Goal: Contribute content: Contribute content

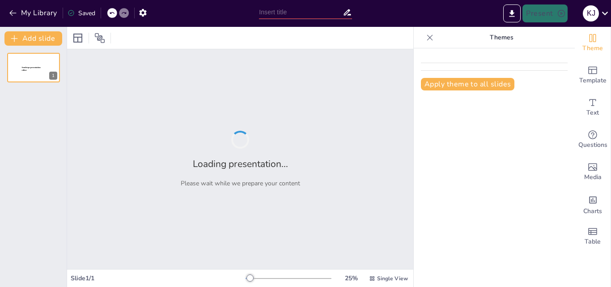
type input "New Sendsteps"
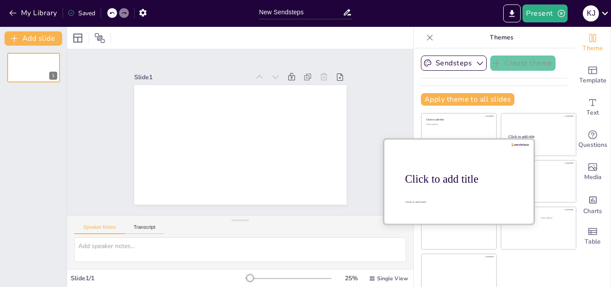
scroll to position [9, 0]
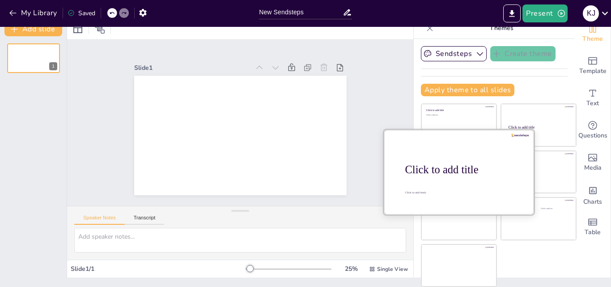
click at [442, 165] on div "Click to add title" at bounding box center [462, 169] width 114 height 13
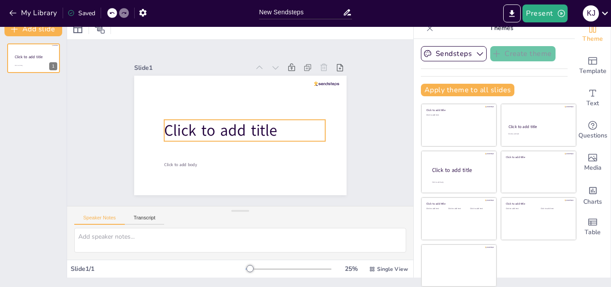
click at [267, 123] on p "Click to add title" at bounding box center [244, 129] width 161 height 21
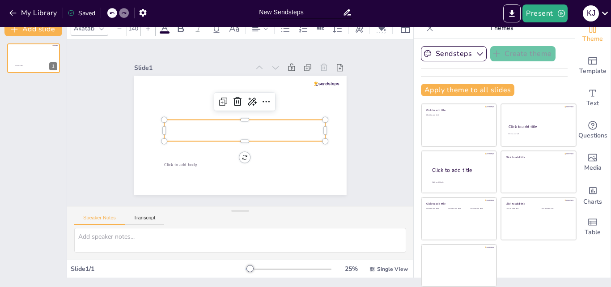
click at [74, 215] on button "Speaker Notes" at bounding box center [99, 220] width 51 height 10
click at [190, 124] on p at bounding box center [244, 129] width 161 height 21
click at [190, 125] on p at bounding box center [244, 129] width 161 height 21
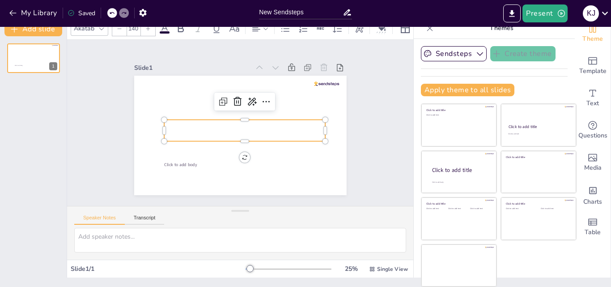
click at [190, 125] on p at bounding box center [244, 129] width 161 height 21
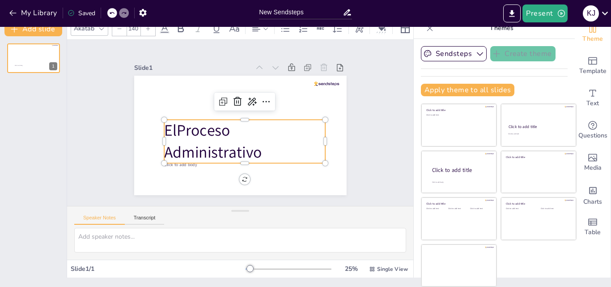
scroll to position [0, 0]
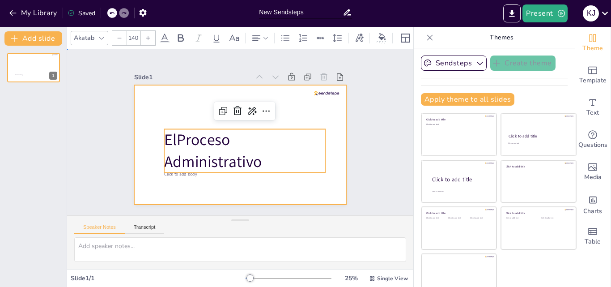
click at [329, 180] on div at bounding box center [240, 144] width 213 height 119
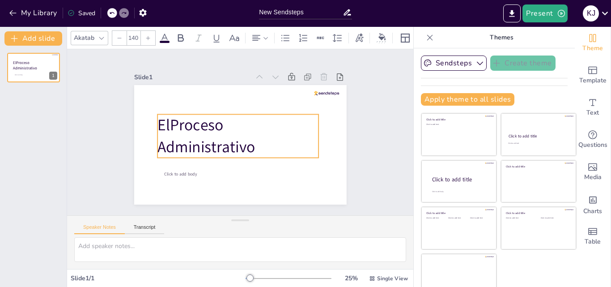
drag, startPoint x: 249, startPoint y: 160, endPoint x: 242, endPoint y: 145, distance: 16.2
click at [242, 145] on p "El Proceso Administrativo" at bounding box center [237, 135] width 161 height 43
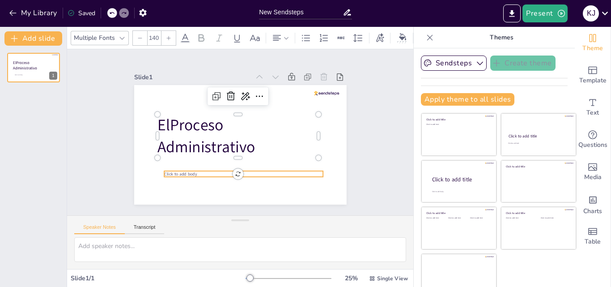
click at [285, 172] on p "Click to add body" at bounding box center [243, 174] width 159 height 6
type input "38"
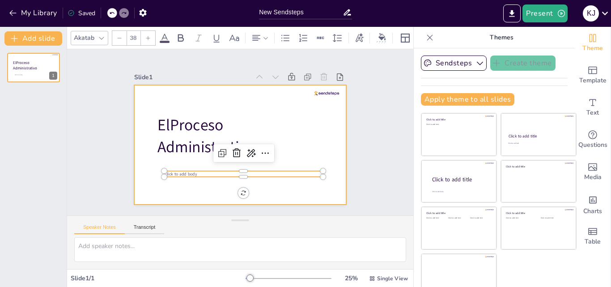
click at [332, 143] on div at bounding box center [240, 144] width 213 height 119
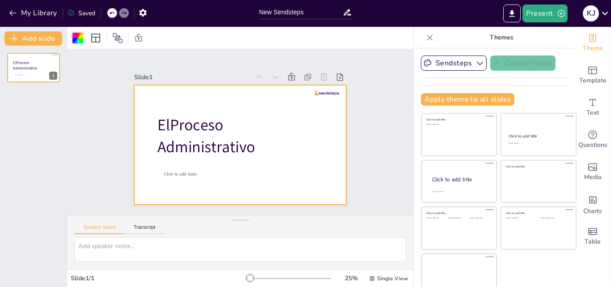
click at [75, 41] on div at bounding box center [77, 38] width 11 height 11
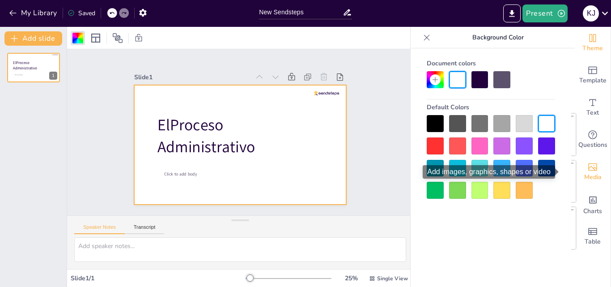
click at [586, 168] on div "Media" at bounding box center [593, 172] width 36 height 32
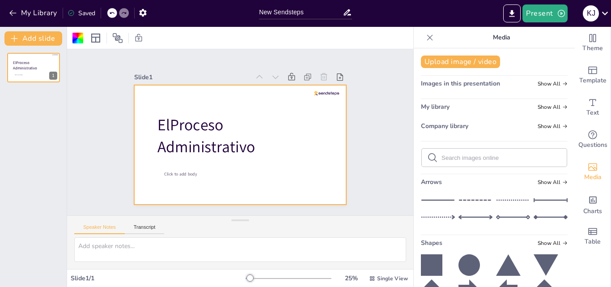
click at [476, 85] on span "Images in this presentation" at bounding box center [460, 83] width 79 height 9
click at [551, 85] on span "Show All" at bounding box center [553, 84] width 30 height 6
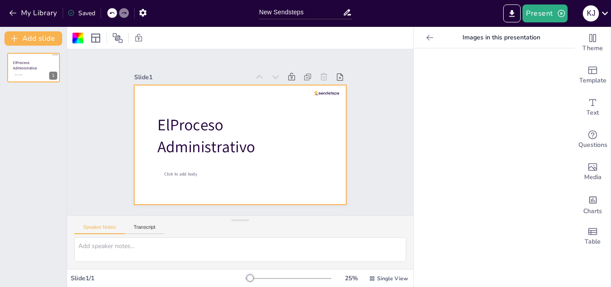
click at [425, 39] on icon at bounding box center [429, 37] width 9 height 9
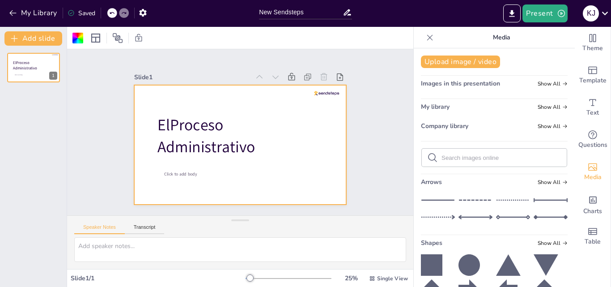
click at [526, 106] on div "My library Show All" at bounding box center [494, 108] width 147 height 12
click at [544, 128] on span "Show All" at bounding box center [553, 126] width 30 height 6
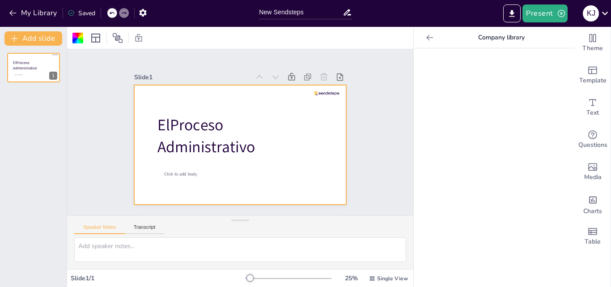
click at [425, 35] on icon at bounding box center [429, 37] width 9 height 9
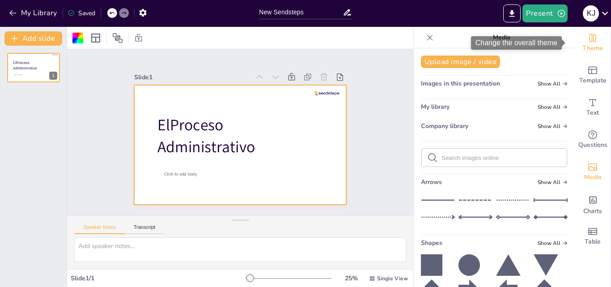
click at [583, 46] on span "Theme" at bounding box center [593, 48] width 21 height 10
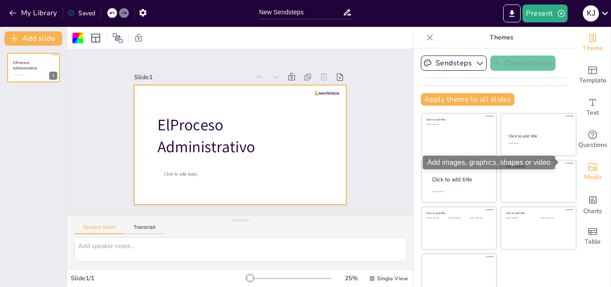
scroll to position [9, 0]
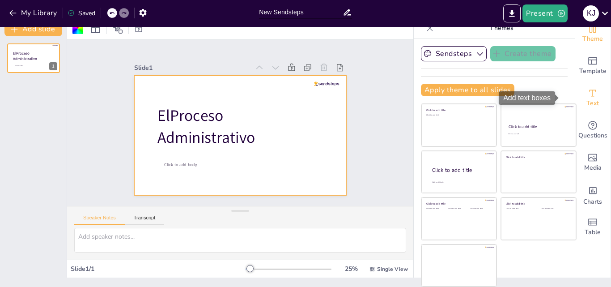
click at [587, 98] on icon "Add text boxes" at bounding box center [592, 93] width 11 height 11
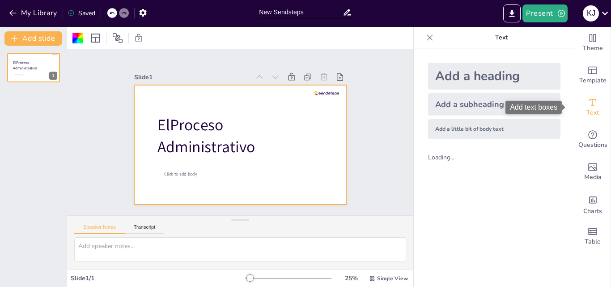
scroll to position [0, 0]
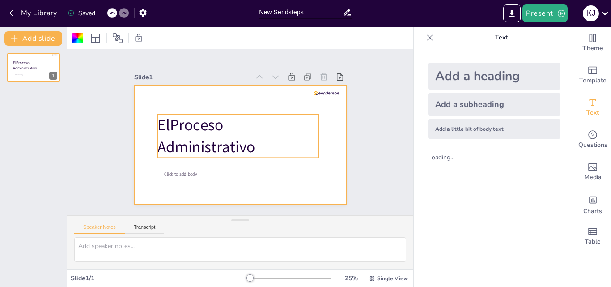
click at [213, 136] on p "El Proceso Administrativo" at bounding box center [237, 135] width 161 height 43
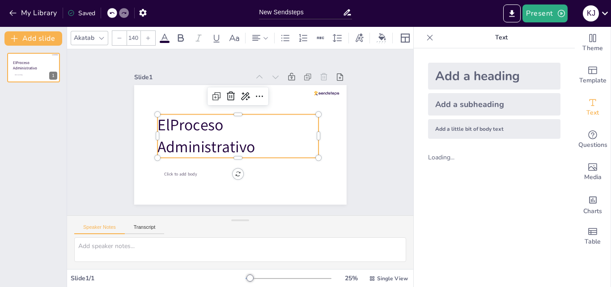
click at [96, 38] on div at bounding box center [101, 38] width 11 height 11
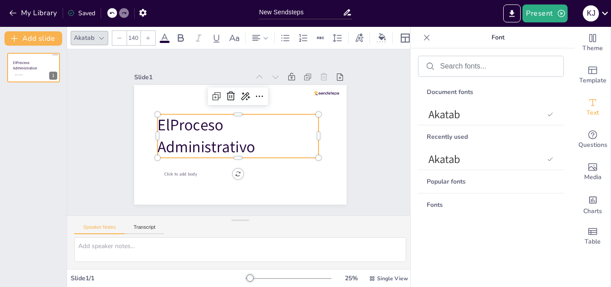
click at [457, 186] on div "Popular fonts" at bounding box center [491, 181] width 146 height 23
click at [451, 166] on span "Akatab" at bounding box center [486, 159] width 115 height 15
click at [444, 114] on span "Akatab" at bounding box center [486, 114] width 115 height 15
click at [456, 158] on span "Akatab" at bounding box center [486, 159] width 115 height 15
click at [434, 205] on div "Fonts" at bounding box center [491, 204] width 146 height 23
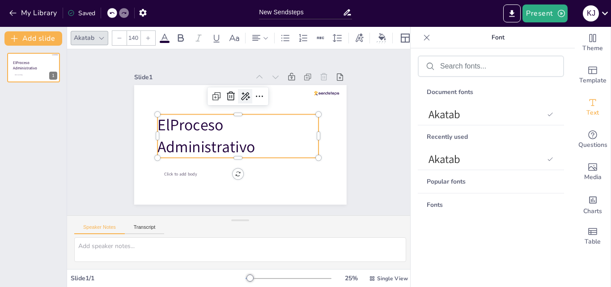
click at [240, 97] on icon at bounding box center [245, 96] width 11 height 11
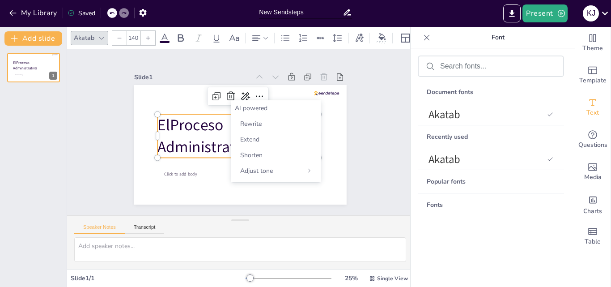
click at [386, 133] on div "Slide 1 El Proceso Administrativo Click to add body" at bounding box center [240, 132] width 346 height 166
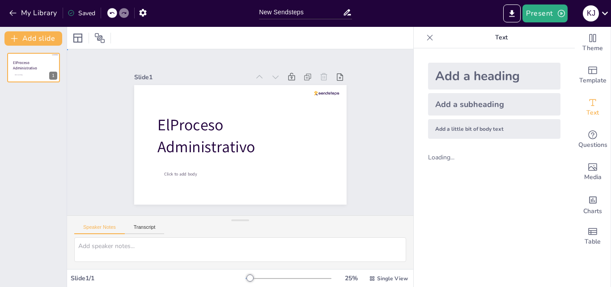
click at [344, 158] on div "Slide 1 El Proceso Administrativo Click to add body" at bounding box center [240, 132] width 263 height 145
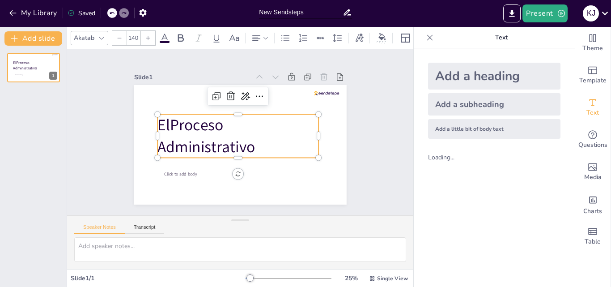
click at [204, 149] on p "El Proceso Administrativo" at bounding box center [237, 135] width 161 height 43
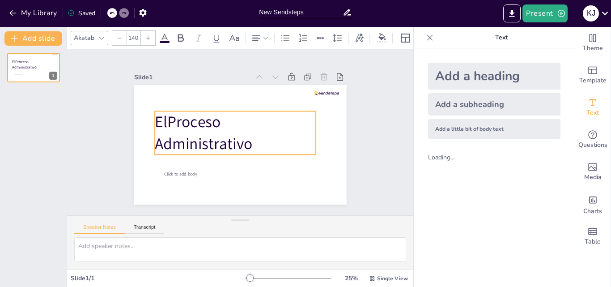
click at [288, 140] on p "El Proceso Administrativo" at bounding box center [235, 132] width 161 height 43
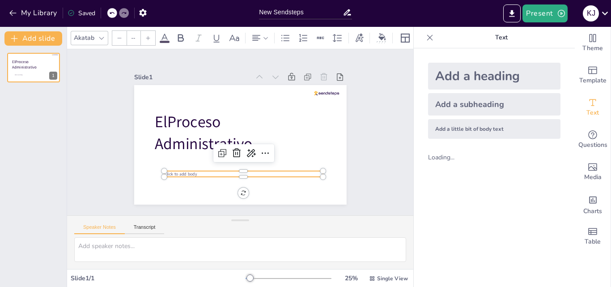
type input "38"
click at [192, 171] on p "Click to add body" at bounding box center [243, 174] width 159 height 6
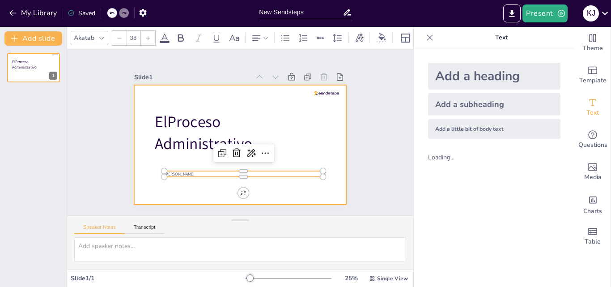
click at [276, 188] on div at bounding box center [240, 144] width 213 height 119
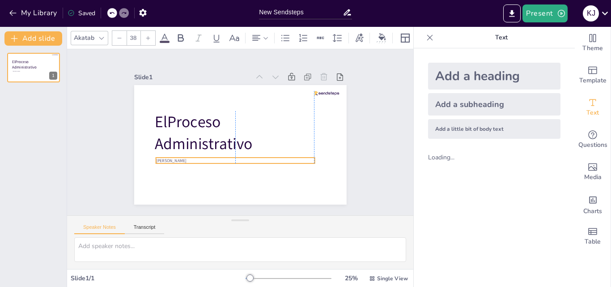
drag, startPoint x: 208, startPoint y: 172, endPoint x: 198, endPoint y: 158, distance: 16.6
click at [186, 158] on span "[PERSON_NAME]" at bounding box center [171, 160] width 30 height 6
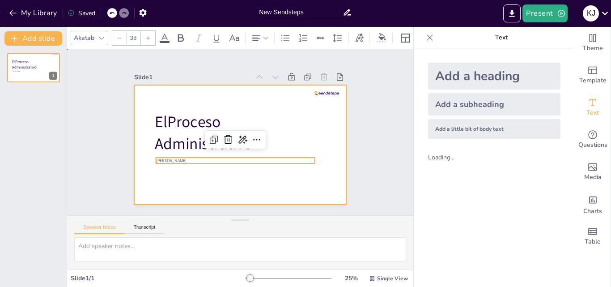
click at [262, 195] on div at bounding box center [240, 144] width 213 height 119
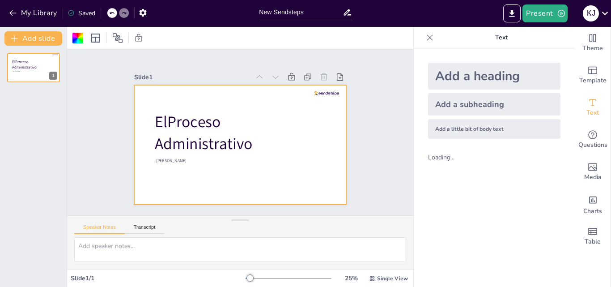
click at [302, 181] on div at bounding box center [240, 144] width 213 height 119
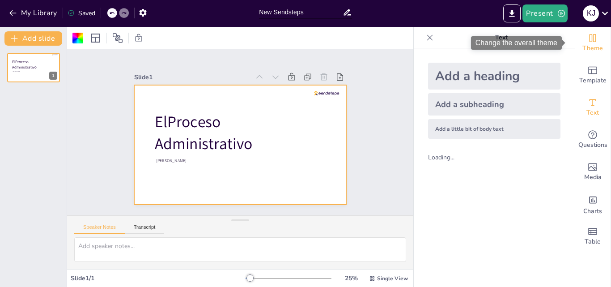
click at [583, 30] on div "Theme" at bounding box center [593, 43] width 36 height 32
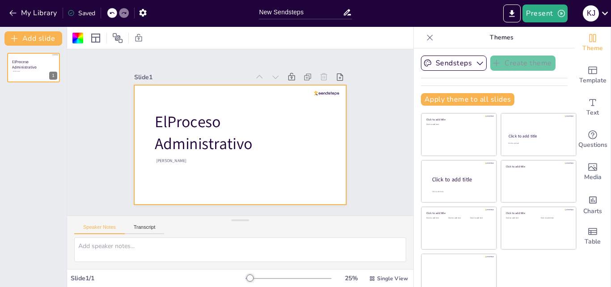
scroll to position [9, 0]
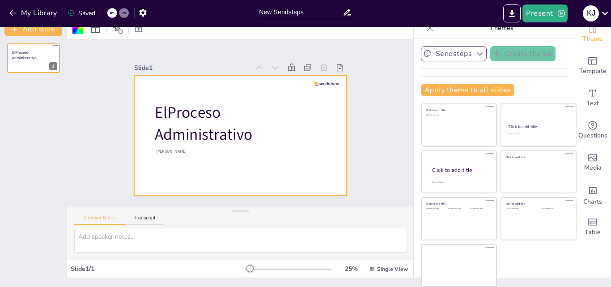
click at [450, 52] on button "Sendsteps" at bounding box center [454, 53] width 66 height 15
click at [319, 160] on div at bounding box center [240, 135] width 213 height 119
click at [76, 32] on div at bounding box center [77, 28] width 11 height 11
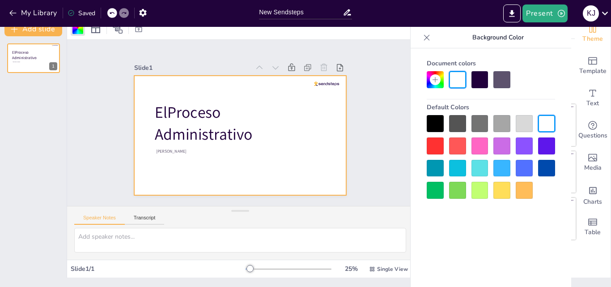
click at [462, 144] on div at bounding box center [457, 145] width 17 height 17
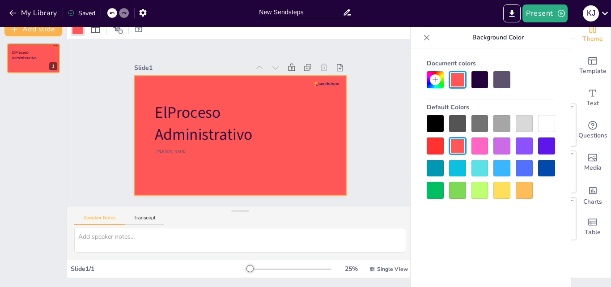
click at [479, 170] on div at bounding box center [480, 168] width 17 height 17
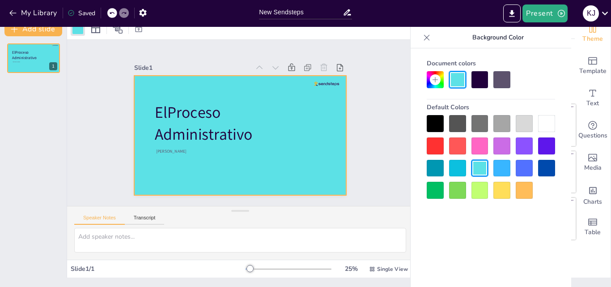
click at [434, 81] on icon at bounding box center [435, 79] width 7 height 7
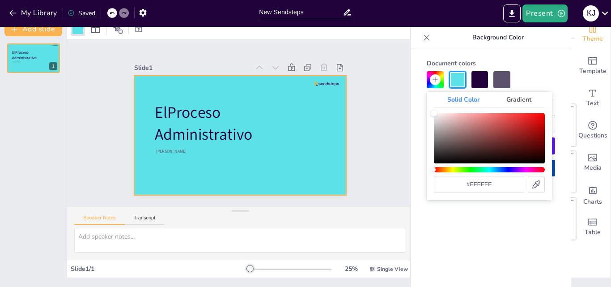
click at [490, 170] on div "Hue" at bounding box center [489, 169] width 111 height 5
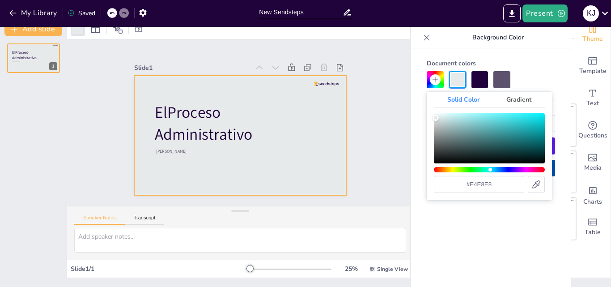
type input "#e3e8e8"
drag, startPoint x: 432, startPoint y: 115, endPoint x: 436, endPoint y: 118, distance: 4.8
click at [436, 118] on div "Color" at bounding box center [436, 118] width 6 height 6
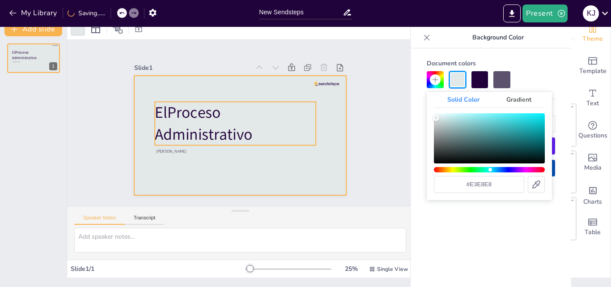
click at [194, 124] on p "El Proceso Administrativo" at bounding box center [235, 123] width 161 height 43
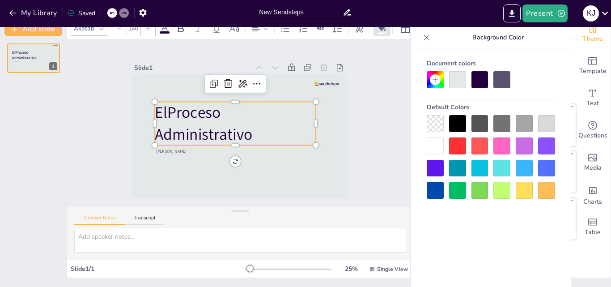
scroll to position [0, 0]
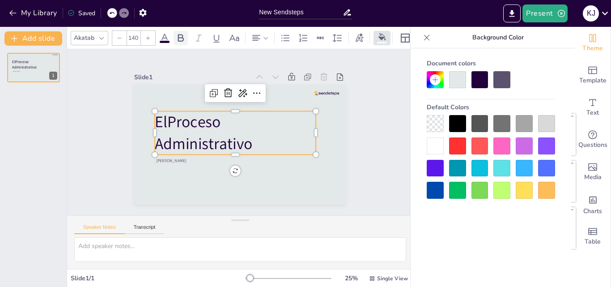
click at [177, 33] on icon at bounding box center [180, 38] width 11 height 11
click at [102, 40] on div "Akatab" at bounding box center [90, 38] width 38 height 14
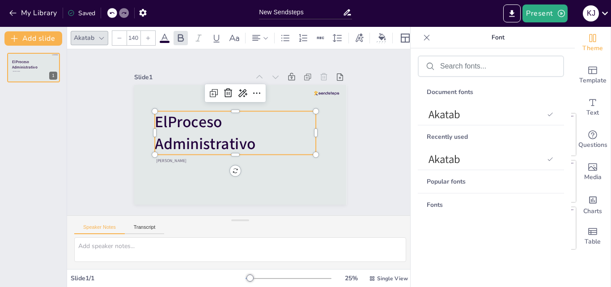
click at [454, 180] on div "Popular fonts" at bounding box center [491, 181] width 146 height 23
click at [455, 94] on div "Document fonts" at bounding box center [491, 92] width 146 height 23
click at [257, 34] on icon at bounding box center [256, 38] width 11 height 11
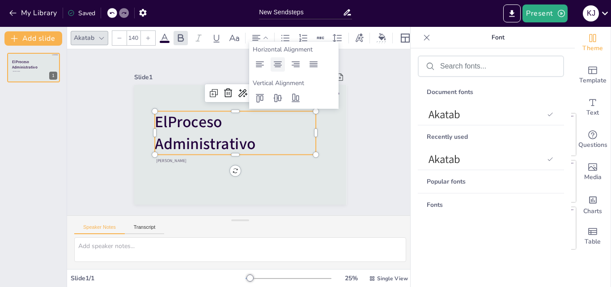
click at [281, 64] on icon at bounding box center [277, 64] width 11 height 11
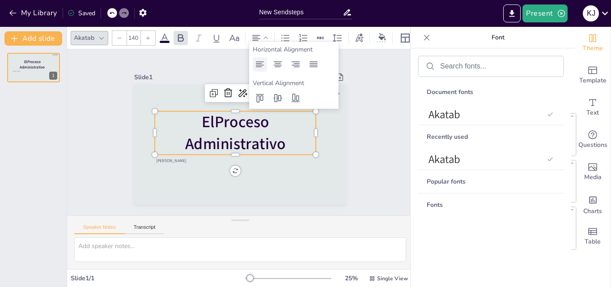
click at [259, 63] on icon at bounding box center [260, 64] width 8 height 6
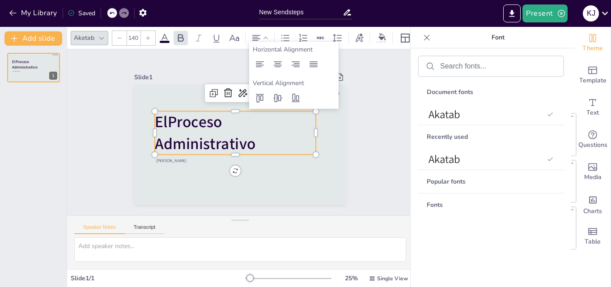
click at [370, 79] on div "Slide 1 El Proceso Administrativo Katherine Jasmin Melgar Castilo" at bounding box center [240, 132] width 346 height 166
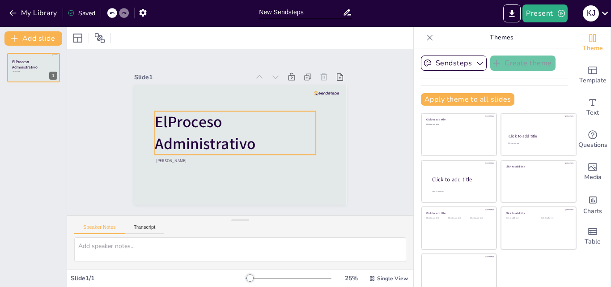
click at [193, 124] on strong "El Proceso Administrativo" at bounding box center [205, 132] width 101 height 43
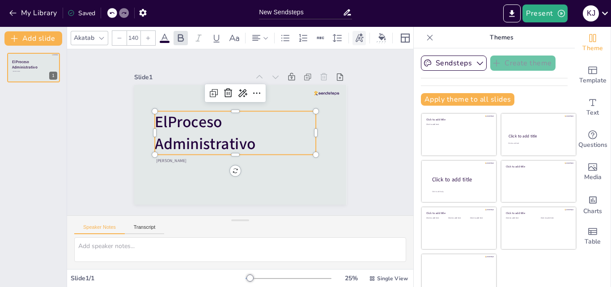
click at [361, 36] on icon at bounding box center [359, 38] width 10 height 10
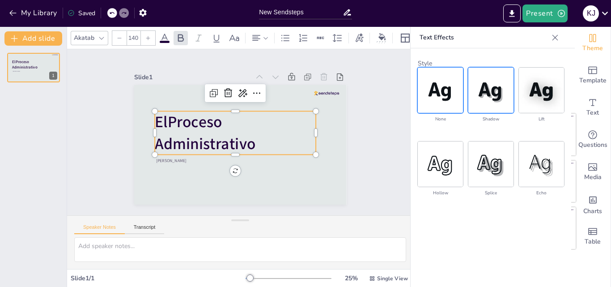
click at [504, 104] on img at bounding box center [490, 90] width 45 height 45
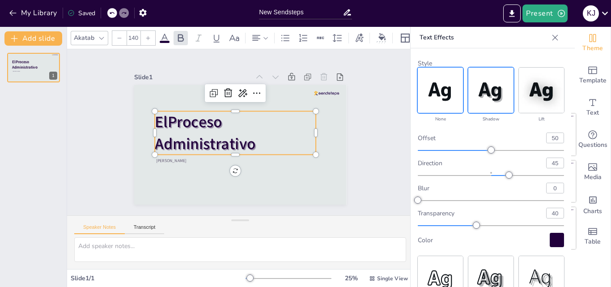
click at [445, 100] on img at bounding box center [440, 90] width 45 height 45
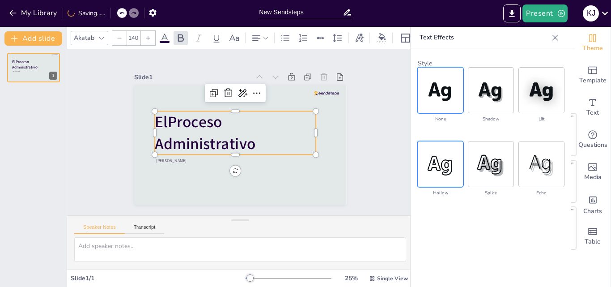
click at [441, 171] on img at bounding box center [440, 163] width 45 height 45
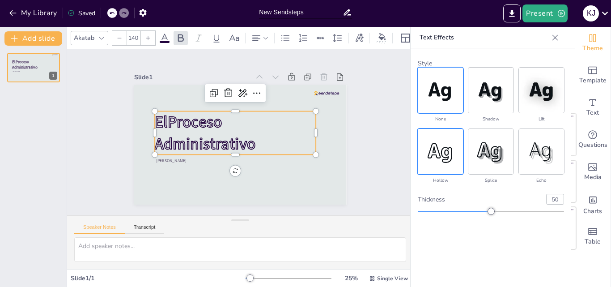
click at [447, 105] on img at bounding box center [440, 90] width 45 height 45
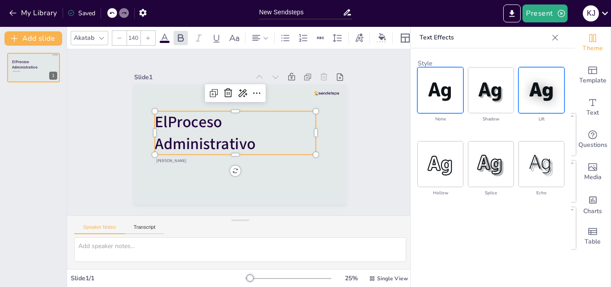
click at [546, 94] on img at bounding box center [541, 90] width 45 height 45
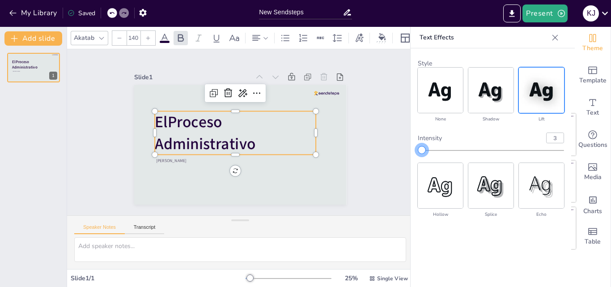
drag, startPoint x: 549, startPoint y: 148, endPoint x: 421, endPoint y: 133, distance: 127.9
click at [421, 133] on div "intensity 3" at bounding box center [491, 142] width 146 height 21
type input "2"
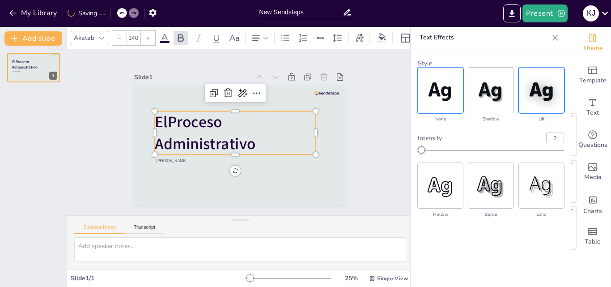
click at [441, 96] on img at bounding box center [440, 90] width 45 height 45
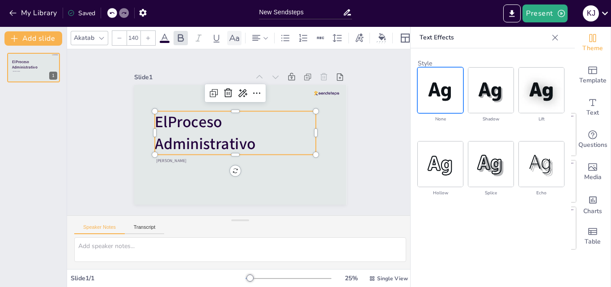
click at [237, 35] on icon at bounding box center [235, 37] width 10 height 6
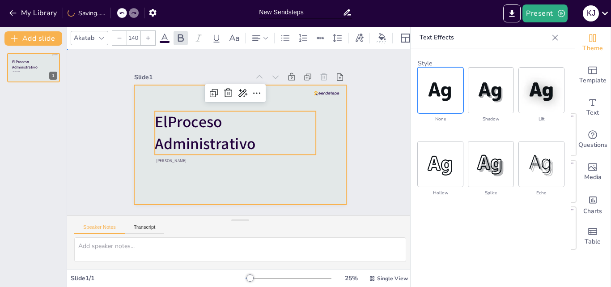
click at [263, 195] on div at bounding box center [240, 144] width 213 height 119
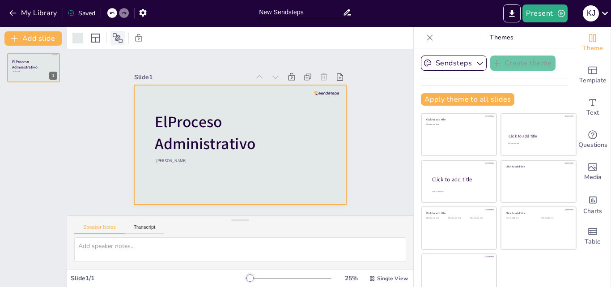
click at [122, 42] on icon at bounding box center [118, 38] width 10 height 10
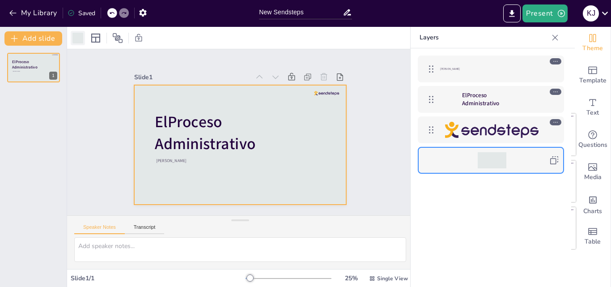
click at [78, 39] on div at bounding box center [77, 38] width 11 height 11
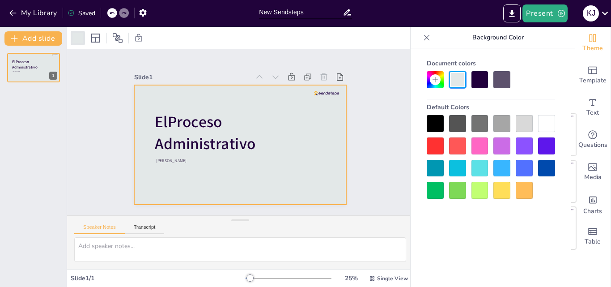
click at [423, 38] on icon at bounding box center [426, 37] width 9 height 9
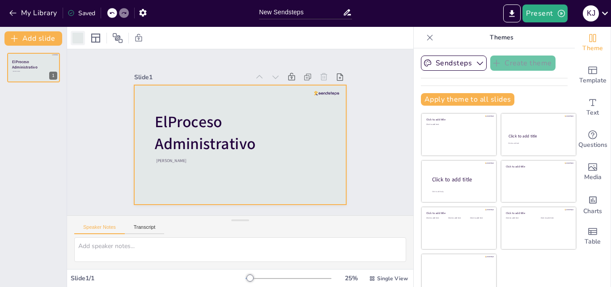
click at [72, 36] on div at bounding box center [77, 38] width 11 height 11
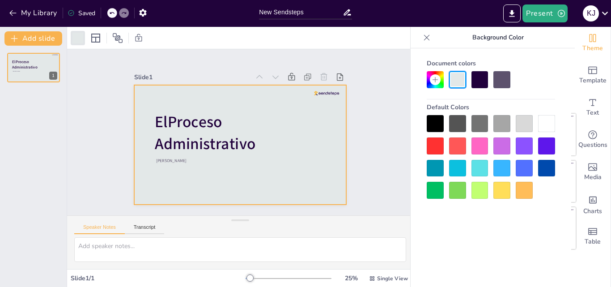
click at [302, 164] on div at bounding box center [240, 144] width 213 height 119
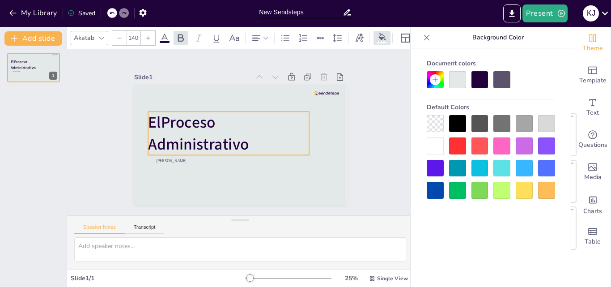
drag, startPoint x: 221, startPoint y: 139, endPoint x: 214, endPoint y: 140, distance: 6.7
click at [214, 140] on strong "El Proceso Administrativo" at bounding box center [198, 133] width 101 height 43
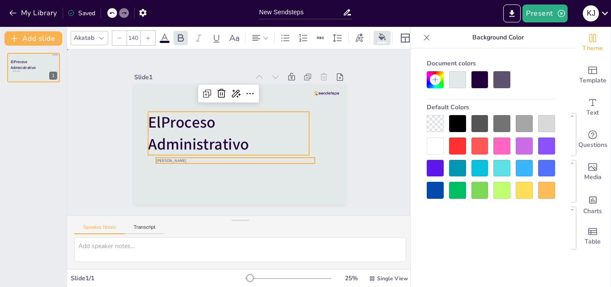
click at [186, 157] on span "[PERSON_NAME]" at bounding box center [171, 160] width 30 height 6
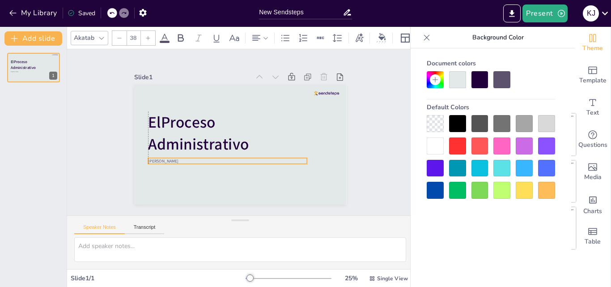
drag, startPoint x: 195, startPoint y: 156, endPoint x: 187, endPoint y: 157, distance: 8.1
click at [179, 158] on span "[PERSON_NAME]" at bounding box center [163, 161] width 30 height 6
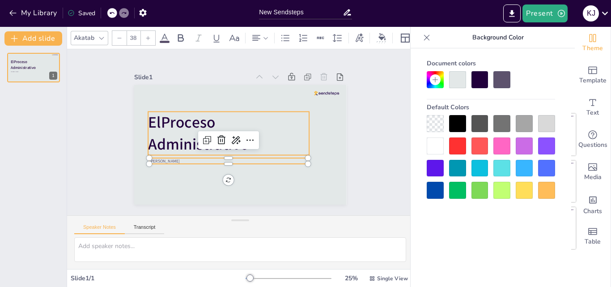
click at [297, 129] on p "El Proceso Administrativo" at bounding box center [228, 132] width 161 height 43
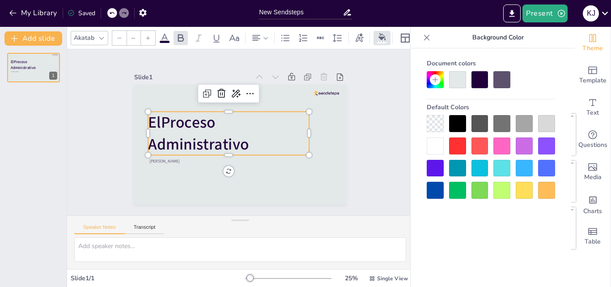
type input "140"
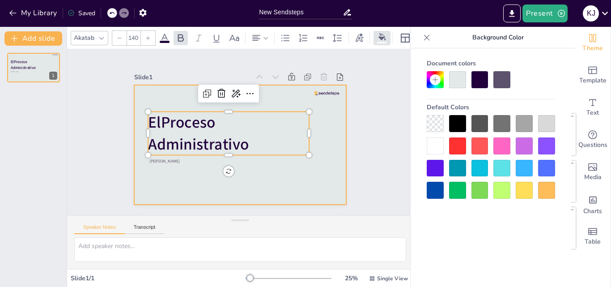
click at [321, 149] on div at bounding box center [240, 144] width 213 height 119
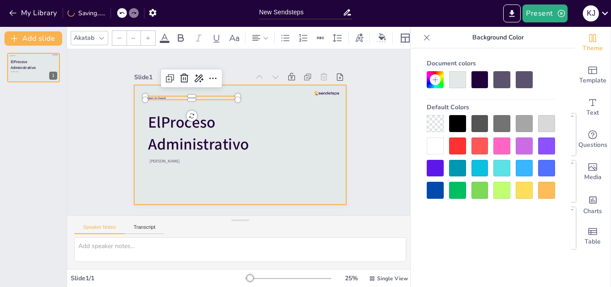
type input "24"
click at [301, 145] on div at bounding box center [240, 144] width 213 height 119
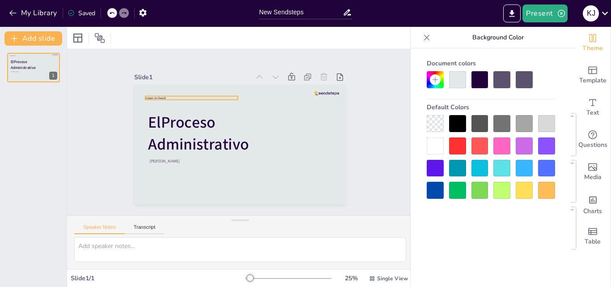
click at [145, 96] on span "Imagen de freepik" at bounding box center [155, 98] width 21 height 4
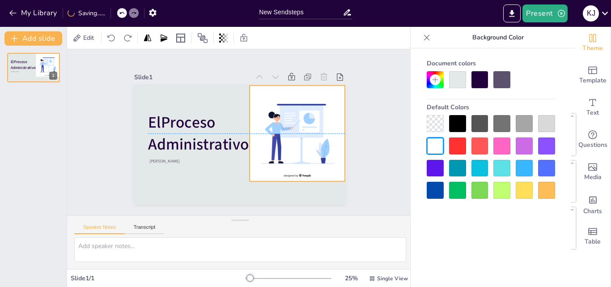
drag, startPoint x: 297, startPoint y: 183, endPoint x: 285, endPoint y: 123, distance: 62.0
click at [285, 123] on div at bounding box center [298, 133] width 96 height 96
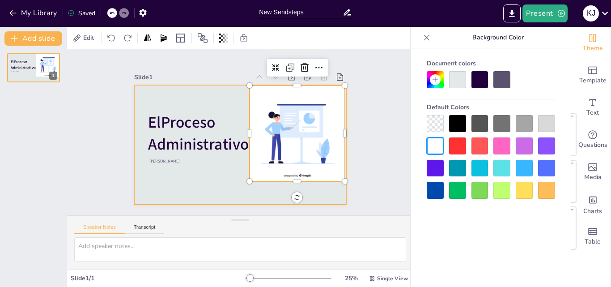
click at [187, 187] on div at bounding box center [240, 144] width 213 height 119
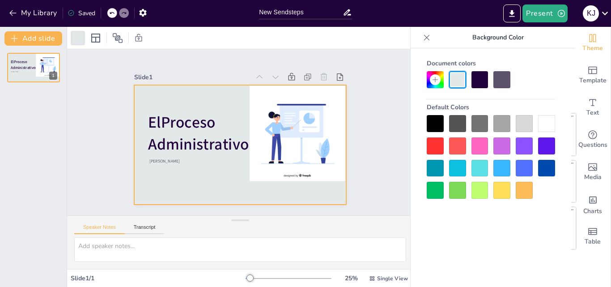
click at [553, 126] on div at bounding box center [546, 123] width 17 height 17
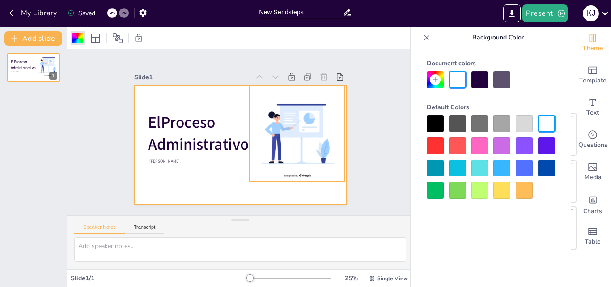
click at [288, 167] on div at bounding box center [298, 133] width 96 height 96
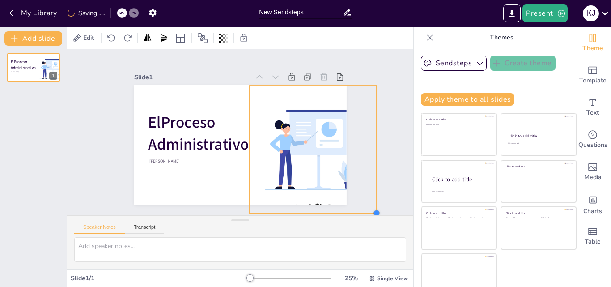
drag, startPoint x: 335, startPoint y: 178, endPoint x: 318, endPoint y: 195, distance: 24.1
click at [328, 211] on div "Slide 1 El Proceso Administrativo Katherine Jasmin Melgar Castilo" at bounding box center [240, 132] width 346 height 166
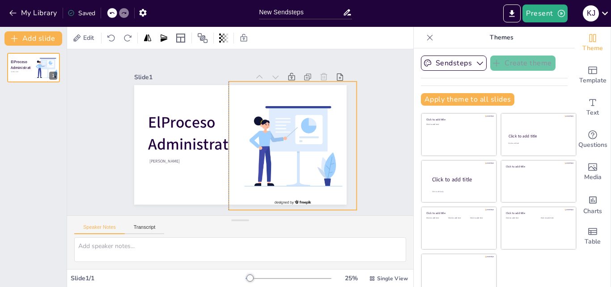
drag, startPoint x: 301, startPoint y: 160, endPoint x: 281, endPoint y: 156, distance: 20.1
click at [281, 156] on div at bounding box center [293, 145] width 128 height 128
click at [229, 142] on div at bounding box center [293, 145] width 128 height 128
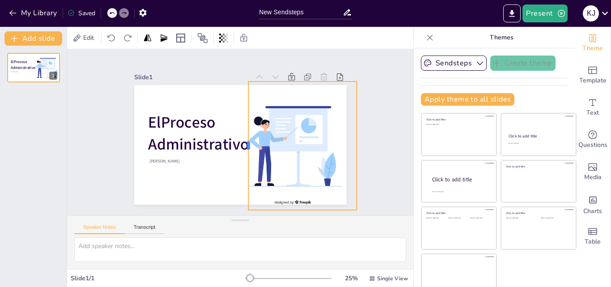
drag, startPoint x: 217, startPoint y: 142, endPoint x: 237, endPoint y: 149, distance: 20.8
click at [241, 149] on div at bounding box center [244, 145] width 7 height 128
click at [351, 141] on div "Slide 1 El Proceso Administrativo Katherine Jasmin Melgar Castilo" at bounding box center [240, 132] width 263 height 145
click at [327, 143] on div at bounding box center [293, 145] width 128 height 128
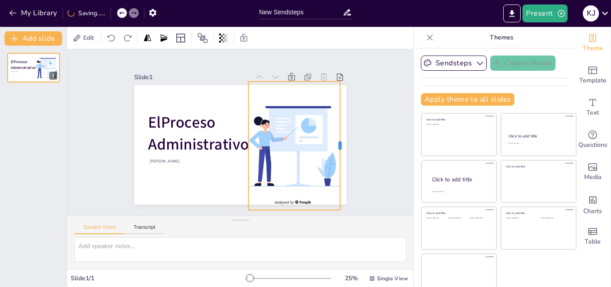
drag, startPoint x: 349, startPoint y: 144, endPoint x: 333, endPoint y: 147, distance: 16.9
click at [340, 147] on div at bounding box center [343, 145] width 7 height 128
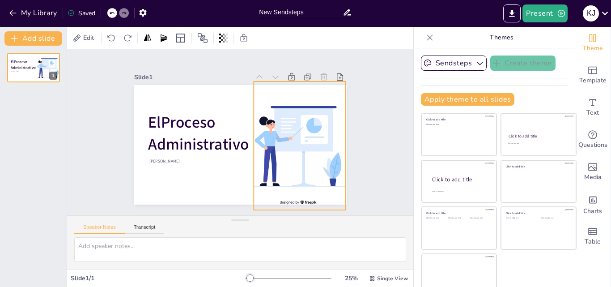
drag, startPoint x: 310, startPoint y: 156, endPoint x: 361, endPoint y: 163, distance: 51.5
click at [315, 156] on div at bounding box center [298, 145] width 128 height 128
click at [363, 165] on div "Slide 1 El Proceso Administrativo Katherine Jasmin Melgar Castilo" at bounding box center [240, 132] width 346 height 166
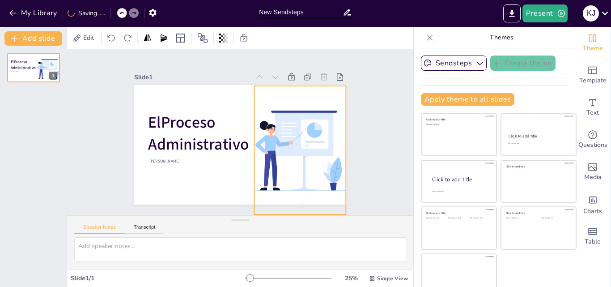
drag, startPoint x: 306, startPoint y: 136, endPoint x: 306, endPoint y: 141, distance: 4.9
click at [306, 141] on div at bounding box center [298, 150] width 128 height 128
click at [354, 159] on div "Slide 1 El Proceso Administrativo Katherine Jasmin Melgar Castilo" at bounding box center [240, 132] width 263 height 145
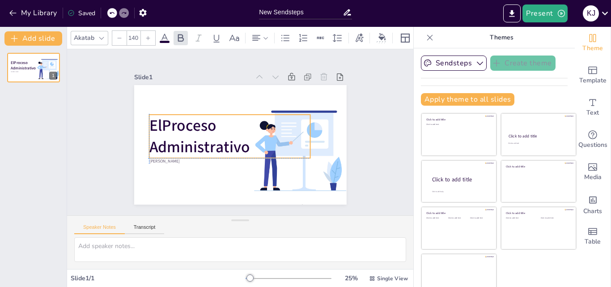
click at [170, 129] on strong "El Proceso Administrativo" at bounding box center [199, 136] width 101 height 43
click at [174, 158] on div at bounding box center [229, 161] width 161 height 7
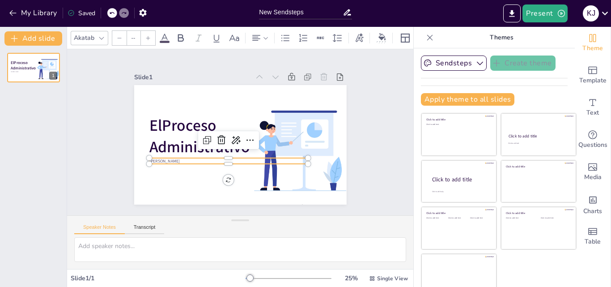
type input "38"
click at [172, 160] on span "Katherine Jasmin Melgar Castilo" at bounding box center [164, 161] width 30 height 6
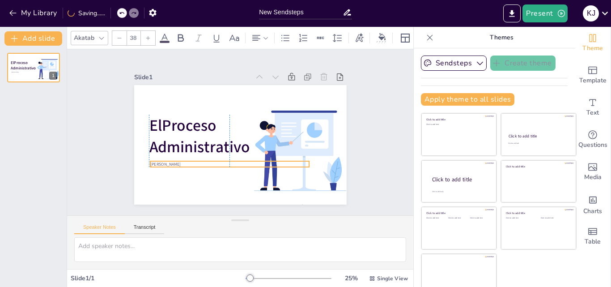
click at [171, 162] on span "Katherine Jasmin Melgar Castilo" at bounding box center [165, 164] width 30 height 6
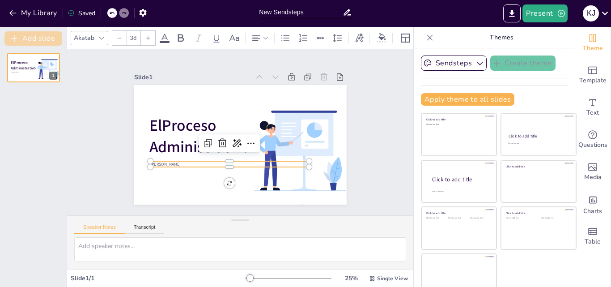
click at [33, 40] on button "Add slide" at bounding box center [33, 38] width 58 height 14
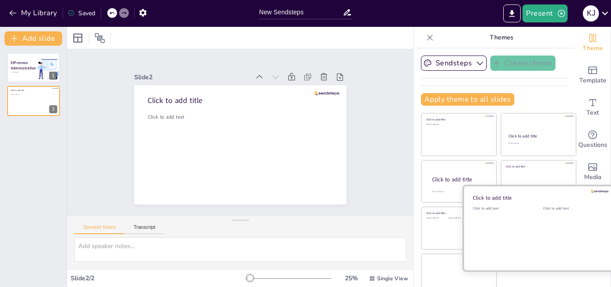
scroll to position [9, 0]
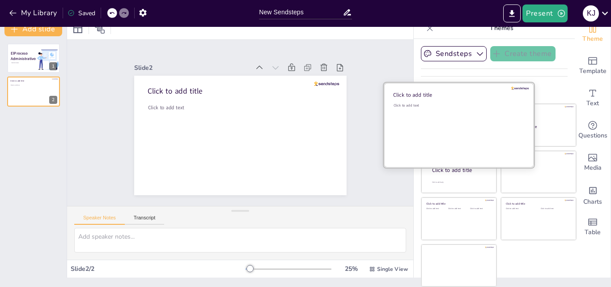
click at [443, 125] on div "Click to add text" at bounding box center [458, 130] width 128 height 55
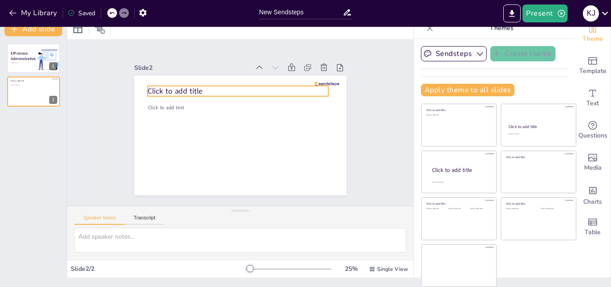
click at [186, 86] on span "Click to add title" at bounding box center [175, 91] width 55 height 10
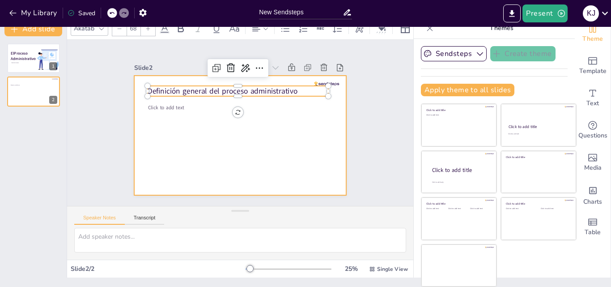
click at [242, 122] on div at bounding box center [240, 135] width 213 height 119
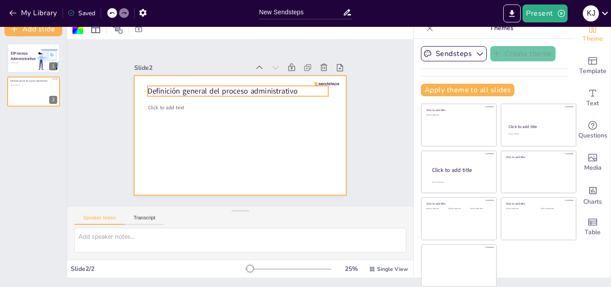
click at [224, 87] on p "Definición general del proceso administrativo" at bounding box center [238, 91] width 181 height 11
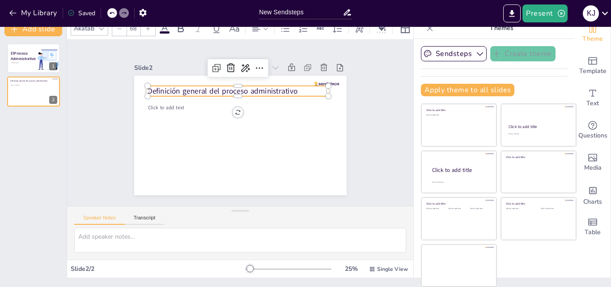
click at [224, 87] on p "Definición general del proceso administrativo" at bounding box center [238, 91] width 181 height 11
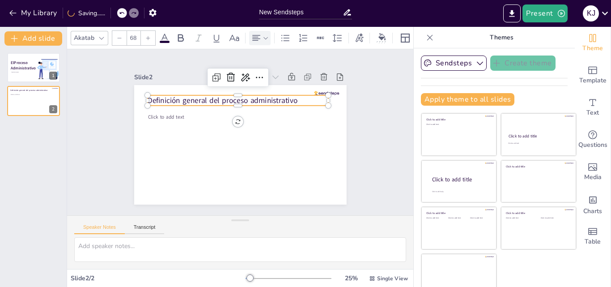
click at [260, 36] on icon at bounding box center [256, 38] width 11 height 11
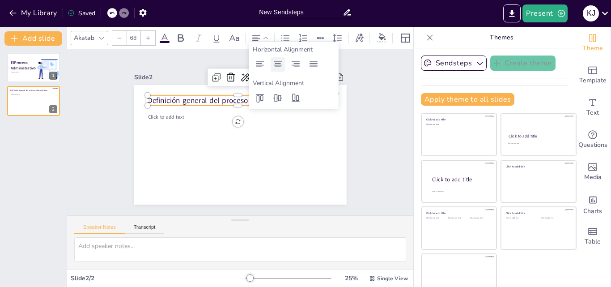
click at [278, 65] on icon at bounding box center [278, 64] width 8 height 6
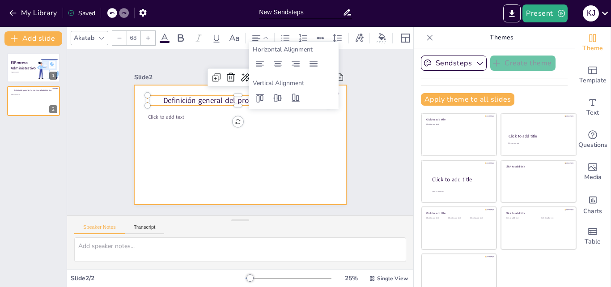
click at [265, 143] on div at bounding box center [240, 144] width 213 height 119
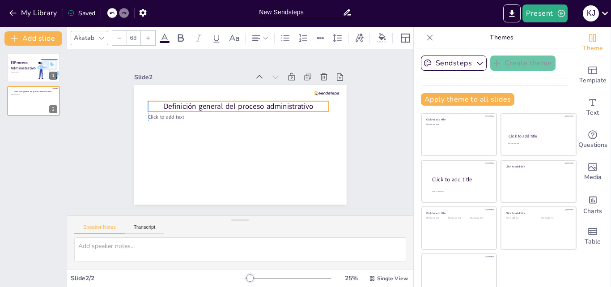
drag, startPoint x: 252, startPoint y: 97, endPoint x: 252, endPoint y: 103, distance: 5.8
click at [252, 103] on p "Definición general del proceso administrativo" at bounding box center [238, 106] width 181 height 11
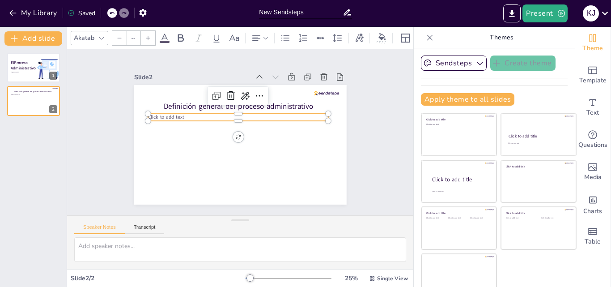
type input "45"
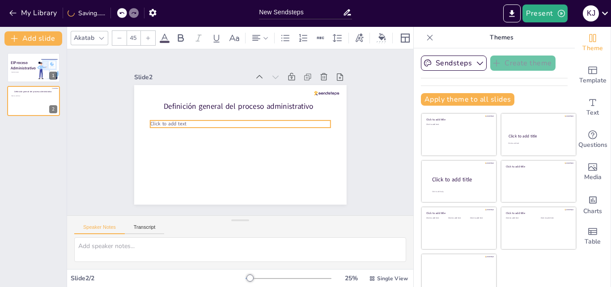
drag, startPoint x: 167, startPoint y: 116, endPoint x: 169, endPoint y: 123, distance: 7.1
click at [169, 123] on span "Click to add text" at bounding box center [168, 123] width 36 height 7
click at [182, 121] on p "Click to add text" at bounding box center [240, 123] width 181 height 7
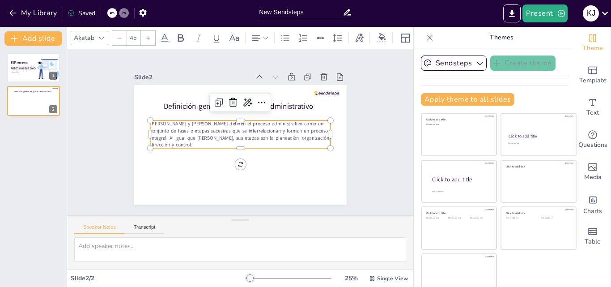
click at [290, 160] on div at bounding box center [240, 144] width 213 height 119
click at [262, 129] on p "Lourdes Münch y José García definen el proceso administrativo como un conjunto …" at bounding box center [242, 134] width 181 height 28
click at [189, 138] on p "Lourdes Münch y José García definen el proceso administrativo como un conjunto …" at bounding box center [242, 134] width 181 height 28
type input "45"
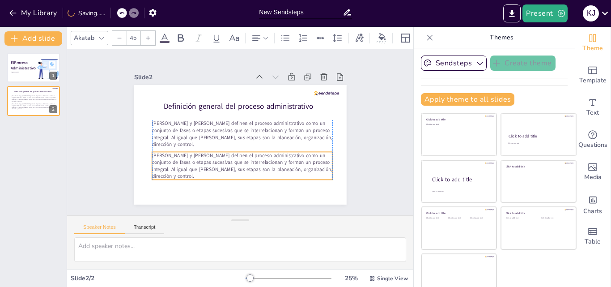
drag, startPoint x: 191, startPoint y: 147, endPoint x: 191, endPoint y: 159, distance: 11.6
click at [191, 159] on p "Lourdes Münch y José García definen el proceso administrativo como un conjunto …" at bounding box center [242, 166] width 181 height 28
click at [170, 166] on p "Lourdes Münch y José García definen el proceso administrativo como un conjunto …" at bounding box center [242, 166] width 181 height 28
click at [170, 167] on p "Lourdes Münch y José García definen el proceso administrativo como un conjunto …" at bounding box center [242, 166] width 181 height 28
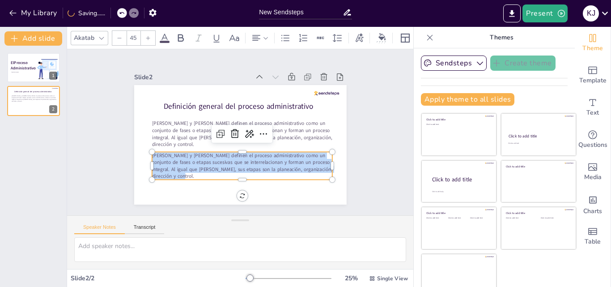
drag, startPoint x: 170, startPoint y: 172, endPoint x: 138, endPoint y: 149, distance: 38.7
click at [138, 149] on div "Definición general del proceso administrativo Lourdes Münch y José García defin…" at bounding box center [240, 144] width 213 height 119
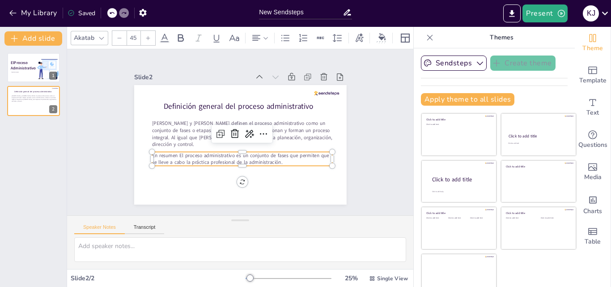
click at [172, 152] on p "En resumen El proceso administrativo es un conjunto de fases que permiten que s…" at bounding box center [242, 159] width 181 height 14
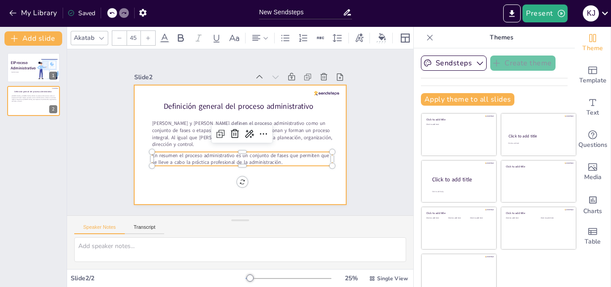
click at [298, 175] on div at bounding box center [240, 144] width 213 height 119
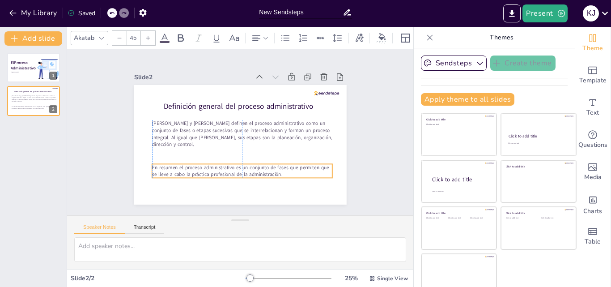
drag, startPoint x: 272, startPoint y: 157, endPoint x: 272, endPoint y: 169, distance: 12.1
click at [272, 169] on p "En resumen el proceso administrativo es un conjunto de fases que permiten que s…" at bounding box center [242, 171] width 181 height 14
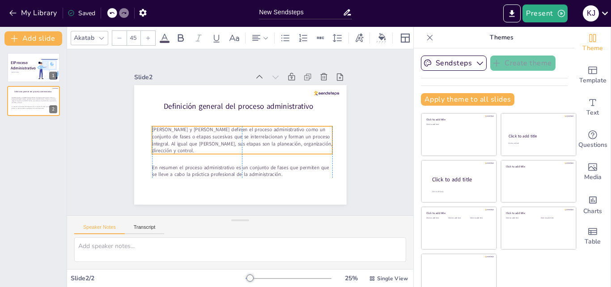
drag, startPoint x: 268, startPoint y: 128, endPoint x: 268, endPoint y: 134, distance: 5.4
click at [268, 134] on p "Lourdes Münch y José García definen el proceso administrativo como un conjunto …" at bounding box center [242, 140] width 181 height 28
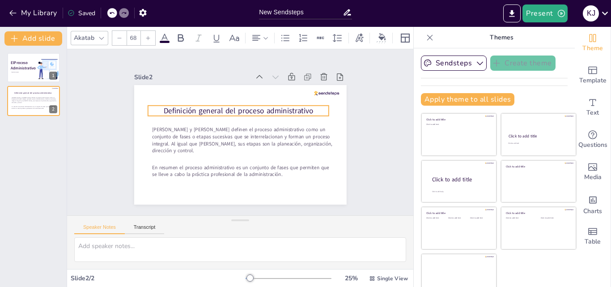
click at [281, 107] on p "Definición general del proceso administrativo" at bounding box center [238, 111] width 181 height 11
click at [181, 34] on icon at bounding box center [181, 38] width 6 height 8
click at [148, 36] on icon at bounding box center [148, 38] width 4 height 4
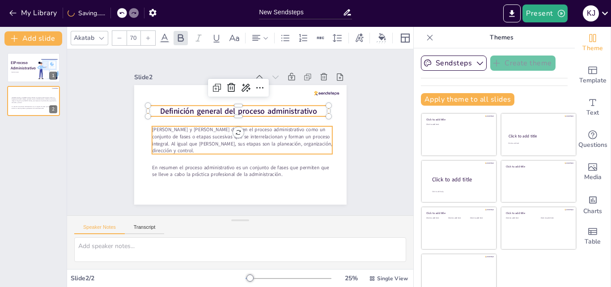
click at [274, 138] on p "Lourdes Münch y José García definen el proceso administrativo como un conjunto …" at bounding box center [242, 140] width 181 height 28
type input "45"
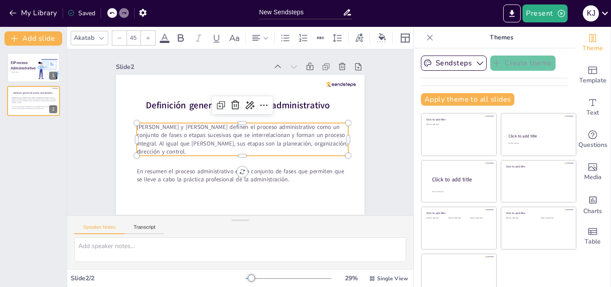
click at [183, 137] on p "Lourdes Münch y José García definen el proceso administrativo como un conjunto …" at bounding box center [243, 139] width 212 height 33
click at [201, 128] on p "Lourdes Münch y José García definen el proceso administrativo como un conjunto …" at bounding box center [243, 139] width 212 height 33
drag, startPoint x: 201, startPoint y: 126, endPoint x: 127, endPoint y: 125, distance: 73.8
click at [127, 125] on div "Definición general del proceso administrativo En resumen el proceso administrat…" at bounding box center [240, 145] width 249 height 140
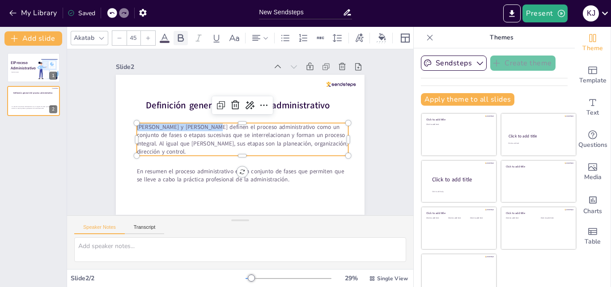
click at [179, 36] on icon at bounding box center [180, 38] width 11 height 11
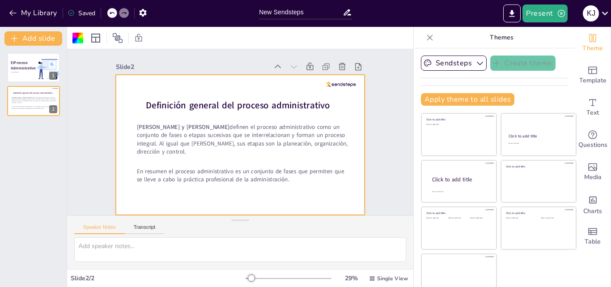
scroll to position [5, 0]
click at [292, 195] on div at bounding box center [240, 145] width 249 height 140
click at [476, 66] on icon "button" at bounding box center [480, 63] width 9 height 9
click at [444, 89] on span "Sendsteps" at bounding box center [461, 93] width 40 height 9
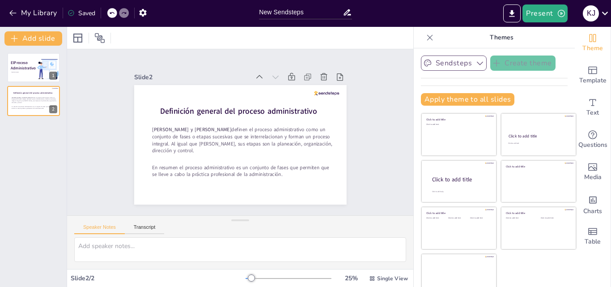
scroll to position [0, 0]
click at [476, 61] on icon "button" at bounding box center [480, 63] width 9 height 9
click at [445, 95] on span "Sendsteps" at bounding box center [461, 93] width 40 height 9
click at [588, 85] on span "Template" at bounding box center [592, 81] width 27 height 10
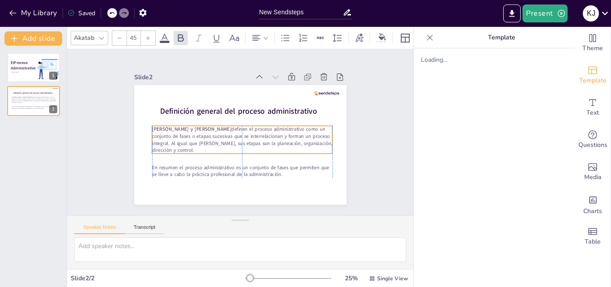
click at [260, 136] on p "Lourdes Münch y José García definen el proceso administrativo como un conjunto …" at bounding box center [242, 140] width 181 height 28
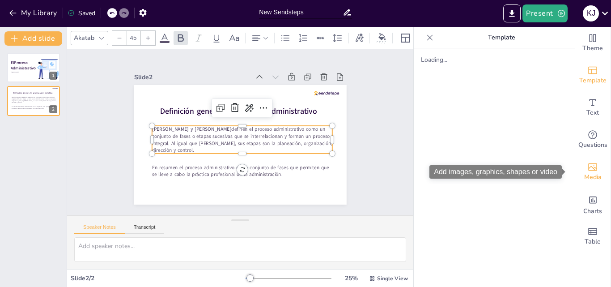
click at [584, 174] on span "Media" at bounding box center [592, 177] width 17 height 10
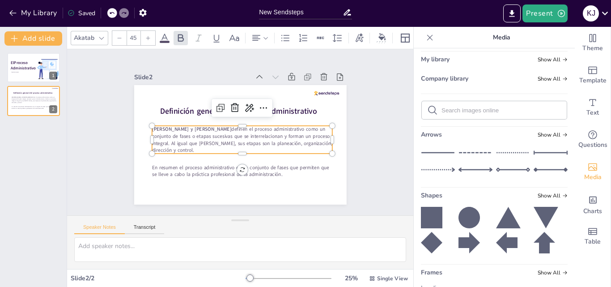
scroll to position [94, 0]
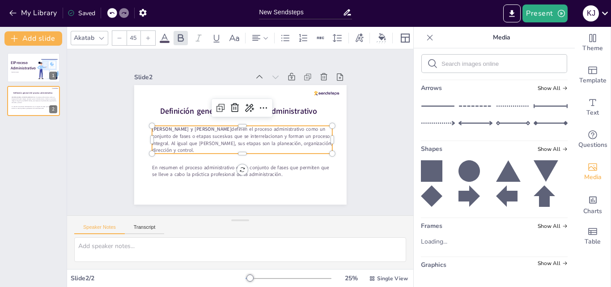
click at [424, 169] on icon at bounding box center [431, 170] width 21 height 21
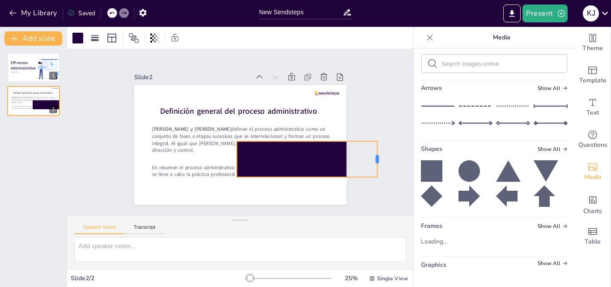
drag, startPoint x: 266, startPoint y: 154, endPoint x: 370, endPoint y: 157, distance: 104.7
click at [377, 157] on div at bounding box center [380, 159] width 7 height 36
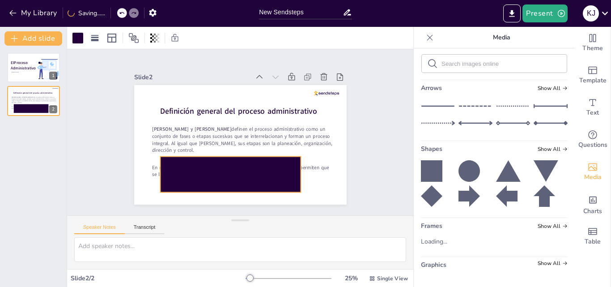
drag, startPoint x: 287, startPoint y: 160, endPoint x: 211, endPoint y: 175, distance: 78.0
click at [211, 175] on div at bounding box center [230, 175] width 140 height 36
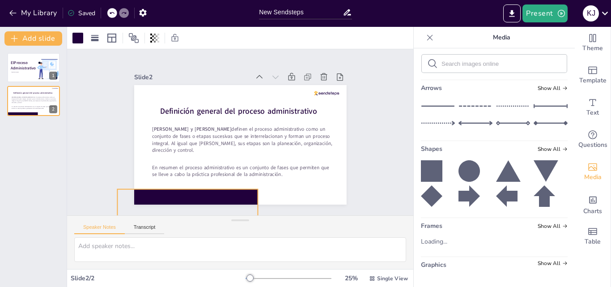
drag, startPoint x: 293, startPoint y: 172, endPoint x: 251, endPoint y: 204, distance: 54.0
click at [251, 204] on div "Slide 1 El Proceso Administrativo Katherine Jasmin Melgar Castilo Slide 2 Defin…" at bounding box center [240, 132] width 346 height 166
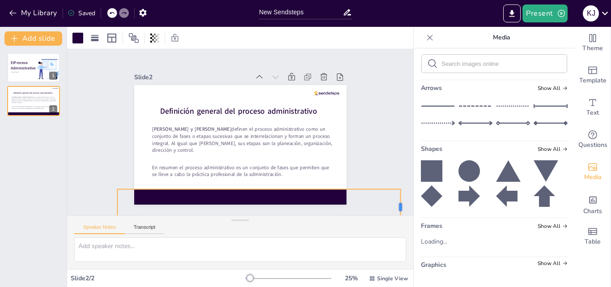
drag, startPoint x: 252, startPoint y: 203, endPoint x: 318, endPoint y: 189, distance: 66.7
click at [395, 184] on div "Slide 1 El Proceso Administrativo Katherine Jasmin Melgar Castilo Slide 2 Defin…" at bounding box center [240, 132] width 346 height 166
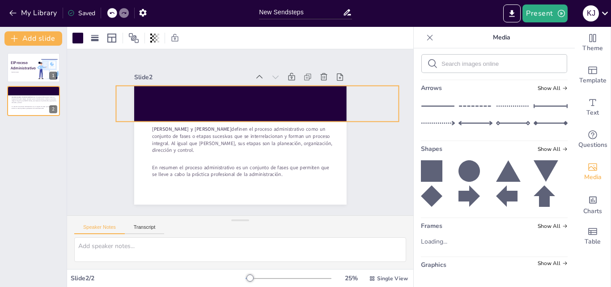
drag, startPoint x: 272, startPoint y: 194, endPoint x: 271, endPoint y: 90, distance: 103.4
click at [271, 90] on div at bounding box center [257, 104] width 283 height 36
click at [134, 39] on icon at bounding box center [134, 38] width 10 height 10
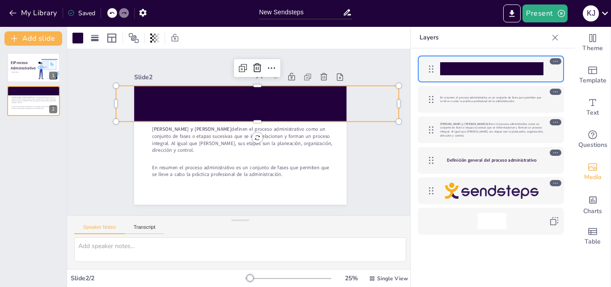
drag, startPoint x: 485, startPoint y: 62, endPoint x: 483, endPoint y: 112, distance: 49.7
click at [483, 112] on div "En resumen el proceso administrativo es un conjunto de fases que permiten que s…" at bounding box center [491, 144] width 161 height 193
click at [488, 162] on strong "Definición general del proceso administrativo" at bounding box center [491, 160] width 89 height 6
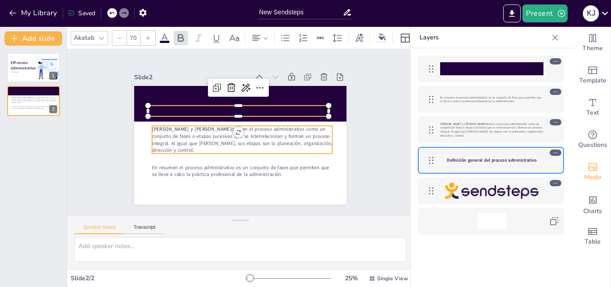
drag, startPoint x: 488, startPoint y: 162, endPoint x: 487, endPoint y: 131, distance: 31.8
click at [487, 128] on div "En resumen el proceso administrativo es un conjunto de fases que permiten que s…" at bounding box center [491, 144] width 161 height 193
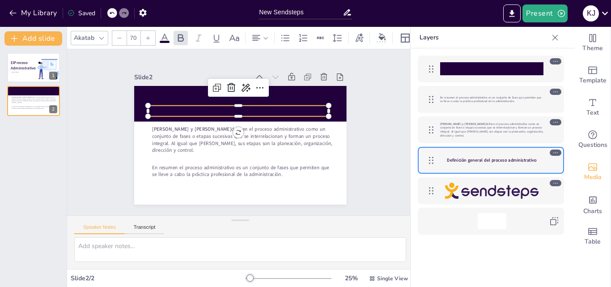
click at [558, 153] on icon at bounding box center [556, 152] width 6 height 6
click at [255, 83] on icon at bounding box center [260, 87] width 11 height 11
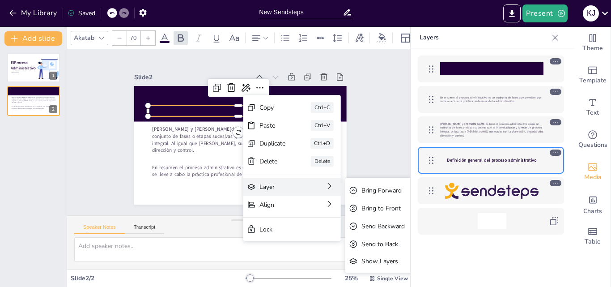
click at [319, 184] on div "Layer Bring Forward Ctrl+] Bring to Front Ctrl+Alt+] Send Backward Ctrl+[ Send …" at bounding box center [292, 187] width 98 height 18
click at [364, 189] on div "Bring Forward" at bounding box center [386, 190] width 50 height 9
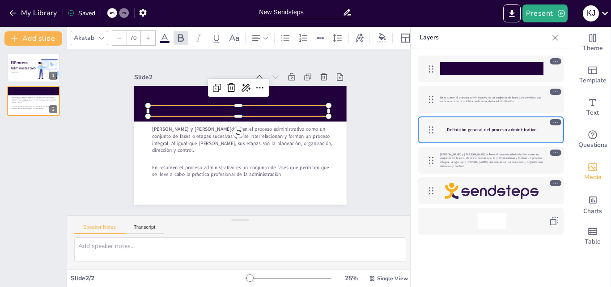
click at [164, 34] on icon at bounding box center [164, 38] width 11 height 11
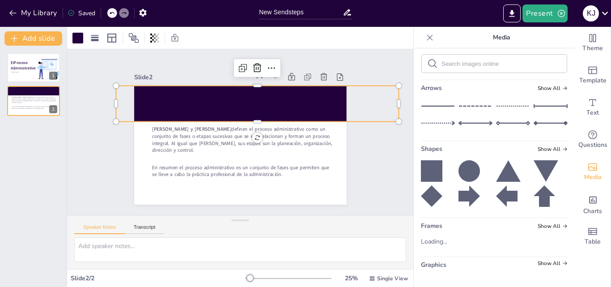
click at [182, 88] on div at bounding box center [257, 104] width 283 height 36
click at [78, 42] on div at bounding box center [77, 38] width 11 height 11
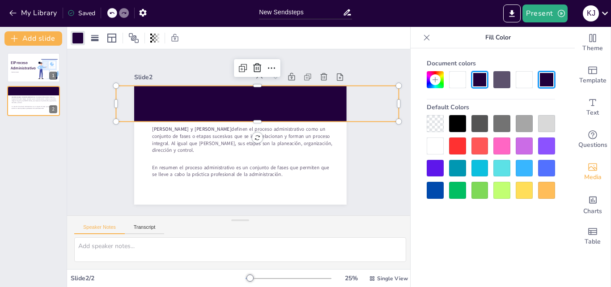
click at [537, 127] on div at bounding box center [491, 157] width 128 height 84
click at [545, 126] on div at bounding box center [546, 123] width 17 height 17
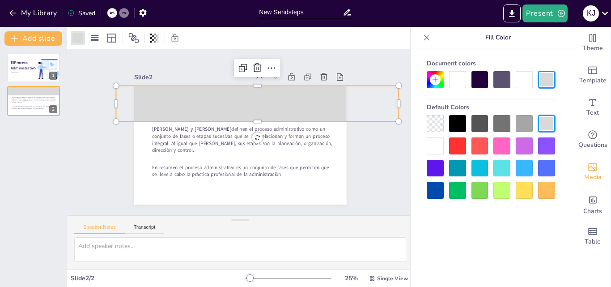
click at [238, 97] on div at bounding box center [257, 104] width 283 height 36
click at [133, 38] on icon at bounding box center [134, 38] width 10 height 10
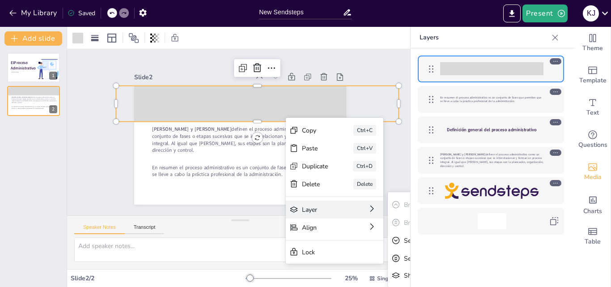
click at [365, 211] on div "Layer Bring Forward Ctrl+] Bring to Front Ctrl+Alt+] Send Backward Ctrl+[ Send …" at bounding box center [335, 209] width 98 height 18
click at [407, 259] on div "Send to Back" at bounding box center [423, 258] width 39 height 9
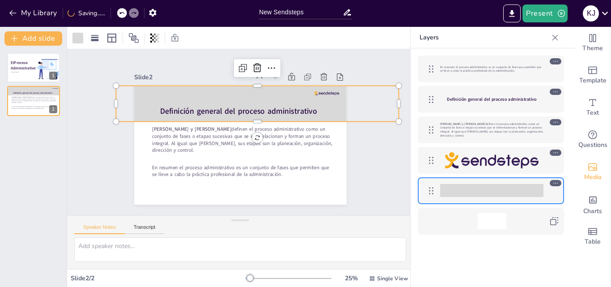
click at [352, 148] on div "Slide 1 El Proceso Administrativo Katherine Jasmin Melgar Castilo Slide 2 Lourd…" at bounding box center [240, 132] width 263 height 145
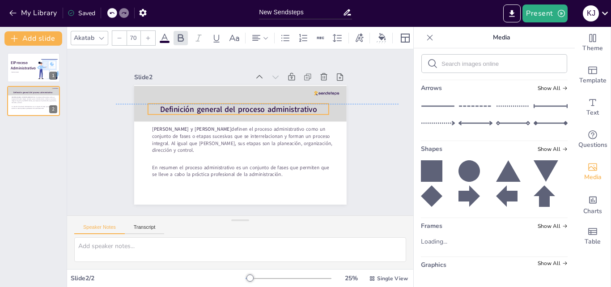
click at [276, 106] on strong "Definición general del proceso administrativo" at bounding box center [238, 109] width 157 height 11
click at [262, 89] on div at bounding box center [238, 86] width 61 height 18
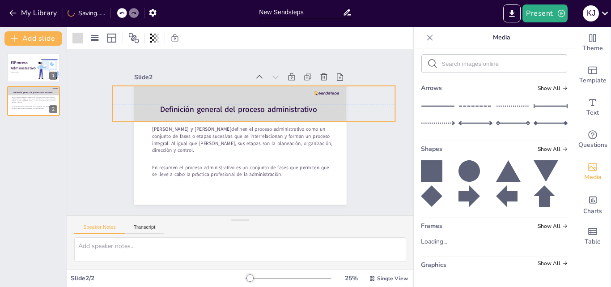
click at [332, 103] on div at bounding box center [253, 104] width 283 height 36
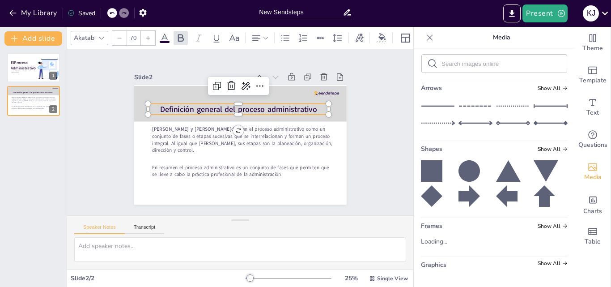
click at [295, 106] on strong "Definición general del proceso administrativo" at bounding box center [238, 109] width 157 height 11
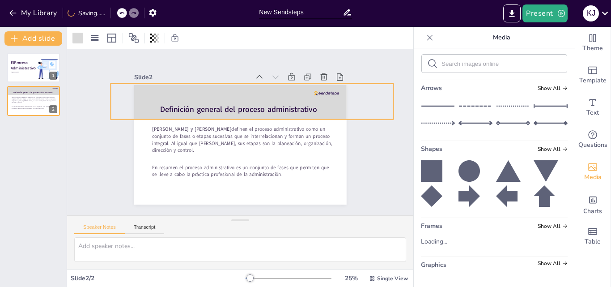
click at [294, 86] on div at bounding box center [252, 102] width 283 height 36
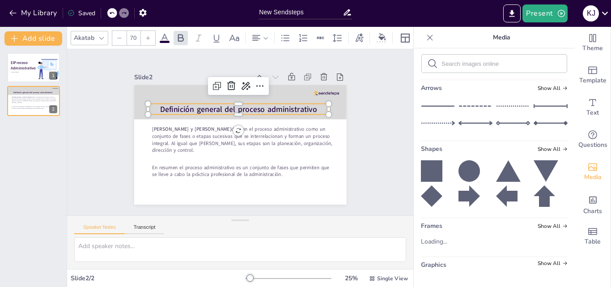
click at [308, 107] on strong "Definición general del proceso administrativo" at bounding box center [238, 109] width 157 height 11
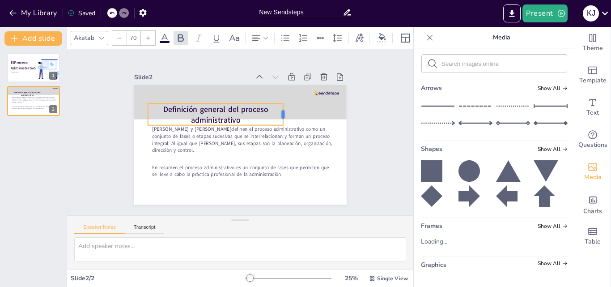
drag, startPoint x: 324, startPoint y: 105, endPoint x: 278, endPoint y: 103, distance: 45.7
click at [278, 103] on div "Lourdes Münch y José García definen el proceso administrativo como un conjunto …" at bounding box center [240, 144] width 213 height 119
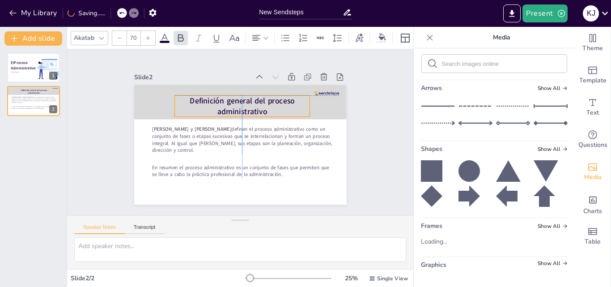
drag, startPoint x: 240, startPoint y: 114, endPoint x: 267, endPoint y: 105, distance: 28.7
click at [267, 105] on p "Definición general del proceso administrativo" at bounding box center [242, 105] width 136 height 21
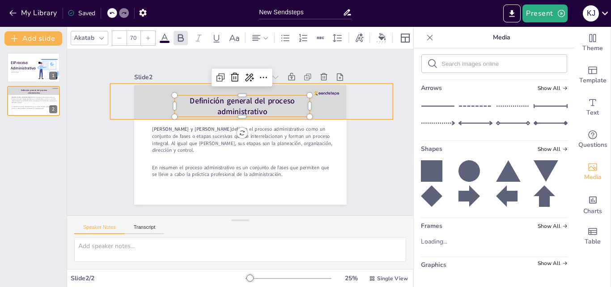
click at [319, 106] on div at bounding box center [251, 102] width 283 height 36
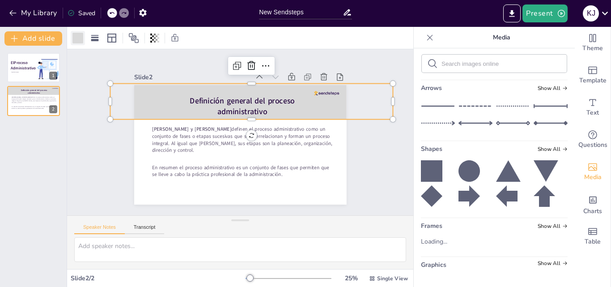
click at [79, 42] on div at bounding box center [77, 38] width 11 height 11
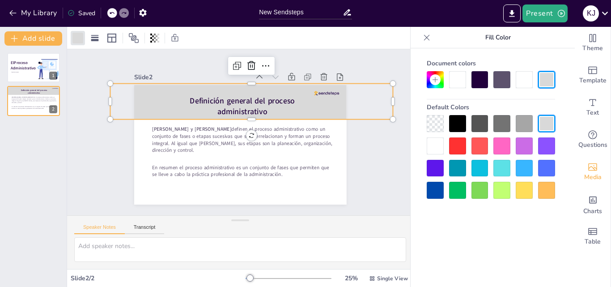
click at [502, 172] on div at bounding box center [501, 168] width 17 height 17
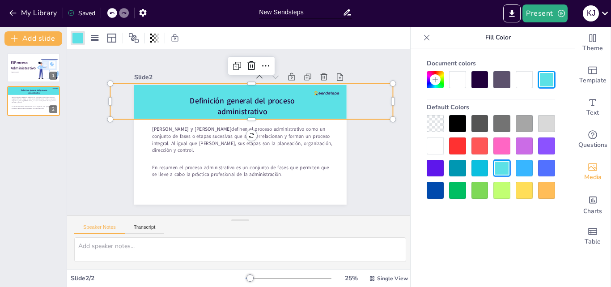
click at [432, 82] on icon at bounding box center [435, 79] width 7 height 7
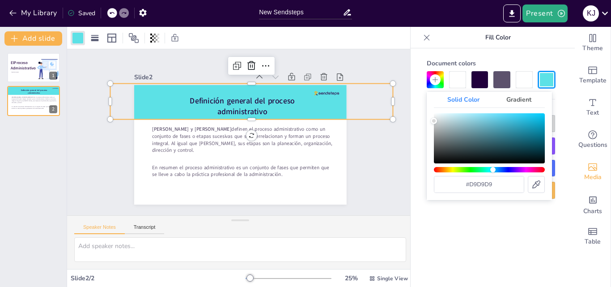
click at [493, 170] on div "Hue" at bounding box center [489, 169] width 111 height 5
click at [449, 116] on div "Color" at bounding box center [489, 138] width 111 height 50
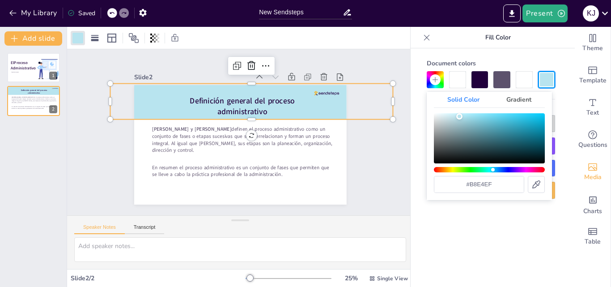
click at [459, 116] on div "Color" at bounding box center [489, 138] width 111 height 50
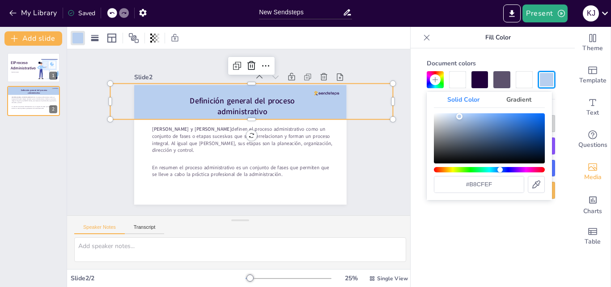
click at [500, 170] on div "Hue" at bounding box center [489, 169] width 111 height 5
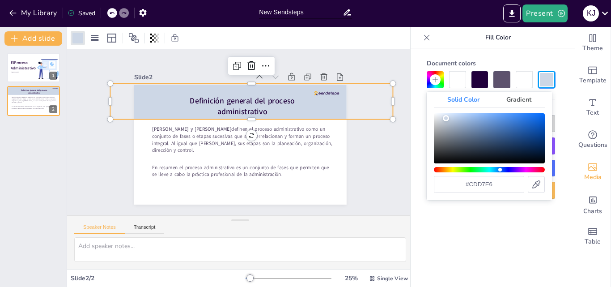
click at [446, 118] on div "Color" at bounding box center [489, 138] width 111 height 50
type input "#c5d4e8"
click at [451, 118] on div "Color" at bounding box center [489, 138] width 111 height 50
click at [350, 177] on div "Slide 1 El Proceso Administrativo Katherine Jasmin Melgar Castilo Slide 2 Lourd…" at bounding box center [240, 132] width 263 height 145
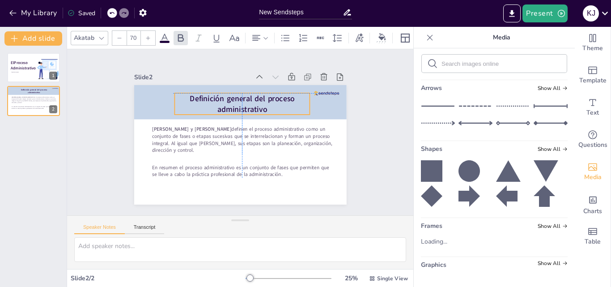
click at [256, 98] on strong "Definición general del proceso administrativo" at bounding box center [242, 103] width 105 height 21
click at [148, 36] on icon at bounding box center [148, 38] width 4 height 4
type input "73"
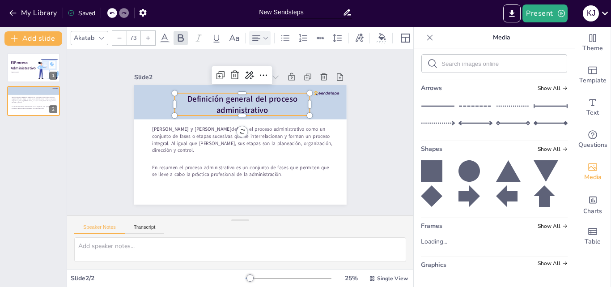
click at [260, 36] on icon at bounding box center [256, 38] width 11 height 11
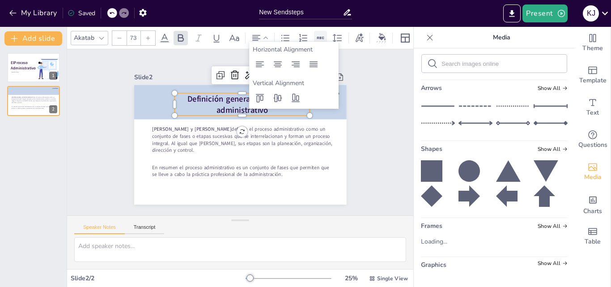
click at [323, 37] on icon at bounding box center [320, 38] width 7 height 2
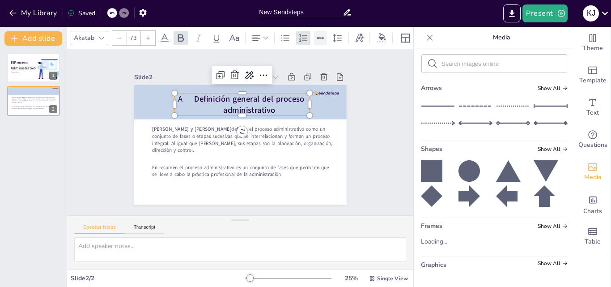
click at [322, 37] on icon at bounding box center [320, 38] width 7 height 2
click at [381, 37] on div at bounding box center [381, 37] width 13 height 9
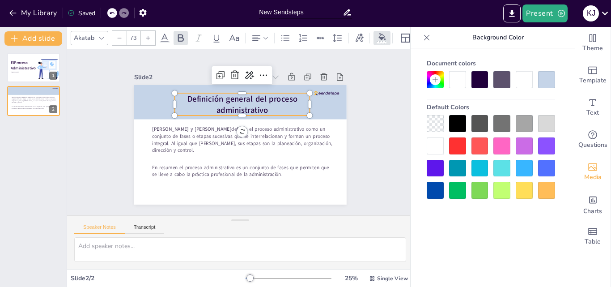
scroll to position [0, 0]
click at [166, 34] on icon at bounding box center [164, 38] width 8 height 9
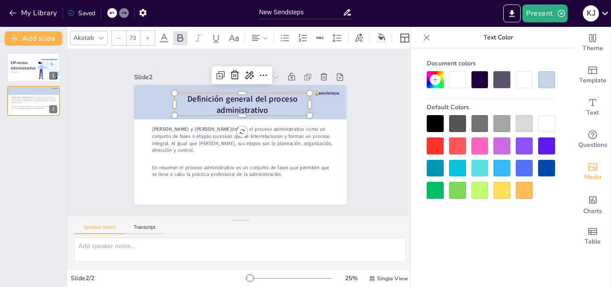
click at [434, 170] on div at bounding box center [435, 168] width 17 height 17
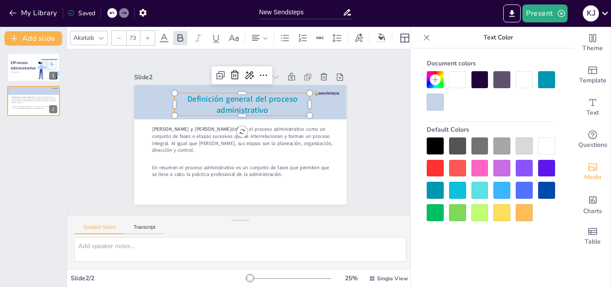
click at [546, 192] on div at bounding box center [546, 190] width 17 height 17
click at [435, 187] on div at bounding box center [435, 190] width 17 height 17
click at [552, 193] on div at bounding box center [546, 190] width 17 height 17
click at [437, 80] on icon at bounding box center [435, 79] width 7 height 7
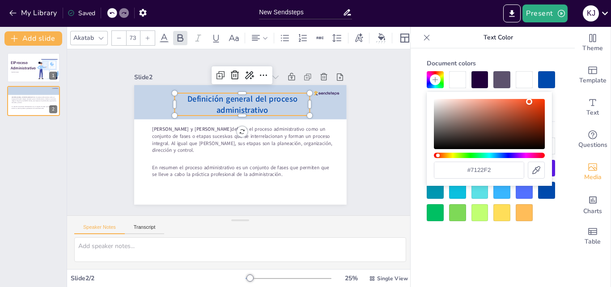
click at [515, 155] on div "Hue" at bounding box center [489, 155] width 111 height 5
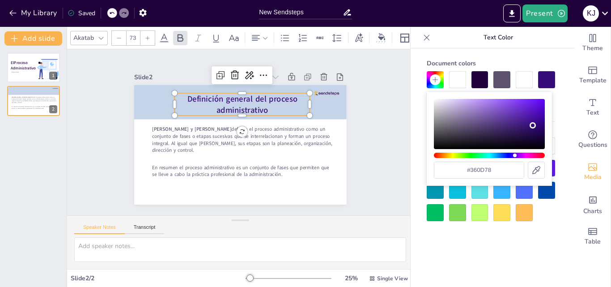
click at [533, 125] on div "Color" at bounding box center [489, 124] width 111 height 50
type input "#29085f"
click at [535, 130] on div "Color" at bounding box center [489, 124] width 111 height 50
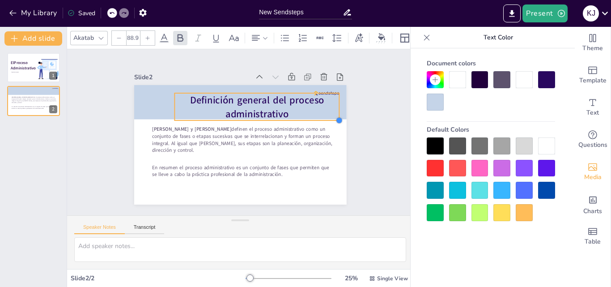
drag, startPoint x: 304, startPoint y: 111, endPoint x: 284, endPoint y: 106, distance: 21.4
click at [319, 116] on div "Lourdes Münch y José García definen el proceso administrativo como un conjunto …" at bounding box center [240, 144] width 213 height 119
type input "87.5"
click at [266, 99] on strong "Definición general del proceso administrativo" at bounding box center [256, 106] width 132 height 27
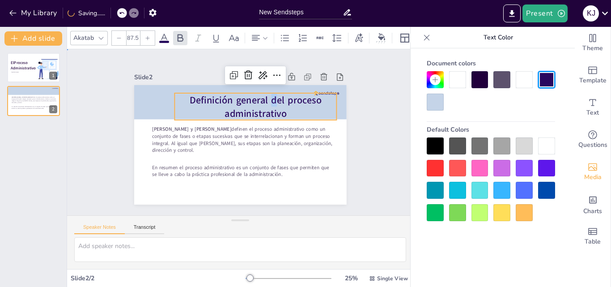
click at [391, 137] on div "Slide 1 El Proceso Administrativo Katherine Jasmin Melgar Castilo Slide 2 Lourd…" at bounding box center [240, 132] width 346 height 166
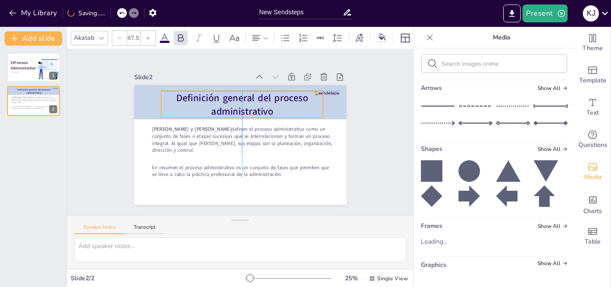
drag, startPoint x: 272, startPoint y: 109, endPoint x: 261, endPoint y: 106, distance: 11.9
click at [261, 106] on strong "Definición general del proceso administrativo" at bounding box center [242, 104] width 132 height 27
drag, startPoint x: 261, startPoint y: 106, endPoint x: 256, endPoint y: 105, distance: 4.8
click at [256, 105] on strong "Definición general del proceso administrativo" at bounding box center [242, 104] width 132 height 27
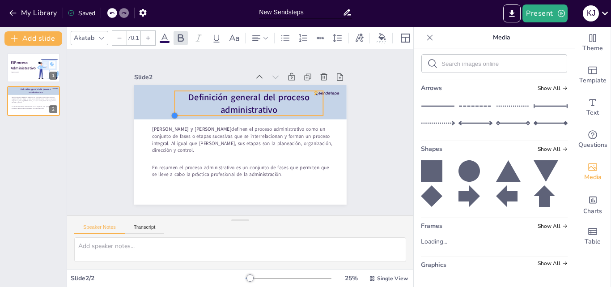
type input "69.4"
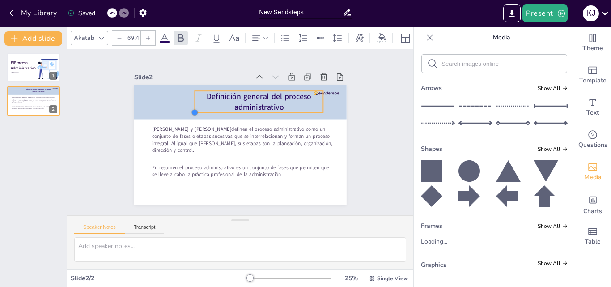
drag, startPoint x: 153, startPoint y: 114, endPoint x: 187, endPoint y: 108, distance: 34.1
click at [191, 109] on div at bounding box center [194, 112] width 7 height 7
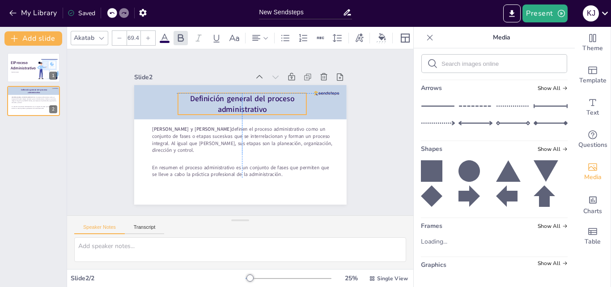
drag, startPoint x: 242, startPoint y: 100, endPoint x: 225, endPoint y: 102, distance: 18.0
click at [225, 102] on strong "Definición general del proceso administrativo" at bounding box center [242, 103] width 105 height 21
click at [374, 161] on div "Slide 1 El Proceso Administrativo Katherine Jasmin Melgar Castilo Slide 2 Lourd…" at bounding box center [240, 132] width 346 height 166
click at [234, 97] on strong "Definición general del proceso administrativo" at bounding box center [239, 103] width 105 height 21
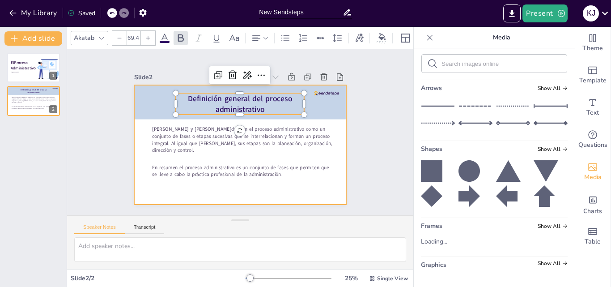
click at [256, 190] on div at bounding box center [240, 144] width 213 height 119
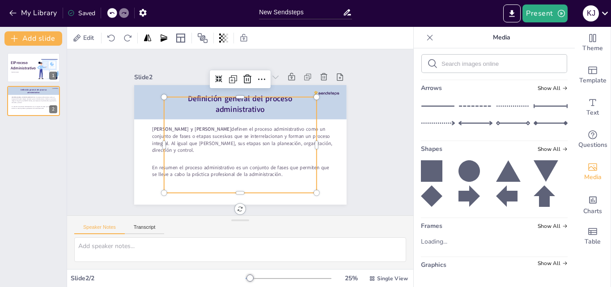
scroll to position [140, 0]
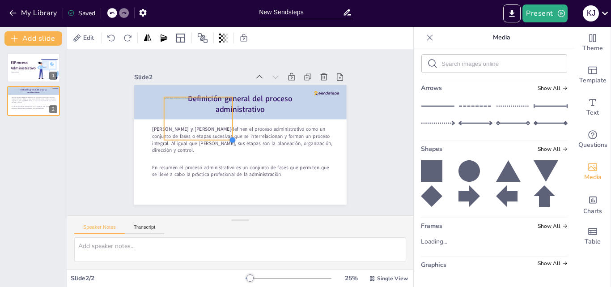
drag, startPoint x: 310, startPoint y: 188, endPoint x: 226, endPoint y: 123, distance: 106.2
click at [226, 123] on div "Lourdes Münch y José García definen el proceso administrativo como un conjunto …" at bounding box center [240, 144] width 213 height 119
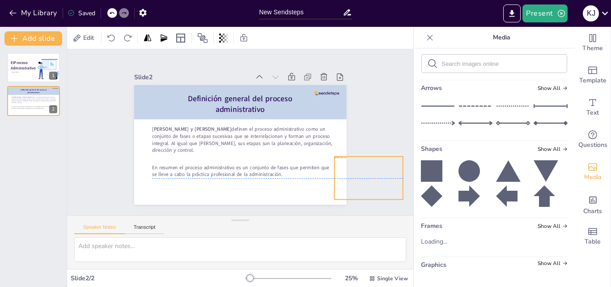
drag, startPoint x: 184, startPoint y: 106, endPoint x: 361, endPoint y: 165, distance: 186.2
click at [361, 165] on div "Slide 1 El Proceso Administrativo Katherine Jasmin Melgar Castilo Slide 2 Lourd…" at bounding box center [240, 132] width 263 height 145
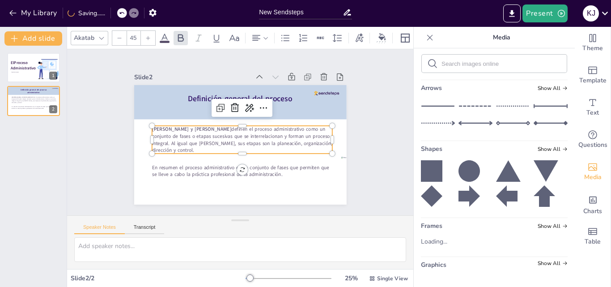
click at [308, 137] on p "Lourdes Münch y José García definen el proceso administrativo como un conjunto …" at bounding box center [242, 140] width 181 height 28
click at [324, 137] on p "Lourdes Münch y José García definen el proceso administrativo como un conjunto …" at bounding box center [242, 140] width 181 height 28
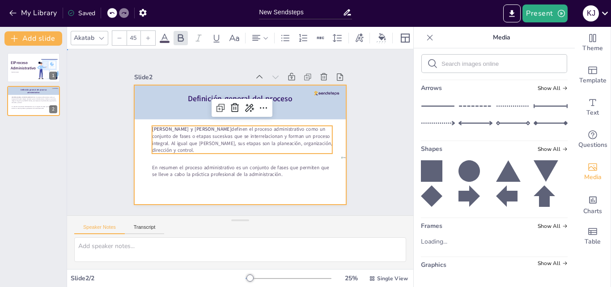
click at [333, 182] on div at bounding box center [240, 144] width 213 height 119
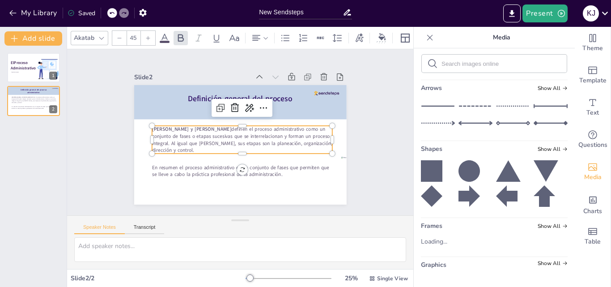
click at [312, 134] on p "Lourdes Münch y José García definen el proceso administrativo como un conjunto …" at bounding box center [242, 140] width 181 height 28
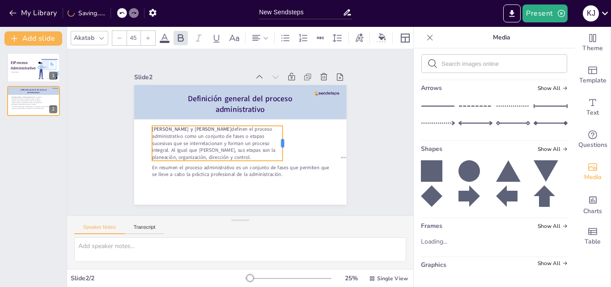
drag, startPoint x: 327, startPoint y: 136, endPoint x: 277, endPoint y: 138, distance: 49.7
click at [283, 138] on div at bounding box center [286, 143] width 7 height 35
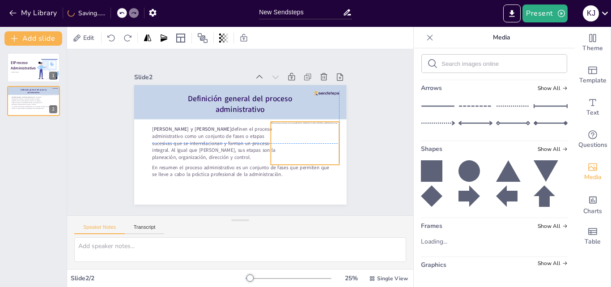
drag, startPoint x: 338, startPoint y: 187, endPoint x: 266, endPoint y: 150, distance: 80.6
click at [271, 150] on div at bounding box center [305, 143] width 68 height 43
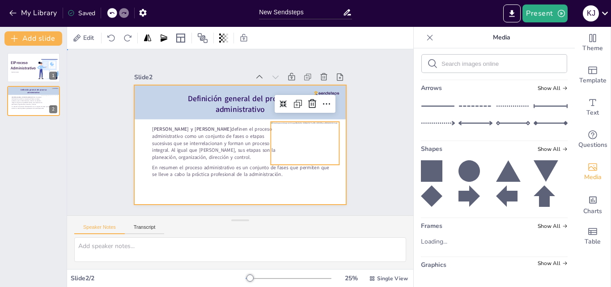
click at [281, 189] on div at bounding box center [240, 144] width 213 height 119
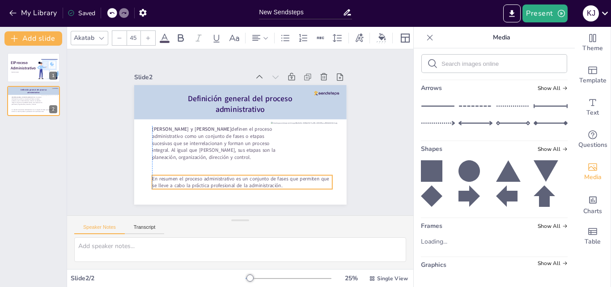
drag, startPoint x: 238, startPoint y: 172, endPoint x: 238, endPoint y: 183, distance: 11.2
click at [238, 183] on p "En resumen el proceso administrativo es un conjunto de fases que permiten que s…" at bounding box center [242, 182] width 181 height 14
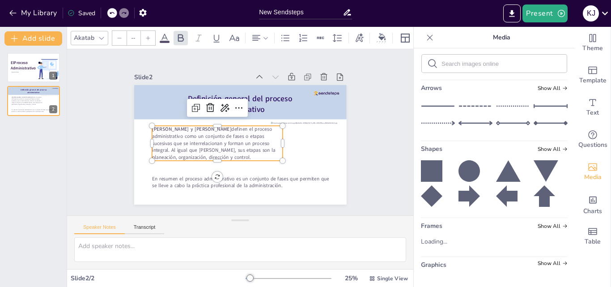
type input "45"
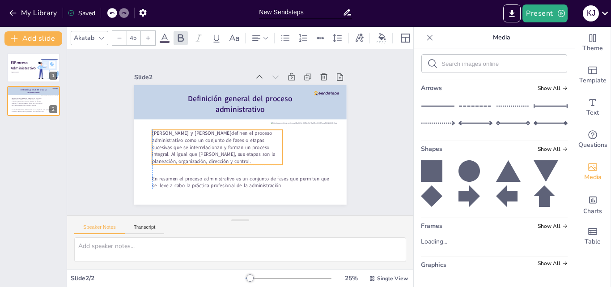
click at [212, 139] on p "Lourdes Münch y José García definen el proceso administrativo como un conjunto …" at bounding box center [217, 147] width 131 height 35
click at [358, 165] on div "Slide 1 El Proceso Administrativo Katherine Jasmin Melgar Castilo Slide 2 Lourd…" at bounding box center [240, 132] width 263 height 145
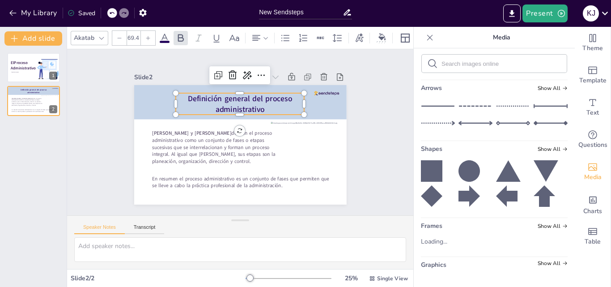
click at [264, 104] on p "Definición general del proceso administrativo" at bounding box center [240, 103] width 129 height 21
click at [168, 34] on icon at bounding box center [164, 38] width 11 height 11
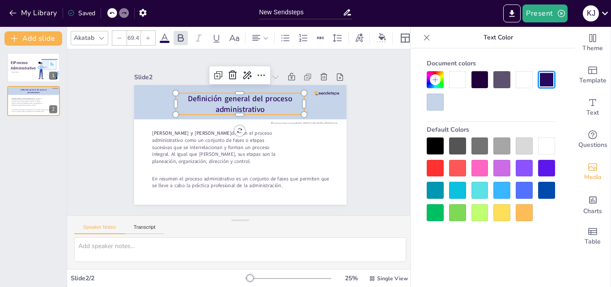
click at [543, 142] on div at bounding box center [546, 145] width 17 height 17
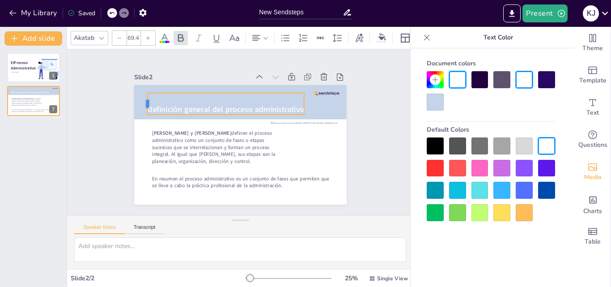
drag, startPoint x: 168, startPoint y: 100, endPoint x: 137, endPoint y: 102, distance: 30.5
click at [140, 102] on div at bounding box center [143, 103] width 7 height 21
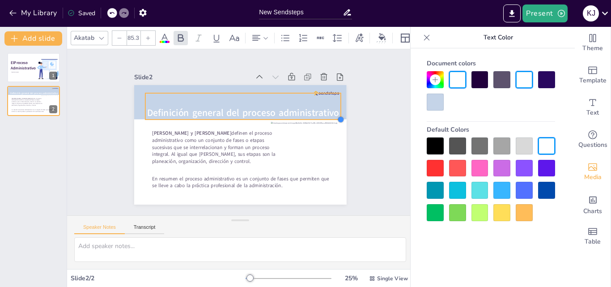
drag, startPoint x: 298, startPoint y: 108, endPoint x: 304, endPoint y: 101, distance: 9.2
click at [318, 111] on div "Lourdes Münch y José García definen el proceso administrativo como un conjunto …" at bounding box center [240, 144] width 213 height 119
type input "81"
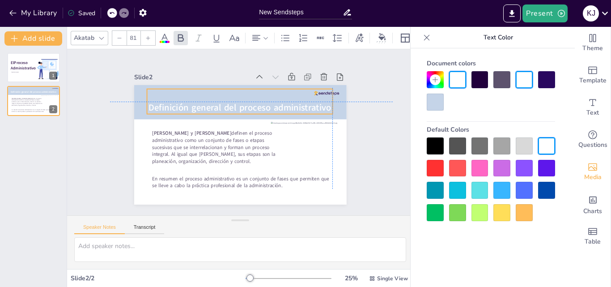
drag, startPoint x: 278, startPoint y: 106, endPoint x: 279, endPoint y: 101, distance: 5.4
click at [279, 102] on span "Definición general del proceso administrativo" at bounding box center [240, 108] width 183 height 12
click at [375, 146] on div "Slide 1 El Proceso Administrativo Katherine Jasmin Melgar Castilo Slide 2 Lourd…" at bounding box center [240, 132] width 346 height 166
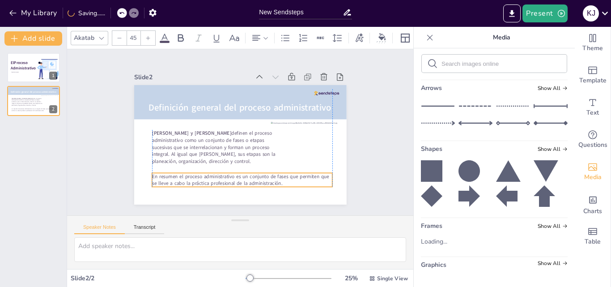
click at [238, 174] on p "En resumen el proceso administrativo es un conjunto de fases que permiten que s…" at bounding box center [242, 180] width 181 height 14
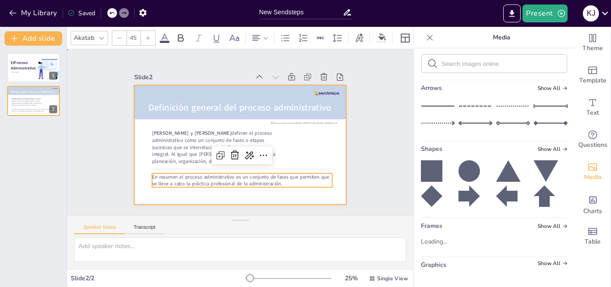
click at [139, 161] on div at bounding box center [240, 144] width 213 height 119
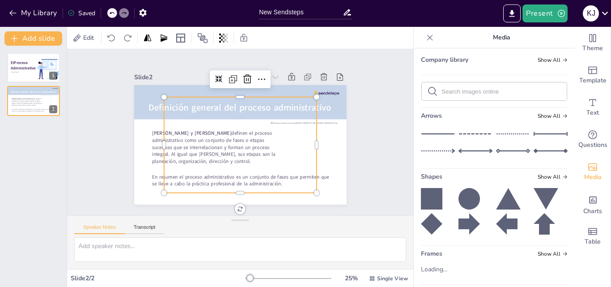
scroll to position [143, 0]
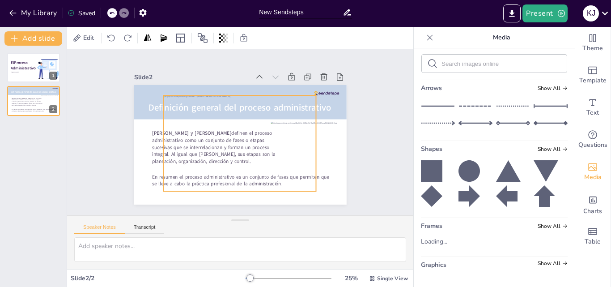
click at [263, 153] on div at bounding box center [239, 143] width 153 height 96
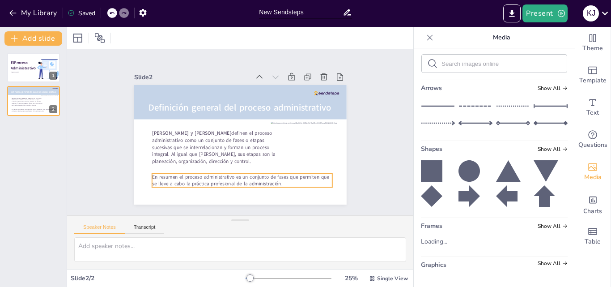
scroll to position [187, 0]
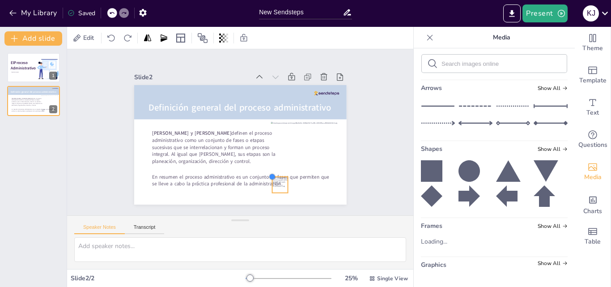
drag, startPoint x: 186, startPoint y: 94, endPoint x: 281, endPoint y: 173, distance: 124.2
click at [281, 173] on div "Lourdes Münch y José García definen el proceso administrativo como un conjunto …" at bounding box center [240, 144] width 213 height 119
drag, startPoint x: 276, startPoint y: 183, endPoint x: 138, endPoint y: 134, distance: 146.2
click at [138, 134] on div at bounding box center [144, 135] width 16 height 16
drag, startPoint x: 145, startPoint y: 139, endPoint x: 138, endPoint y: 135, distance: 7.7
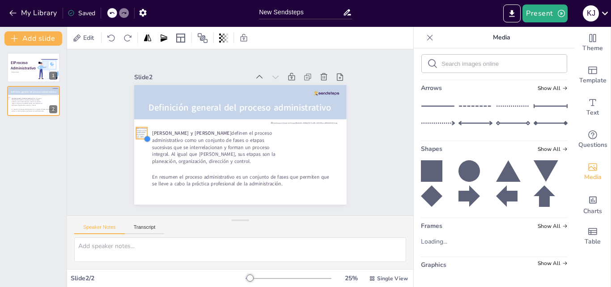
click at [144, 135] on div at bounding box center [147, 138] width 7 height 7
click at [137, 130] on div at bounding box center [143, 136] width 12 height 12
click at [363, 180] on div "Slide 1 El Proceso Administrativo Katherine Jasmin Melgar Castilo Slide 2 Lourd…" at bounding box center [240, 132] width 263 height 145
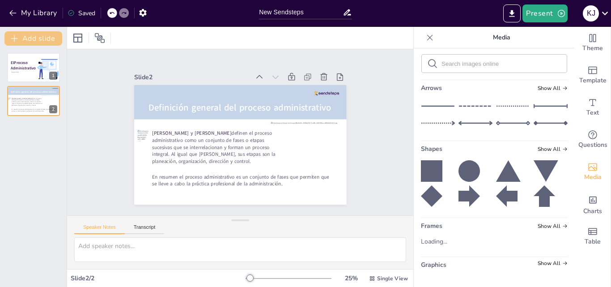
click at [31, 38] on button "Add slide" at bounding box center [33, 38] width 58 height 14
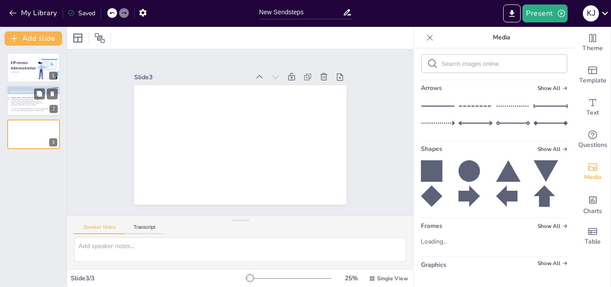
click at [52, 100] on div at bounding box center [49, 100] width 17 height 11
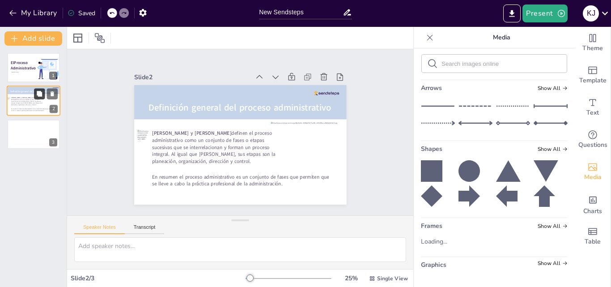
click at [34, 92] on button at bounding box center [39, 94] width 11 height 11
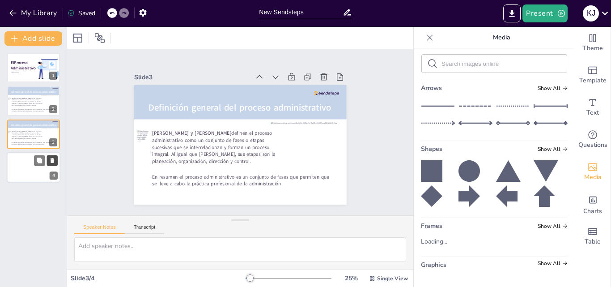
click at [51, 160] on icon at bounding box center [53, 160] width 4 height 5
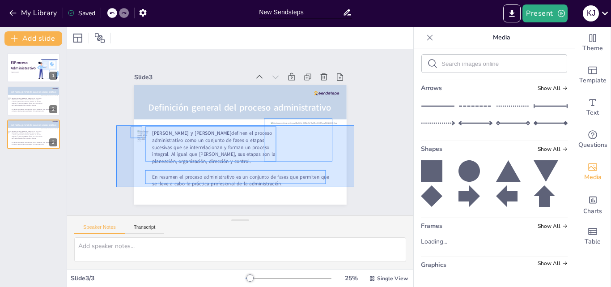
drag, startPoint x: 116, startPoint y: 125, endPoint x: 355, endPoint y: 187, distance: 246.4
click at [355, 187] on div "Slide 1 El Proceso Administrativo Katherine Jasmin Melgar Castilo Slide 2 Lourd…" at bounding box center [240, 132] width 263 height 145
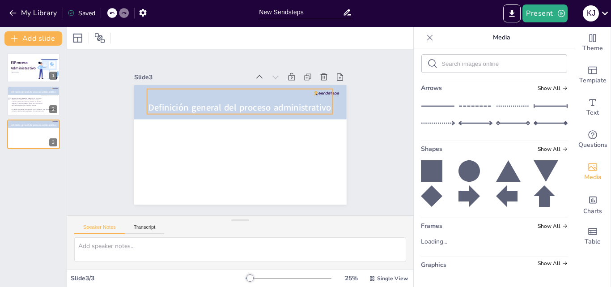
click at [270, 110] on span "Definición general del proceso administrativo" at bounding box center [240, 108] width 183 height 12
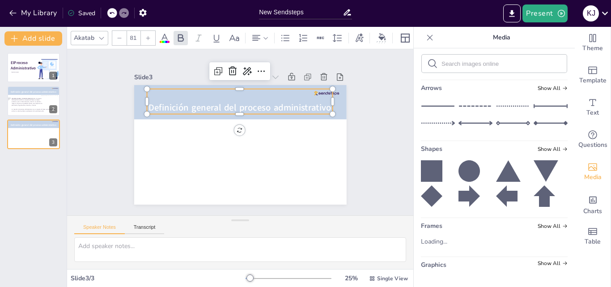
click at [270, 110] on span "Definición general del proceso administrativo" at bounding box center [240, 108] width 183 height 12
drag, startPoint x: 325, startPoint y: 106, endPoint x: 143, endPoint y: 101, distance: 182.2
click at [147, 102] on p "Definición general del proceso administrativo" at bounding box center [240, 108] width 186 height 13
click at [383, 136] on div "Slide 1 El Proceso Administrativo Katherine Jasmin Melgar Castilo Slide 2 Lourd…" at bounding box center [240, 132] width 346 height 166
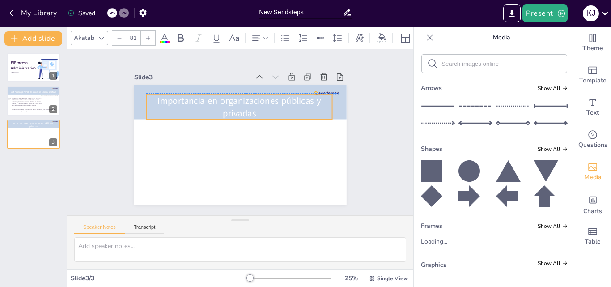
click at [247, 100] on p "Importancia en organizaciones públicas y privadas" at bounding box center [239, 106] width 186 height 25
drag, startPoint x: 326, startPoint y: 104, endPoint x: 272, endPoint y: 108, distance: 53.4
click at [279, 108] on div at bounding box center [282, 106] width 7 height 25
drag, startPoint x: 236, startPoint y: 103, endPoint x: 264, endPoint y: 99, distance: 28.5
click at [264, 99] on p "Importancia en organizaciones públicas y privadas" at bounding box center [241, 103] width 132 height 25
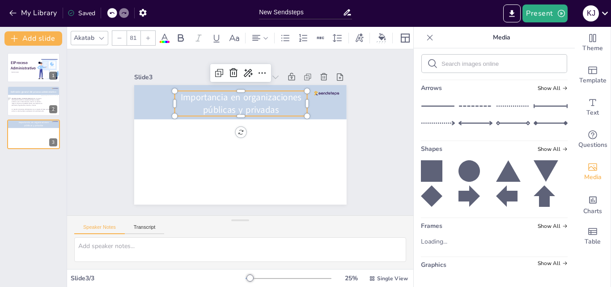
click at [379, 129] on div "Slide 1 El Proceso Administrativo Katherine Jasmin Melgar Castilo Slide 2 Lourd…" at bounding box center [240, 132] width 346 height 166
click at [251, 96] on p "Importancia en organizaciones públicas y privadas" at bounding box center [240, 103] width 132 height 25
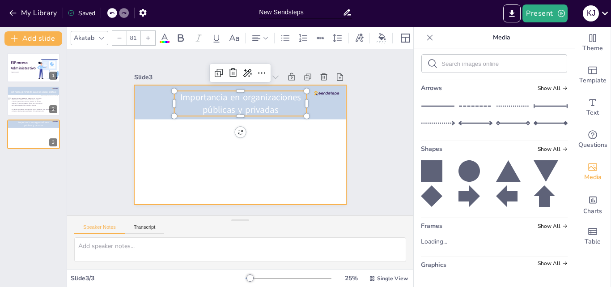
click at [213, 149] on div at bounding box center [240, 144] width 213 height 119
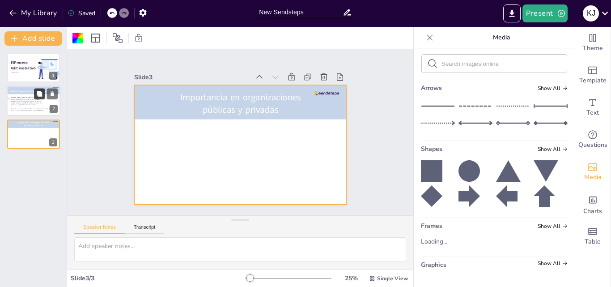
click at [35, 98] on button at bounding box center [39, 94] width 11 height 11
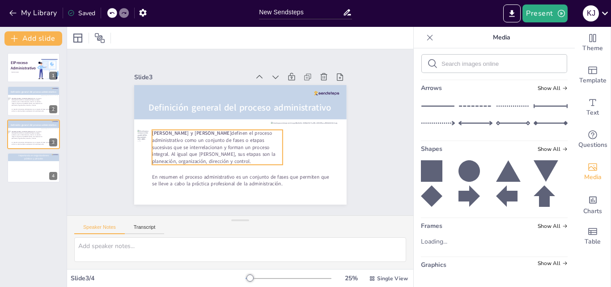
click at [180, 139] on p "Lourdes Münch y José García definen el proceso administrativo como un conjunto …" at bounding box center [217, 147] width 131 height 35
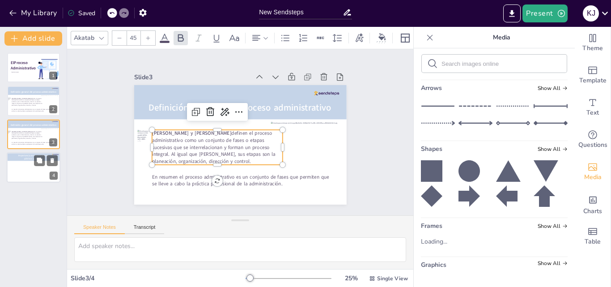
click at [29, 165] on div at bounding box center [34, 167] width 54 height 30
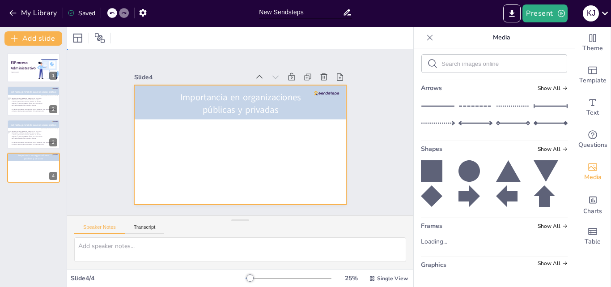
click at [161, 158] on div at bounding box center [240, 144] width 213 height 119
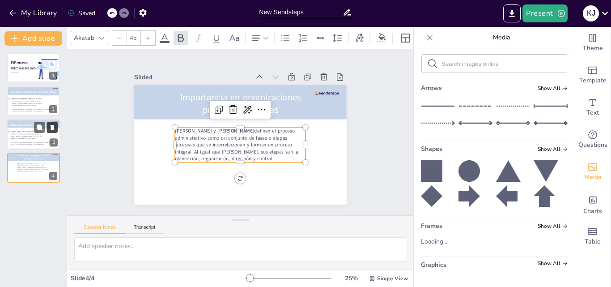
click at [52, 126] on icon at bounding box center [53, 127] width 4 height 5
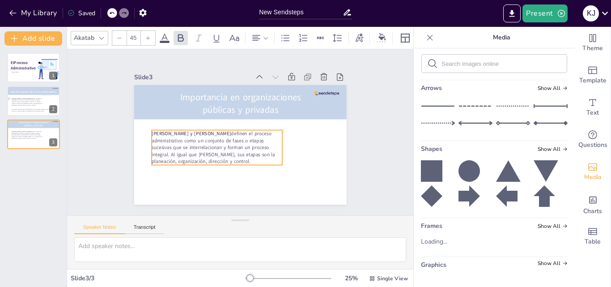
drag, startPoint x: 225, startPoint y: 134, endPoint x: 202, endPoint y: 137, distance: 23.4
click at [202, 137] on p "Lourdes Münch y José García definen el proceso administrativo como un conjunto …" at bounding box center [217, 147] width 131 height 35
click at [256, 165] on div at bounding box center [217, 168] width 131 height 7
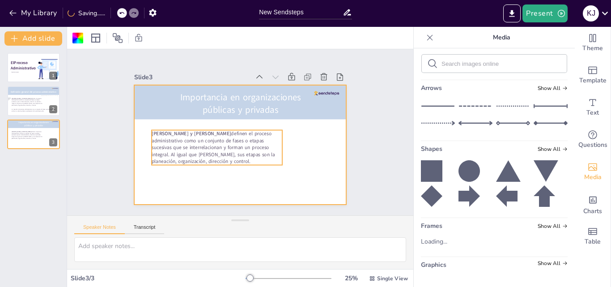
click at [245, 147] on p "Lourdes Münch y José García definen el proceso administrativo como un conjunto …" at bounding box center [217, 147] width 131 height 35
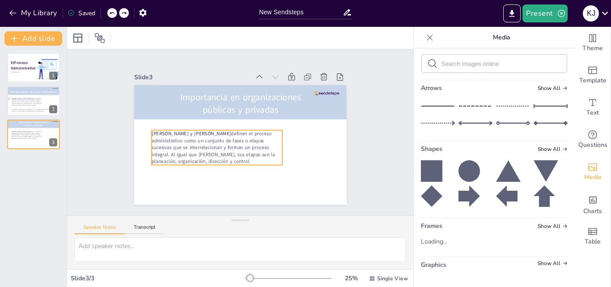
click at [261, 149] on p "Lourdes Münch y José García definen el proceso administrativo como un conjunto …" at bounding box center [217, 147] width 131 height 35
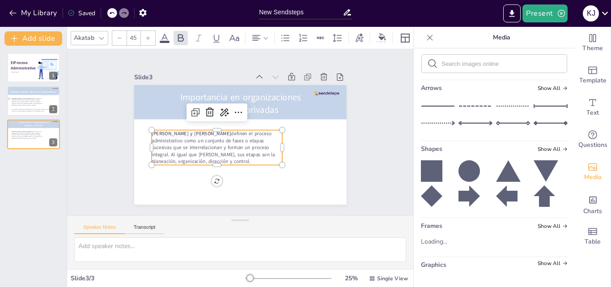
click at [263, 152] on p "Lourdes Münch y José García definen el proceso administrativo como un conjunto …" at bounding box center [217, 147] width 131 height 35
click at [257, 153] on p "Lourdes Münch y José García definen el proceso administrativo como un conjunto …" at bounding box center [217, 146] width 131 height 35
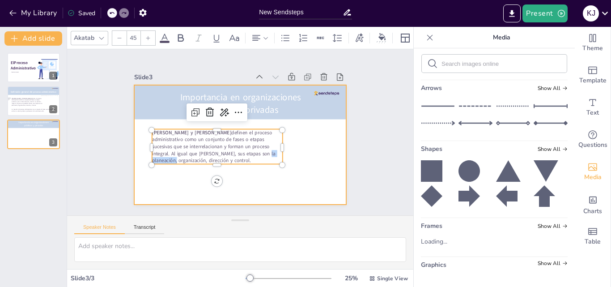
drag, startPoint x: 257, startPoint y: 153, endPoint x: 150, endPoint y: 113, distance: 114.1
click at [152, 115] on div "Importancia en organizaciones públicas y privadas Lourdes Münch y José García d…" at bounding box center [240, 144] width 213 height 119
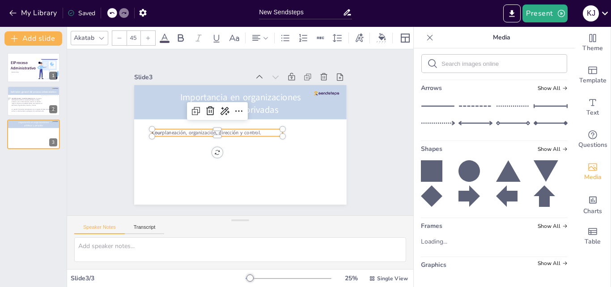
drag, startPoint x: 264, startPoint y: 129, endPoint x: 112, endPoint y: 134, distance: 151.7
click at [112, 134] on div "Slide 1 El Proceso Administrativo Katherine Jasmin Melgar Castilo Slide 2 Lourd…" at bounding box center [240, 132] width 263 height 145
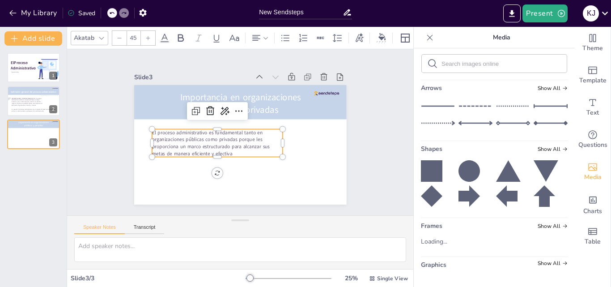
click at [283, 140] on div at bounding box center [286, 143] width 7 height 28
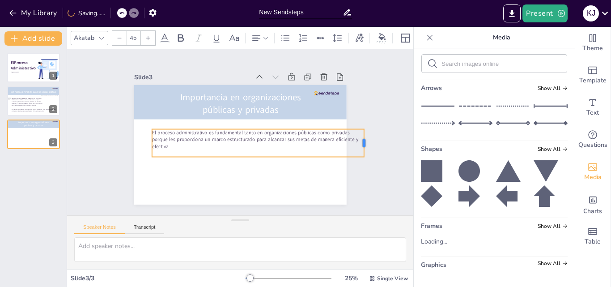
drag, startPoint x: 276, startPoint y: 140, endPoint x: 360, endPoint y: 148, distance: 84.5
click at [364, 148] on div at bounding box center [367, 143] width 7 height 28
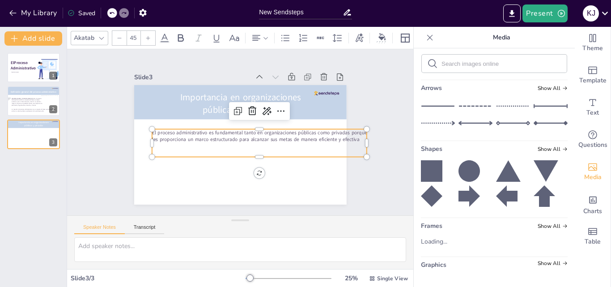
click at [242, 139] on p "El proceso administrativo es fundamental tanto en organizaciones públicas como …" at bounding box center [259, 136] width 215 height 14
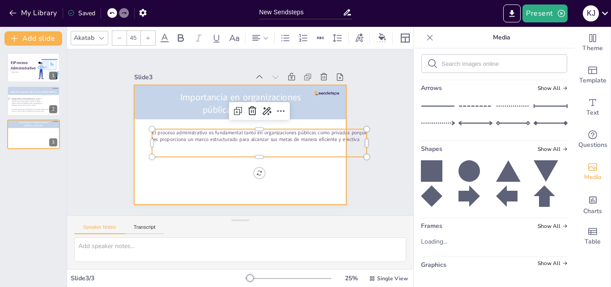
click at [306, 185] on div at bounding box center [240, 144] width 213 height 119
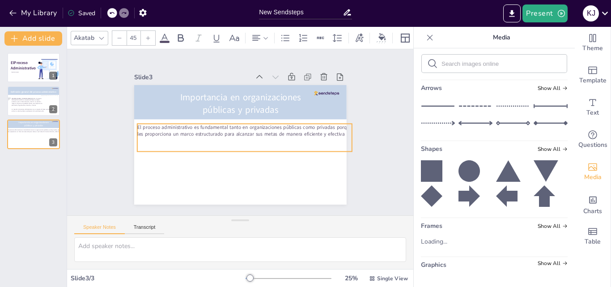
drag, startPoint x: 261, startPoint y: 134, endPoint x: 246, endPoint y: 128, distance: 15.7
click at [246, 128] on p "El proceso administrativo es fundamental tanto en organizaciones públicas como …" at bounding box center [244, 130] width 215 height 14
drag, startPoint x: 346, startPoint y: 136, endPoint x: 340, endPoint y: 136, distance: 5.8
click at [345, 136] on div at bounding box center [348, 137] width 7 height 28
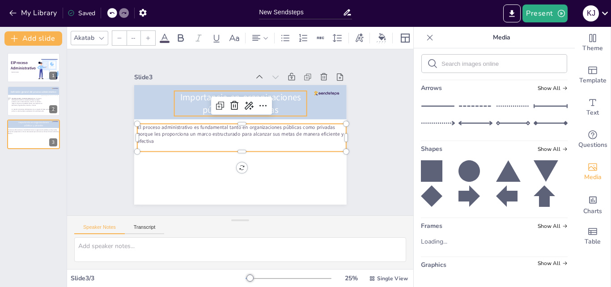
type input "81"
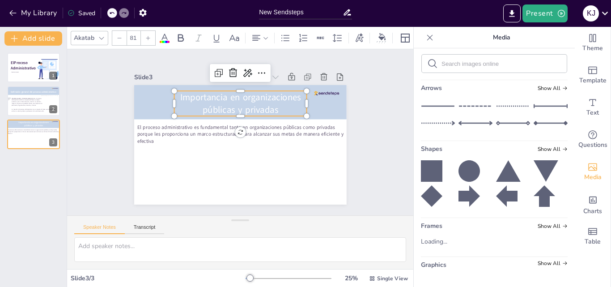
click at [267, 98] on p "Importancia en organizaciones públicas y privadas" at bounding box center [240, 103] width 132 height 25
click at [300, 100] on p "Importancia en organizaciones públicas y privadas" at bounding box center [240, 103] width 132 height 25
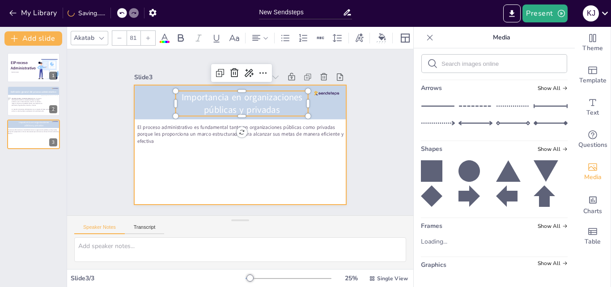
click at [288, 151] on div at bounding box center [240, 144] width 213 height 119
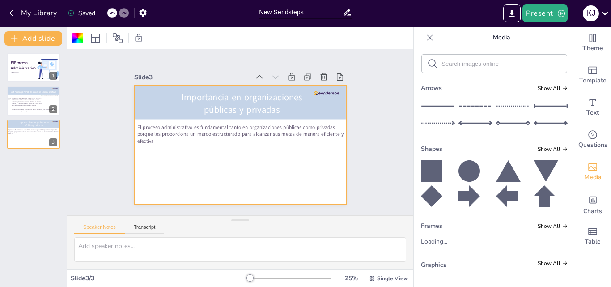
click at [421, 170] on icon at bounding box center [431, 170] width 21 height 21
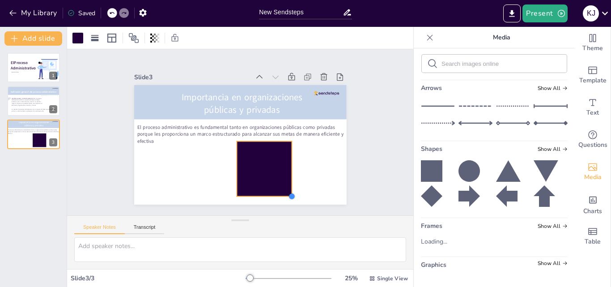
drag, startPoint x: 265, startPoint y: 174, endPoint x: 285, endPoint y: 173, distance: 19.7
click at [285, 173] on div "Importancia en organizaciones públicas y privadas El proceso administrativo es …" at bounding box center [240, 144] width 213 height 119
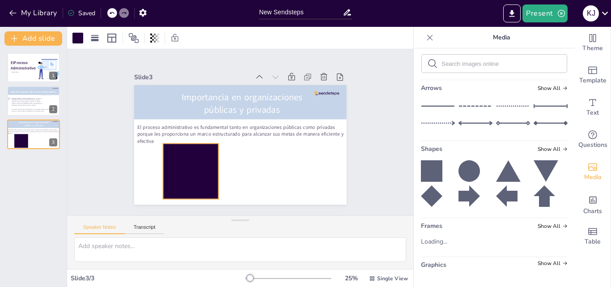
drag, startPoint x: 264, startPoint y: 160, endPoint x: 190, endPoint y: 162, distance: 73.9
click at [190, 162] on div at bounding box center [190, 171] width 55 height 55
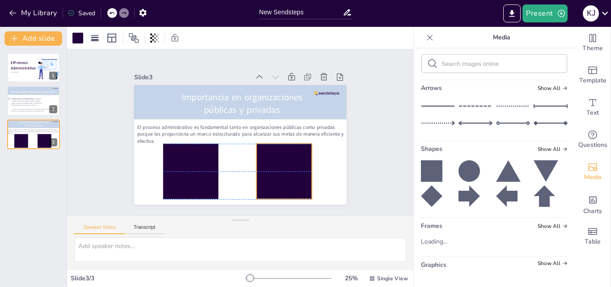
drag, startPoint x: 241, startPoint y: 145, endPoint x: 279, endPoint y: 170, distance: 46.0
click at [284, 172] on div at bounding box center [283, 171] width 55 height 55
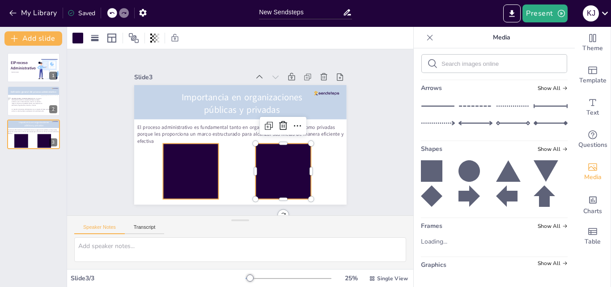
click at [198, 166] on div at bounding box center [190, 171] width 55 height 55
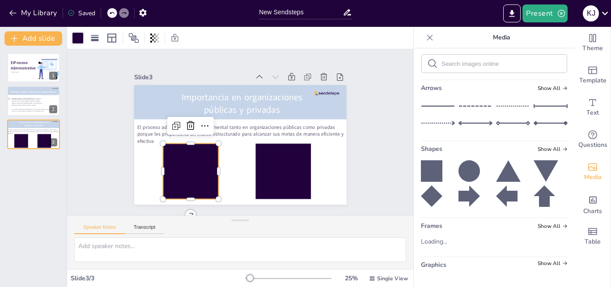
click at [80, 41] on div at bounding box center [77, 38] width 11 height 11
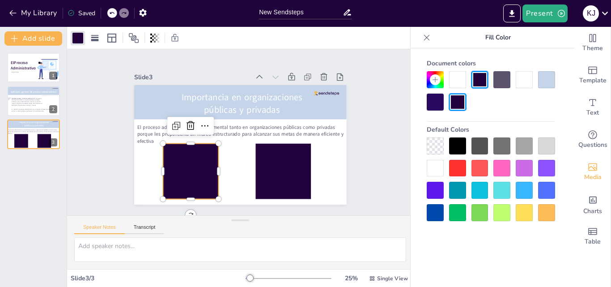
click at [540, 86] on div at bounding box center [546, 79] width 17 height 17
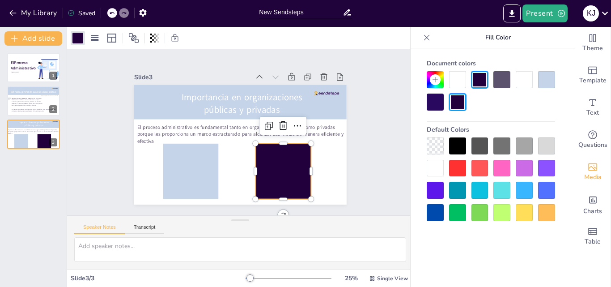
click at [284, 184] on div at bounding box center [282, 171] width 55 height 55
click at [549, 81] on div at bounding box center [546, 79] width 17 height 17
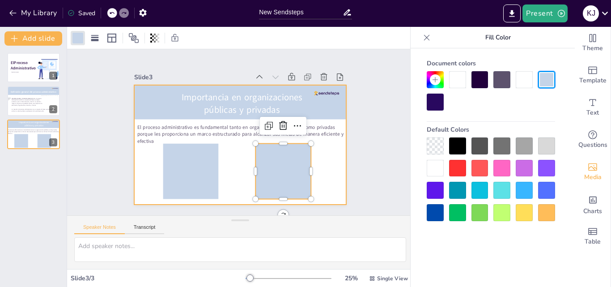
click at [336, 166] on div at bounding box center [240, 144] width 213 height 119
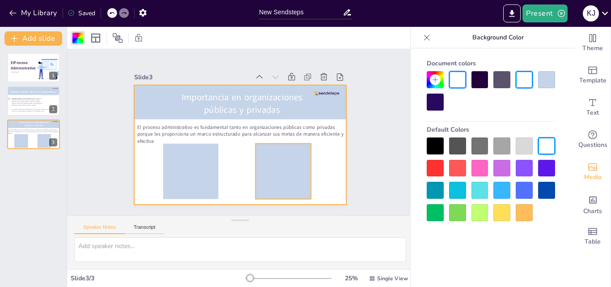
click at [282, 169] on div at bounding box center [282, 171] width 55 height 55
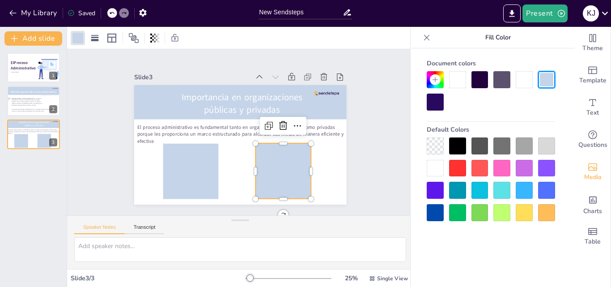
click at [427, 81] on div at bounding box center [435, 79] width 17 height 17
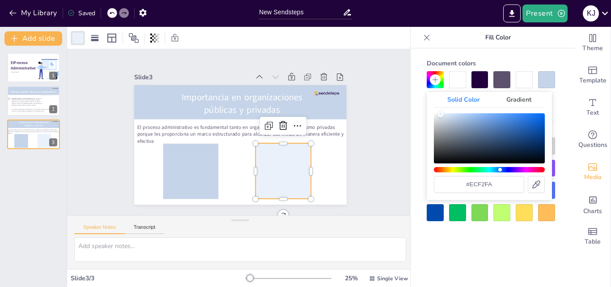
type input "#ecf1f8"
drag, startPoint x: 450, startPoint y: 116, endPoint x: 439, endPoint y: 115, distance: 10.9
click at [439, 115] on div "Color" at bounding box center [439, 114] width 6 height 6
click at [197, 175] on div at bounding box center [190, 171] width 55 height 55
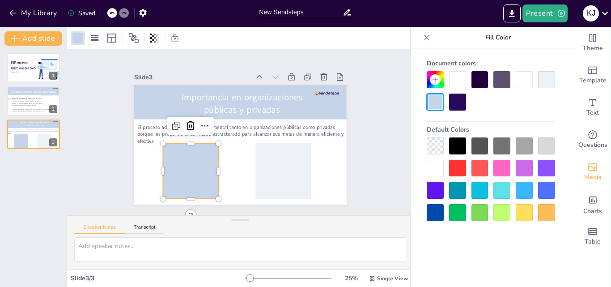
click at [542, 84] on div at bounding box center [546, 79] width 17 height 17
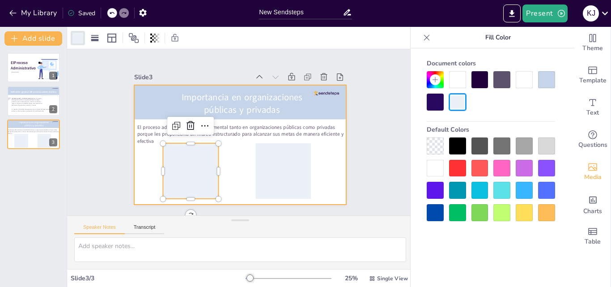
click at [325, 168] on div at bounding box center [240, 144] width 213 height 119
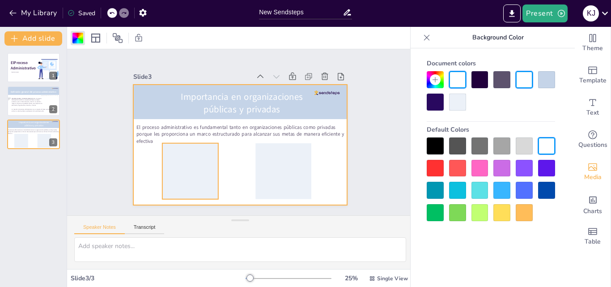
click at [180, 181] on div at bounding box center [190, 171] width 56 height 56
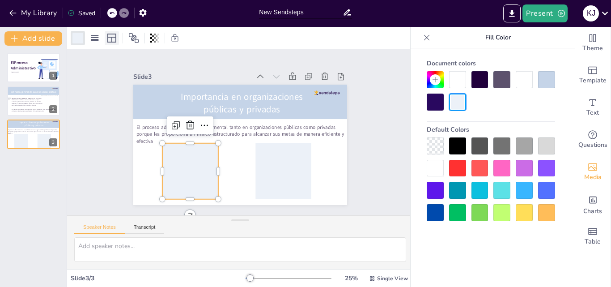
click at [116, 40] on icon at bounding box center [111, 38] width 9 height 9
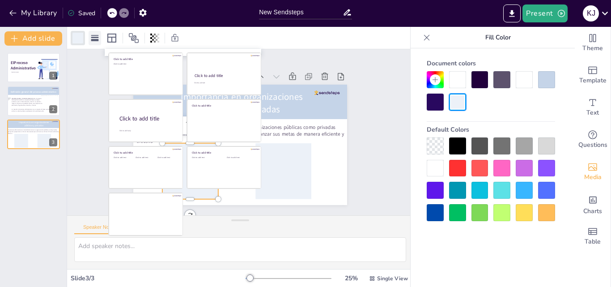
click at [98, 41] on rect at bounding box center [95, 40] width 8 height 2
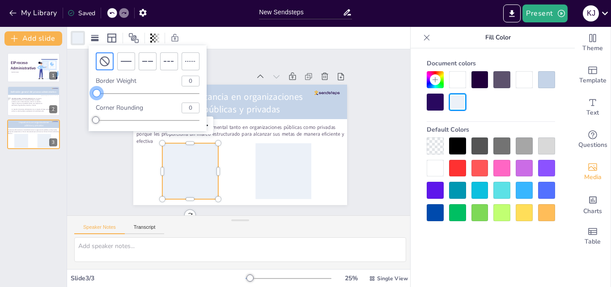
type input "0"
drag, startPoint x: 99, startPoint y: 95, endPoint x: 91, endPoint y: 96, distance: 8.2
click at [91, 96] on div "Border Weight 0 Corner Rounding 0" at bounding box center [148, 88] width 118 height 86
type input "11"
drag, startPoint x: 96, startPoint y: 119, endPoint x: 107, endPoint y: 118, distance: 11.3
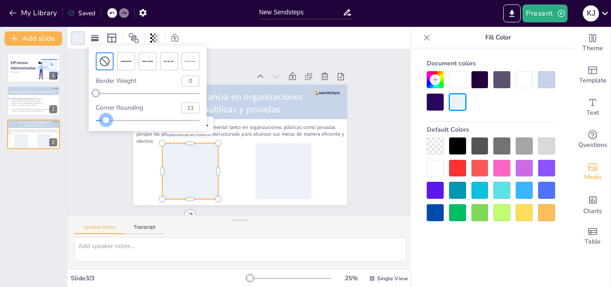
click at [107, 118] on div at bounding box center [105, 119] width 7 height 7
click at [281, 170] on div at bounding box center [283, 171] width 56 height 56
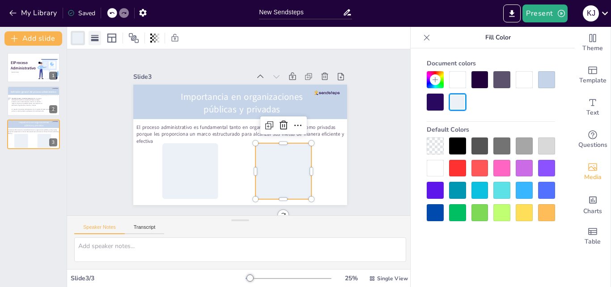
click at [95, 39] on rect at bounding box center [95, 40] width 8 height 2
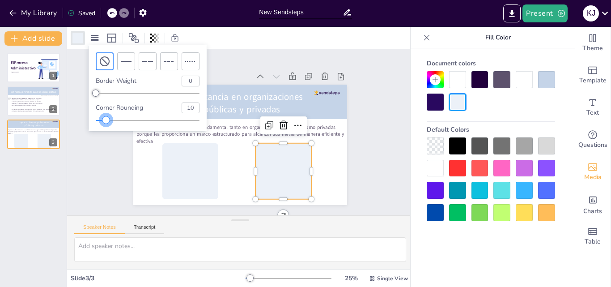
type input "11"
drag, startPoint x: 97, startPoint y: 119, endPoint x: 106, endPoint y: 120, distance: 9.4
click at [107, 120] on div at bounding box center [107, 119] width 7 height 7
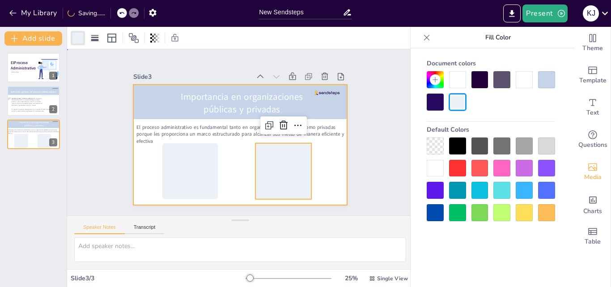
click at [323, 175] on div at bounding box center [240, 145] width 214 height 120
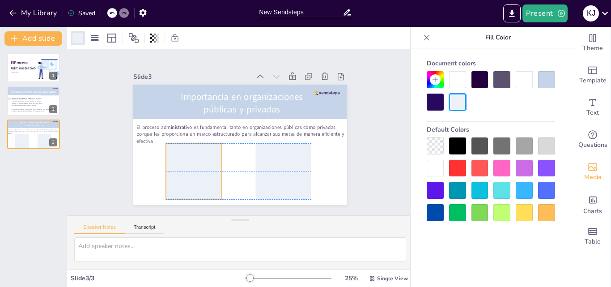
click at [204, 173] on icon at bounding box center [194, 171] width 56 height 56
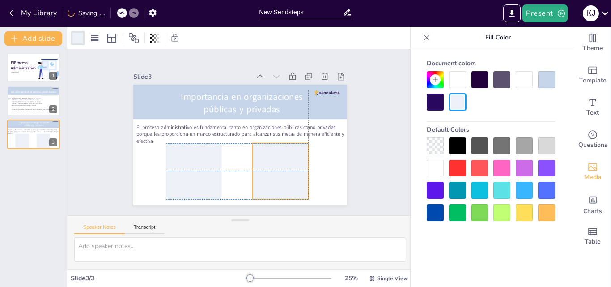
click at [292, 169] on div at bounding box center [280, 171] width 56 height 56
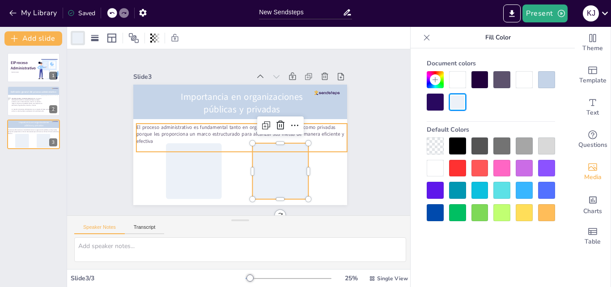
click at [173, 124] on p "El proceso administrativo es fundamental tanto en organizaciones públicas como …" at bounding box center [241, 133] width 211 height 21
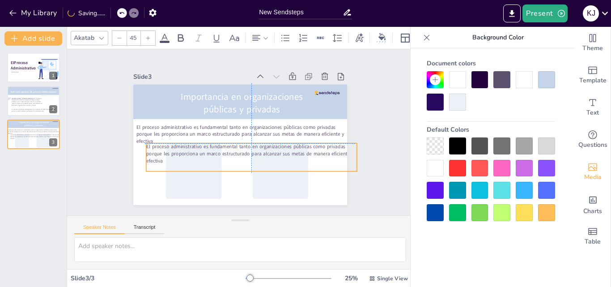
drag, startPoint x: 184, startPoint y: 139, endPoint x: 204, endPoint y: 163, distance: 30.8
click at [204, 163] on p "El proceso administrativo es fundamental tanto en organizaciones públicas como …" at bounding box center [251, 153] width 211 height 21
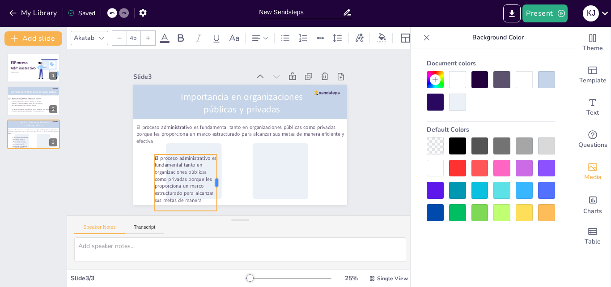
drag, startPoint x: 360, startPoint y: 165, endPoint x: 211, endPoint y: 165, distance: 148.5
click at [217, 165] on div at bounding box center [220, 182] width 7 height 56
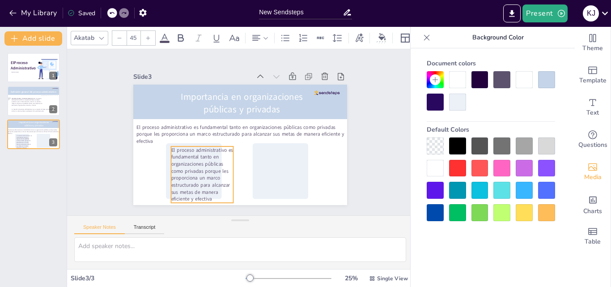
drag, startPoint x: 196, startPoint y: 182, endPoint x: 212, endPoint y: 174, distance: 18.0
click at [212, 174] on p "El proceso administrativo es fundamental tanto en organizaciones públicas como …" at bounding box center [202, 174] width 62 height 56
click at [214, 193] on p "El proceso administrativo es fundamental tanto en organizaciones públicas como …" at bounding box center [202, 174] width 62 height 56
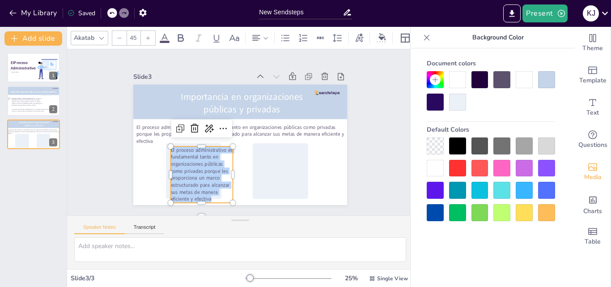
drag, startPoint x: 214, startPoint y: 194, endPoint x: 163, endPoint y: 149, distance: 67.8
click at [163, 149] on div "Importancia en organizaciones públicas y privadas El proceso administrativo es …" at bounding box center [240, 145] width 214 height 120
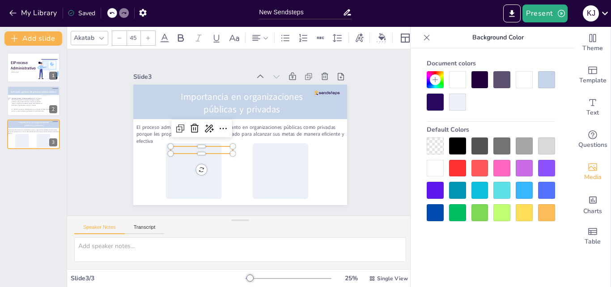
scroll to position [0, 0]
click at [180, 147] on p at bounding box center [202, 149] width 62 height 7
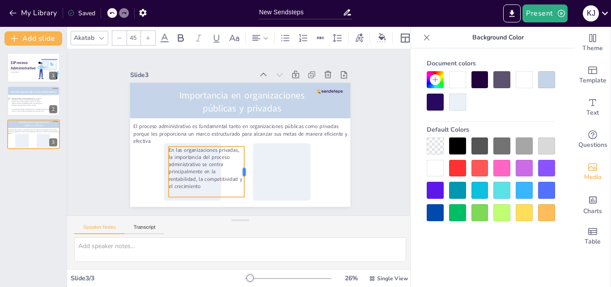
drag, startPoint x: 226, startPoint y: 167, endPoint x: 238, endPoint y: 161, distance: 13.2
click at [244, 161] on div at bounding box center [247, 171] width 7 height 51
type input "39"
drag, startPoint x: 238, startPoint y: 196, endPoint x: 199, endPoint y: 190, distance: 39.5
click at [199, 190] on div "Importancia en organizaciones públicas y privadas El proceso administrativo es …" at bounding box center [240, 145] width 220 height 124
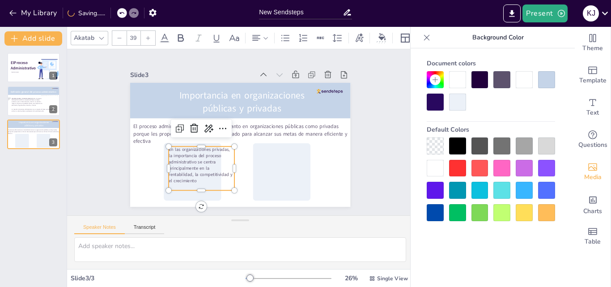
click at [227, 165] on p "En las organizaciones privadas, la importancia del proceso administrativo se ce…" at bounding box center [202, 165] width 66 height 38
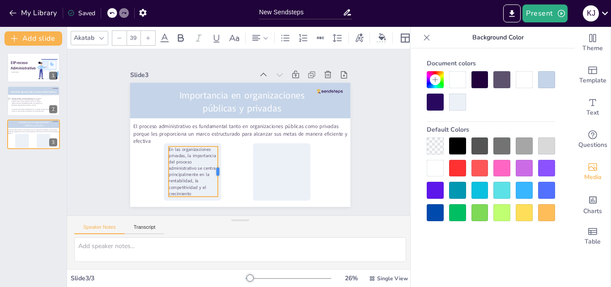
drag, startPoint x: 229, startPoint y: 164, endPoint x: 213, endPoint y: 166, distance: 16.6
click at [218, 166] on div at bounding box center [221, 171] width 7 height 50
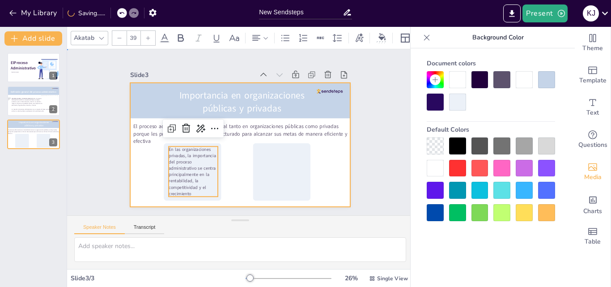
click at [228, 169] on div at bounding box center [240, 145] width 220 height 124
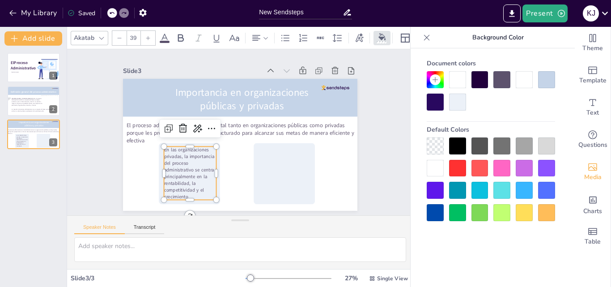
click at [173, 154] on p "En las organizaciones privadas, la importancia del proceso administrativo se ce…" at bounding box center [190, 172] width 52 height 53
drag, startPoint x: 175, startPoint y: 154, endPoint x: 157, endPoint y: 154, distance: 18.3
click at [157, 154] on div "Importancia en organizaciones públicas y privadas El proceso administrativo es …" at bounding box center [240, 145] width 234 height 132
click at [183, 34] on icon at bounding box center [181, 38] width 6 height 8
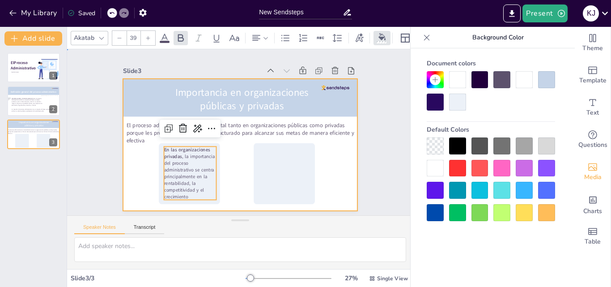
click at [230, 165] on div at bounding box center [240, 145] width 234 height 132
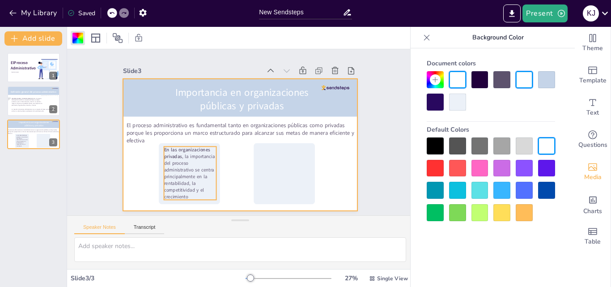
click at [178, 183] on p "En las organizaciones privadas , la importancia del proceso administrativo se c…" at bounding box center [190, 172] width 52 height 53
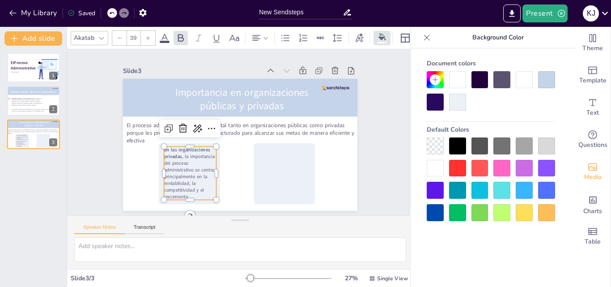
click at [178, 183] on p "En las organizaciones privadas , la importancia del proceso administrativo se c…" at bounding box center [190, 172] width 52 height 53
drag, startPoint x: 158, startPoint y: 181, endPoint x: 182, endPoint y: 191, distance: 25.3
click at [185, 193] on p "En las organizaciones privadas , la importancia del proceso administrativo se c…" at bounding box center [190, 172] width 52 height 53
click at [179, 190] on p "En las organizaciones privadas , la importancia del proceso administrativo se c…" at bounding box center [190, 172] width 52 height 53
drag, startPoint x: 182, startPoint y: 192, endPoint x: 157, endPoint y: 182, distance: 26.4
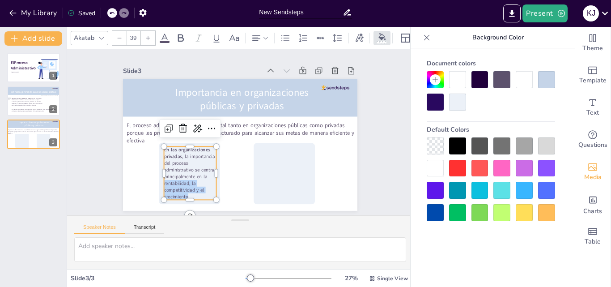
click at [164, 182] on p "En las organizaciones privadas , la importancia del proceso administrativo se c…" at bounding box center [190, 172] width 52 height 53
click at [182, 35] on icon at bounding box center [180, 38] width 11 height 11
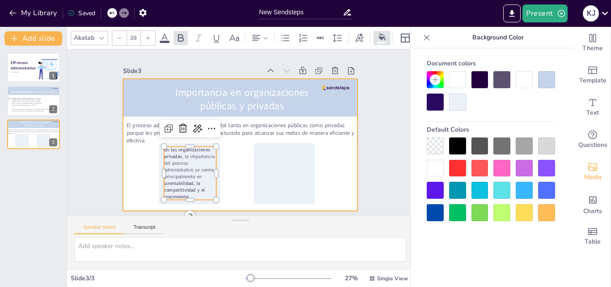
click at [220, 170] on div at bounding box center [240, 145] width 234 height 132
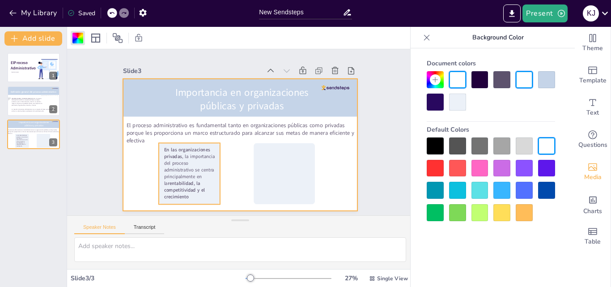
click at [159, 179] on icon at bounding box center [189, 173] width 61 height 61
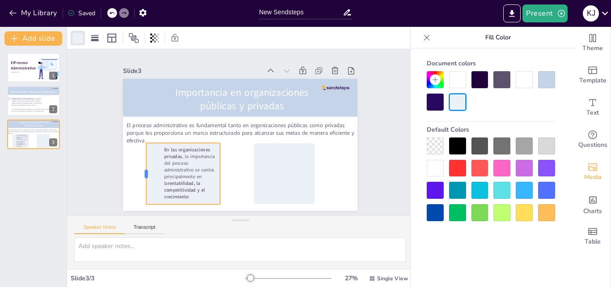
drag, startPoint x: 152, startPoint y: 170, endPoint x: 139, endPoint y: 174, distance: 12.9
click at [139, 174] on div at bounding box center [142, 173] width 7 height 61
click at [181, 173] on p "En las organizaciones privadas , la importancia del proceso administrativo se c…" at bounding box center [190, 172] width 52 height 53
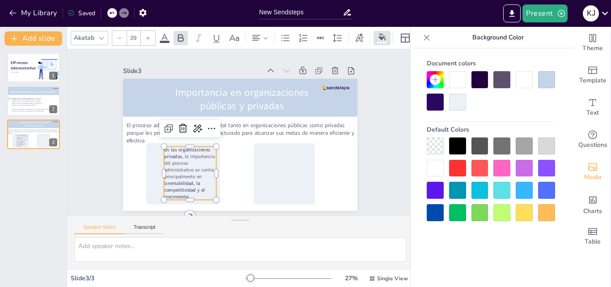
click at [174, 174] on p "En las organizaciones privadas , la importancia del proceso administrativo se c…" at bounding box center [190, 172] width 52 height 53
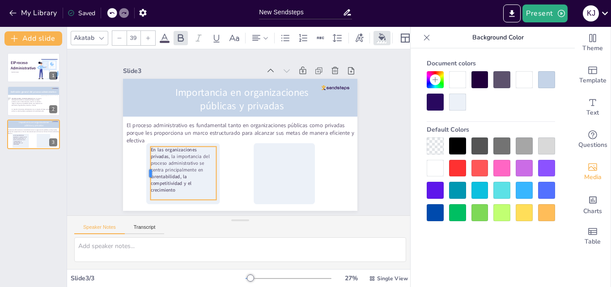
drag, startPoint x: 157, startPoint y: 170, endPoint x: 143, endPoint y: 173, distance: 13.7
click at [144, 173] on div at bounding box center [147, 172] width 7 height 53
click at [264, 174] on div at bounding box center [284, 173] width 61 height 61
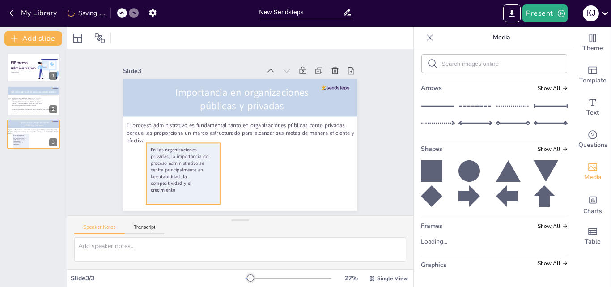
click at [209, 177] on p "En las organizaciones privadas , la importancia del proceso administrativo se c…" at bounding box center [184, 169] width 66 height 47
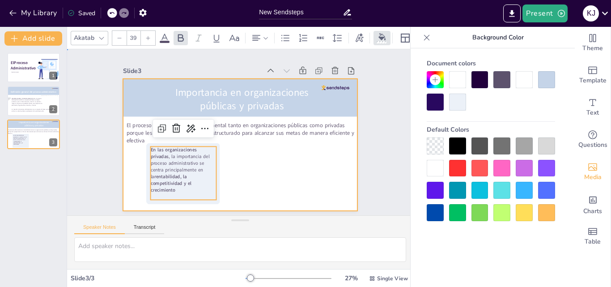
click at [216, 174] on div at bounding box center [240, 145] width 234 height 132
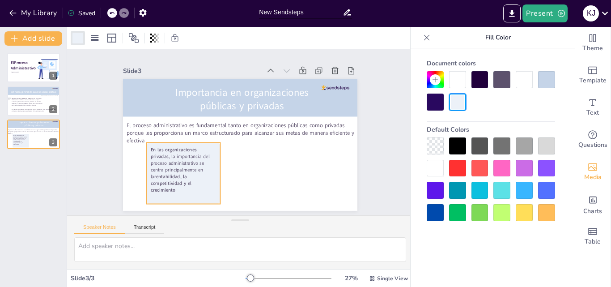
click at [213, 174] on icon at bounding box center [183, 173] width 74 height 61
click at [221, 174] on div "Importancia en organizaciones públicas y privadas El proceso administrativo es …" at bounding box center [240, 145] width 234 height 132
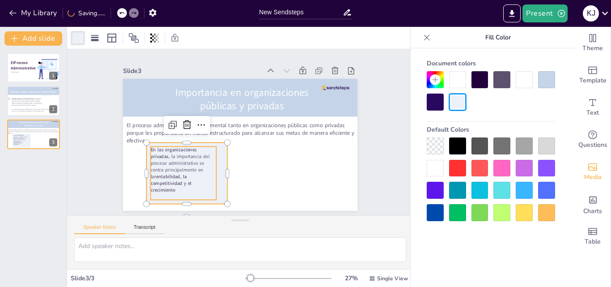
click at [186, 171] on p "En las organizaciones privadas , la importancia del proceso administrativo se c…" at bounding box center [184, 169] width 66 height 47
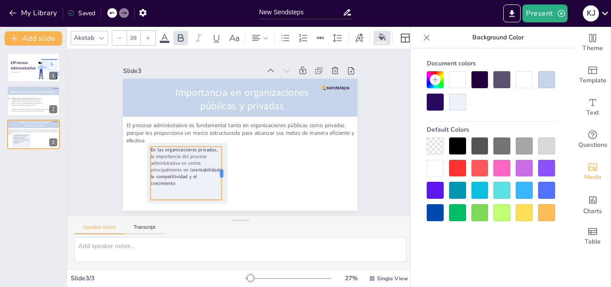
drag, startPoint x: 209, startPoint y: 171, endPoint x: 215, endPoint y: 173, distance: 5.5
click at [221, 173] on div at bounding box center [224, 172] width 7 height 53
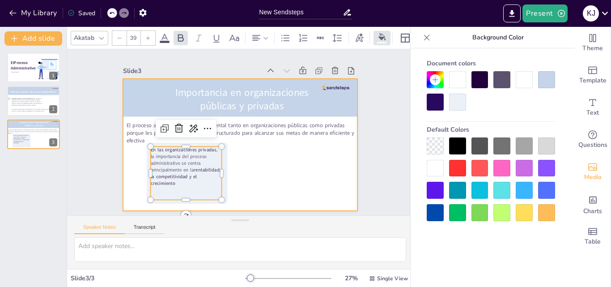
click at [235, 177] on div at bounding box center [240, 145] width 234 height 132
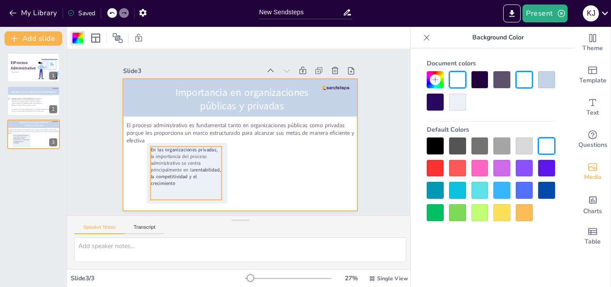
click at [187, 171] on strong "rentabilidad, la competitividad y el crecimiento" at bounding box center [186, 176] width 70 height 20
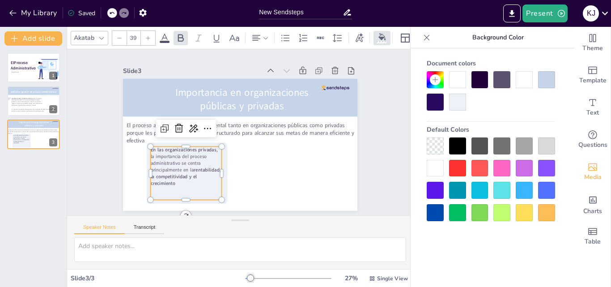
click at [148, 36] on icon at bounding box center [148, 38] width 4 height 4
type input "41"
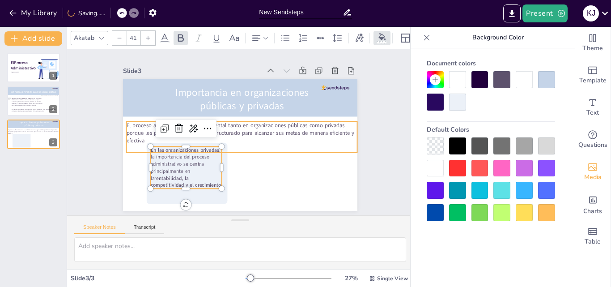
click at [239, 154] on div at bounding box center [240, 145] width 234 height 132
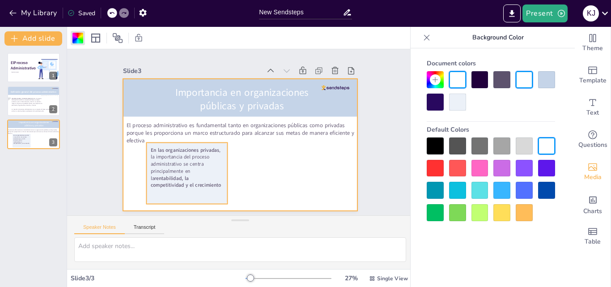
click at [221, 178] on div "Importancia en organizaciones públicas y privadas El proceso administrativo es …" at bounding box center [240, 145] width 234 height 132
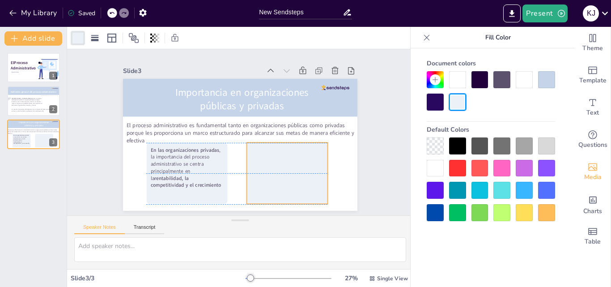
drag, startPoint x: 242, startPoint y: 139, endPoint x: 289, endPoint y: 167, distance: 54.6
click at [289, 167] on icon at bounding box center [287, 173] width 81 height 61
click at [185, 175] on strong "rentabilidad, la competitividad y el crecimiento" at bounding box center [186, 181] width 71 height 14
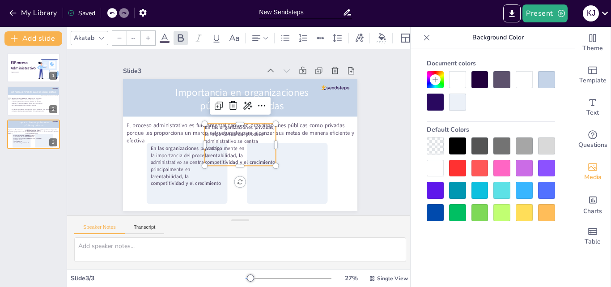
type input "41"
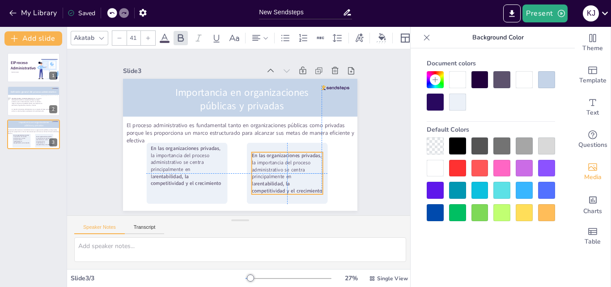
drag, startPoint x: 239, startPoint y: 138, endPoint x: 285, endPoint y: 165, distance: 52.9
click at [285, 165] on p "En las organizaciones privadas , la importancia del proceso administrativo se c…" at bounding box center [287, 173] width 71 height 42
click at [282, 161] on p "En las organizaciones privadas , la importancia del proceso administrativo se c…" at bounding box center [288, 171] width 71 height 42
click at [305, 183] on p "En las organizaciones privadas , la importancia del proceso administrativo se c…" at bounding box center [288, 171] width 71 height 42
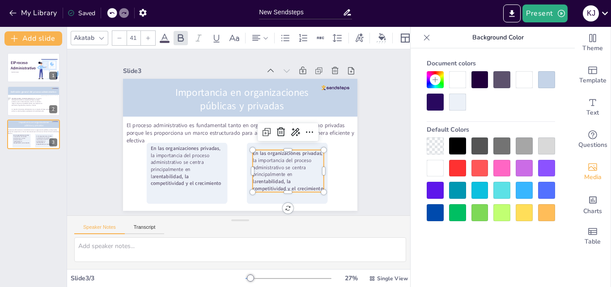
click at [305, 183] on p "En las organizaciones privadas , la importancia del proceso administrativo se c…" at bounding box center [288, 171] width 71 height 42
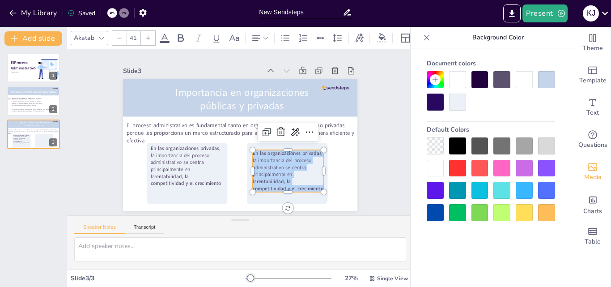
drag, startPoint x: 305, startPoint y: 183, endPoint x: 248, endPoint y: 147, distance: 66.5
click at [248, 147] on div "Importancia en organizaciones públicas y privadas El proceso administrativo es …" at bounding box center [240, 145] width 234 height 132
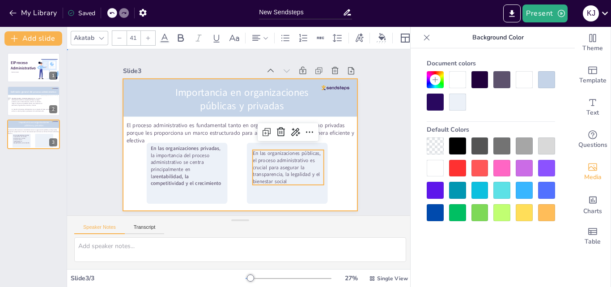
click at [339, 191] on div at bounding box center [240, 145] width 234 height 132
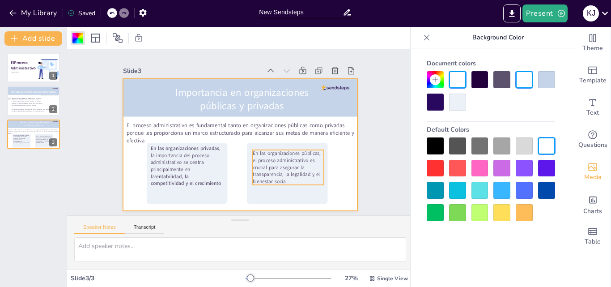
click at [295, 151] on p "En las organizaciones públicas, el proceso administrativo es crucial para asegu…" at bounding box center [288, 167] width 71 height 35
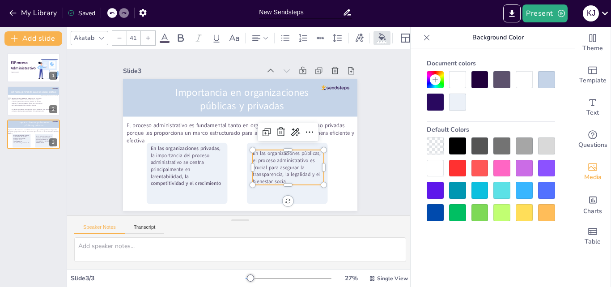
click at [295, 151] on p "En las organizaciones públicas, el proceso administrativo es crucial para asegu…" at bounding box center [288, 167] width 71 height 35
drag, startPoint x: 314, startPoint y: 150, endPoint x: 245, endPoint y: 151, distance: 68.9
click at [245, 151] on div "Importancia en organizaciones públicas y privadas El proceso administrativo es …" at bounding box center [240, 145] width 234 height 132
click at [180, 35] on icon at bounding box center [180, 38] width 11 height 11
drag, startPoint x: 289, startPoint y: 179, endPoint x: 245, endPoint y: 172, distance: 44.3
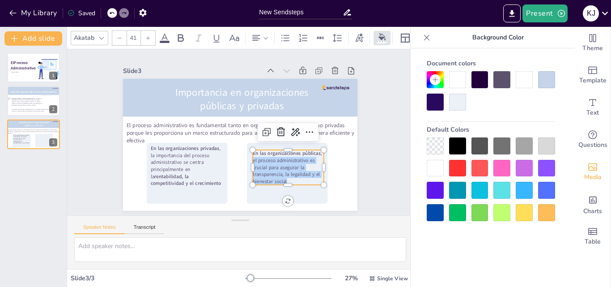
click at [245, 172] on div "Importancia en organizaciones públicas y privadas El proceso administrativo es …" at bounding box center [240, 145] width 234 height 132
click at [246, 172] on div at bounding box center [249, 167] width 7 height 35
click at [272, 173] on p "En las organizaciones públicas , el proceso administrativo es crucial para aseg…" at bounding box center [288, 167] width 71 height 35
drag, startPoint x: 287, startPoint y: 177, endPoint x: 246, endPoint y: 171, distance: 41.6
click at [253, 171] on p "En las organizaciones públicas , el proceso administrativo es crucial para aseg…" at bounding box center [288, 167] width 71 height 35
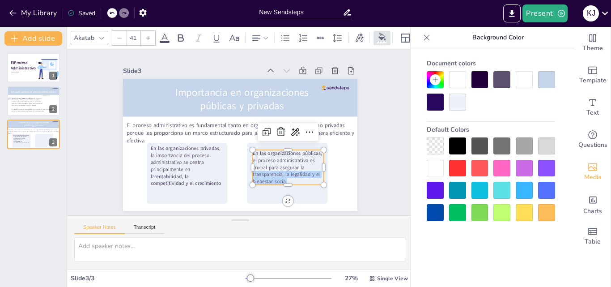
click at [167, 34] on icon at bounding box center [164, 38] width 11 height 11
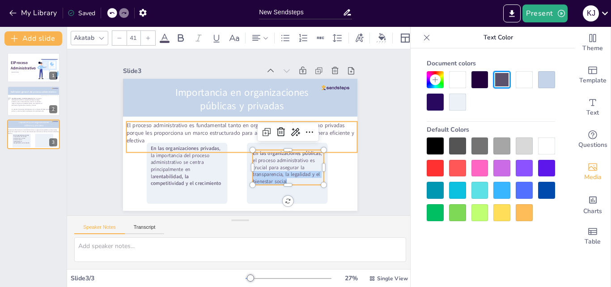
click at [336, 152] on div at bounding box center [240, 145] width 234 height 132
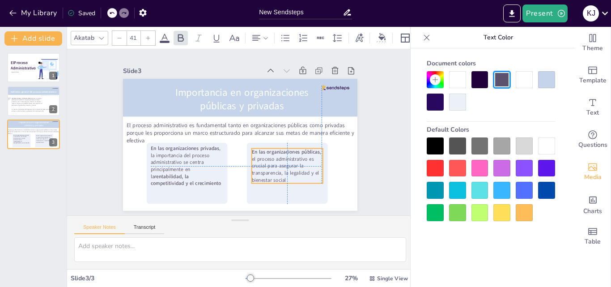
click at [285, 167] on p "En las organizaciones públicas , el proceso administrativo es crucial para aseg…" at bounding box center [287, 166] width 71 height 35
click at [358, 189] on div "Slide 1 El Proceso Administrativo Katherine Jasmin Melgar Castilo Slide 2 Lourd…" at bounding box center [240, 132] width 285 height 157
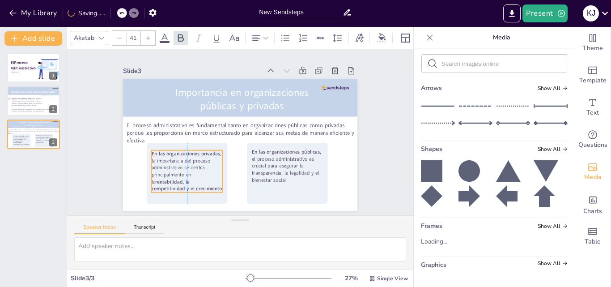
drag, startPoint x: 175, startPoint y: 167, endPoint x: 175, endPoint y: 172, distance: 5.4
click at [175, 172] on p "En las organizaciones privadas , la importancia del proceso administrativo se c…" at bounding box center [187, 171] width 71 height 42
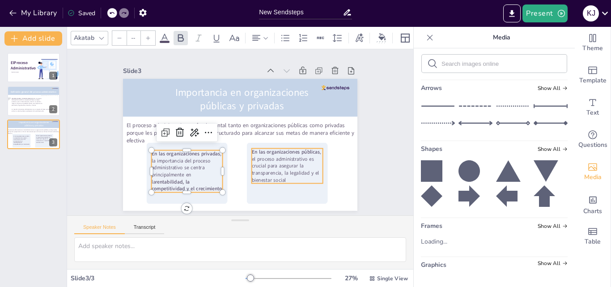
type input "41"
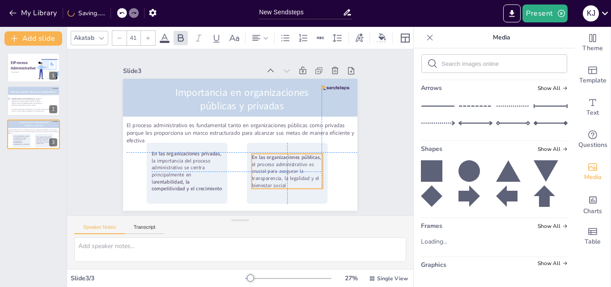
click at [267, 163] on p "En las organizaciones públicas , el proceso administrativo es crucial para aseg…" at bounding box center [287, 171] width 71 height 35
click at [283, 181] on p "En las organizaciones públicas , el proceso administrativo es crucial para aseg…" at bounding box center [287, 171] width 71 height 35
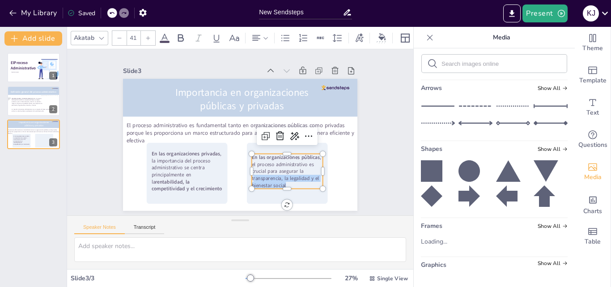
drag, startPoint x: 283, startPoint y: 182, endPoint x: 246, endPoint y: 179, distance: 37.3
click at [252, 179] on p "En las organizaciones públicas , el proceso administrativo es crucial para aseg…" at bounding box center [287, 171] width 71 height 35
click at [178, 38] on icon at bounding box center [180, 38] width 11 height 11
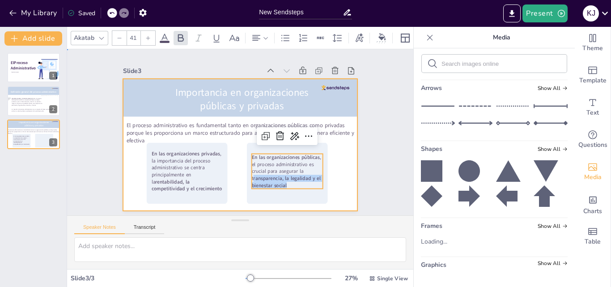
click at [343, 194] on div at bounding box center [240, 145] width 234 height 132
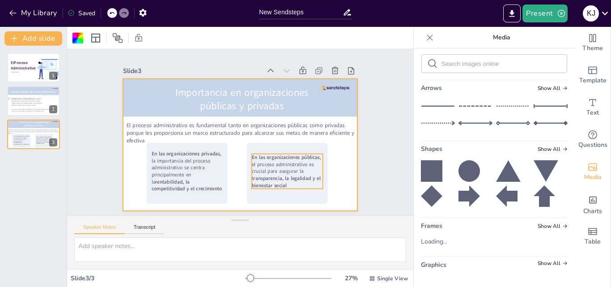
click at [288, 165] on p "En las organizaciones públicas , el proceso administrativo es crucial para aseg…" at bounding box center [287, 171] width 71 height 35
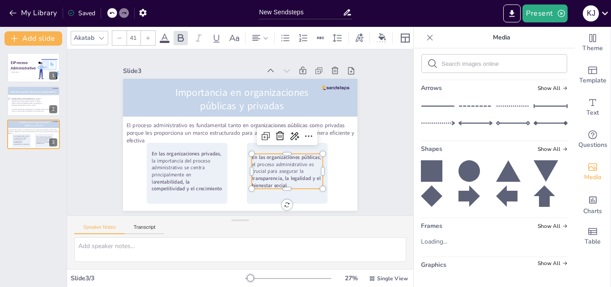
click at [234, 57] on div "Slide 1 El Proceso Administrativo Katherine Jasmin Melgar Castilo Slide 2 Lourd…" at bounding box center [240, 132] width 234 height 157
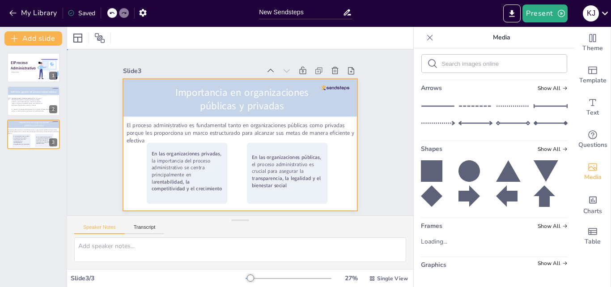
click at [230, 191] on div at bounding box center [240, 145] width 234 height 132
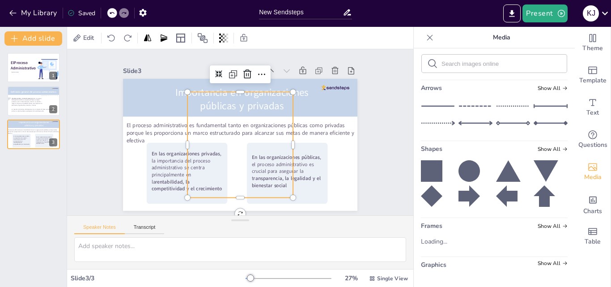
scroll to position [238, 0]
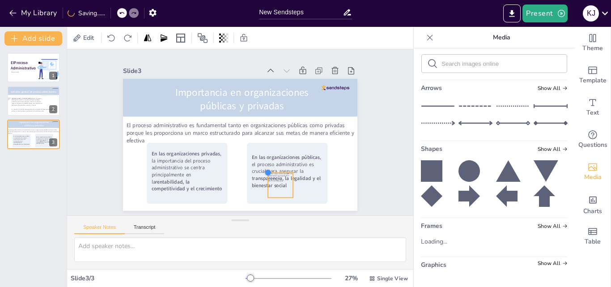
drag, startPoint x: 182, startPoint y: 89, endPoint x: 263, endPoint y: 170, distance: 114.5
click at [264, 170] on div at bounding box center [267, 172] width 7 height 7
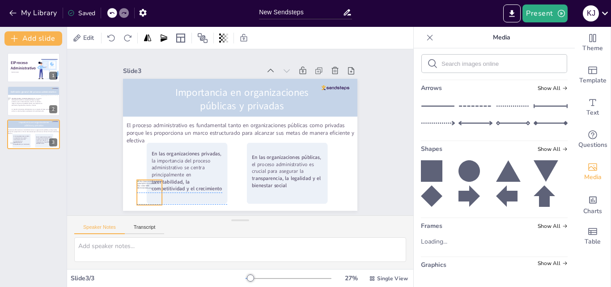
drag, startPoint x: 279, startPoint y: 178, endPoint x: 148, endPoint y: 185, distance: 131.3
click at [148, 185] on div at bounding box center [149, 192] width 25 height 25
drag, startPoint x: 130, startPoint y: 175, endPoint x: 139, endPoint y: 182, distance: 11.2
click at [140, 183] on div at bounding box center [143, 186] width 7 height 7
drag, startPoint x: 146, startPoint y: 192, endPoint x: 212, endPoint y: 193, distance: 66.2
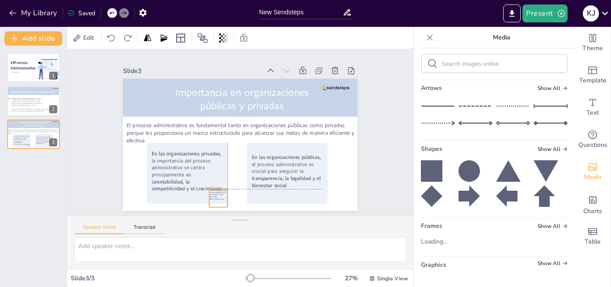
click at [212, 193] on div at bounding box center [218, 198] width 18 height 18
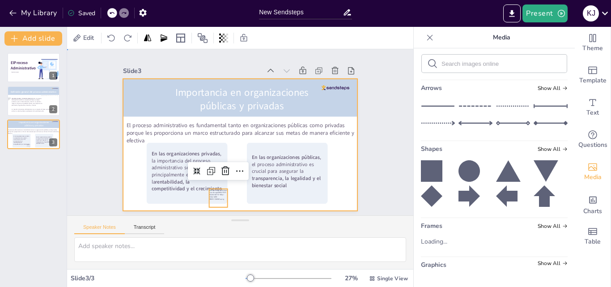
click at [335, 182] on div at bounding box center [240, 145] width 234 height 132
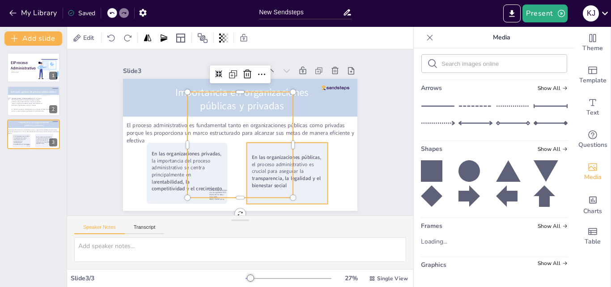
scroll to position [260, 0]
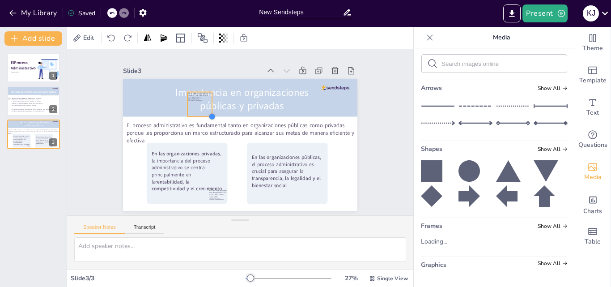
drag, startPoint x: 285, startPoint y: 192, endPoint x: 202, endPoint y: 107, distance: 118.3
click at [204, 107] on div "Importancia en organizaciones públicas y privadas El proceso administrativo es …" at bounding box center [240, 145] width 234 height 132
drag, startPoint x: 303, startPoint y: 192, endPoint x: 319, endPoint y: 197, distance: 16.3
click at [319, 197] on div at bounding box center [319, 194] width 25 height 25
drag, startPoint x: 300, startPoint y: 180, endPoint x: 306, endPoint y: 187, distance: 8.5
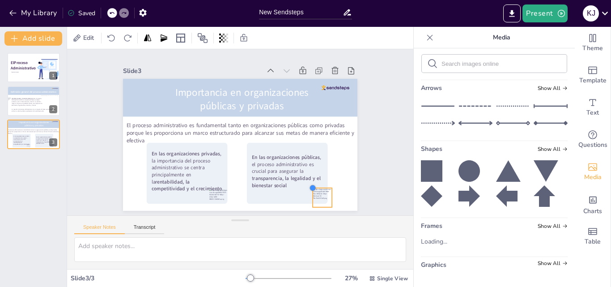
click at [309, 187] on div at bounding box center [312, 187] width 7 height 7
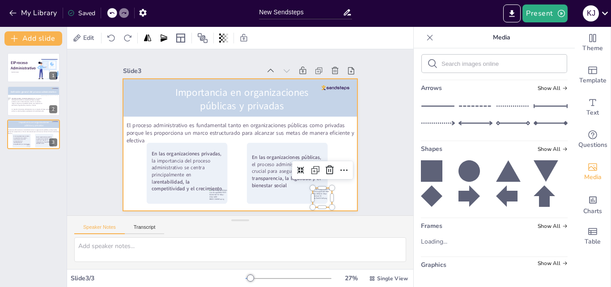
click at [337, 185] on div at bounding box center [240, 145] width 234 height 132
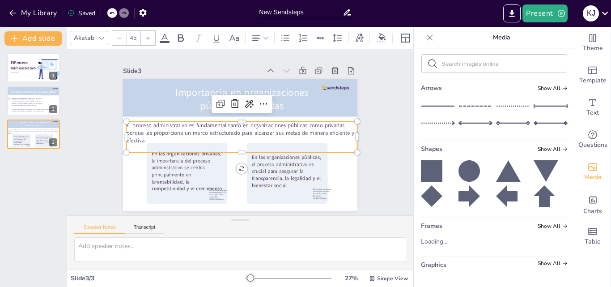
click at [134, 129] on p "El proceso administrativo es fundamental tanto en organizaciones públicas como …" at bounding box center [242, 133] width 231 height 23
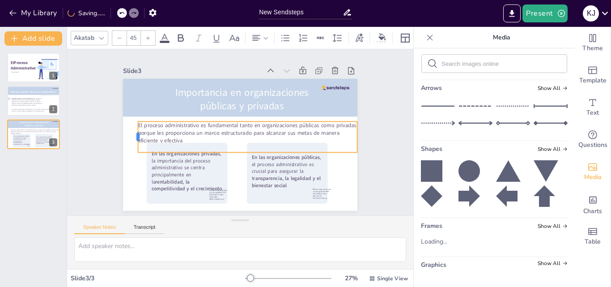
drag, startPoint x: 119, startPoint y: 132, endPoint x: 131, endPoint y: 132, distance: 11.6
click at [131, 132] on div at bounding box center [134, 137] width 7 height 31
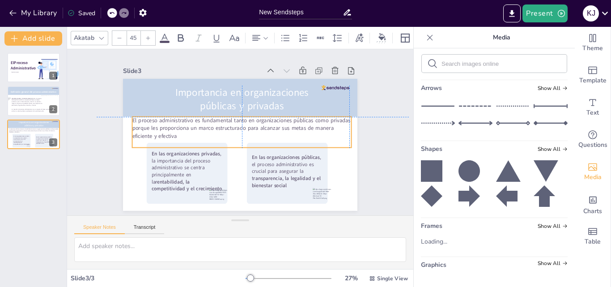
drag, startPoint x: 200, startPoint y: 131, endPoint x: 194, endPoint y: 127, distance: 7.8
click at [194, 127] on p "El proceso administrativo es fundamental tanto en organizaciones públicas como …" at bounding box center [241, 128] width 219 height 23
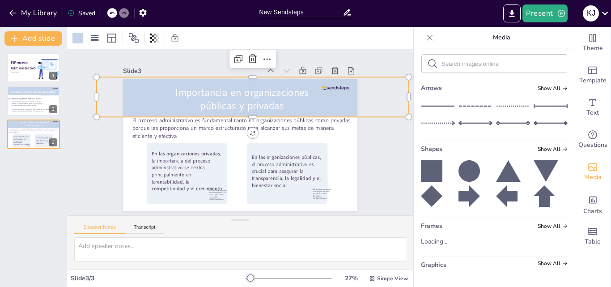
click at [156, 108] on div at bounding box center [253, 96] width 312 height 39
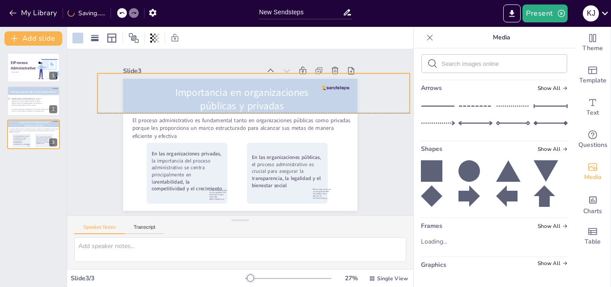
click at [246, 79] on div "Importancia en organizaciones públicas y privadas El proceso administrativo es …" at bounding box center [240, 79] width 234 height 0
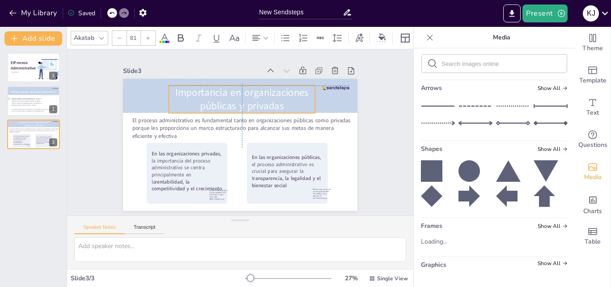
drag, startPoint x: 243, startPoint y: 99, endPoint x: 243, endPoint y: 89, distance: 10.7
click at [243, 97] on p "Importancia en organizaciones públicas y privadas" at bounding box center [242, 99] width 146 height 28
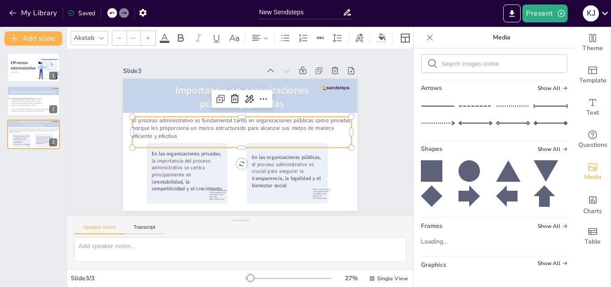
type input "45"
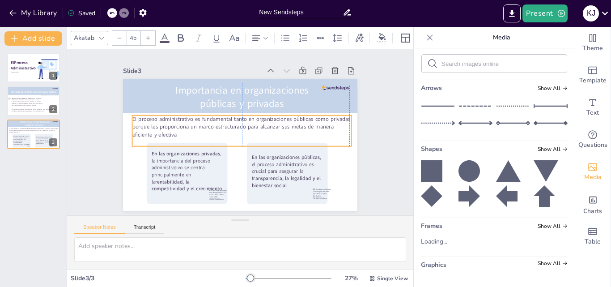
click at [203, 123] on p "El proceso administrativo es fundamental tanto en organizaciones públicas como …" at bounding box center [241, 126] width 219 height 23
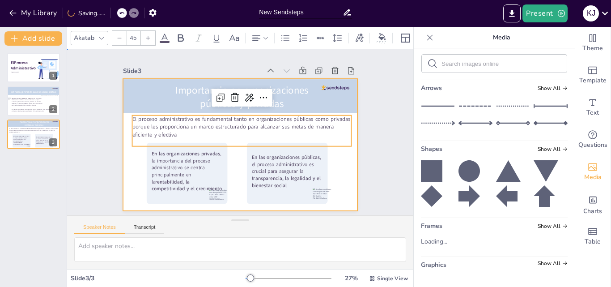
click at [340, 158] on div at bounding box center [240, 145] width 234 height 132
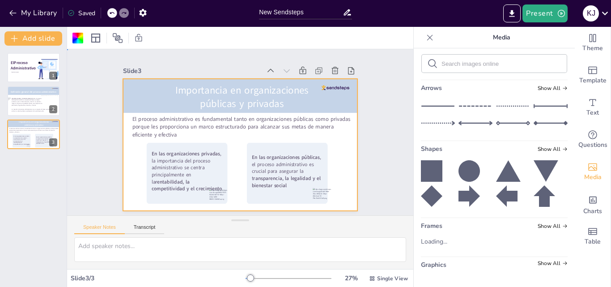
click at [339, 163] on div at bounding box center [240, 145] width 234 height 132
click at [36, 94] on icon at bounding box center [39, 94] width 6 height 6
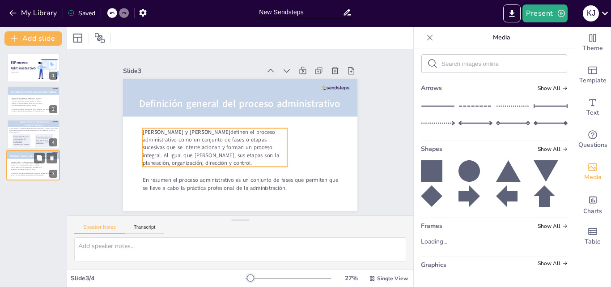
drag, startPoint x: 30, startPoint y: 136, endPoint x: 30, endPoint y: 170, distance: 33.6
click at [30, 170] on p "Lourdes Münch y José García definen el proceso administrativo como un conjunto …" at bounding box center [27, 166] width 33 height 9
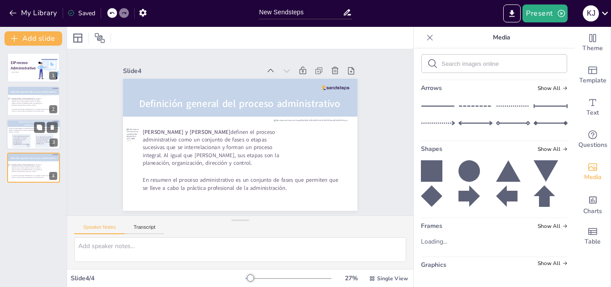
click at [328, 104] on span "Definición general del proceso administrativo" at bounding box center [239, 103] width 201 height 13
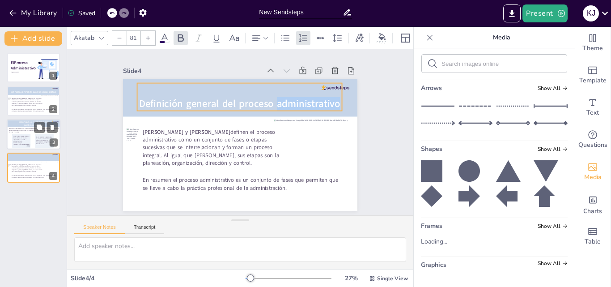
click at [243, 102] on span "Definición general del proceso administrativo" at bounding box center [239, 103] width 201 height 13
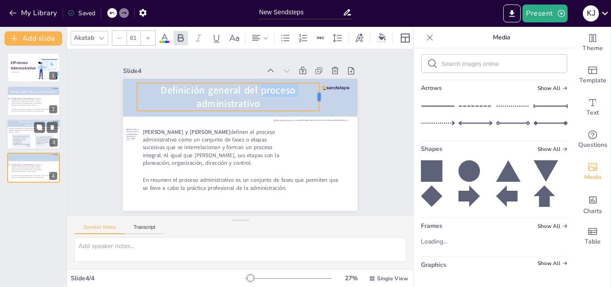
drag, startPoint x: 335, startPoint y: 101, endPoint x: 308, endPoint y: 99, distance: 26.9
click at [319, 102] on div at bounding box center [322, 97] width 7 height 28
click at [282, 100] on p "Definición general del proceso administrativo" at bounding box center [228, 97] width 183 height 28
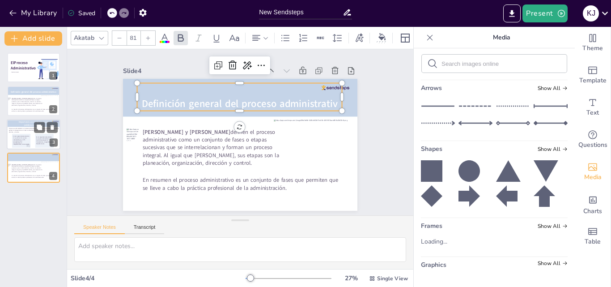
click at [282, 100] on div at bounding box center [253, 96] width 312 height 39
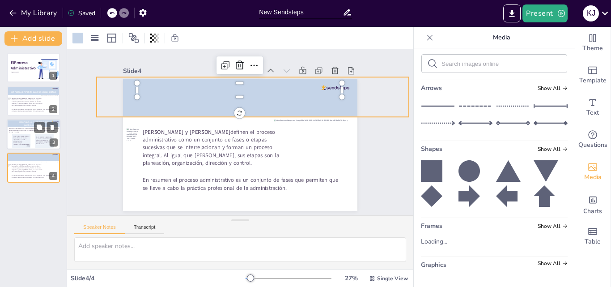
click at [266, 85] on p at bounding box center [239, 90] width 205 height 14
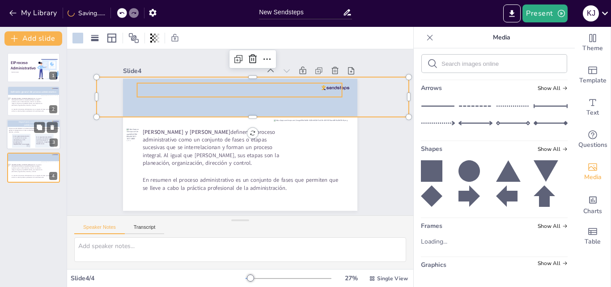
click at [234, 86] on p at bounding box center [239, 90] width 205 height 14
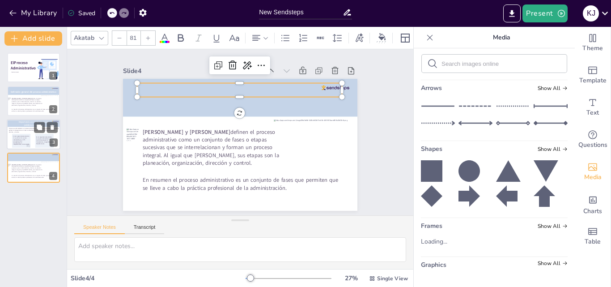
click at [234, 86] on p at bounding box center [239, 90] width 205 height 14
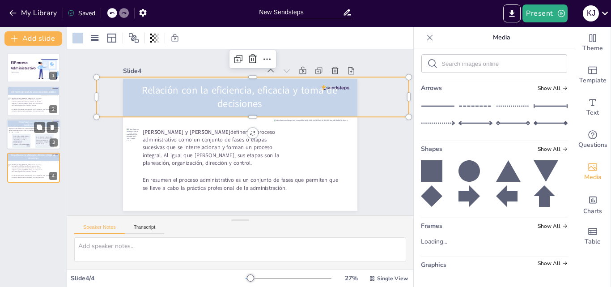
click at [341, 97] on div at bounding box center [253, 96] width 312 height 39
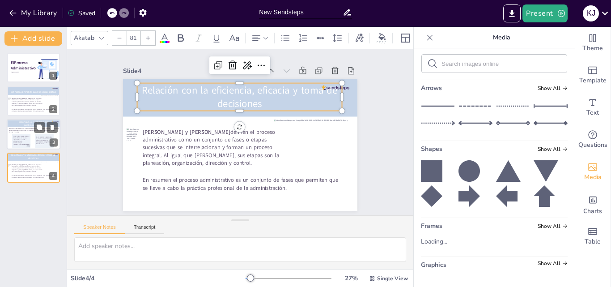
drag, startPoint x: 283, startPoint y: 90, endPoint x: 295, endPoint y: 90, distance: 12.5
click at [284, 91] on p "Relación con la eficiencia, eficacia y toma de decisiones" at bounding box center [239, 97] width 205 height 28
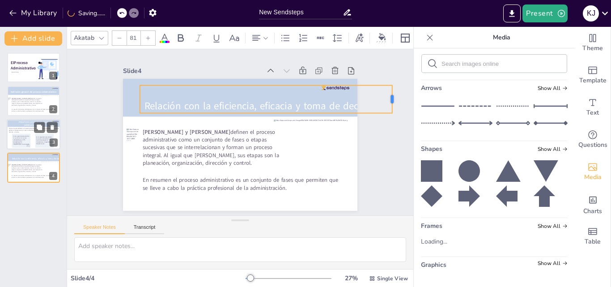
drag, startPoint x: 339, startPoint y: 97, endPoint x: 387, endPoint y: 106, distance: 48.4
click at [387, 106] on div "Slide 1 El Proceso Administrativo Katherine Jasmin Melgar Castilo Slide 2 Lourd…" at bounding box center [240, 132] width 346 height 166
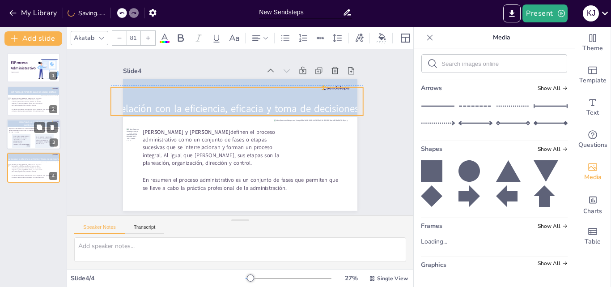
drag, startPoint x: 293, startPoint y: 105, endPoint x: 264, endPoint y: 106, distance: 29.1
click at [264, 106] on p "Relación con la eficiencia, eficacia y toma de decisiones" at bounding box center [237, 109] width 252 height 14
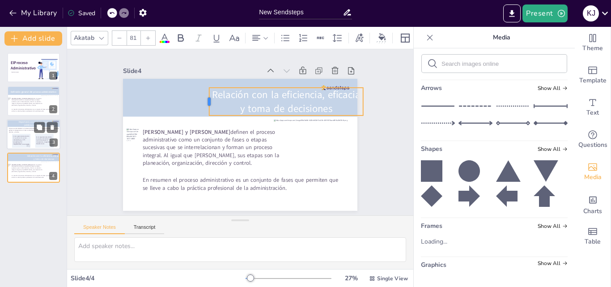
drag, startPoint x: 104, startPoint y: 98, endPoint x: 202, endPoint y: 101, distance: 98.5
click at [202, 101] on div at bounding box center [205, 102] width 7 height 28
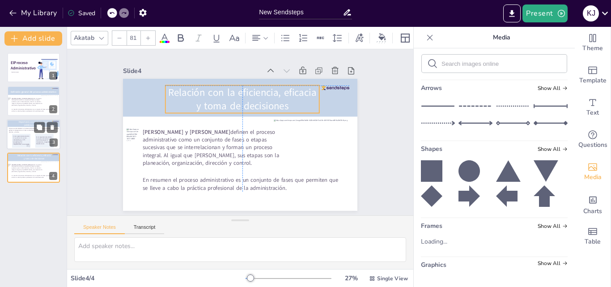
drag, startPoint x: 282, startPoint y: 96, endPoint x: 236, endPoint y: 94, distance: 46.6
click at [237, 94] on p "Relación con la eficiencia, eficacia y toma de decisiones" at bounding box center [243, 99] width 154 height 28
click at [386, 125] on div "Slide 1 El Proceso Administrativo Katherine Jasmin Melgar Castilo Slide 2 Lourd…" at bounding box center [240, 132] width 346 height 166
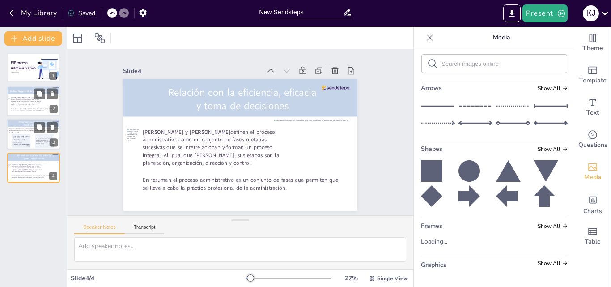
click at [30, 100] on p "Lourdes Münch y José García definen el proceso administrativo como un conjunto …" at bounding box center [27, 101] width 33 height 9
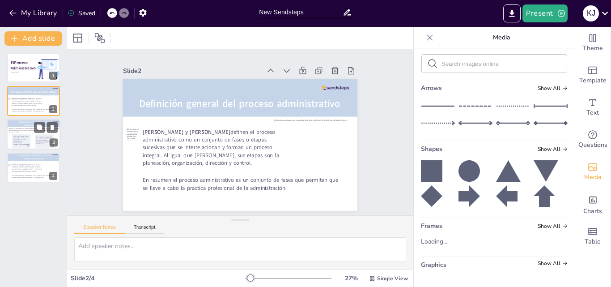
click at [29, 130] on p "El proceso administrativo es fundamental tanto en organizaciones públicas como …" at bounding box center [34, 130] width 51 height 5
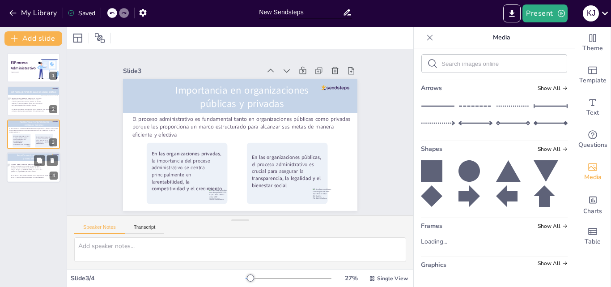
click at [30, 173] on div at bounding box center [34, 167] width 54 height 30
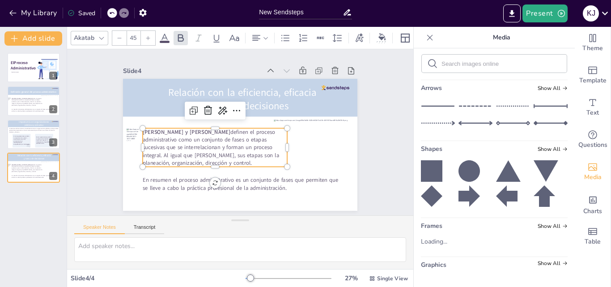
click at [206, 147] on p "Lourdes Münch y José García definen el proceso administrativo como un conjunto …" at bounding box center [215, 147] width 145 height 38
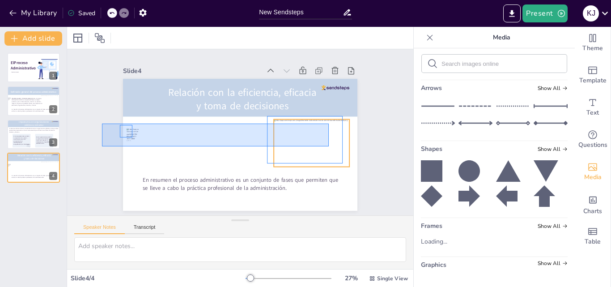
drag, startPoint x: 113, startPoint y: 125, endPoint x: 329, endPoint y: 146, distance: 217.1
click at [329, 146] on div "Slide 1 El Proceso Administrativo Katherine Jasmin Melgar Castilo Slide 2 Lourd…" at bounding box center [240, 132] width 285 height 157
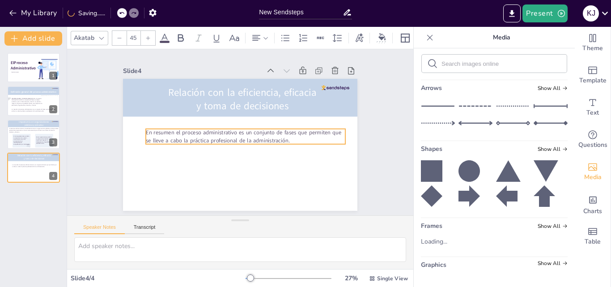
drag, startPoint x: 272, startPoint y: 182, endPoint x: 275, endPoint y: 136, distance: 46.2
click at [275, 135] on p "En resumen el proceso administrativo es un conjunto de fases que permiten que s…" at bounding box center [246, 136] width 200 height 15
click at [296, 138] on p "En resumen el proceso administrativo es un conjunto de fases que permiten que s…" at bounding box center [246, 137] width 200 height 15
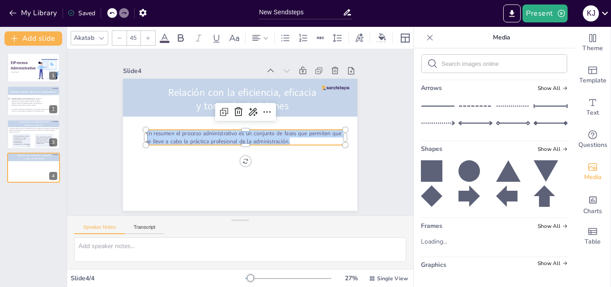
drag, startPoint x: 296, startPoint y: 138, endPoint x: 139, endPoint y: 125, distance: 157.6
click at [139, 125] on div "Relación con la eficiencia, eficacia y toma de decisiones En resumen el proceso…" at bounding box center [240, 145] width 234 height 132
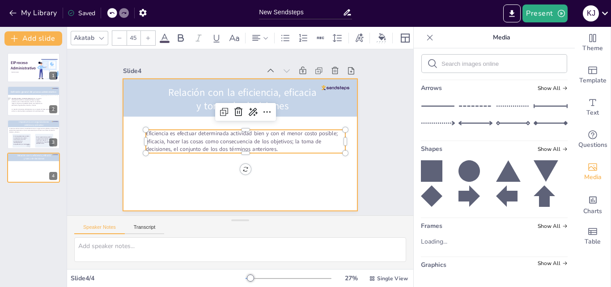
click at [132, 131] on div "Relación con la eficiencia, eficacia y toma de decisiones Eficiencia es efectua…" at bounding box center [240, 145] width 234 height 132
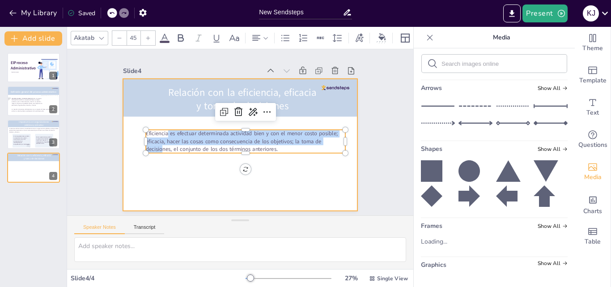
click at [178, 136] on p "Eficiencia es efectuar determinada actividad bien y con el menor costo posible;…" at bounding box center [246, 141] width 200 height 23
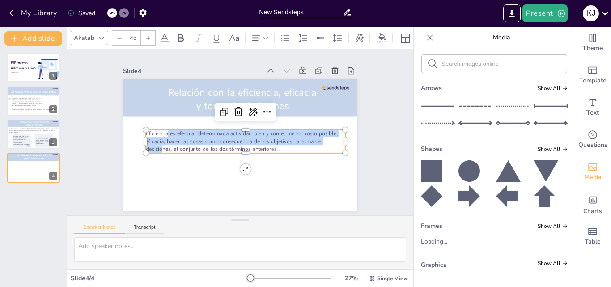
click at [163, 131] on p "Eficiencia es efectuar determinada actividad bien y con el menor costo posible;…" at bounding box center [246, 141] width 200 height 23
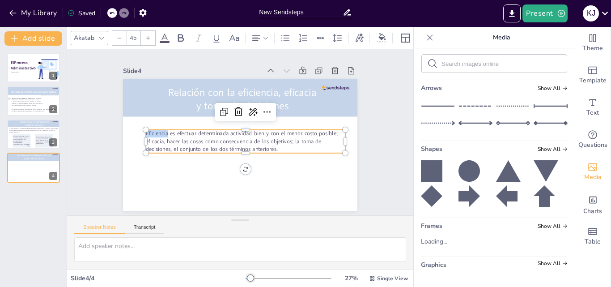
drag, startPoint x: 161, startPoint y: 131, endPoint x: 138, endPoint y: 131, distance: 22.4
click at [138, 131] on div "Relación con la eficiencia, eficacia y toma de decisiones Eficiencia es efectua…" at bounding box center [240, 145] width 234 height 132
click at [199, 34] on icon at bounding box center [199, 37] width 6 height 7
click at [177, 36] on icon at bounding box center [180, 38] width 11 height 11
drag, startPoint x: 157, startPoint y: 138, endPoint x: 140, endPoint y: 138, distance: 17.9
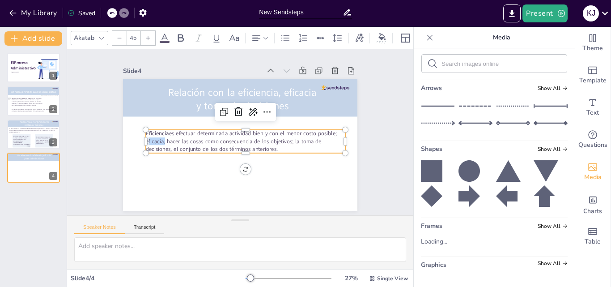
click at [146, 138] on p "Eficiencia es efectuar determinada actividad bien y con el menor costo posible;…" at bounding box center [246, 141] width 200 height 23
click at [177, 35] on icon at bounding box center [180, 38] width 11 height 11
drag, startPoint x: 291, startPoint y: 138, endPoint x: 310, endPoint y: 140, distance: 19.8
click at [320, 143] on p "Eficiencia es efectuar determinada actividad bien y con el menor costo posible;…" at bounding box center [246, 141] width 200 height 23
click at [289, 136] on p "Eficiencia es efectuar determinada actividad bien y con el menor costo posible;…" at bounding box center [246, 141] width 200 height 23
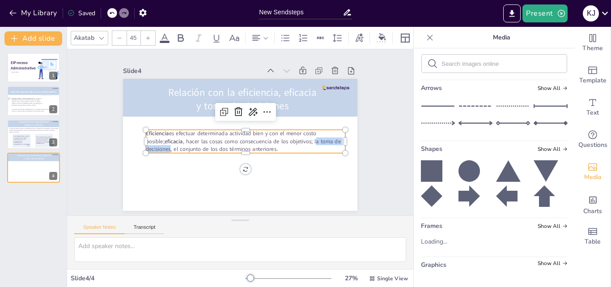
drag, startPoint x: 290, startPoint y: 138, endPoint x: 163, endPoint y: 145, distance: 127.3
click at [163, 145] on p "Eficiencia es efectuar determinada actividad bien y con el menor costo posible;…" at bounding box center [246, 141] width 200 height 23
click at [181, 33] on icon at bounding box center [180, 38] width 11 height 11
click at [303, 170] on div at bounding box center [240, 145] width 234 height 132
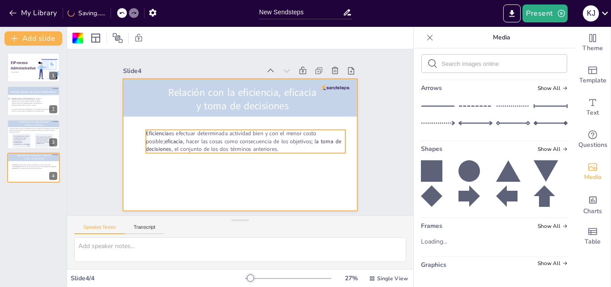
click at [291, 139] on strong "a toma de decisiones" at bounding box center [244, 144] width 196 height 15
click at [290, 138] on p "Eficiencia es efectuar determinada actividad bien y con el menor costo posible;…" at bounding box center [246, 141] width 200 height 23
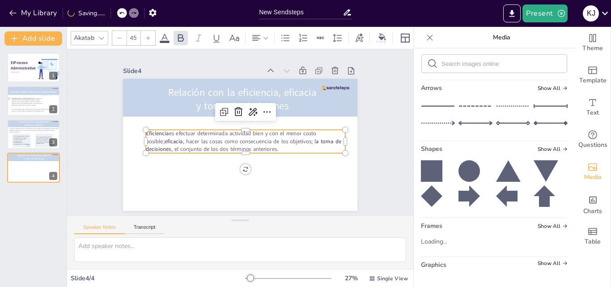
click at [291, 137] on strong "a toma de decisiones" at bounding box center [244, 144] width 196 height 15
click at [181, 33] on icon at bounding box center [180, 38] width 11 height 11
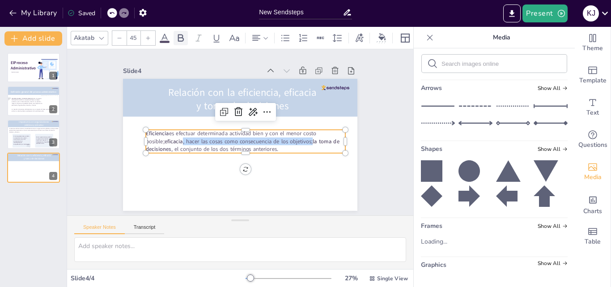
click at [181, 33] on icon at bounding box center [180, 38] width 11 height 11
click at [184, 33] on icon at bounding box center [180, 38] width 11 height 11
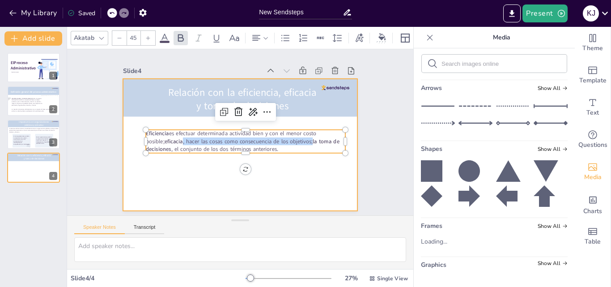
click at [294, 165] on div at bounding box center [240, 145] width 234 height 132
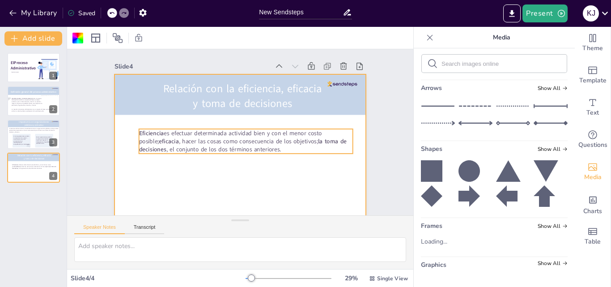
click at [140, 132] on strong "Eficiencia" at bounding box center [151, 133] width 25 height 8
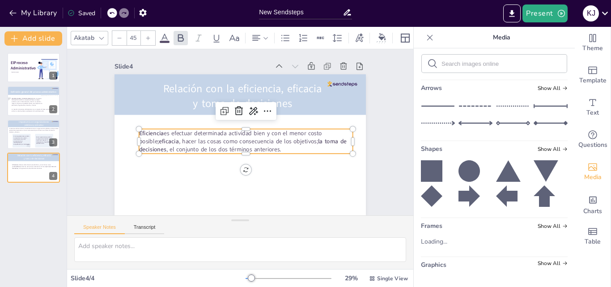
click at [140, 132] on strong "Eficiencia" at bounding box center [151, 133] width 25 height 8
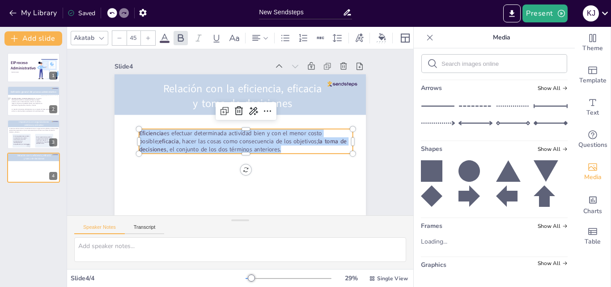
click at [140, 132] on strong "Eficiencia" at bounding box center [151, 133] width 25 height 8
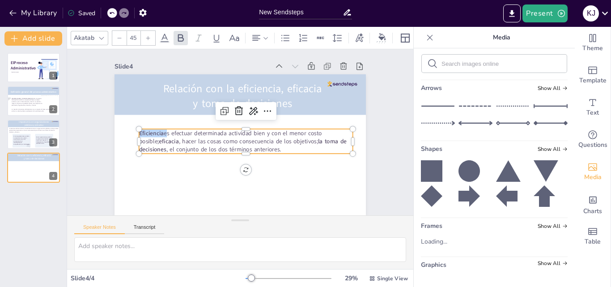
click at [140, 132] on strong "Eficiencia" at bounding box center [151, 133] width 25 height 8
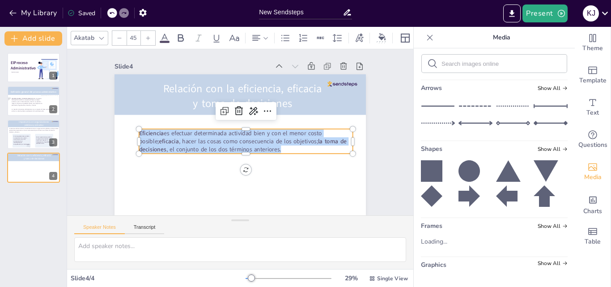
click at [140, 132] on strong "Eficiencia" at bounding box center [151, 133] width 25 height 8
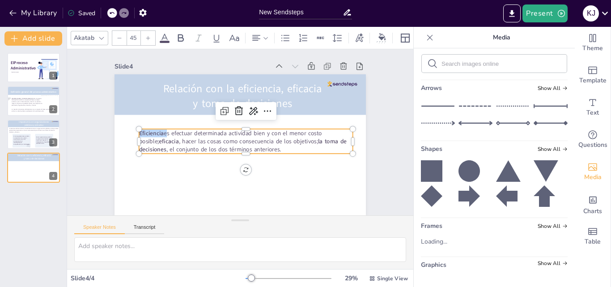
click at [140, 132] on strong "Eficiencia" at bounding box center [151, 133] width 25 height 8
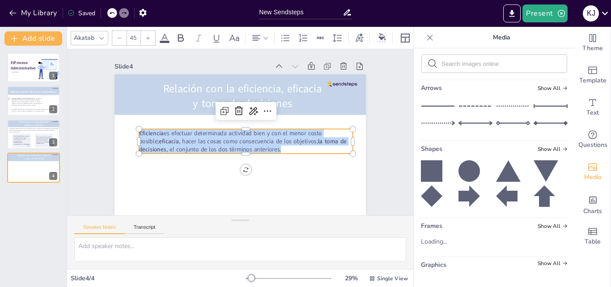
click at [140, 132] on strong "Eficiencia" at bounding box center [151, 133] width 25 height 8
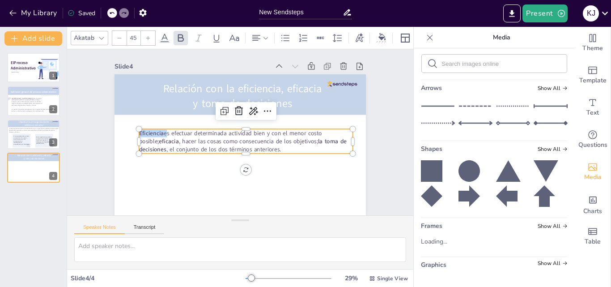
click at [140, 132] on strong "Eficiencia" at bounding box center [151, 133] width 25 height 8
click at [216, 37] on icon at bounding box center [216, 38] width 6 height 8
click at [299, 140] on strong "la toma de decisiones" at bounding box center [243, 145] width 208 height 17
drag, startPoint x: 294, startPoint y: 141, endPoint x: 159, endPoint y: 151, distance: 135.5
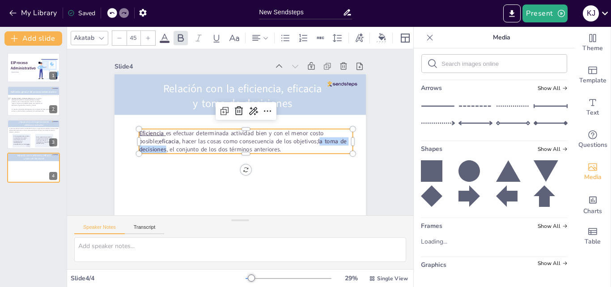
click at [159, 151] on p "Eficiencia es efectuar determinada actividad bien y con el menor costo posible;…" at bounding box center [246, 141] width 214 height 25
click at [216, 37] on icon at bounding box center [216, 38] width 6 height 8
drag, startPoint x: 151, startPoint y: 141, endPoint x: 133, endPoint y: 142, distance: 17.9
click at [159, 142] on strong "eficacia" at bounding box center [169, 141] width 20 height 8
click at [220, 34] on icon at bounding box center [216, 38] width 11 height 11
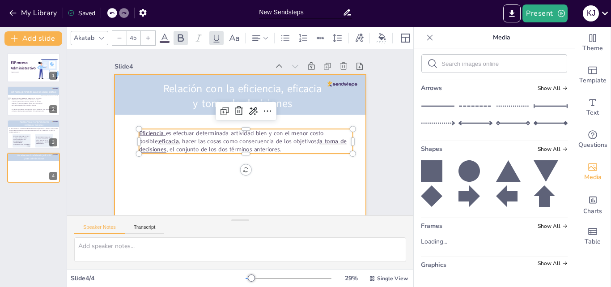
click at [313, 163] on div at bounding box center [240, 144] width 251 height 141
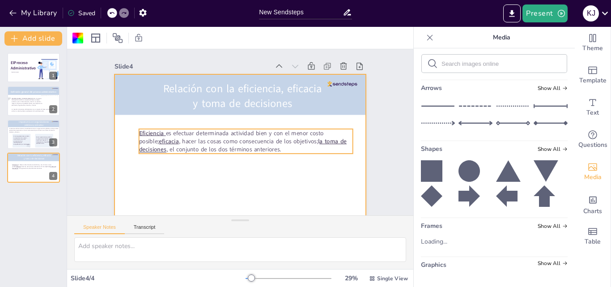
click at [176, 146] on p "Eficiencia es efectuar determinada actividad bien y con el menor costo posible;…" at bounding box center [246, 141] width 214 height 25
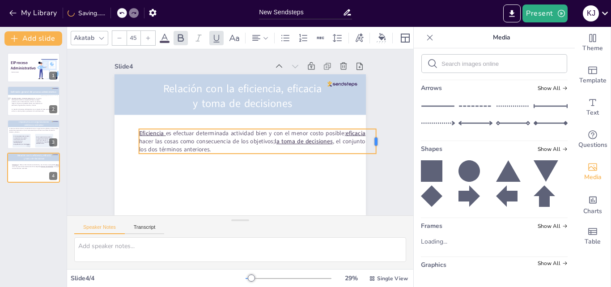
drag, startPoint x: 347, startPoint y: 140, endPoint x: 370, endPoint y: 144, distance: 24.0
click at [376, 144] on div at bounding box center [379, 141] width 7 height 25
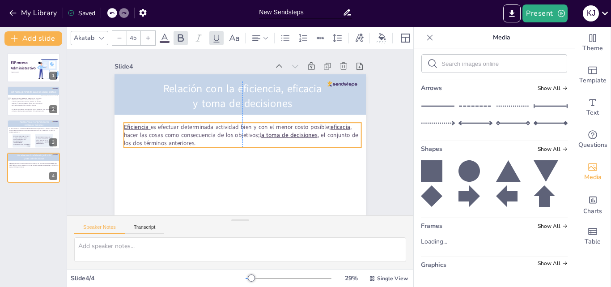
drag, startPoint x: 296, startPoint y: 144, endPoint x: 275, endPoint y: 136, distance: 22.5
click at [278, 137] on u "a toma de decisiones" at bounding box center [289, 135] width 56 height 8
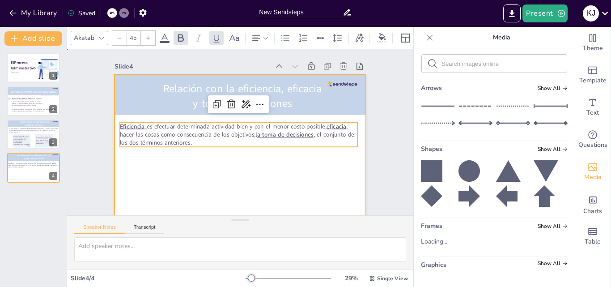
click at [303, 168] on div at bounding box center [240, 144] width 251 height 141
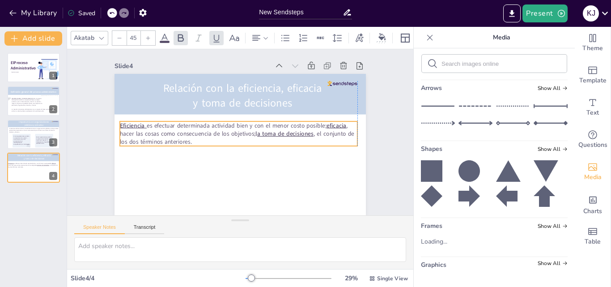
scroll to position [7, 0]
click at [262, 121] on p "Eficiencia es efectuar determinada actividad bien y con el menor costo posible;…" at bounding box center [243, 133] width 238 height 25
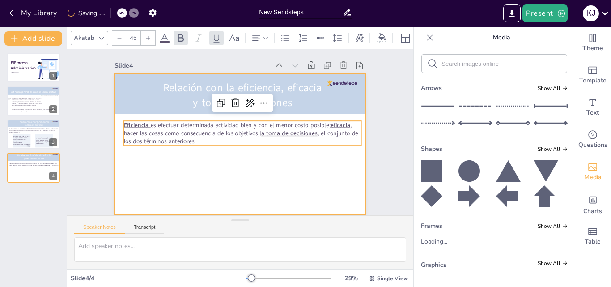
click at [286, 174] on div at bounding box center [240, 143] width 251 height 141
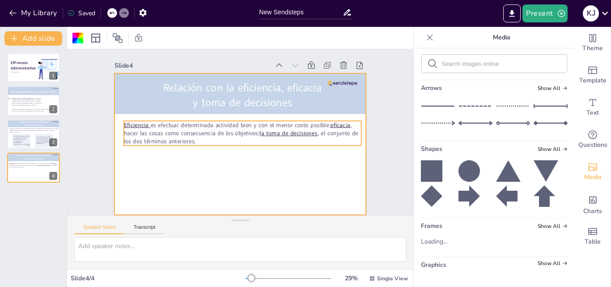
scroll to position [7, 0]
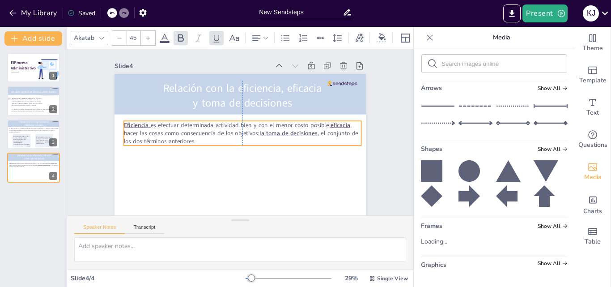
click at [299, 129] on u "a toma de decisiones" at bounding box center [289, 133] width 56 height 8
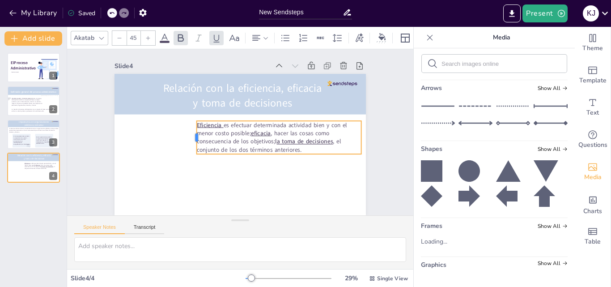
drag, startPoint x: 116, startPoint y: 127, endPoint x: 189, endPoint y: 131, distance: 73.0
click at [190, 131] on div at bounding box center [193, 137] width 7 height 33
drag, startPoint x: 190, startPoint y: 130, endPoint x: 200, endPoint y: 131, distance: 10.3
click at [203, 131] on p "Eficiencia es efectuar determinada actividad bien y con el menor costo posible;…" at bounding box center [285, 138] width 165 height 33
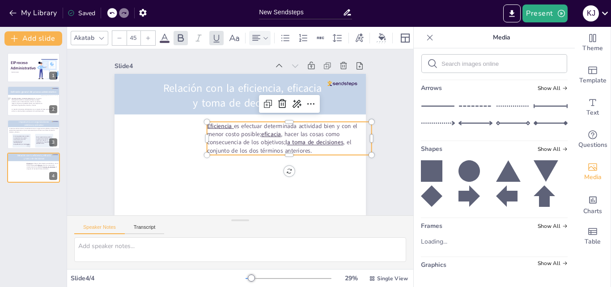
click at [261, 33] on icon at bounding box center [256, 38] width 11 height 11
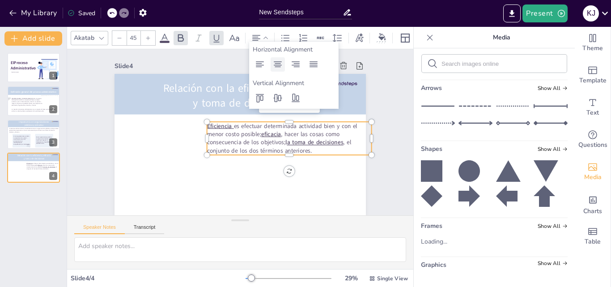
click at [281, 67] on icon at bounding box center [277, 64] width 11 height 11
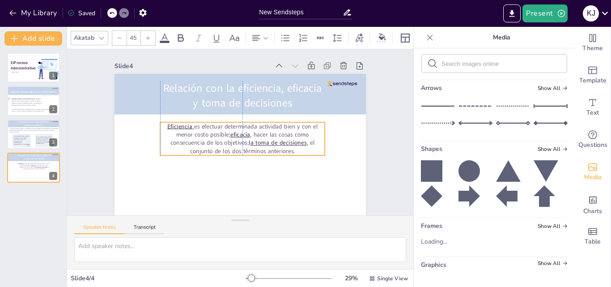
drag, startPoint x: 315, startPoint y: 129, endPoint x: 267, endPoint y: 129, distance: 48.3
click at [267, 129] on p "Eficiencia es efectuar determinada actividad bien y con el menor costo posible;…" at bounding box center [242, 138] width 165 height 33
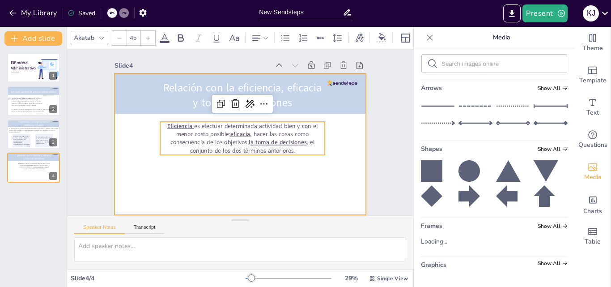
click at [288, 173] on div at bounding box center [240, 143] width 251 height 141
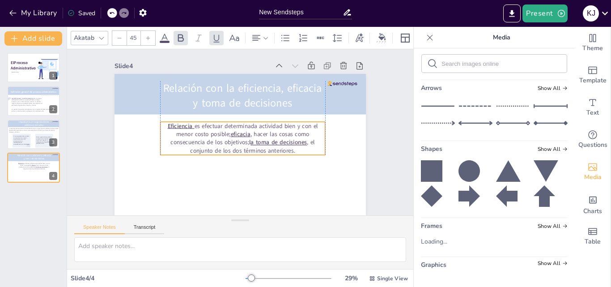
scroll to position [7, 0]
click at [305, 144] on p "Eficiencia es efectuar determinada actividad bien y con el menor costo posible;…" at bounding box center [243, 138] width 165 height 33
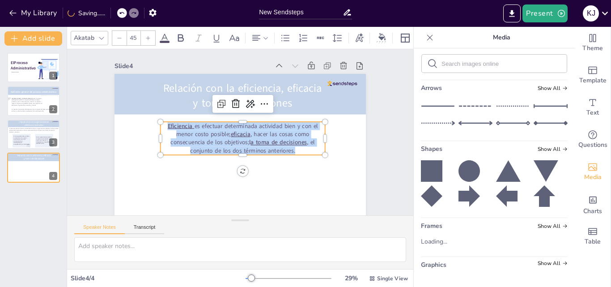
drag, startPoint x: 305, startPoint y: 145, endPoint x: 159, endPoint y: 120, distance: 147.4
click at [161, 122] on p "Eficiencia es efectuar determinada actividad bien y con el menor costo posible;…" at bounding box center [243, 138] width 165 height 33
copy p "Eficiencia es efectuar determinada actividad bien y con el menor costo posible;…"
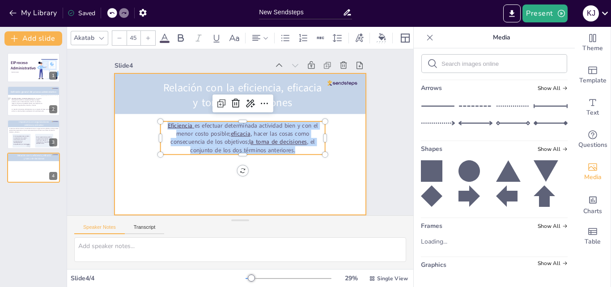
click at [276, 186] on div at bounding box center [240, 143] width 251 height 141
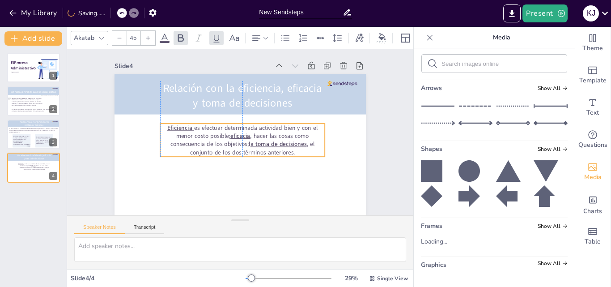
click at [253, 147] on p "Eficiencia es efectuar determinada actividad bien y con el menor costo posible;…" at bounding box center [242, 139] width 165 height 33
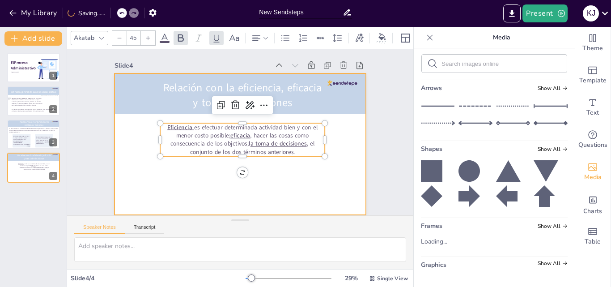
scroll to position [8, 0]
click at [200, 183] on div at bounding box center [240, 143] width 251 height 141
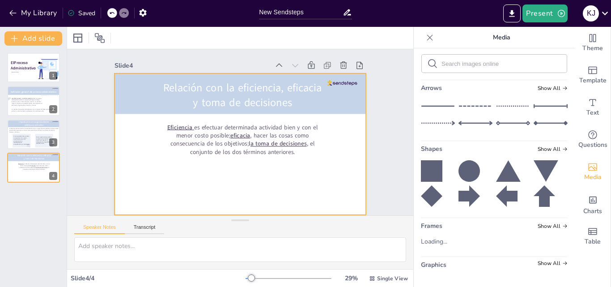
scroll to position [7, 0]
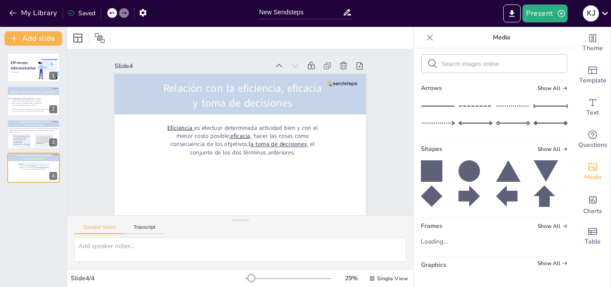
click at [460, 199] on icon at bounding box center [469, 195] width 21 height 21
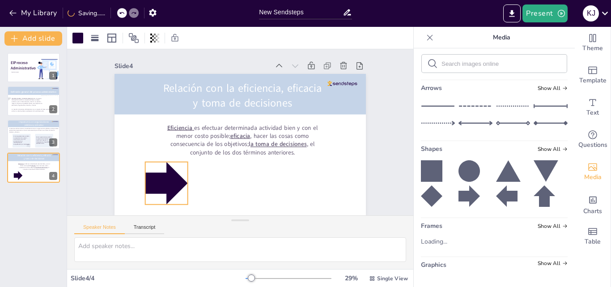
drag, startPoint x: 249, startPoint y: 159, endPoint x: 158, endPoint y: 181, distance: 93.3
click at [158, 181] on div at bounding box center [166, 183] width 43 height 43
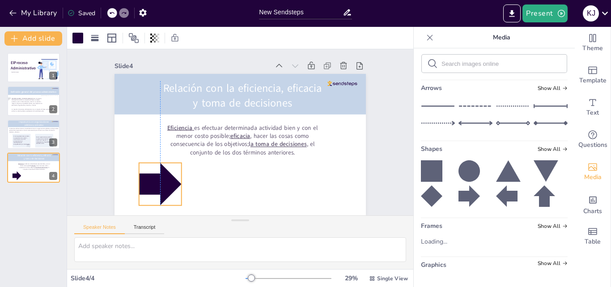
drag, startPoint x: 179, startPoint y: 176, endPoint x: 173, endPoint y: 178, distance: 6.8
click at [173, 178] on div at bounding box center [160, 184] width 43 height 43
drag, startPoint x: 176, startPoint y: 175, endPoint x: 187, endPoint y: 177, distance: 11.8
click at [193, 177] on div at bounding box center [196, 184] width 7 height 43
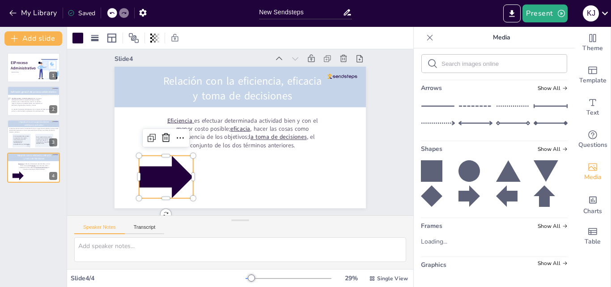
click at [166, 179] on div at bounding box center [166, 177] width 54 height 43
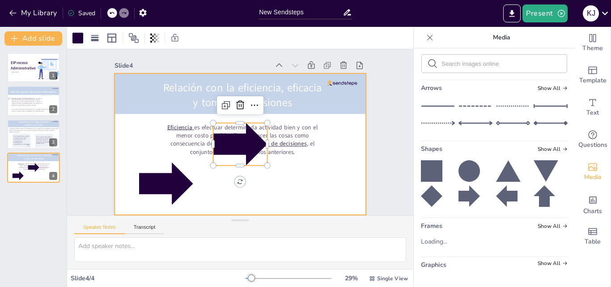
scroll to position [7, 0]
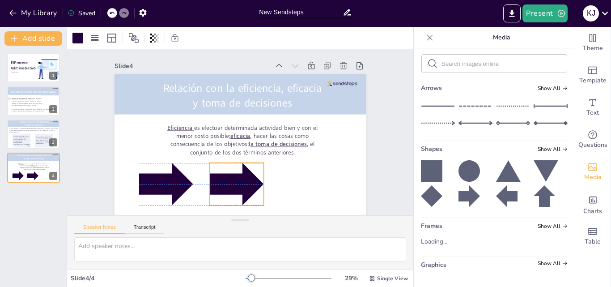
drag, startPoint x: 236, startPoint y: 132, endPoint x: 232, endPoint y: 172, distance: 40.0
click at [232, 172] on div at bounding box center [237, 184] width 54 height 43
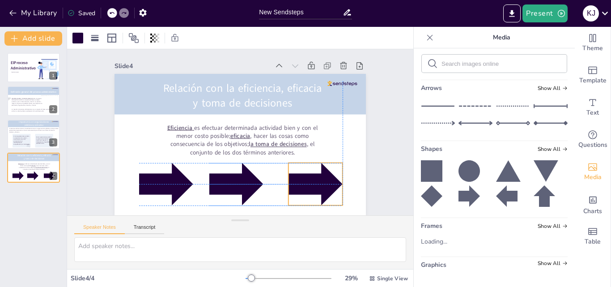
drag, startPoint x: 232, startPoint y: 145, endPoint x: 304, endPoint y: 184, distance: 81.9
click at [306, 185] on div at bounding box center [316, 184] width 54 height 43
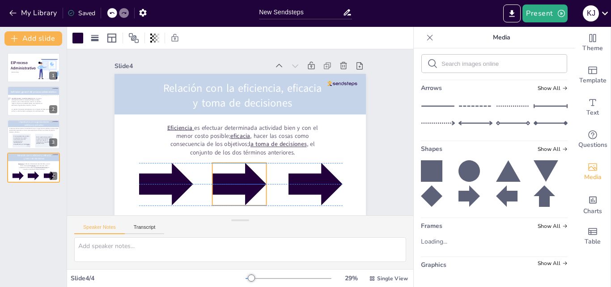
click at [226, 176] on div at bounding box center [240, 184] width 54 height 43
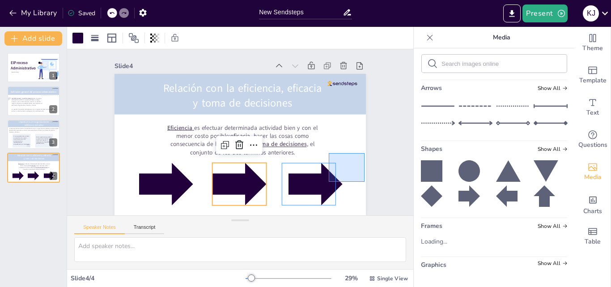
click at [365, 174] on div "Slide 1 El Proceso Administrativo Katherine Jasmin Melgar Castilo Slide 2 Lourd…" at bounding box center [240, 132] width 302 height 166
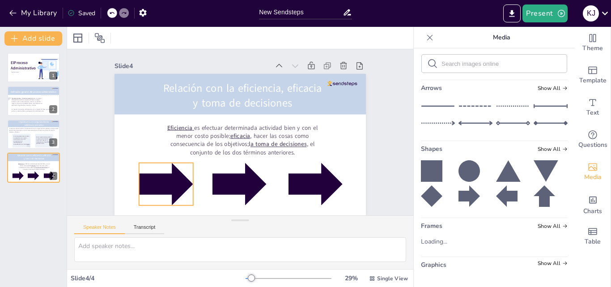
click at [157, 173] on div at bounding box center [166, 184] width 54 height 43
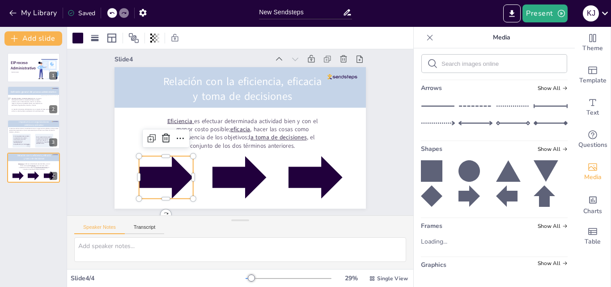
scroll to position [8, 0]
click at [78, 40] on div at bounding box center [77, 38] width 11 height 11
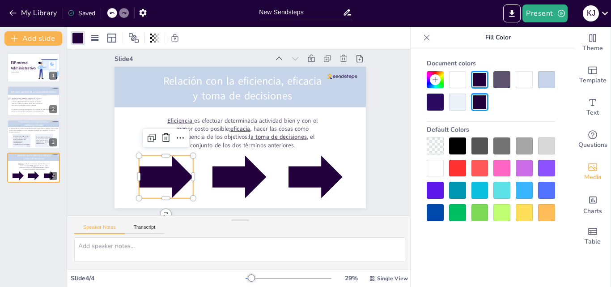
click at [461, 102] on div at bounding box center [457, 102] width 17 height 17
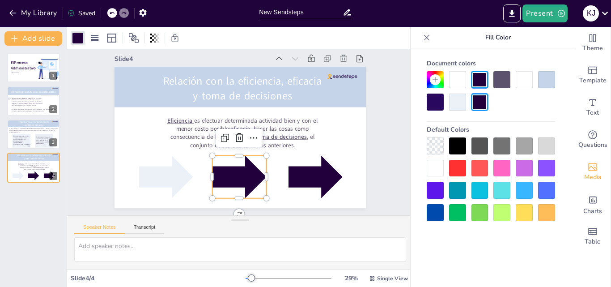
click at [220, 181] on div at bounding box center [240, 177] width 54 height 43
click at [453, 108] on div at bounding box center [457, 102] width 17 height 17
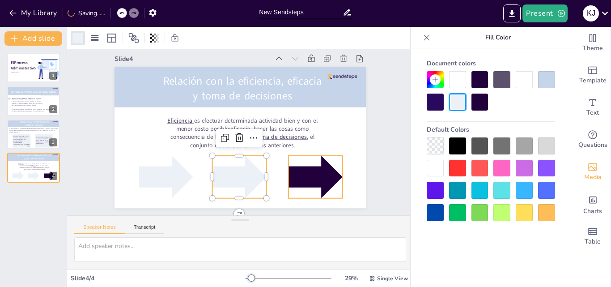
click at [300, 179] on div at bounding box center [316, 177] width 54 height 43
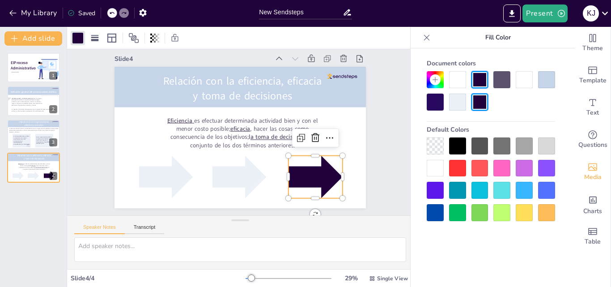
click at [461, 98] on div at bounding box center [457, 102] width 17 height 17
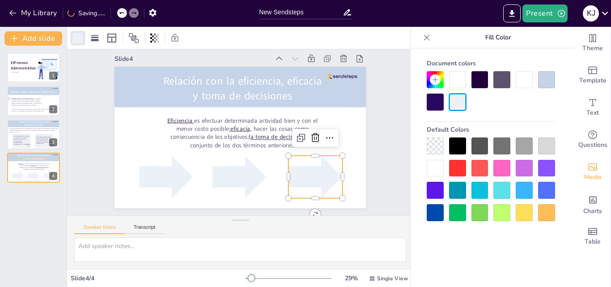
click at [370, 166] on div "Slide 1 El Proceso Administrativo Katherine Jasmin Melgar Castilo Slide 2 Lourd…" at bounding box center [240, 125] width 302 height 166
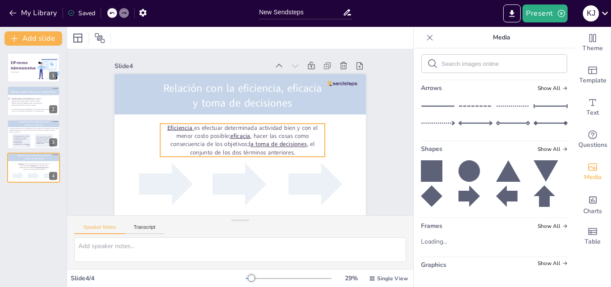
scroll to position [7, 0]
click at [199, 127] on p "Eficiencia es efectuar determinada actividad bien y con el menor costo posible;…" at bounding box center [242, 139] width 165 height 33
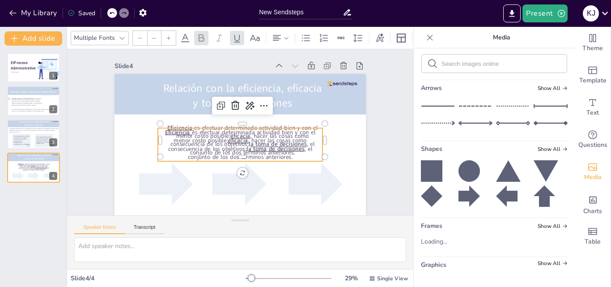
type input "45"
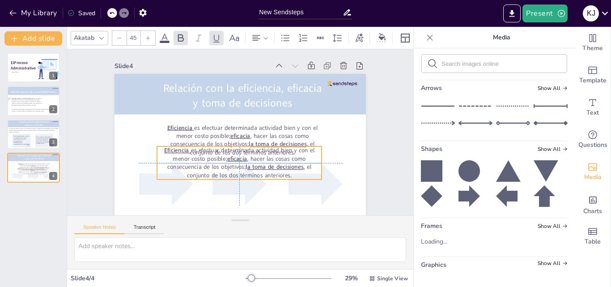
drag, startPoint x: 199, startPoint y: 127, endPoint x: 197, endPoint y: 157, distance: 30.1
click at [197, 157] on p "Eficiencia es efectuar determinada actividad bien y con el menor costo posible;…" at bounding box center [239, 162] width 165 height 33
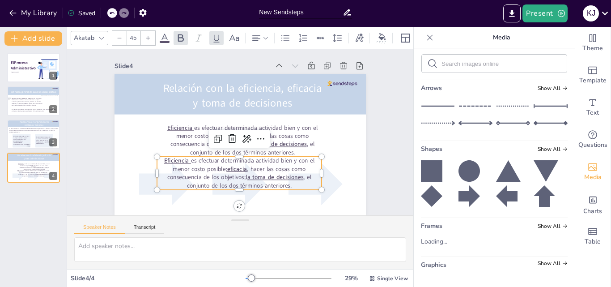
click at [296, 179] on p "Eficiencia es efectuar determinada actividad bien y con el menor costo posible;…" at bounding box center [239, 173] width 165 height 33
click at [296, 179] on p "Eficiencia es efectuar determinada actividad bien y con el menor costo posible;…" at bounding box center [238, 171] width 165 height 33
click at [293, 178] on p "Eficiencia es efectuar determinada actividad bien y con el menor costo posible;…" at bounding box center [238, 171] width 165 height 33
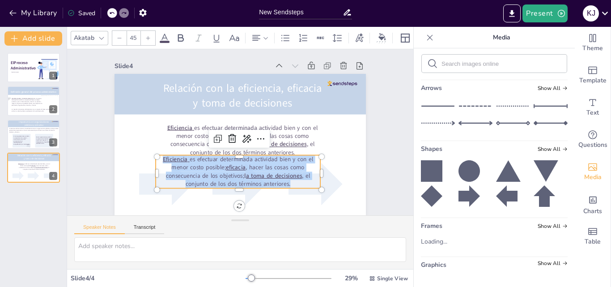
drag, startPoint x: 293, startPoint y: 178, endPoint x: 142, endPoint y: 149, distance: 154.0
click at [141, 149] on div "Relación con la eficiencia, eficacia y toma de decisiones Eficiencia es efectua…" at bounding box center [240, 144] width 251 height 141
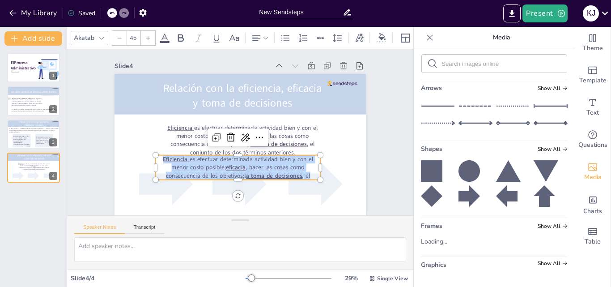
drag, startPoint x: 306, startPoint y: 168, endPoint x: 150, endPoint y: 149, distance: 156.4
click at [150, 149] on div "Relación con la eficiencia, eficacia y toma de decisiones Eficiencia es efectua…" at bounding box center [240, 144] width 251 height 141
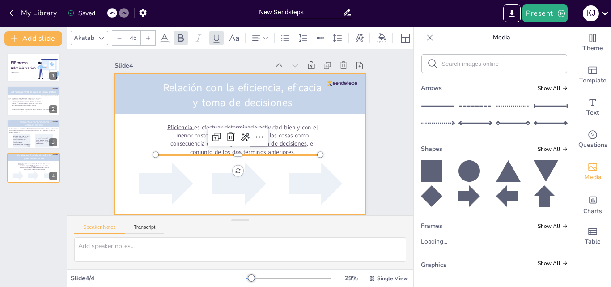
scroll to position [0, 0]
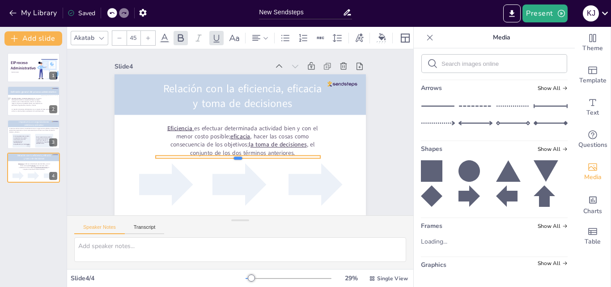
drag, startPoint x: 232, startPoint y: 156, endPoint x: 228, endPoint y: 128, distance: 28.9
click at [229, 112] on div "Relación con la eficiencia, eficacia y toma de decisiones Eficiencia es efectua…" at bounding box center [240, 144] width 251 height 141
click at [221, 156] on div at bounding box center [238, 157] width 165 height 3
click at [166, 156] on div at bounding box center [238, 157] width 165 height 3
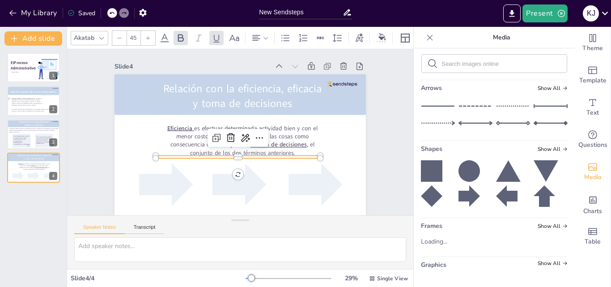
click at [166, 156] on div at bounding box center [238, 157] width 165 height 3
click at [202, 179] on div at bounding box center [240, 144] width 251 height 141
click at [267, 184] on div "Slide 1 El Proceso Administrativo Katherine Jasmin Melgar Castilo Slide 2 Lourd…" at bounding box center [240, 132] width 346 height 166
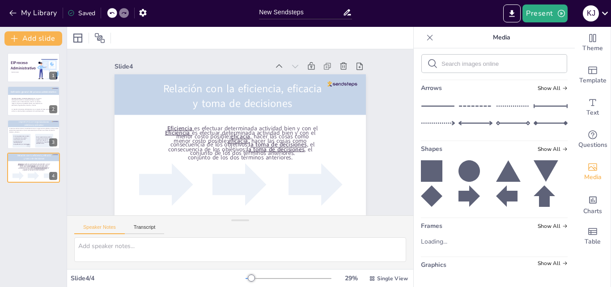
click at [164, 139] on p "Eficiencia es efectuar determinada actividad bien y con el menor costo posible;…" at bounding box center [240, 144] width 165 height 33
click at [316, 140] on p "Eficiencia es efectuar determinada actividad bien y con el menor costo posible;…" at bounding box center [242, 140] width 165 height 33
click at [212, 74] on div "Relación con la eficiencia, eficacia y toma de decisiones Eficiencia es efectua…" at bounding box center [240, 74] width 251 height 0
click at [237, 74] on div "Relación con la eficiencia, eficacia y toma de decisiones Eficiencia es efectua…" at bounding box center [240, 74] width 251 height 0
click at [289, 170] on div at bounding box center [316, 184] width 54 height 43
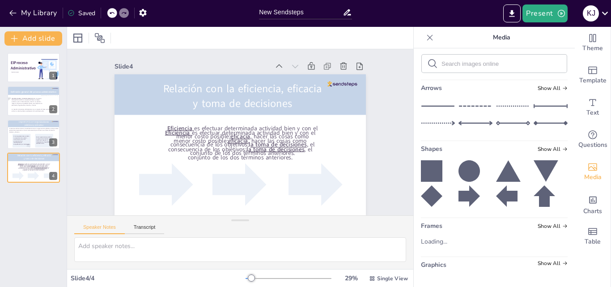
click at [289, 170] on div at bounding box center [316, 184] width 54 height 43
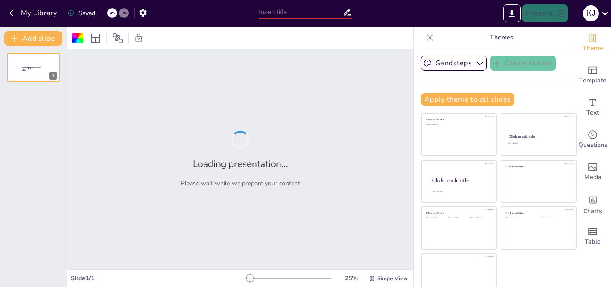
type input "New Sendsteps"
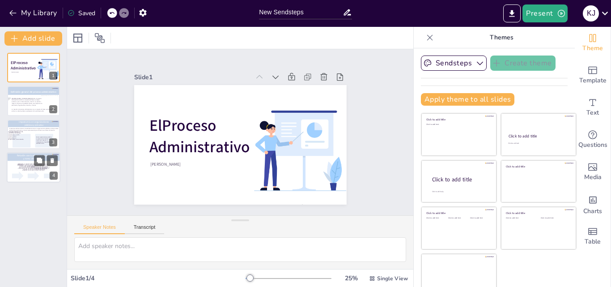
click at [21, 175] on div at bounding box center [18, 175] width 12 height 9
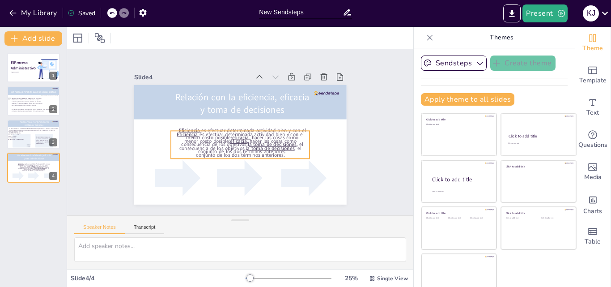
click at [207, 137] on p "Eficiencia es efectuar determinada actividad bien y con el menor costo posible;…" at bounding box center [228, 130] width 42 height 141
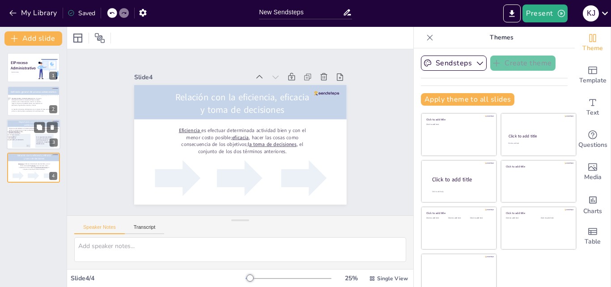
click at [23, 140] on icon at bounding box center [21, 141] width 19 height 14
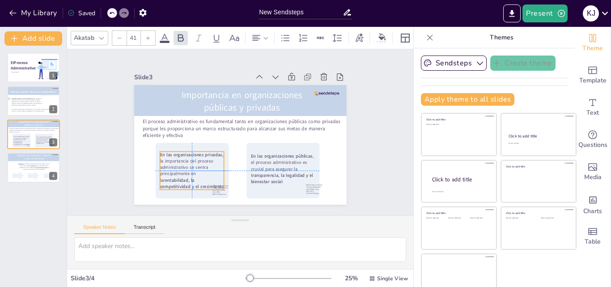
drag, startPoint x: 138, startPoint y: 154, endPoint x: 164, endPoint y: 174, distance: 32.2
click at [164, 147] on strong "rentabilidad, la competitividad y el crecimiento" at bounding box center [169, 117] width 38 height 59
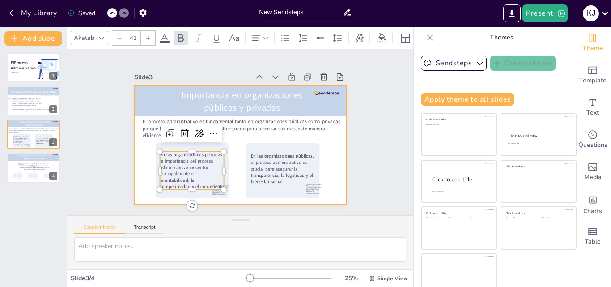
click at [129, 179] on div at bounding box center [234, 143] width 244 height 210
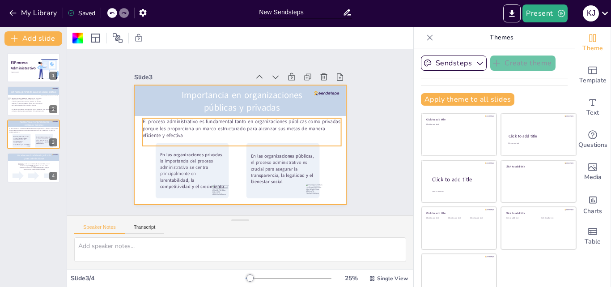
click at [235, 126] on p "El proceso administrativo es fundamental tanto en organizaciones públicas como …" at bounding box center [243, 129] width 196 height 81
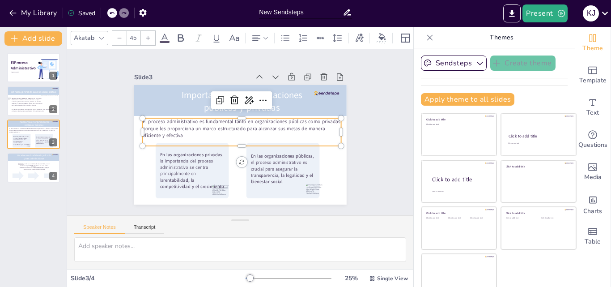
click at [235, 127] on p "El proceso administrativo es fundamental tanto en organizaciones públicas como …" at bounding box center [243, 129] width 196 height 81
click at [235, 126] on p "El proceso administrativo es fundamental tanto en organizaciones públicas como …" at bounding box center [244, 132] width 100 height 190
drag, startPoint x: 235, startPoint y: 127, endPoint x: 150, endPoint y: 127, distance: 85.0
click at [150, 127] on p "El proceso administrativo es fundamental tanto en organizaciones públicas como …" at bounding box center [243, 130] width 190 height 100
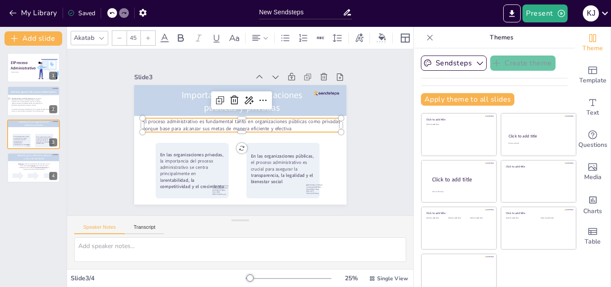
click at [284, 125] on p "El proceso administrativo es fundamental tanto en organizaciones públicas como …" at bounding box center [246, 135] width 75 height 193
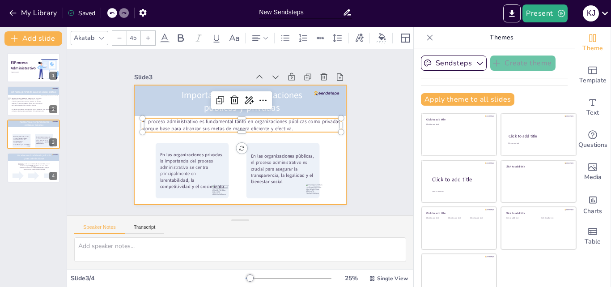
click at [335, 157] on div at bounding box center [230, 141] width 231 height 238
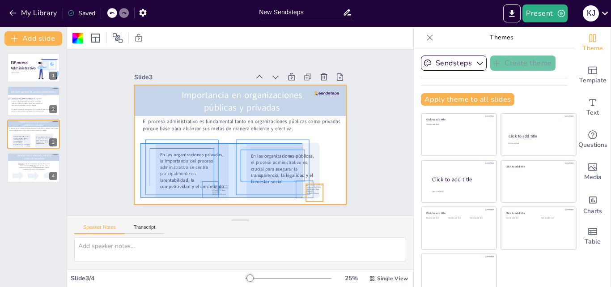
drag, startPoint x: 140, startPoint y: 143, endPoint x: 303, endPoint y: 197, distance: 171.2
click at [303, 145] on div "Importancia en organizaciones públicas y privadas El proceso administrativo es …" at bounding box center [264, 91] width 184 height 106
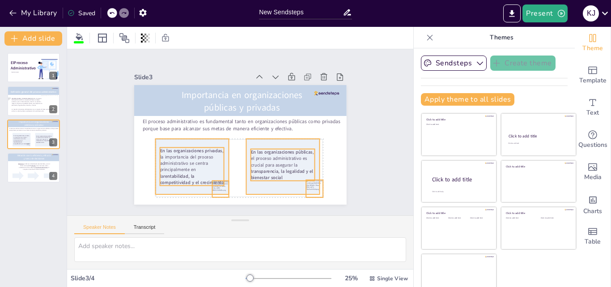
click at [263, 181] on icon at bounding box center [279, 170] width 79 height 63
click at [351, 170] on div "Slide 1 El Proceso Administrativo Katherine Jasmin Melgar Castilo Slide 2 Lourd…" at bounding box center [240, 132] width 294 height 218
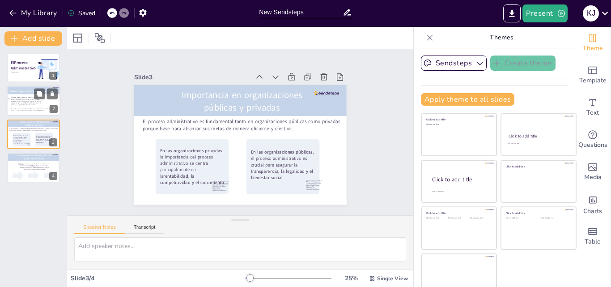
click at [16, 103] on p "Lourdes Münch y José García definen el proceso administrativo como un conjunto …" at bounding box center [27, 101] width 33 height 9
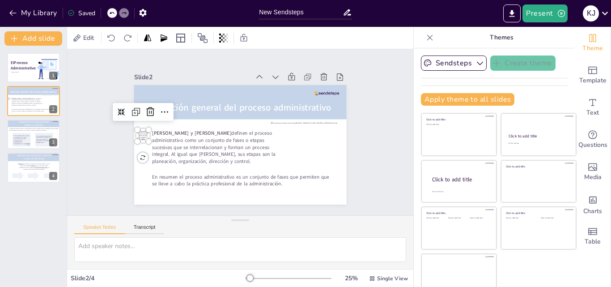
click at [143, 103] on div at bounding box center [150, 95] width 15 height 15
drag, startPoint x: 137, startPoint y: 136, endPoint x: 135, endPoint y: 132, distance: 5.0
click at [145, 114] on div at bounding box center [149, 109] width 9 height 9
drag, startPoint x: 131, startPoint y: 131, endPoint x: 136, endPoint y: 132, distance: 4.6
click at [145, 111] on div at bounding box center [151, 106] width 12 height 12
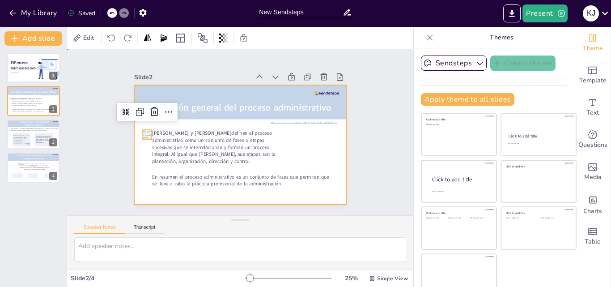
click at [281, 194] on div at bounding box center [234, 143] width 244 height 210
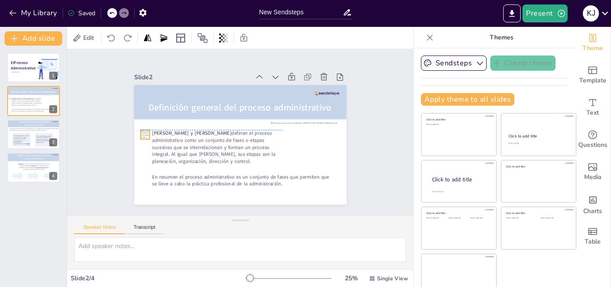
click at [213, 45] on div at bounding box center [218, 39] width 11 height 11
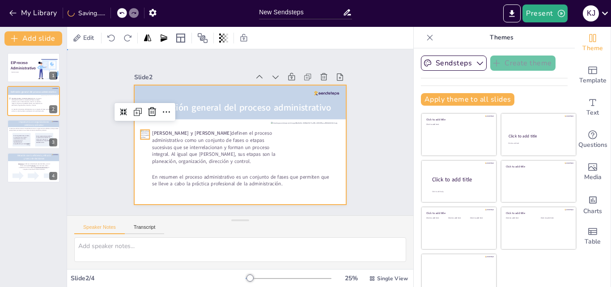
click at [290, 189] on div at bounding box center [239, 144] width 224 height 141
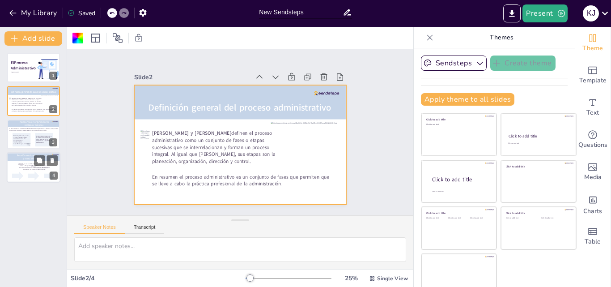
click at [30, 172] on div at bounding box center [34, 175] width 12 height 9
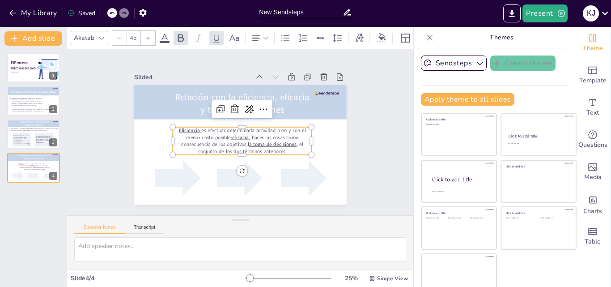
click at [218, 140] on p "Eficiencia es efectuar determinada actividad bien y con el menor costo posible;…" at bounding box center [239, 140] width 141 height 69
type input "45"
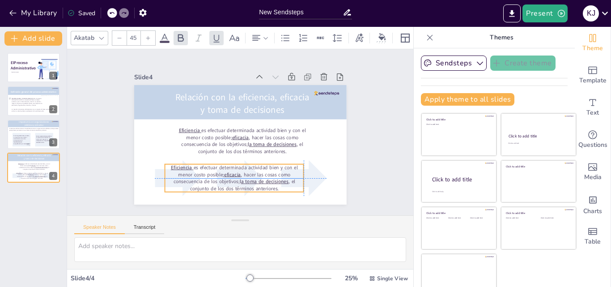
drag, startPoint x: 217, startPoint y: 139, endPoint x: 210, endPoint y: 169, distance: 30.3
click at [211, 172] on p "Eficiencia es efectuar determinada actividad bien y con el menor costo posible;…" at bounding box center [198, 112] width 69 height 141
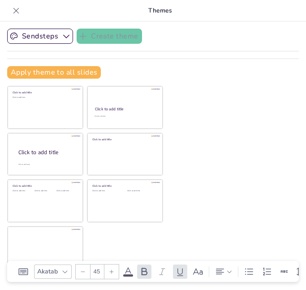
click at [14, 12] on icon at bounding box center [16, 10] width 9 height 9
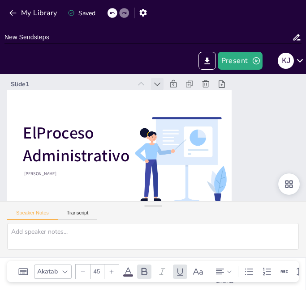
click at [186, 94] on icon at bounding box center [192, 100] width 13 height 13
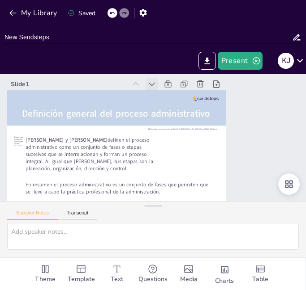
click at [156, 87] on icon at bounding box center [151, 84] width 9 height 9
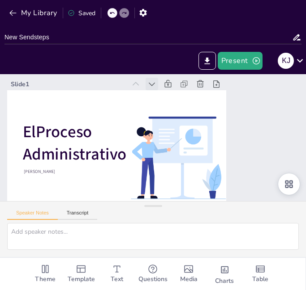
click at [168, 87] on icon at bounding box center [174, 88] width 12 height 12
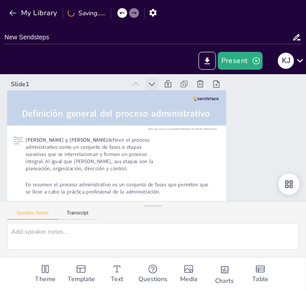
click at [168, 87] on icon at bounding box center [174, 88] width 12 height 12
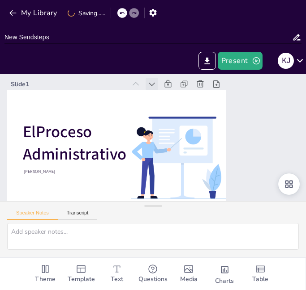
click at [177, 88] on icon at bounding box center [183, 94] width 13 height 13
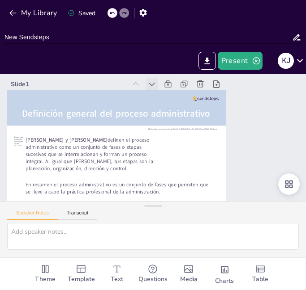
click at [157, 86] on icon at bounding box center [162, 85] width 11 height 11
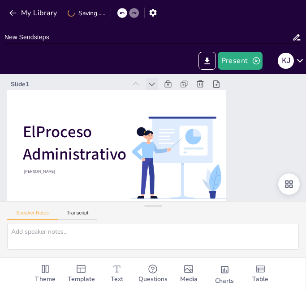
click at [157, 86] on icon at bounding box center [162, 85] width 11 height 11
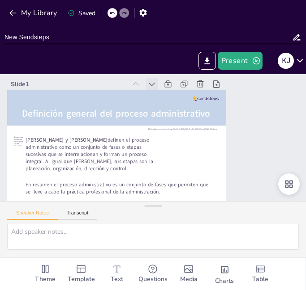
click at [180, 91] on icon at bounding box center [183, 94] width 7 height 6
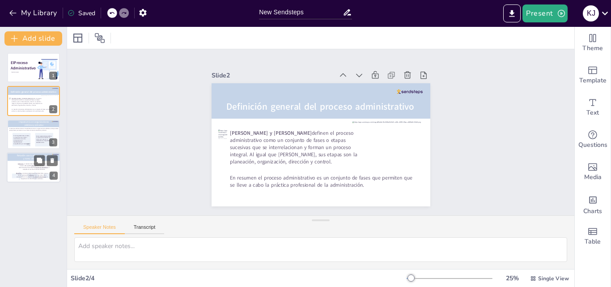
click at [38, 168] on p "Eficiencia es efectuar determinada actividad bien y con el menor costo posible;…" at bounding box center [34, 166] width 35 height 7
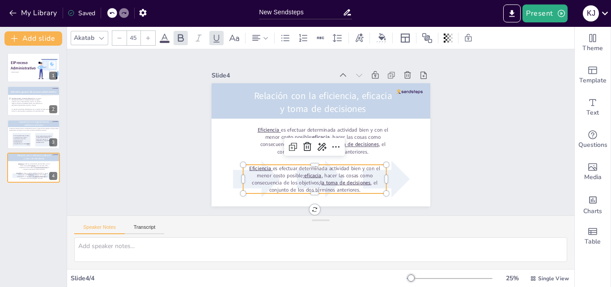
click at [332, 181] on u "a toma de decisiones" at bounding box center [329, 188] width 49 height 22
click at [332, 181] on u "a toma de decisiones" at bounding box center [346, 182] width 49 height 7
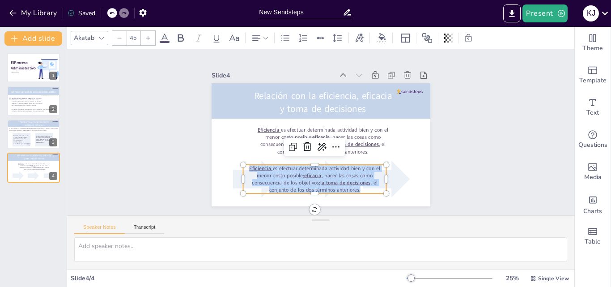
drag, startPoint x: 361, startPoint y: 187, endPoint x: 242, endPoint y: 164, distance: 121.3
click at [242, 164] on p "Eficiencia es efectuar determinada actividad bien y con el menor costo posible;…" at bounding box center [288, 166] width 133 height 107
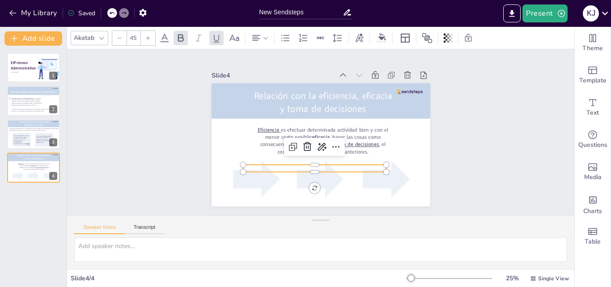
click at [288, 166] on p at bounding box center [294, 158] width 120 height 90
click at [374, 194] on div "Relación con la eficiencia, eficacia y toma de decisiones Eficiencia es efectua…" at bounding box center [310, 138] width 216 height 251
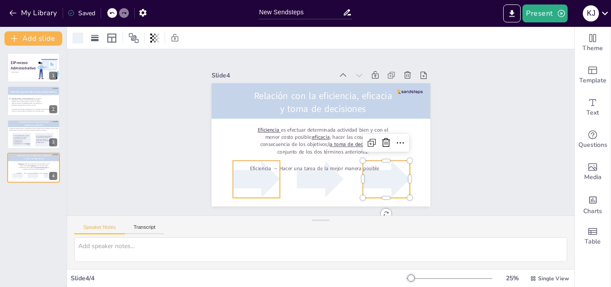
click at [271, 164] on p "Eficiencia → Hacer una tarea de la mejor manera posible" at bounding box center [303, 164] width 138 height 51
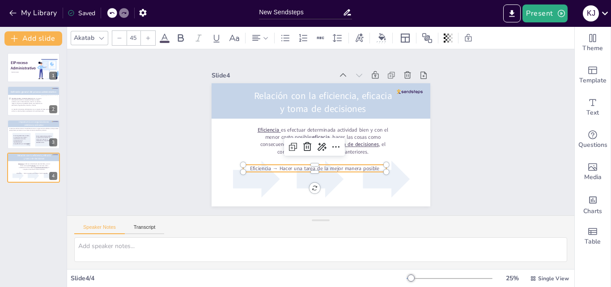
click at [271, 164] on p "Eficiencia → Hacer una tarea de la mejor manera posible" at bounding box center [294, 158] width 120 height 90
click at [271, 164] on p "Eficiencia → Hacer una tarea de la mejor manera posible" at bounding box center [288, 115] width 51 height 138
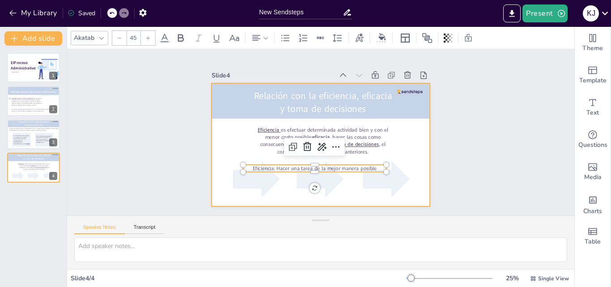
click at [338, 204] on div "Slide 1 El Proceso Administrativo Katherine Jasmin Melgar Castilo Slide 2 Lourd…" at bounding box center [320, 132] width 531 height 268
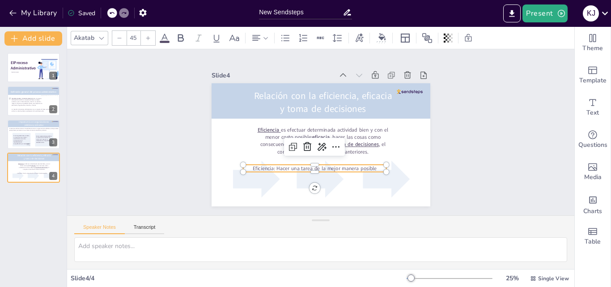
click at [361, 166] on p "Eficiencia: Hacer una tarea de la mejor manera posible" at bounding box center [298, 161] width 128 height 78
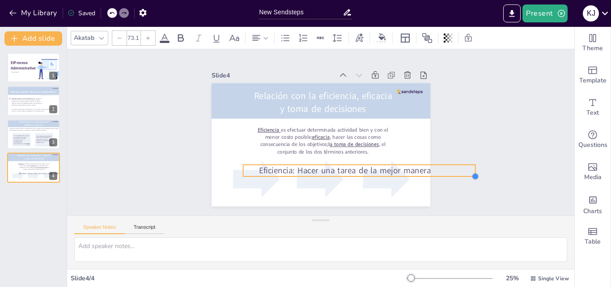
drag, startPoint x: 380, startPoint y: 166, endPoint x: 362, endPoint y: 170, distance: 18.4
click at [362, 170] on div "Relación con la eficiencia, eficacia y toma de decisiones Eficiencia es efectua…" at bounding box center [309, 136] width 185 height 246
drag, startPoint x: 238, startPoint y: 167, endPoint x: 213, endPoint y: 167, distance: 25.5
click at [213, 167] on p "Eficiencia: Hacer una tarea de la mejor manera posible" at bounding box center [318, 171] width 217 height 105
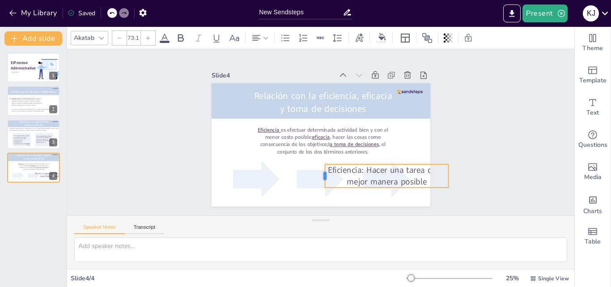
drag, startPoint x: 209, startPoint y: 166, endPoint x: 318, endPoint y: 166, distance: 108.7
click at [293, 158] on div at bounding box center [281, 150] width 24 height 16
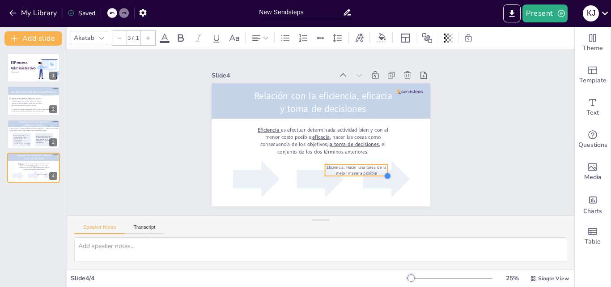
drag, startPoint x: 442, startPoint y: 183, endPoint x: 382, endPoint y: 170, distance: 62.2
click at [382, 185] on div at bounding box center [377, 189] width 9 height 9
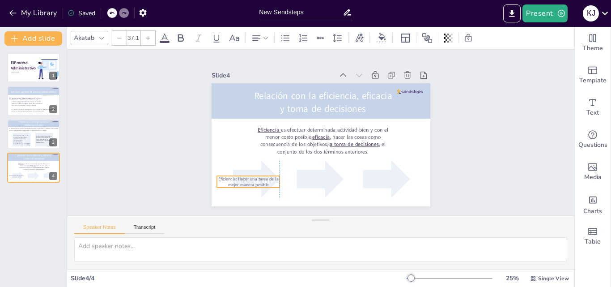
drag, startPoint x: 359, startPoint y: 166, endPoint x: 255, endPoint y: 176, distance: 104.2
click at [255, 160] on p "Eficiencia: Hacer una tarea de la mejor manera posible" at bounding box center [233, 139] width 60 height 42
type input "25.9"
drag, startPoint x: 274, startPoint y: 181, endPoint x: 235, endPoint y: 178, distance: 39.1
click at [235, 178] on div "Relación con la eficiencia, eficacia y toma de decisiones Eficiencia es efectua…" at bounding box center [310, 125] width 216 height 251
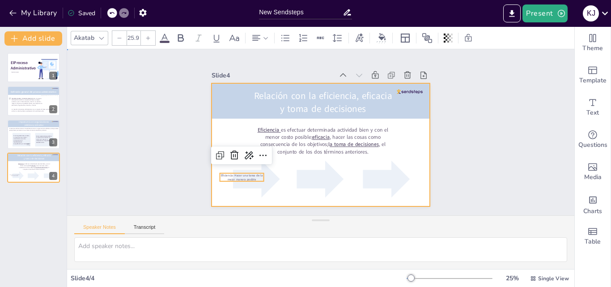
click at [315, 199] on div at bounding box center [326, 143] width 250 height 201
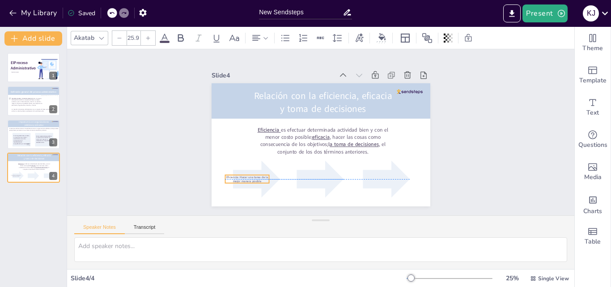
drag, startPoint x: 231, startPoint y: 173, endPoint x: 238, endPoint y: 174, distance: 6.3
click at [238, 165] on p "Eficiencia: Hacer una tarea de la mejor manera posible" at bounding box center [236, 153] width 44 height 21
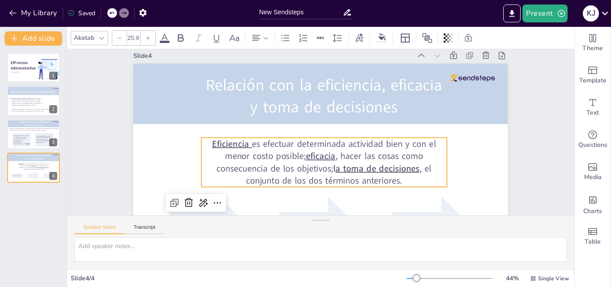
scroll to position [77, 0]
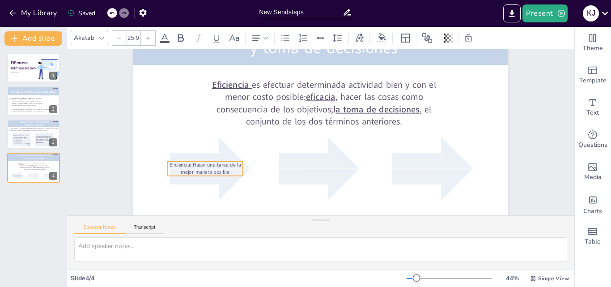
drag, startPoint x: 208, startPoint y: 166, endPoint x: 218, endPoint y: 166, distance: 9.4
click at [294, 50] on p "Eficiencia: Hacer una tarea de la mejor manera posible" at bounding box center [309, 12] width 30 height 77
drag, startPoint x: 215, startPoint y: 164, endPoint x: 252, endPoint y: 185, distance: 42.5
click at [216, 141] on p "Eficiencia: Hacer una tarea de la mejor manera posible" at bounding box center [203, 119] width 74 height 43
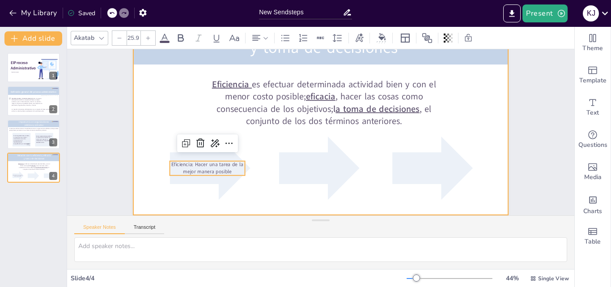
click at [252, 185] on div at bounding box center [336, 114] width 419 height 407
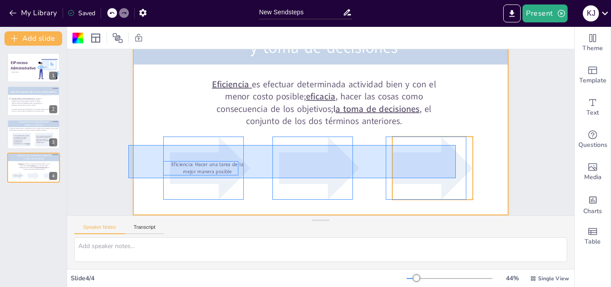
drag, startPoint x: 128, startPoint y: 139, endPoint x: 457, endPoint y: 172, distance: 330.1
click at [457, 162] on div "Relación con la eficiencia, eficacia y toma de decisiones Eficiencia es efectua…" at bounding box center [407, 37] width 278 height 251
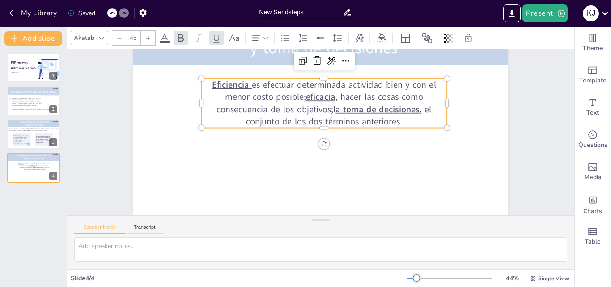
click at [368, 109] on u "a toma de decisiones" at bounding box center [382, 128] width 84 height 38
click at [503, 134] on div "Slide 1 El Proceso Administrativo Katherine Jasmin Melgar Castilo Slide 2 Lourd…" at bounding box center [341, 104] width 482 height 440
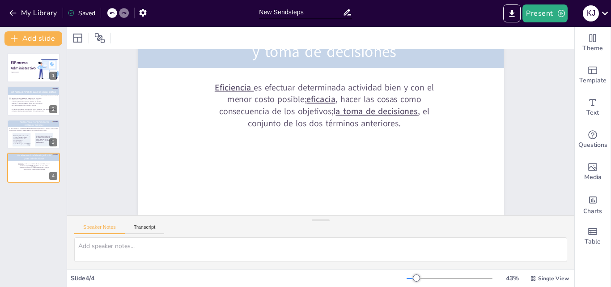
scroll to position [72, 0]
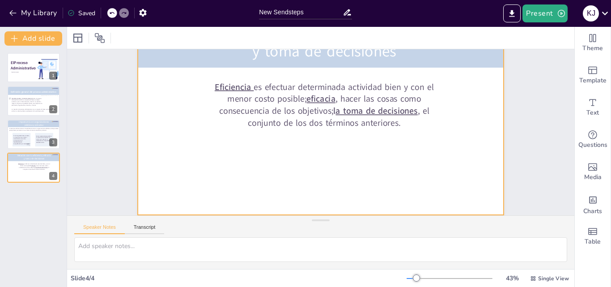
click at [280, 175] on div at bounding box center [327, 112] width 412 height 309
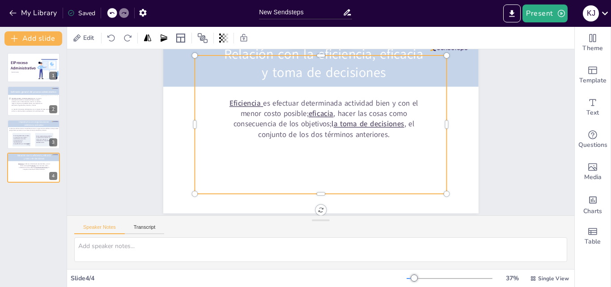
scroll to position [43, 0]
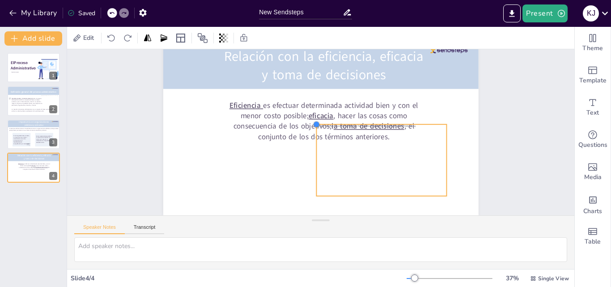
drag, startPoint x: 186, startPoint y: 50, endPoint x: 307, endPoint y: 125, distance: 142.9
click at [307, 125] on div "Relación con la eficiencia, eficacia y toma de decisiones Eficiencia es efectua…" at bounding box center [324, 127] width 359 height 329
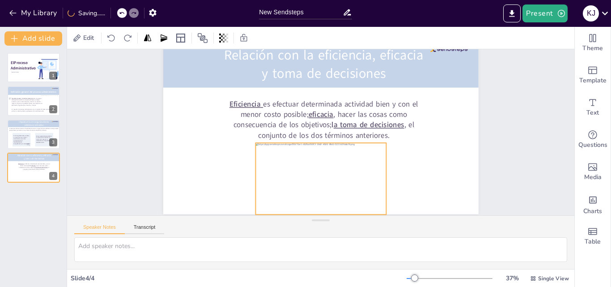
drag, startPoint x: 339, startPoint y: 143, endPoint x: 279, endPoint y: 163, distance: 63.7
click at [279, 163] on div at bounding box center [297, 173] width 149 height 128
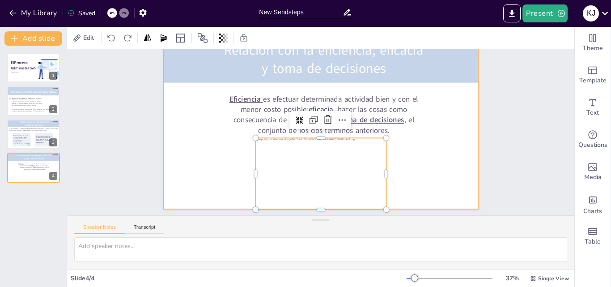
click at [428, 204] on div at bounding box center [332, 134] width 239 height 345
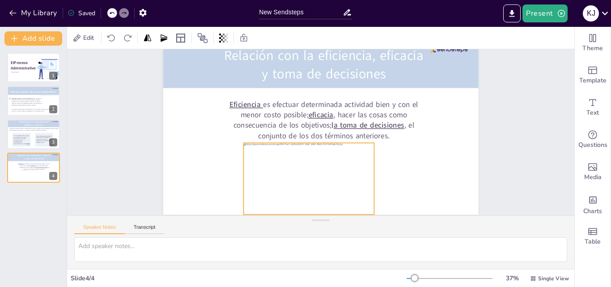
scroll to position [43, 0]
drag, startPoint x: 329, startPoint y: 180, endPoint x: 319, endPoint y: 180, distance: 9.4
click at [319, 180] on div at bounding box center [286, 164] width 148 height 135
click at [127, 125] on div "Slide 1 El Proceso Administrativo Katherine Jasmin Melgar Castilo Slide 2 Lourd…" at bounding box center [330, 115] width 540 height 429
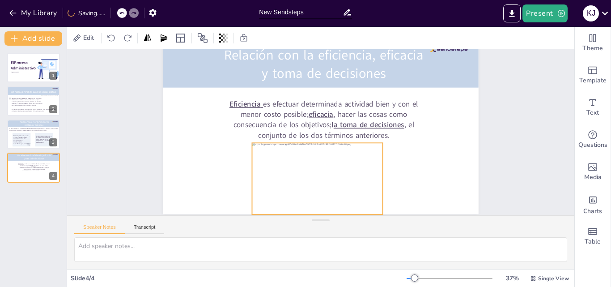
drag, startPoint x: 323, startPoint y: 161, endPoint x: 329, endPoint y: 161, distance: 5.8
click at [329, 161] on div at bounding box center [283, 160] width 141 height 145
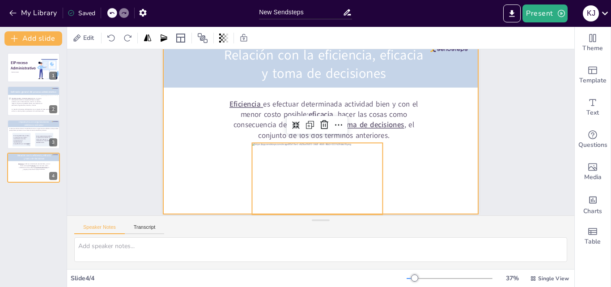
click at [417, 158] on div at bounding box center [324, 126] width 360 height 290
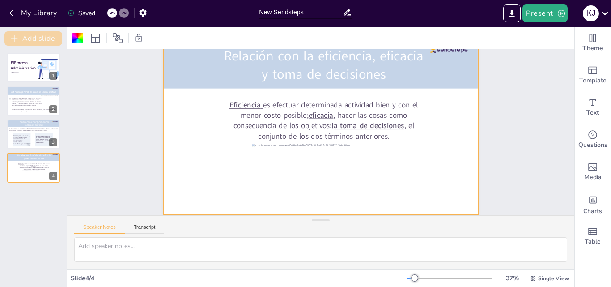
click at [39, 41] on button "Add slide" at bounding box center [33, 38] width 58 height 14
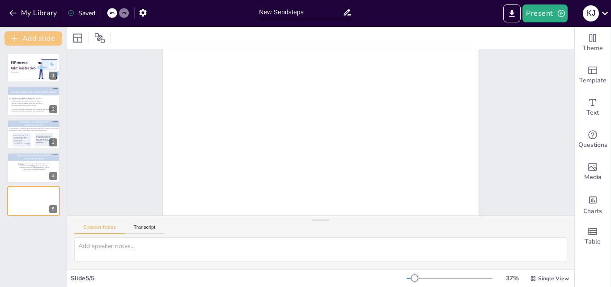
scroll to position [31, 0]
click at [53, 193] on icon at bounding box center [53, 193] width 4 height 5
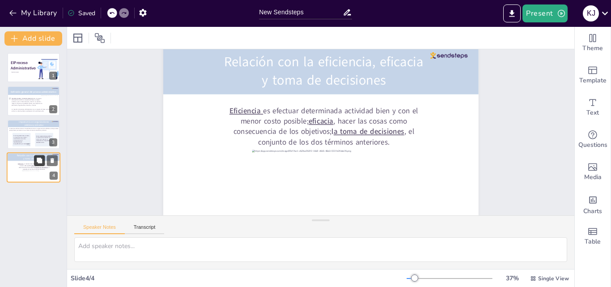
click at [39, 162] on icon at bounding box center [39, 159] width 5 height 5
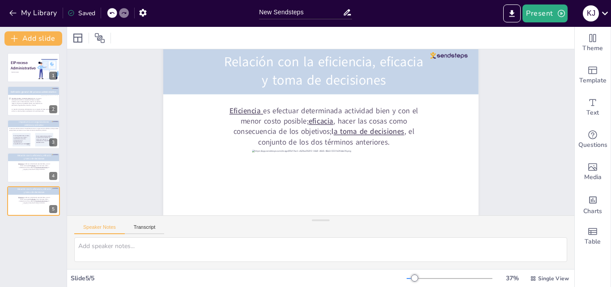
scroll to position [43, 0]
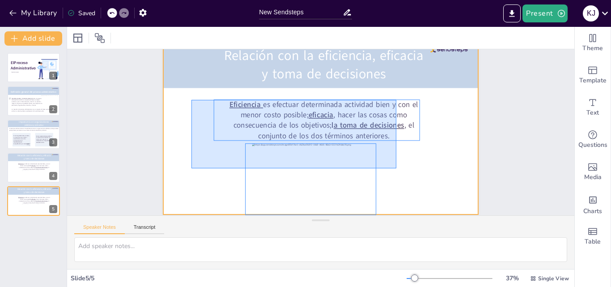
drag, startPoint x: 191, startPoint y: 94, endPoint x: 396, endPoint y: 162, distance: 216.0
click at [396, 162] on div at bounding box center [322, 126] width 355 height 266
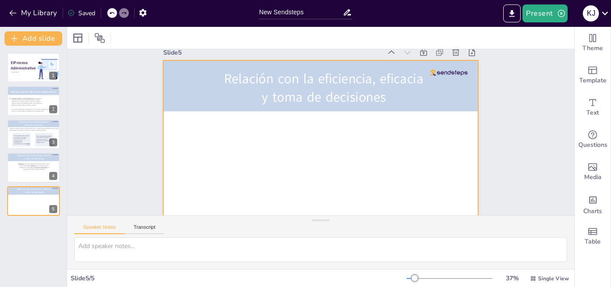
scroll to position [13, 0]
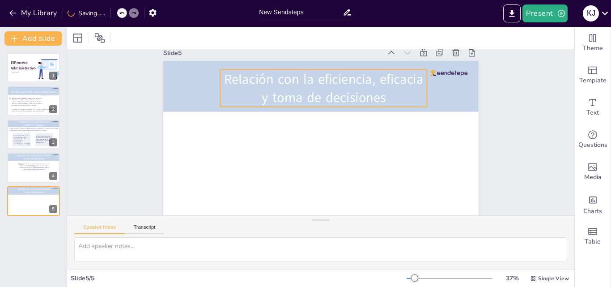
click at [378, 96] on p "Relación con la eficiencia, eficacia y toma de decisiones" at bounding box center [358, 108] width 152 height 189
click at [378, 96] on p "Relación con la eficiencia, eficacia y toma de decisiones" at bounding box center [355, 105] width 166 height 179
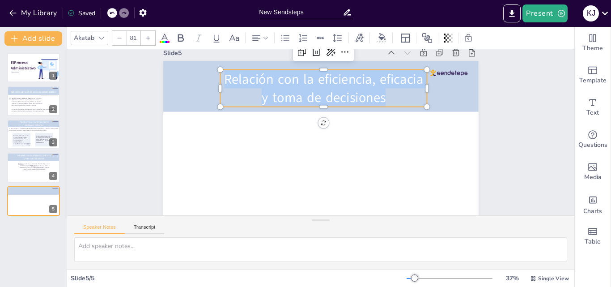
drag, startPoint x: 328, startPoint y: 89, endPoint x: 216, endPoint y: 75, distance: 113.7
click at [220, 75] on p "Relación con la eficiencia, eficacia y toma de decisiones" at bounding box center [323, 87] width 207 height 37
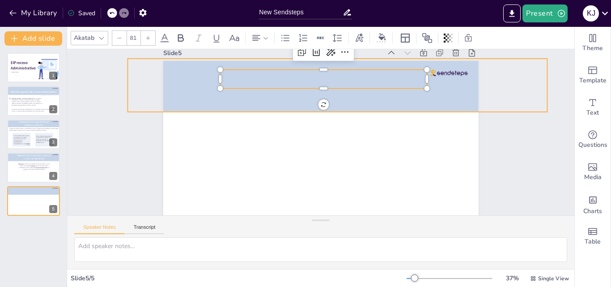
scroll to position [32, 0]
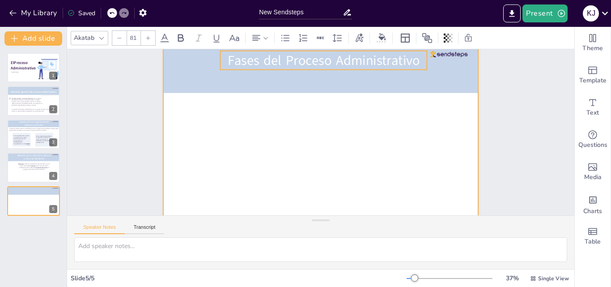
click at [350, 132] on div at bounding box center [321, 131] width 360 height 290
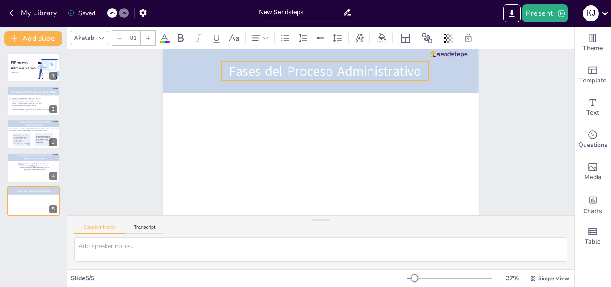
drag, startPoint x: 326, startPoint y: 59, endPoint x: 327, endPoint y: 70, distance: 10.8
click at [327, 70] on p "Fases del Proceso Administrativo" at bounding box center [369, 94] width 153 height 166
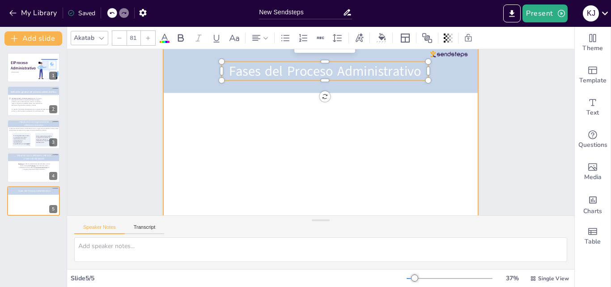
click at [327, 149] on div at bounding box center [321, 131] width 355 height 266
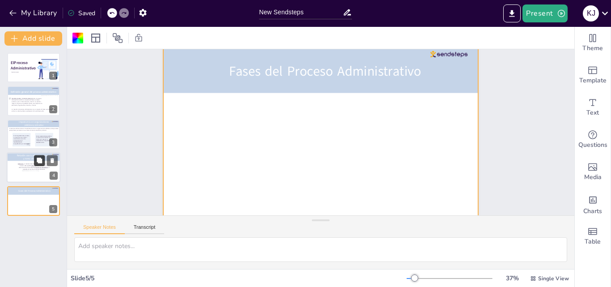
click at [41, 161] on icon at bounding box center [39, 159] width 5 height 5
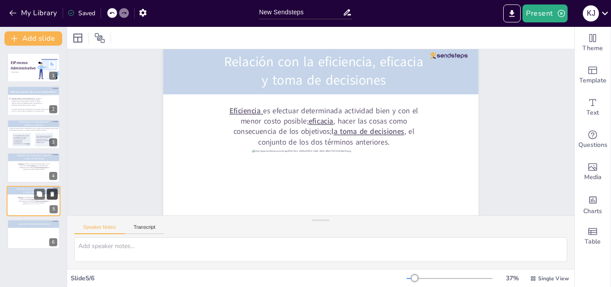
click at [49, 195] on icon at bounding box center [52, 194] width 6 height 6
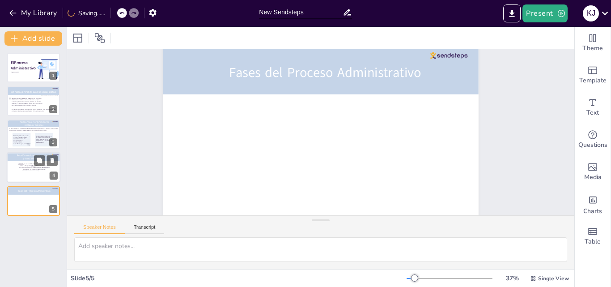
click at [26, 174] on div at bounding box center [33, 176] width 22 height 12
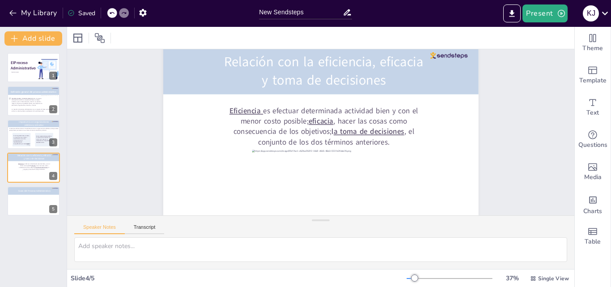
scroll to position [0, 0]
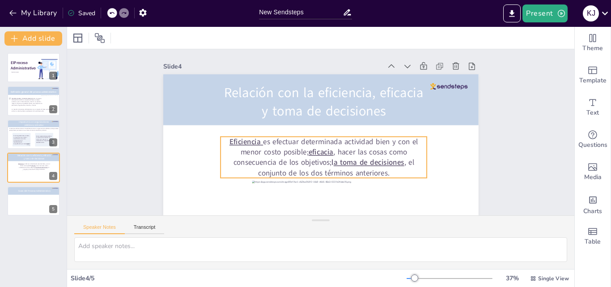
click at [276, 153] on p "Eficiencia es efectuar determinada actividad bien y con el menor costo posible;…" at bounding box center [304, 150] width 169 height 181
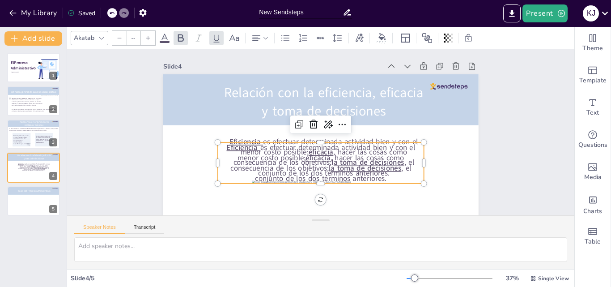
type input "45"
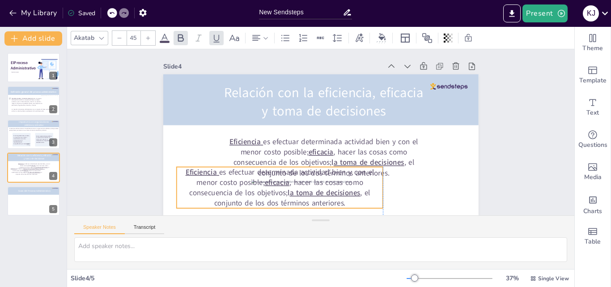
drag, startPoint x: 276, startPoint y: 153, endPoint x: 256, endPoint y: 127, distance: 32.6
click at [244, 111] on p "Eficiencia es efectuar determinada actividad bien y con el menor costo posible;…" at bounding box center [349, 69] width 211 height 83
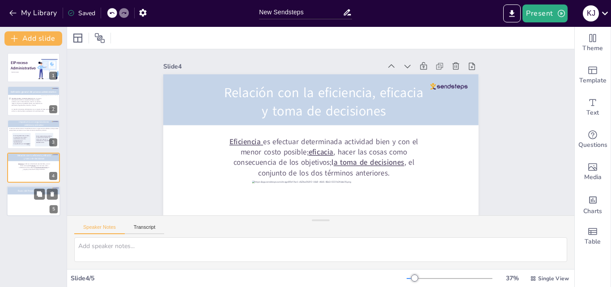
click at [29, 202] on div at bounding box center [34, 201] width 54 height 30
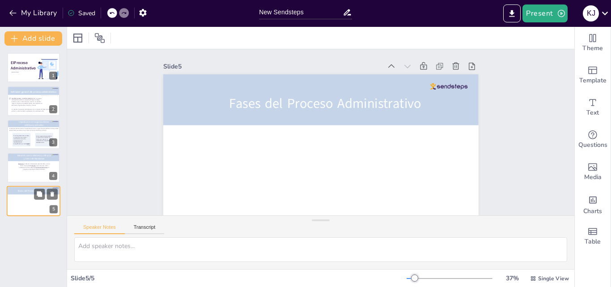
scroll to position [31, 0]
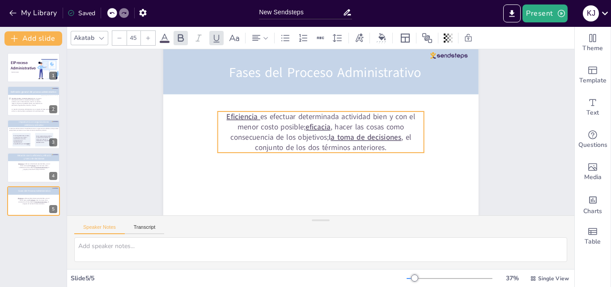
click at [395, 147] on p "Eficiencia es efectuar determinada actividad bien y con el menor costo posible;…" at bounding box center [321, 132] width 200 height 139
click at [395, 147] on p "Eficiencia es efectuar determinada actividad bien y con el menor costo posible;…" at bounding box center [320, 133] width 205 height 122
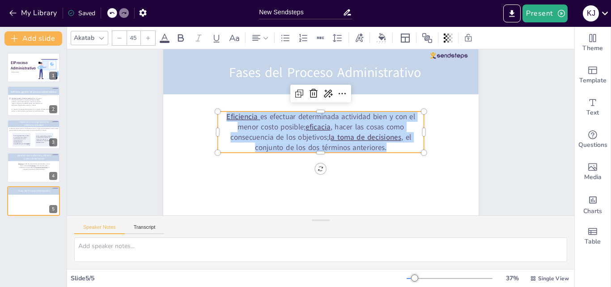
drag, startPoint x: 313, startPoint y: 141, endPoint x: 211, endPoint y: 115, distance: 105.6
click at [211, 115] on div "Fases del Proceso Administrativo Eficiencia es efectuar determinada actividad b…" at bounding box center [321, 132] width 266 height 355
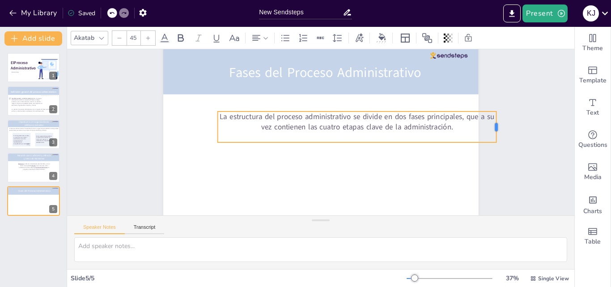
drag, startPoint x: 425, startPoint y: 127, endPoint x: 492, endPoint y: 129, distance: 66.3
click at [411, 129] on p "La estructura del proceso administrativo se divide en dos fases principales, qu…" at bounding box center [300, 164] width 221 height 202
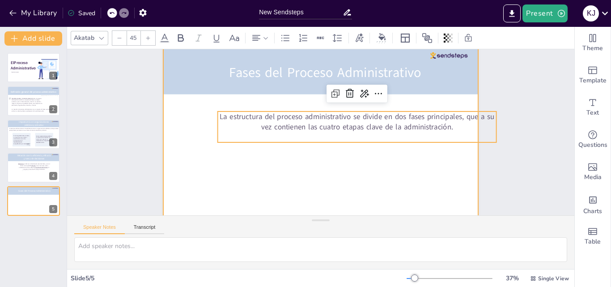
click at [396, 167] on div at bounding box center [321, 132] width 355 height 266
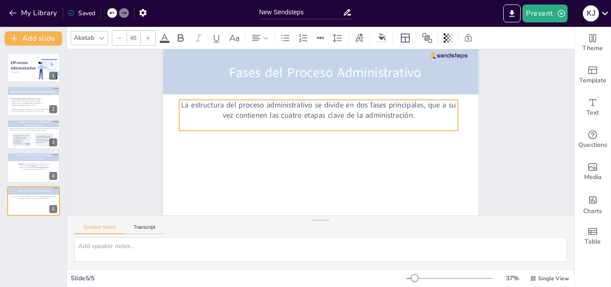
drag, startPoint x: 382, startPoint y: 120, endPoint x: 370, endPoint y: 115, distance: 12.8
click at [370, 115] on p "La estructura del proceso administrativo se divide en dos fases principales, qu…" at bounding box center [307, 150] width 221 height 202
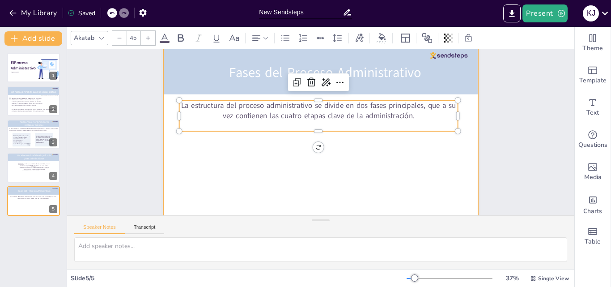
click at [413, 147] on div at bounding box center [320, 131] width 315 height 177
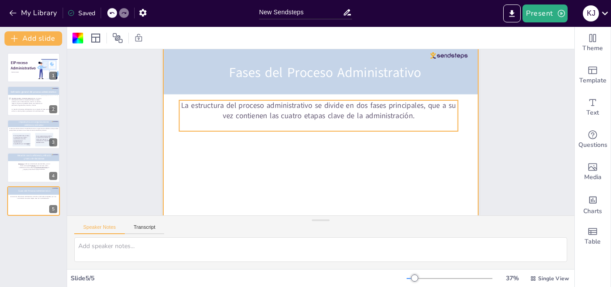
click at [259, 113] on p "La estructura del proceso administrativo se divide en dos fases principales, qu…" at bounding box center [335, 115] width 202 height 221
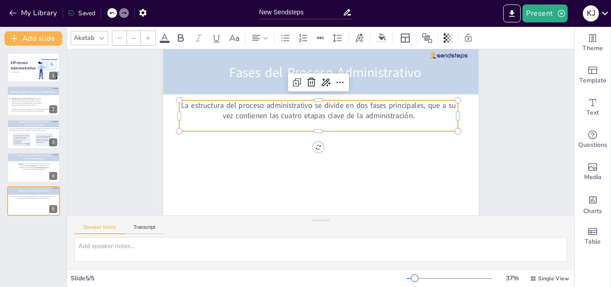
type input "45"
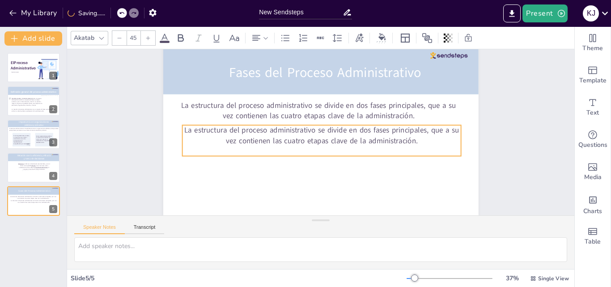
drag, startPoint x: 270, startPoint y: 130, endPoint x: 271, endPoint y: 138, distance: 8.5
click at [271, 138] on p "La estructura del proceso administrativo se divide en dos fases principales, qu…" at bounding box center [320, 135] width 238 height 181
click at [307, 150] on div "La estructura del proceso administrativo se divide en dos fases principales, qu…" at bounding box center [318, 140] width 268 height 142
click at [307, 150] on div "La estructura del proceso administrativo se divide en dos fases principales, qu…" at bounding box center [314, 127] width 228 height 210
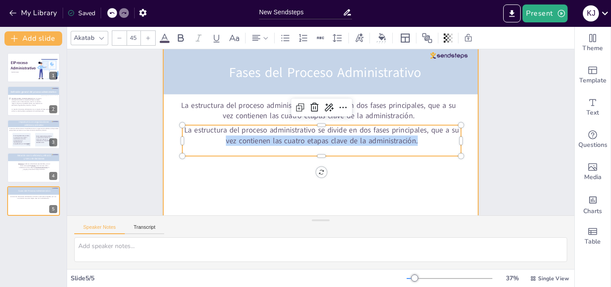
drag, startPoint x: 418, startPoint y: 142, endPoint x: 170, endPoint y: 129, distance: 249.1
click at [170, 129] on div "Fases del Proceso Administrativo La estructura del proceso administrativo se di…" at bounding box center [321, 132] width 360 height 290
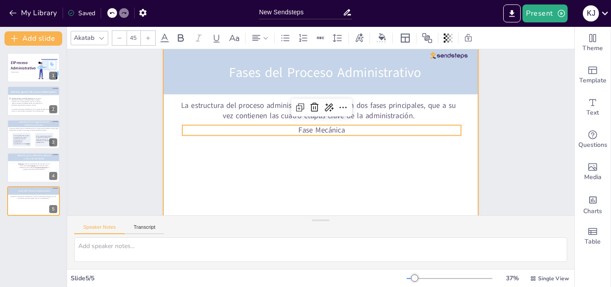
click at [419, 153] on div at bounding box center [321, 132] width 329 height 359
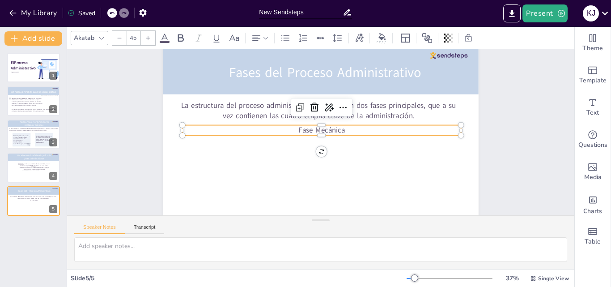
click at [369, 127] on p "Fase Mecánica" at bounding box center [322, 131] width 275 height 68
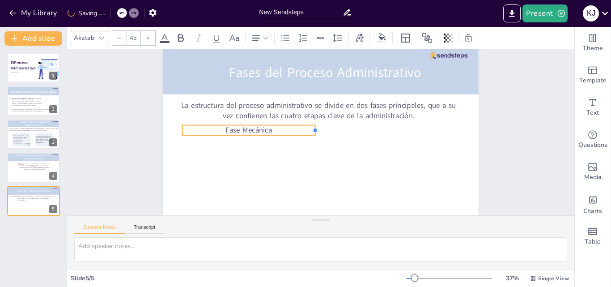
drag, startPoint x: 457, startPoint y: 129, endPoint x: 310, endPoint y: 129, distance: 146.7
click at [316, 129] on div at bounding box center [322, 130] width 12 height 10
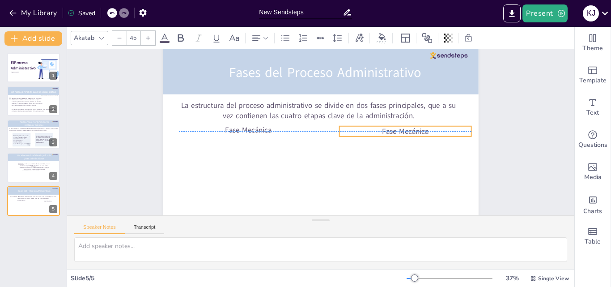
drag, startPoint x: 310, startPoint y: 131, endPoint x: 394, endPoint y: 129, distance: 84.6
click at [311, 141] on p "Fase Mecánica" at bounding box center [258, 189] width 105 height 96
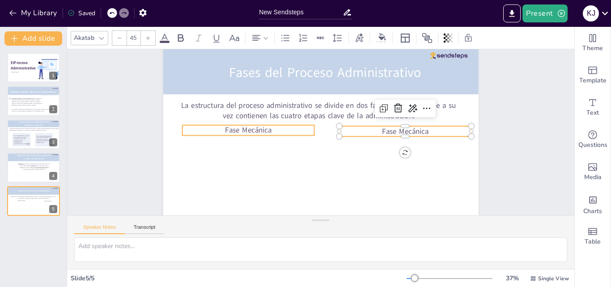
type input "45"
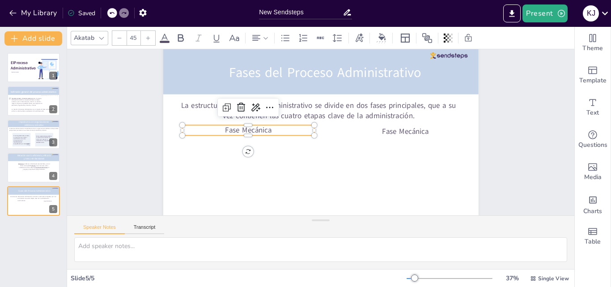
click at [324, 131] on p "Fase Mecánica" at bounding box center [380, 91] width 113 height 86
click at [268, 131] on p "Fase Mecánica" at bounding box center [258, 94] width 119 height 75
click at [261, 130] on p "Fase Mecánica" at bounding box center [268, 82] width 105 height 96
click at [290, 129] on p "Fase Mecánica" at bounding box center [251, 115] width 132 height 38
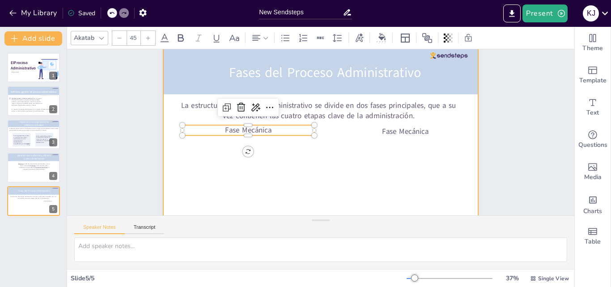
click at [287, 174] on div at bounding box center [321, 132] width 353 height 343
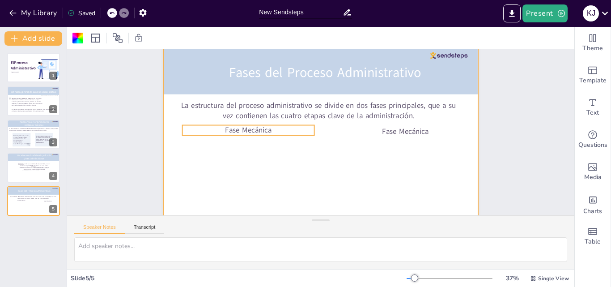
click at [275, 128] on p "Fase Mecánica" at bounding box center [255, 100] width 125 height 63
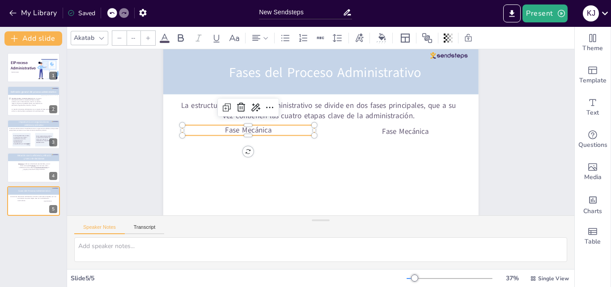
type input "45"
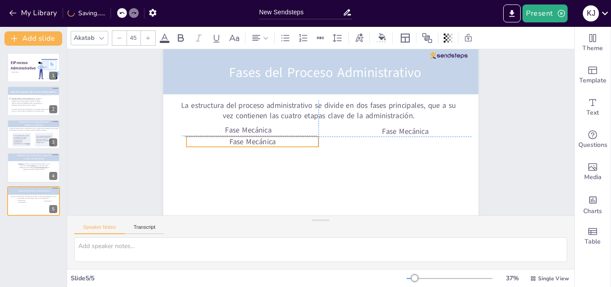
drag, startPoint x: 275, startPoint y: 133, endPoint x: 205, endPoint y: 142, distance: 70.4
click at [205, 142] on p "Fase Mecánica" at bounding box center [254, 112] width 125 height 63
click at [265, 143] on p "Fase Mecánica" at bounding box center [250, 111] width 125 height 63
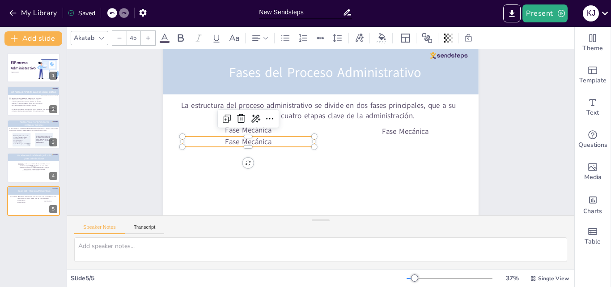
click at [277, 140] on p "Fase Mecánica" at bounding box center [256, 97] width 113 height 86
click at [277, 142] on p "Fase Mecánica" at bounding box center [248, 119] width 129 height 51
click at [281, 142] on p "En esta etapa" at bounding box center [248, 126] width 132 height 38
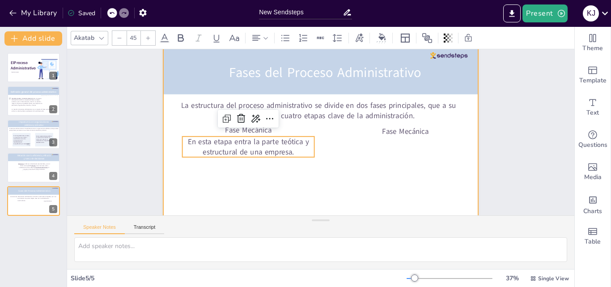
click at [342, 204] on div at bounding box center [321, 131] width 332 height 209
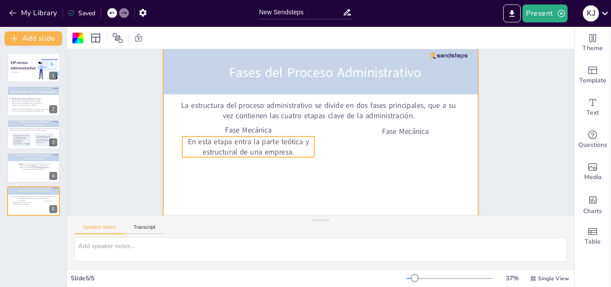
click at [328, 149] on p "En esta etapa entra la parte teótica y estructural de una empresa." at bounding box center [387, 163] width 119 height 94
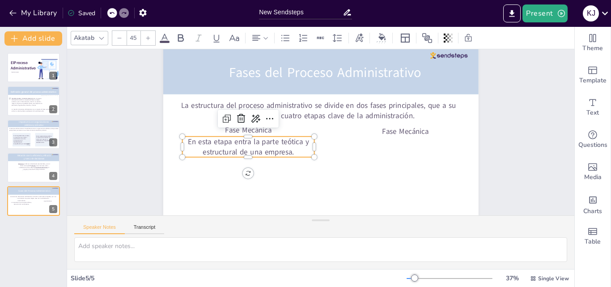
click at [293, 149] on p "En esta etapa entra la parte teótica y estructural de una empresa." at bounding box center [247, 124] width 132 height 60
click at [283, 144] on p "En esta etapa entra la parte teótica y estructural de una empresa. Pensar antes…" at bounding box center [253, 98] width 119 height 111
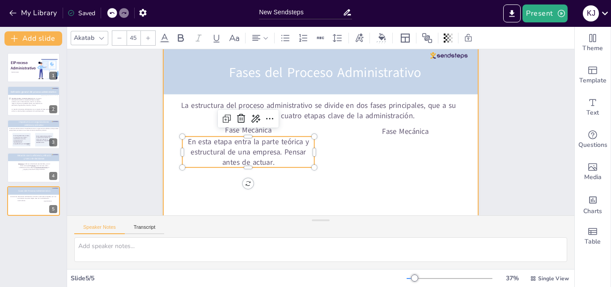
click at [294, 183] on div at bounding box center [320, 132] width 345 height 239
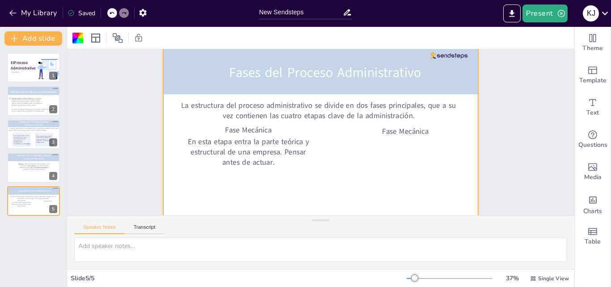
scroll to position [43, 0]
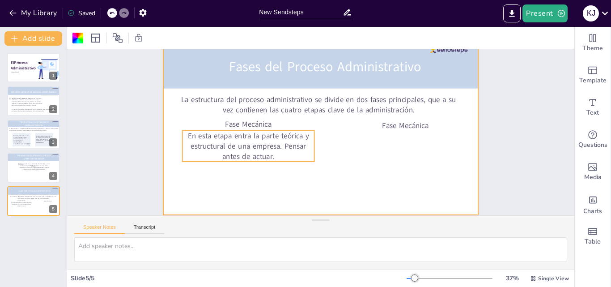
click at [241, 145] on p "En esta etapa entra la parte teórica y estructural de una empresa. Pensar antes…" at bounding box center [247, 138] width 135 height 45
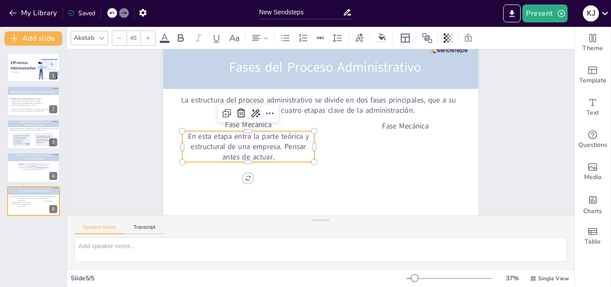
scroll to position [43, 0]
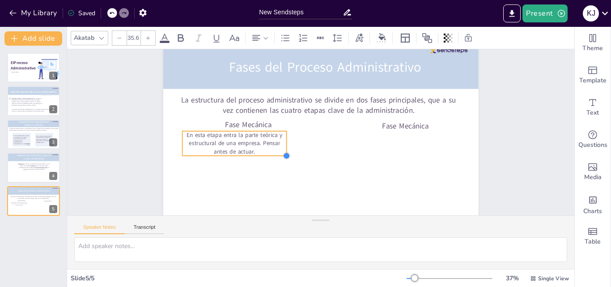
drag, startPoint x: 308, startPoint y: 153, endPoint x: 281, endPoint y: 143, distance: 29.0
click at [281, 143] on div "Fases del Proceso Administrativo La estructura del proceso administrativo se di…" at bounding box center [321, 126] width 332 height 209
type input "35.7"
drag, startPoint x: 281, startPoint y: 138, endPoint x: 313, endPoint y: 140, distance: 31.4
click at [314, 140] on div at bounding box center [320, 144] width 12 height 26
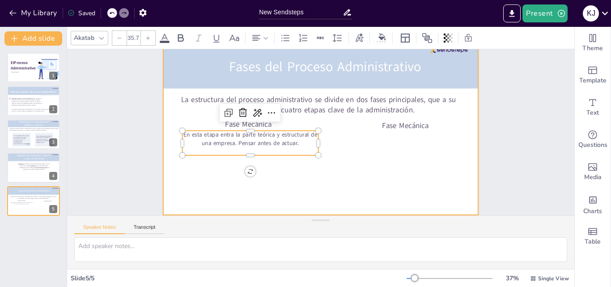
scroll to position [43, 0]
click at [296, 173] on div at bounding box center [323, 127] width 360 height 290
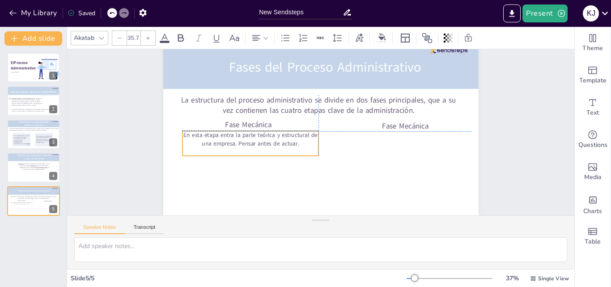
click at [308, 131] on p "En esta etapa entra la parte teórica y estructural de una empresa. Pensar antes…" at bounding box center [343, 65] width 70 height 131
type input "35.7"
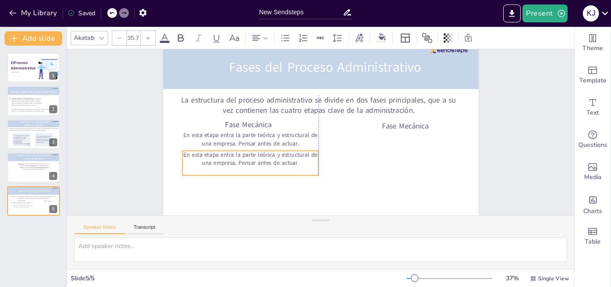
drag, startPoint x: 275, startPoint y: 125, endPoint x: 204, endPoint y: 161, distance: 80.0
click at [225, 148] on div "En esta etapa entra la parte teórica y estructural de una empresa. Pensar antes…" at bounding box center [264, 80] width 78 height 134
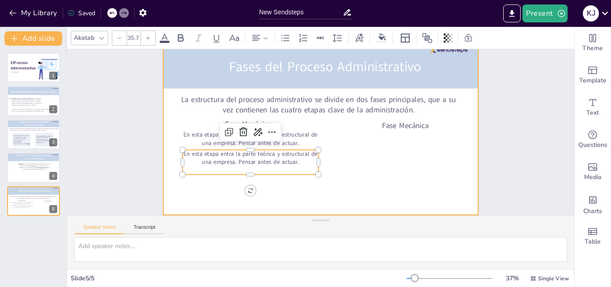
click at [269, 196] on div at bounding box center [315, 130] width 266 height 355
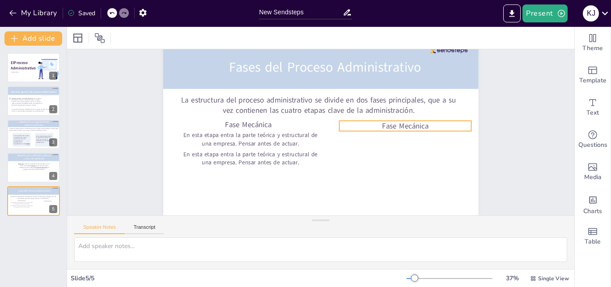
click at [401, 134] on p "Fase Mecánica" at bounding box center [392, 177] width 113 height 86
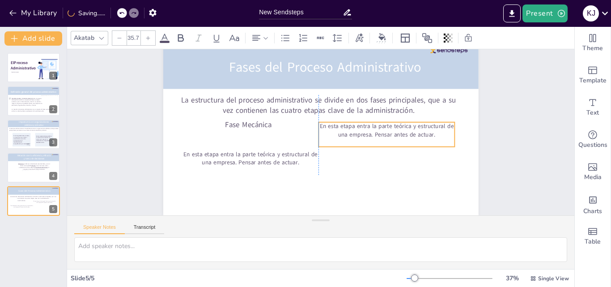
drag, startPoint x: 233, startPoint y: 137, endPoint x: 266, endPoint y: 154, distance: 37.2
click at [369, 128] on p "En esta etapa entra la parte teórica y estructural de una empresa. Pensar antes…" at bounding box center [375, 170] width 120 height 94
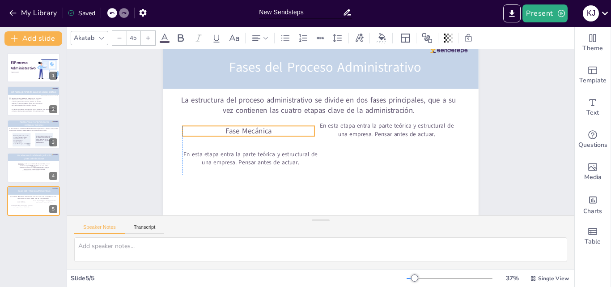
drag, startPoint x: 247, startPoint y: 118, endPoint x: 246, endPoint y: 125, distance: 7.2
click at [245, 124] on p "Fase Mecánica" at bounding box center [252, 108] width 129 height 51
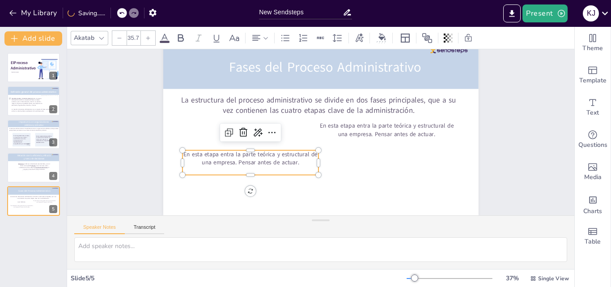
click at [249, 152] on p "En esta etapa entra la parte teórica y estructural de una empresa. Pensar antes…" at bounding box center [251, 104] width 112 height 103
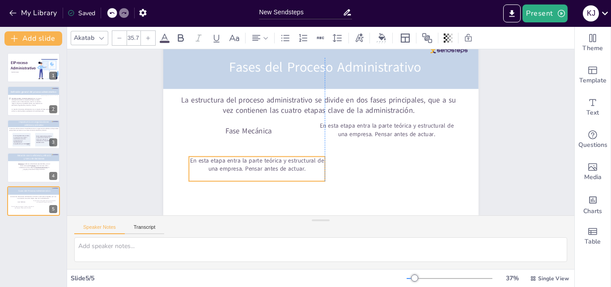
drag, startPoint x: 249, startPoint y: 152, endPoint x: 254, endPoint y: 158, distance: 8.2
click at [254, 158] on p "En esta etapa entra la parte teórica y estructural de una empresa. Pensar antes…" at bounding box center [253, 157] width 137 height 30
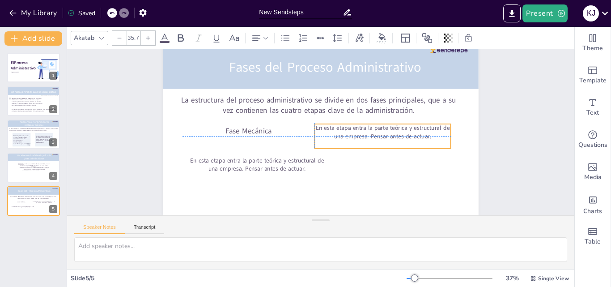
click at [360, 128] on p "En esta etapa entra la parte teórica y estructural de una empresa. Pensar antes…" at bounding box center [377, 157] width 131 height 70
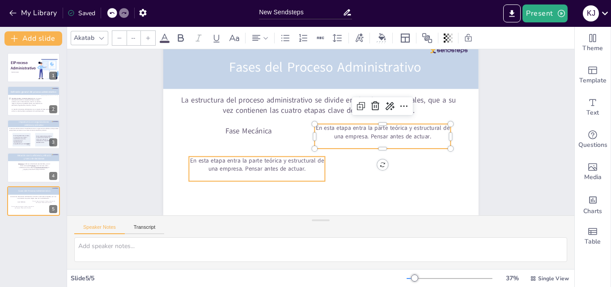
type input "35.7"
click at [294, 131] on p "En esta etapa entra la parte teórica y estructural de una empresa. Pensar antes…" at bounding box center [302, 63] width 44 height 136
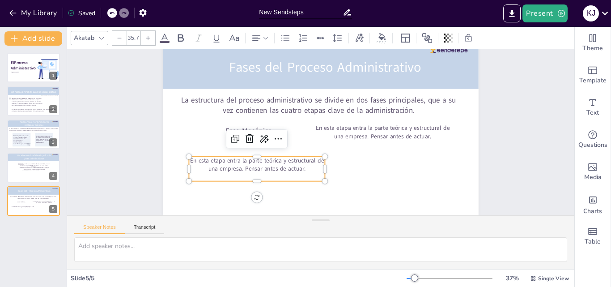
click at [294, 158] on p "En esta etapa entra la parte teórica y estructural de una empresa. Pensar antes…" at bounding box center [251, 150] width 136 height 44
drag, startPoint x: 310, startPoint y: 168, endPoint x: 186, endPoint y: 153, distance: 125.2
click at [186, 153] on div "En esta etapa entra la parte teórica y estructural de una empresa. Pensar antes…" at bounding box center [247, 124] width 125 height 100
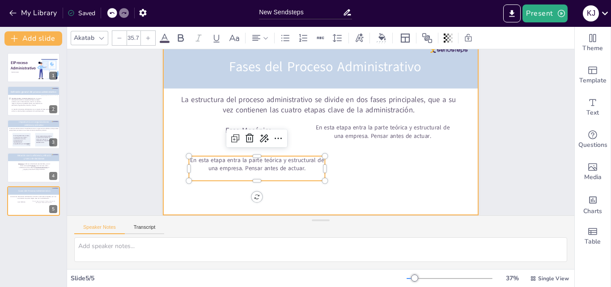
click at [398, 167] on div at bounding box center [325, 129] width 311 height 361
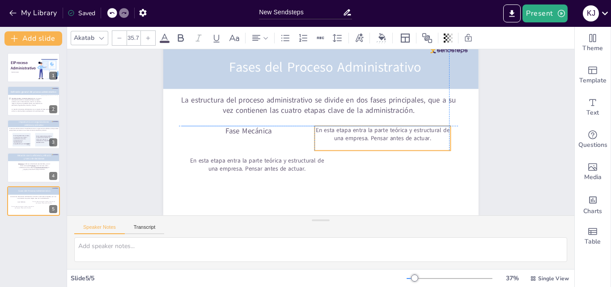
click at [355, 130] on p "En esta etapa entra la parte teórica y estructural de una empresa. Pensar antes…" at bounding box center [379, 153] width 135 height 58
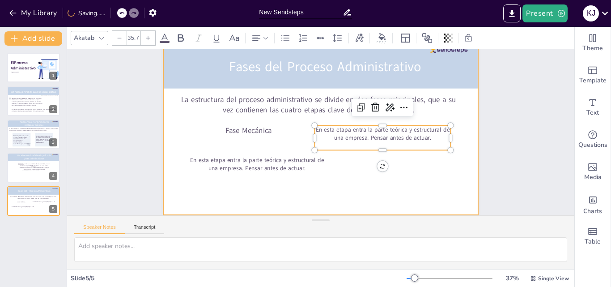
click at [394, 191] on div at bounding box center [321, 126] width 345 height 239
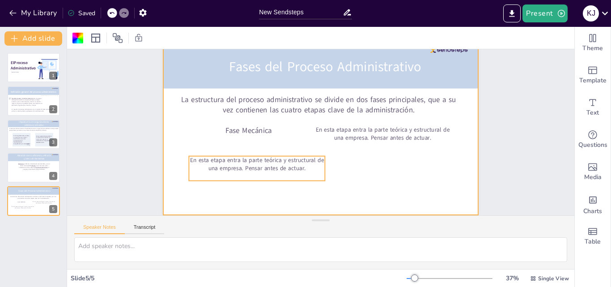
click at [280, 153] on p "En esta etapa entra la parte teórica y estructural de una empresa. Pensar antes…" at bounding box center [253, 157] width 137 height 30
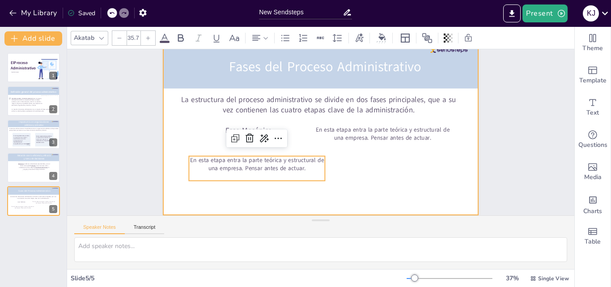
click at [331, 169] on div at bounding box center [324, 127] width 359 height 329
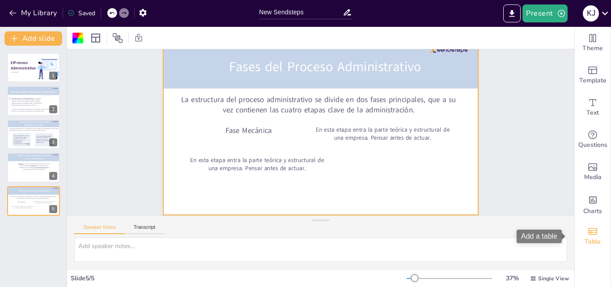
click at [589, 236] on icon "Add a table" at bounding box center [592, 231] width 11 height 11
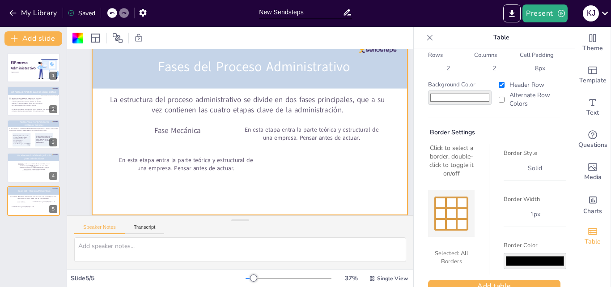
scroll to position [47, 0]
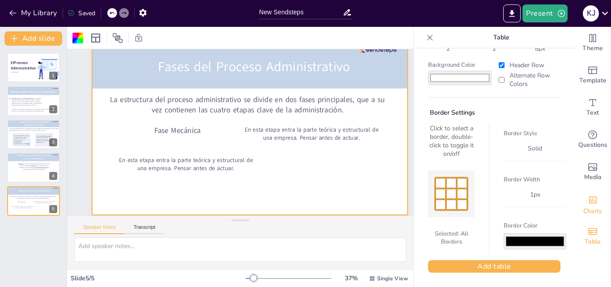
click at [588, 203] on icon "Add charts and graphs" at bounding box center [592, 199] width 9 height 9
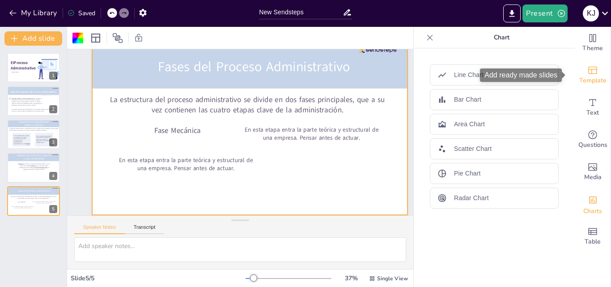
click at [587, 68] on icon "Add ready made slides" at bounding box center [592, 70] width 11 height 11
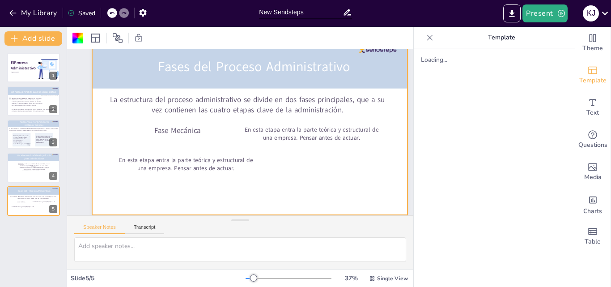
click at [425, 36] on icon at bounding box center [429, 37] width 9 height 9
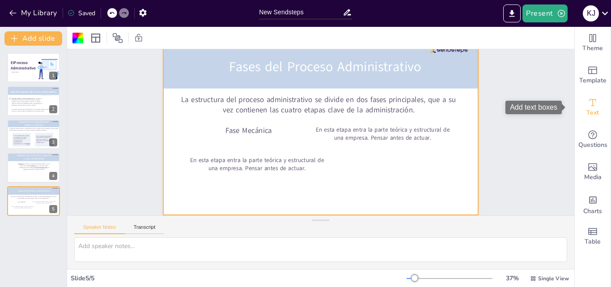
click at [587, 109] on span "Text" at bounding box center [593, 113] width 13 height 10
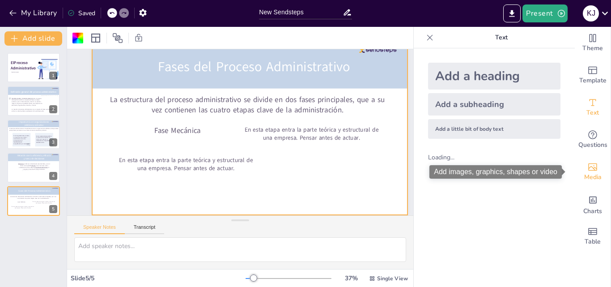
click at [591, 168] on icon "Add images, graphics, shapes or video" at bounding box center [592, 167] width 11 height 11
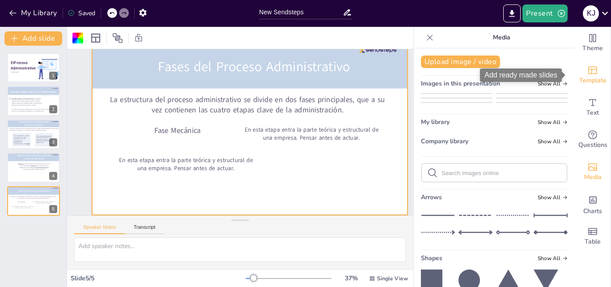
click at [584, 82] on span "Template" at bounding box center [592, 81] width 27 height 10
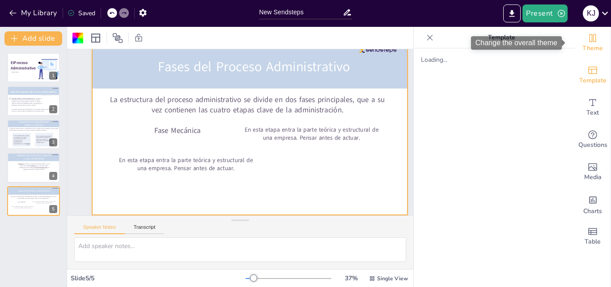
click at [588, 48] on span "Theme" at bounding box center [593, 48] width 21 height 10
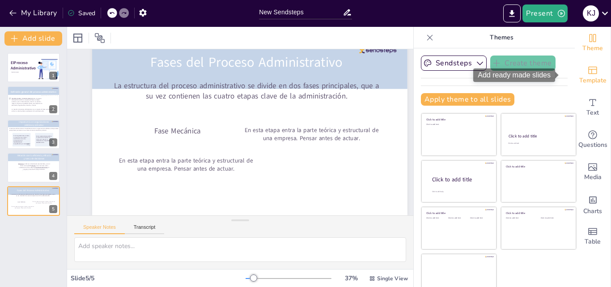
click at [587, 71] on div "Template" at bounding box center [593, 75] width 36 height 32
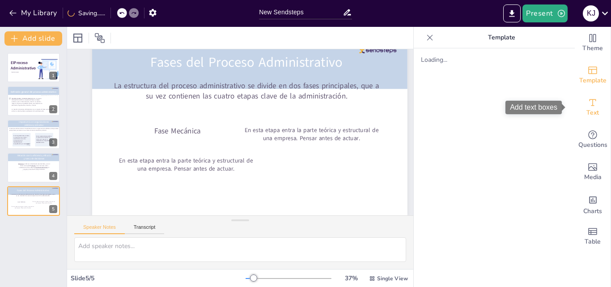
click at [588, 102] on icon "Add text boxes" at bounding box center [592, 102] width 11 height 11
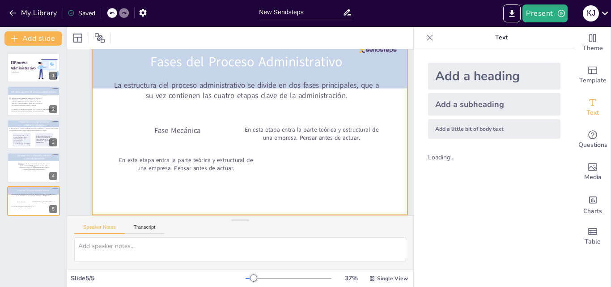
click at [271, 155] on div at bounding box center [251, 133] width 359 height 329
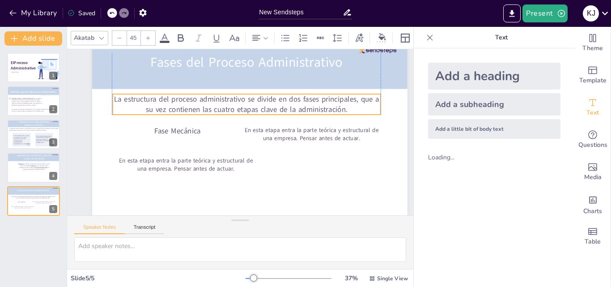
drag, startPoint x: 274, startPoint y: 82, endPoint x: 274, endPoint y: 96, distance: 13.4
click at [274, 96] on p "La estructura del proceso administrativo se divide en dos fases principales, qu…" at bounding box center [247, 104] width 268 height 21
click at [425, 40] on icon at bounding box center [429, 37] width 9 height 9
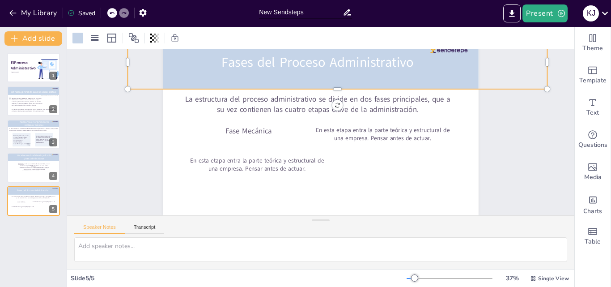
click at [362, 75] on div at bounding box center [338, 62] width 420 height 53
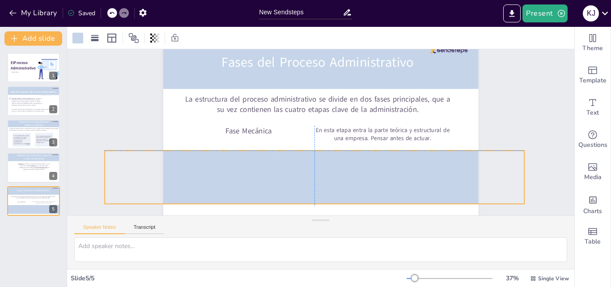
drag, startPoint x: 363, startPoint y: 118, endPoint x: 356, endPoint y: 169, distance: 51.9
click at [356, 169] on div at bounding box center [301, 173] width 416 height 180
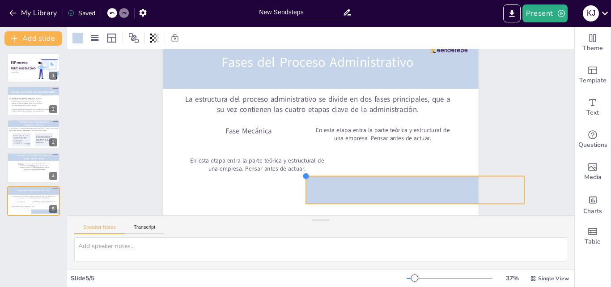
drag, startPoint x: 100, startPoint y: 143, endPoint x: 451, endPoint y: 170, distance: 351.7
click at [451, 170] on div "Fases del Proceso Administrativo La estructura del proceso administrativo se di…" at bounding box center [321, 126] width 332 height 209
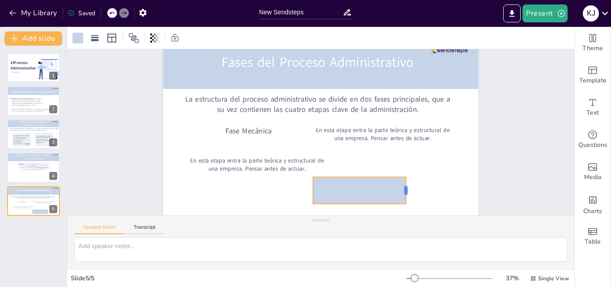
drag, startPoint x: 519, startPoint y: 183, endPoint x: 401, endPoint y: 187, distance: 118.2
click at [406, 187] on div at bounding box center [409, 190] width 7 height 27
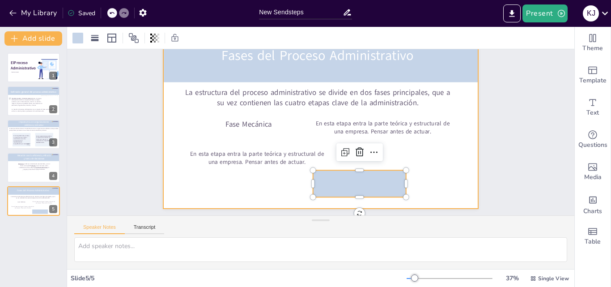
drag, startPoint x: 367, startPoint y: 188, endPoint x: 335, endPoint y: 165, distance: 40.1
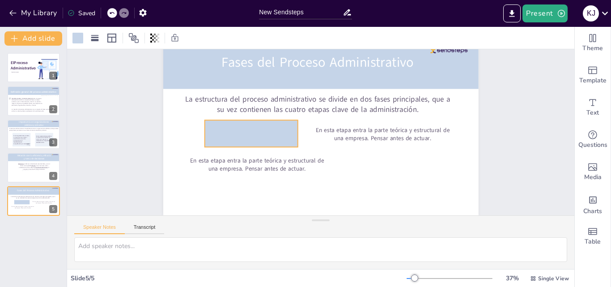
drag, startPoint x: 330, startPoint y: 167, endPoint x: 269, endPoint y: 129, distance: 71.8
click at [269, 129] on div at bounding box center [252, 126] width 96 height 36
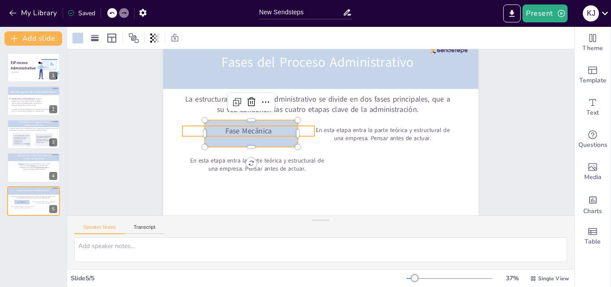
click at [244, 126] on p "Fase Mecánica" at bounding box center [249, 123] width 132 height 24
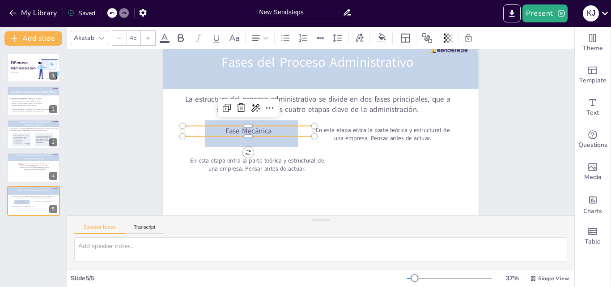
click at [162, 35] on icon at bounding box center [164, 38] width 11 height 11
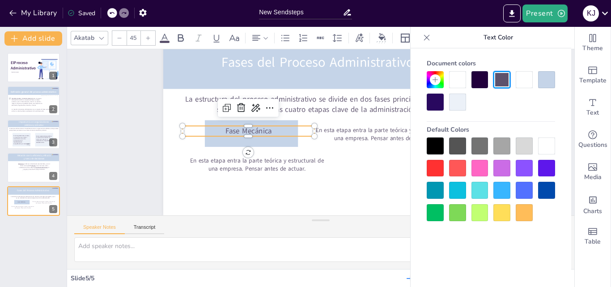
click at [479, 80] on div at bounding box center [480, 79] width 17 height 17
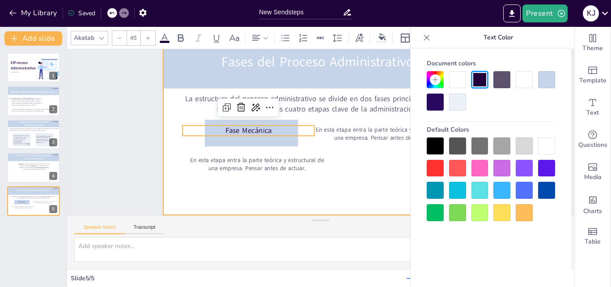
click at [320, 176] on div at bounding box center [323, 127] width 360 height 290
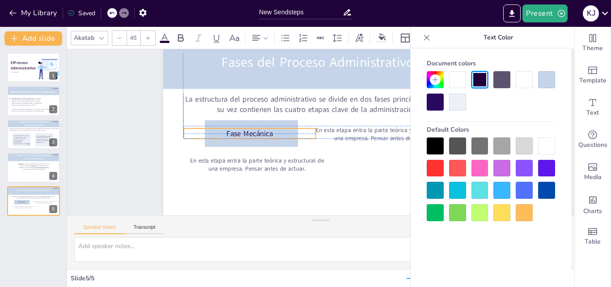
click at [260, 128] on span "Fase Mecánica" at bounding box center [249, 133] width 47 height 10
click at [166, 38] on icon at bounding box center [165, 38] width 8 height 9
click at [178, 40] on icon at bounding box center [181, 38] width 6 height 8
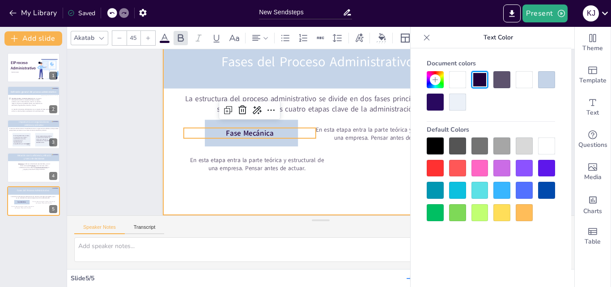
click at [319, 167] on div at bounding box center [321, 125] width 332 height 209
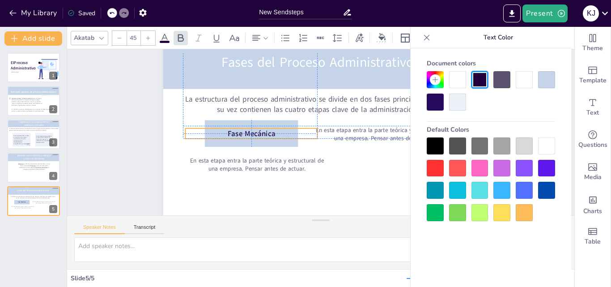
click at [262, 126] on span "Fase Mecánica" at bounding box center [252, 119] width 49 height 20
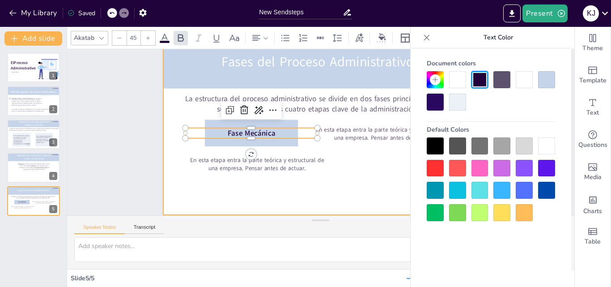
click at [378, 170] on div at bounding box center [321, 126] width 345 height 239
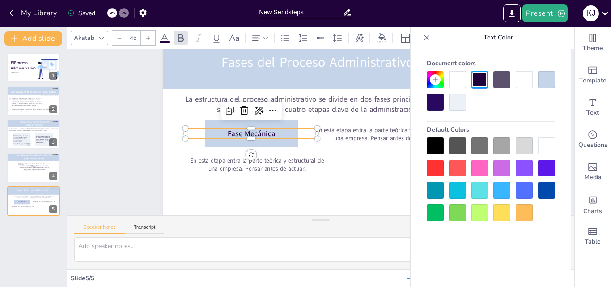
click at [205, 123] on p "Fase Mecánica" at bounding box center [253, 119] width 132 height 38
drag, startPoint x: 202, startPoint y: 119, endPoint x: 155, endPoint y: 115, distance: 47.1
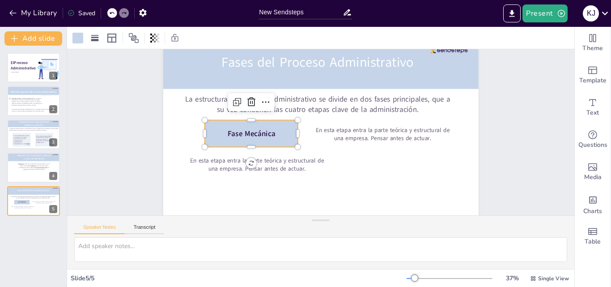
click at [208, 116] on div at bounding box center [252, 119] width 97 height 46
click at [97, 38] on icon at bounding box center [94, 38] width 9 height 9
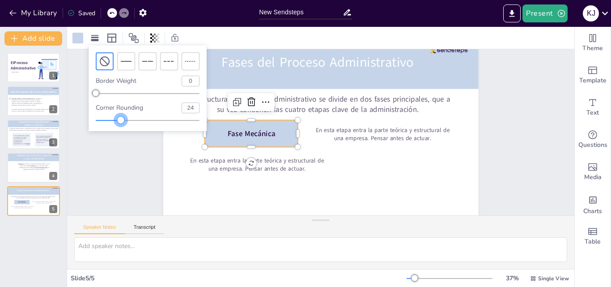
type input "25"
drag, startPoint x: 98, startPoint y: 119, endPoint x: 122, endPoint y: 122, distance: 24.9
click at [122, 122] on div at bounding box center [121, 119] width 7 height 7
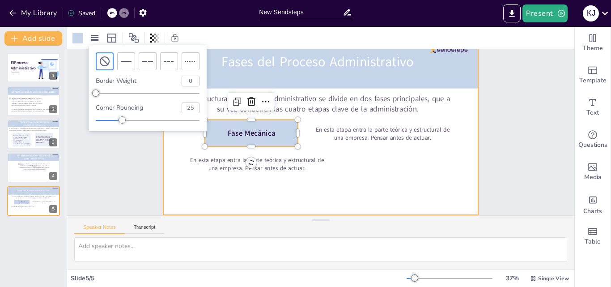
click at [378, 159] on div at bounding box center [321, 126] width 345 height 239
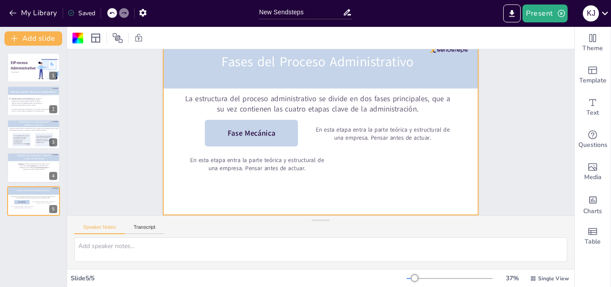
click at [405, 167] on div at bounding box center [321, 125] width 332 height 209
click at [367, 126] on p "En esta etapa entra la parte teórica y estructural de una empresa. Pensar antes…" at bounding box center [376, 158] width 131 height 70
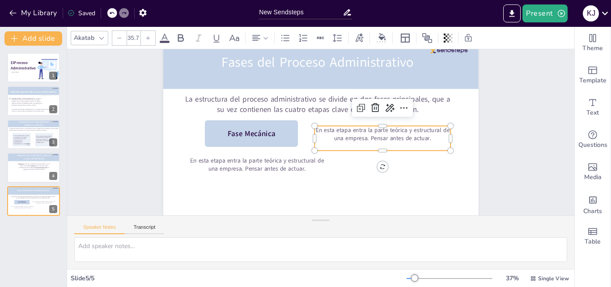
click at [165, 38] on icon at bounding box center [165, 38] width 8 height 9
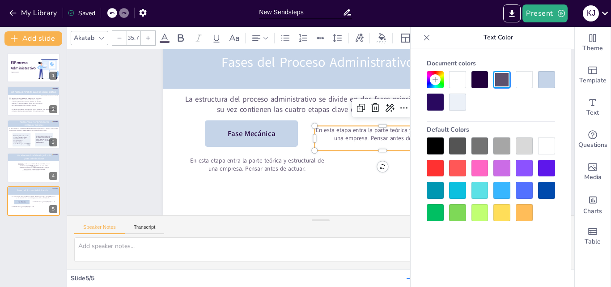
click at [434, 141] on div at bounding box center [435, 145] width 17 height 17
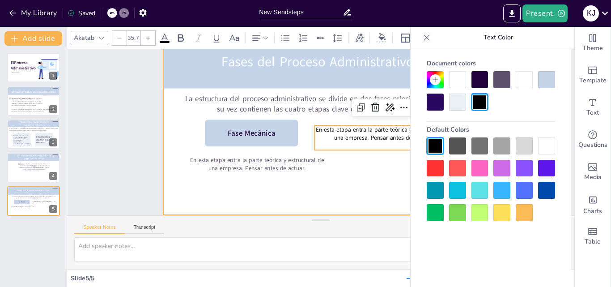
click at [377, 175] on div at bounding box center [321, 126] width 345 height 239
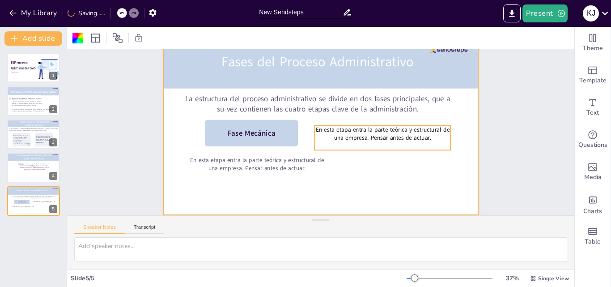
click at [364, 135] on span "En esta etapa entra la parte teórica y estructural de una empresa. Pensar antes…" at bounding box center [381, 144] width 133 height 40
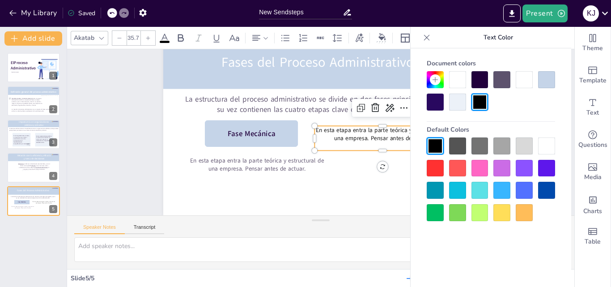
click at [503, 79] on div at bounding box center [501, 79] width 17 height 17
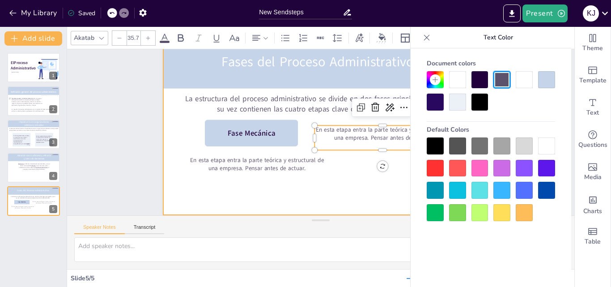
click at [361, 180] on div at bounding box center [320, 126] width 315 height 177
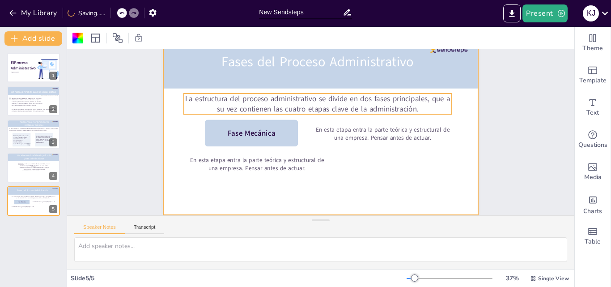
click at [315, 100] on p "La estructura del proceso administrativo se divide en dos fases principales, qu…" at bounding box center [323, 104] width 267 height 76
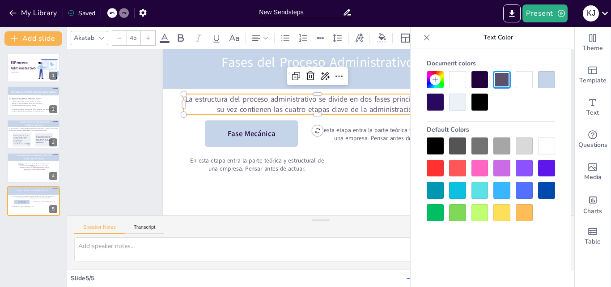
click at [167, 40] on icon at bounding box center [164, 38] width 11 height 11
click at [479, 102] on div at bounding box center [480, 102] width 17 height 17
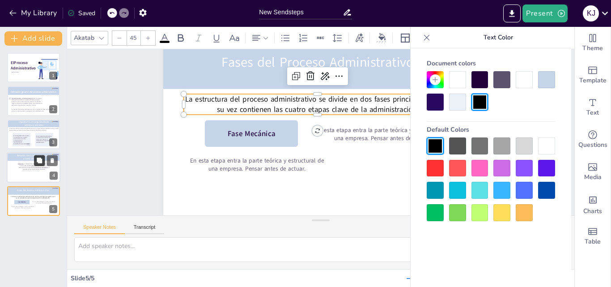
click at [37, 163] on icon at bounding box center [39, 160] width 6 height 6
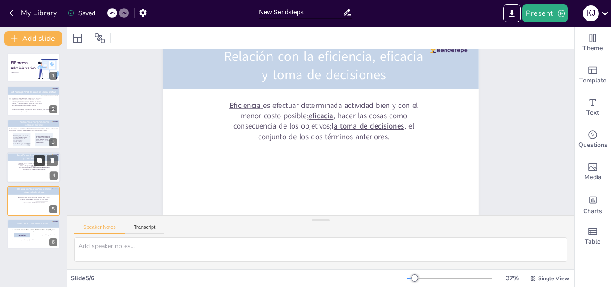
scroll to position [31, 0]
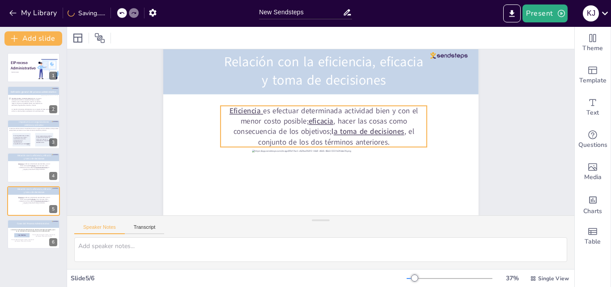
click at [266, 117] on p "Eficiencia es efectuar determinada actividad bien y con el menor costo posible;…" at bounding box center [324, 126] width 210 height 63
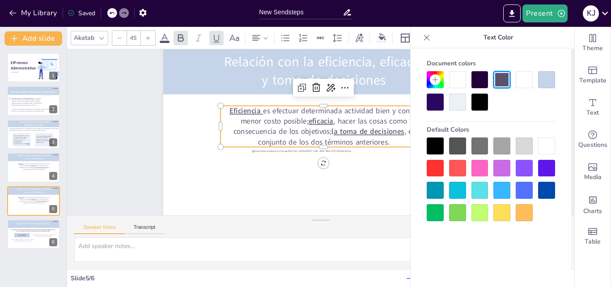
click at [167, 41] on span at bounding box center [165, 42] width 10 height 2
click at [486, 104] on div at bounding box center [480, 102] width 17 height 17
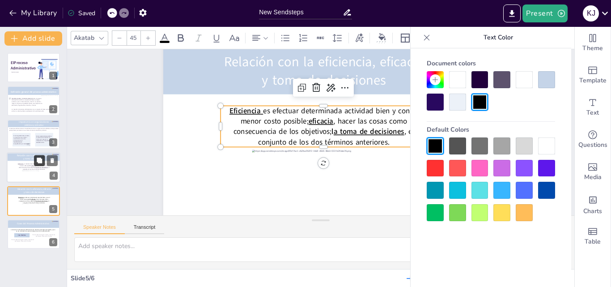
click at [36, 165] on button at bounding box center [39, 160] width 11 height 11
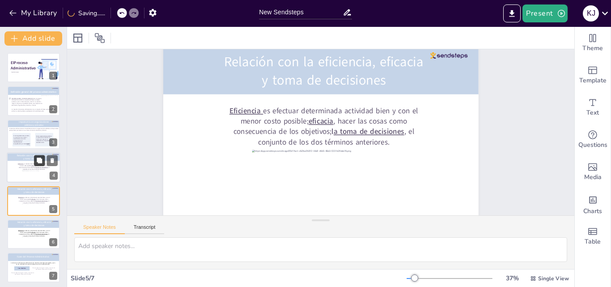
scroll to position [3, 0]
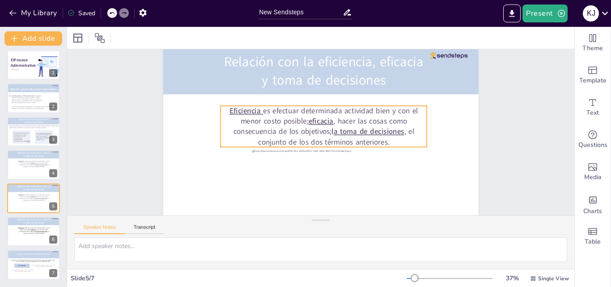
click at [322, 131] on p "Eficiencia es efectuar determinada actividad bien y con el menor costo posible;…" at bounding box center [325, 126] width 211 height 83
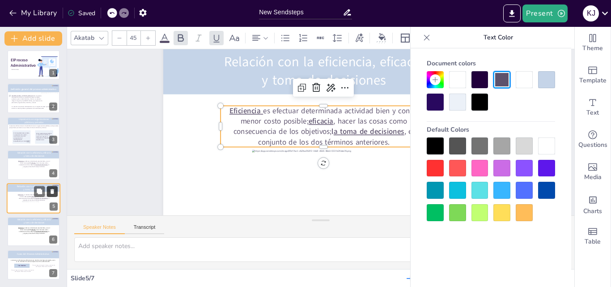
click at [54, 191] on icon at bounding box center [52, 191] width 6 height 6
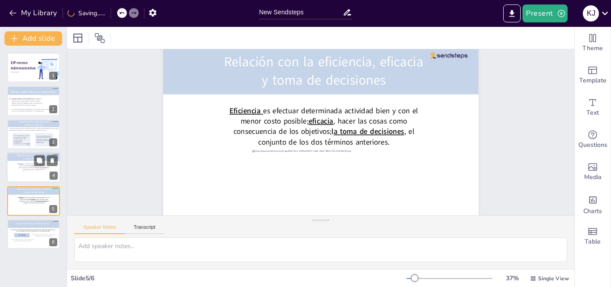
click at [32, 173] on div at bounding box center [33, 176] width 22 height 12
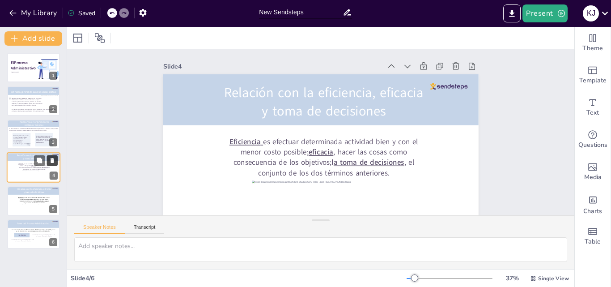
click at [53, 157] on icon at bounding box center [52, 160] width 6 height 6
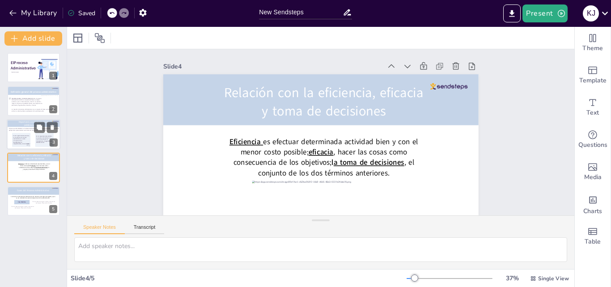
click at [25, 138] on p "En las organizaciones privadas , la importancia del proceso administrativo se c…" at bounding box center [21, 140] width 16 height 10
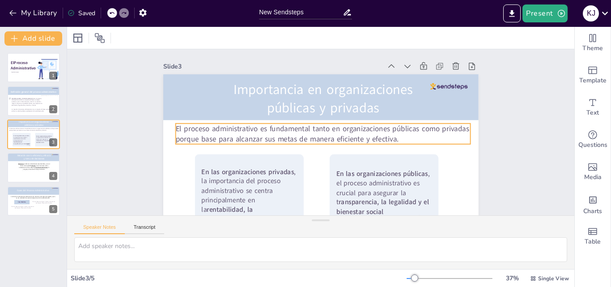
click at [300, 140] on p "El proceso administrativo es fundamental tanto en organizaciones públicas como …" at bounding box center [323, 133] width 296 height 51
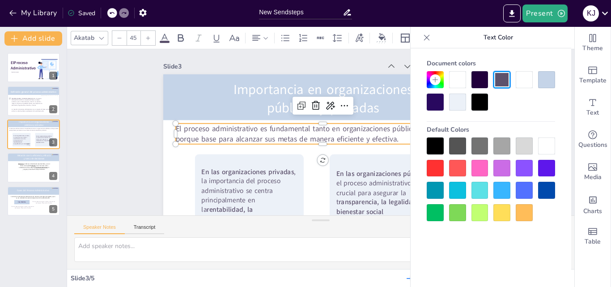
click at [160, 41] on div at bounding box center [165, 42] width 10 height 2
click at [167, 39] on icon at bounding box center [165, 38] width 8 height 9
click at [431, 145] on div at bounding box center [435, 145] width 17 height 17
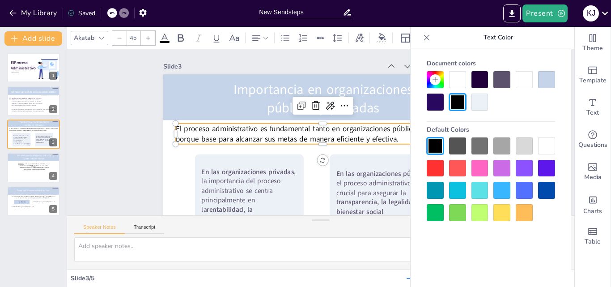
scroll to position [43, 0]
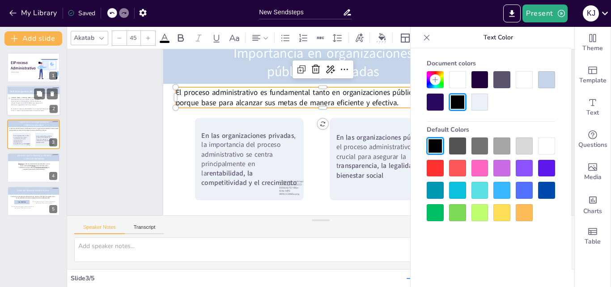
click at [29, 103] on p "Lourdes Münch y José García definen el proceso administrativo como un conjunto …" at bounding box center [27, 101] width 33 height 9
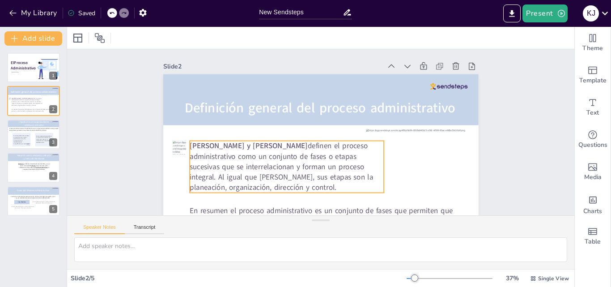
click at [255, 165] on p "Lourdes Münch y José García definen el proceso administrativo como un conjunto …" at bounding box center [273, 124] width 156 height 187
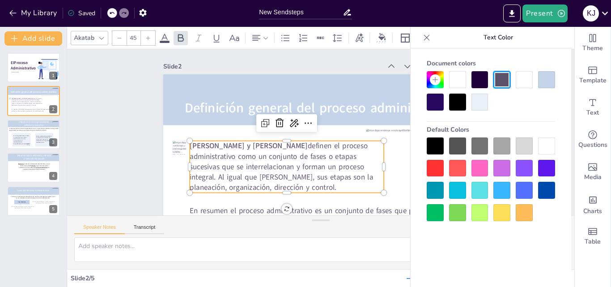
click at [429, 145] on div at bounding box center [435, 145] width 17 height 17
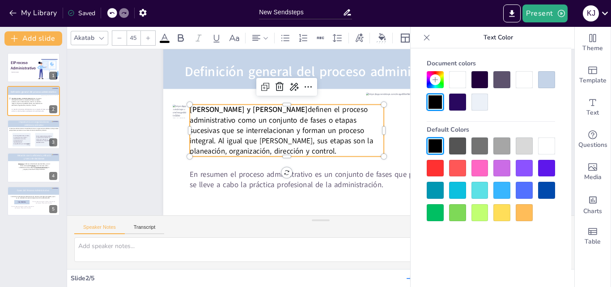
scroll to position [43, 0]
click at [24, 128] on span "El proceso administrativo es fundamental tanto en organizaciones públicas como …" at bounding box center [34, 130] width 50 height 4
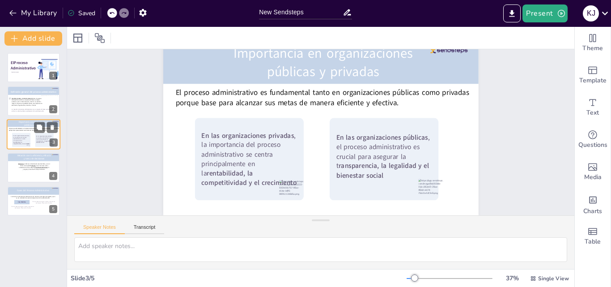
scroll to position [0, 0]
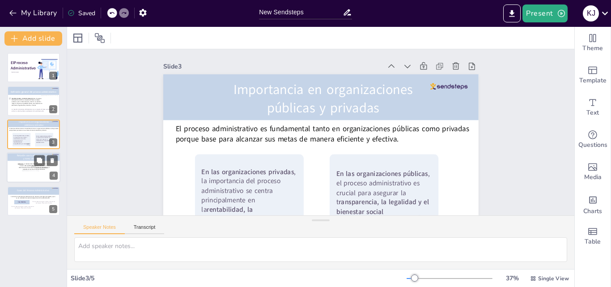
click at [22, 171] on div at bounding box center [33, 176] width 22 height 12
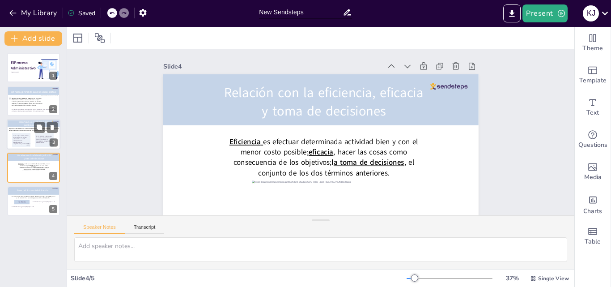
click at [20, 141] on strong "rentabilidad, la competitividad y el crecimiento" at bounding box center [21, 142] width 16 height 3
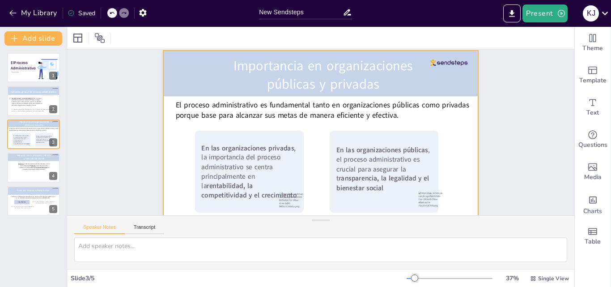
scroll to position [32, 0]
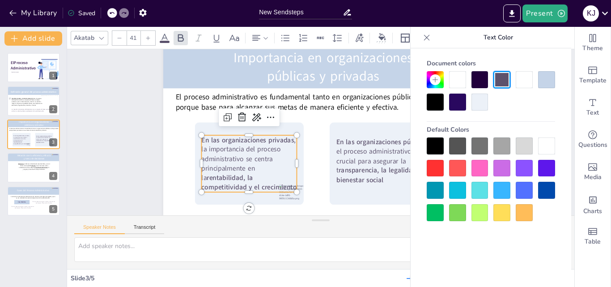
click at [205, 155] on p "En las organizaciones privadas , la importancia del proceso administrativo se c…" at bounding box center [246, 156] width 101 height 66
click at [432, 107] on div at bounding box center [435, 102] width 17 height 17
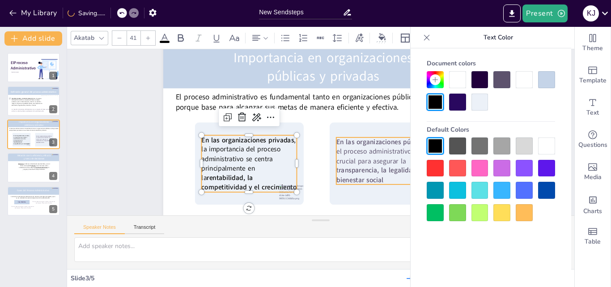
click at [352, 163] on p "En las organizaciones públicas , el proceso administrativo es crucial para aseg…" at bounding box center [381, 167] width 100 height 57
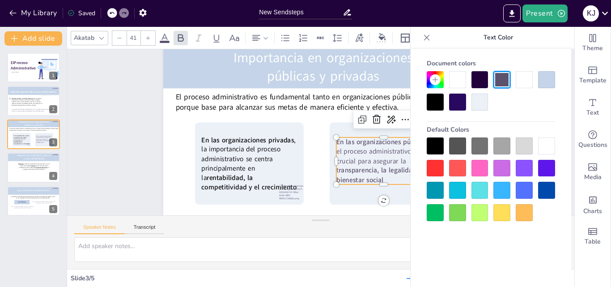
click at [425, 147] on div "Document colors Default Colors" at bounding box center [491, 138] width 146 height 166
click at [437, 148] on div at bounding box center [435, 145] width 17 height 17
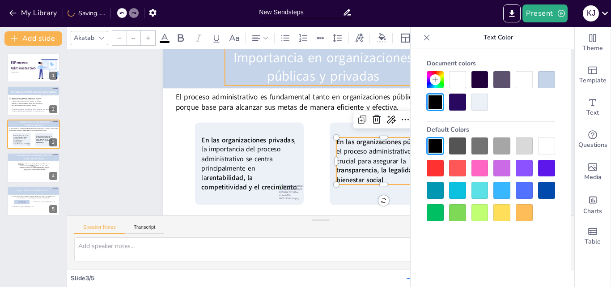
type input "81"
click at [297, 62] on p "Importancia en organizaciones públicas y privadas" at bounding box center [337, 68] width 200 height 77
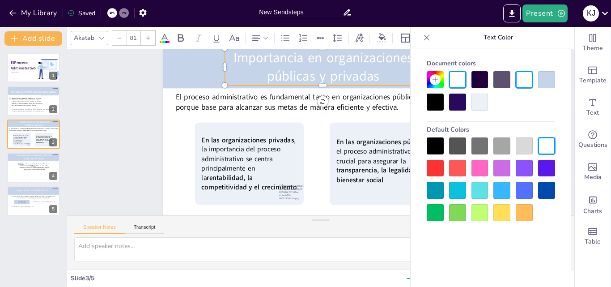
click at [463, 102] on div at bounding box center [457, 102] width 17 height 17
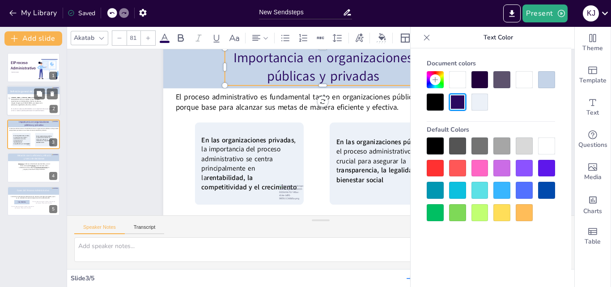
click at [30, 106] on div at bounding box center [34, 101] width 54 height 30
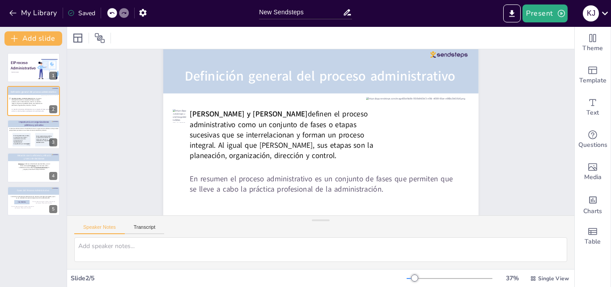
scroll to position [0, 0]
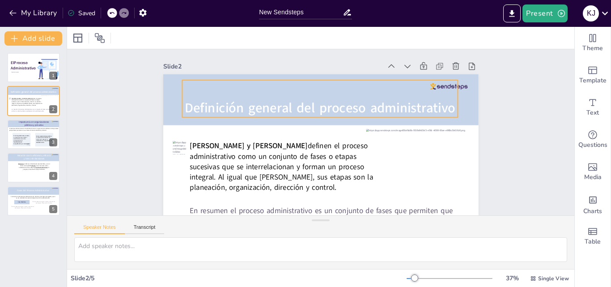
click at [284, 110] on span "Definición general del proceso administrativo" at bounding box center [330, 109] width 255 height 127
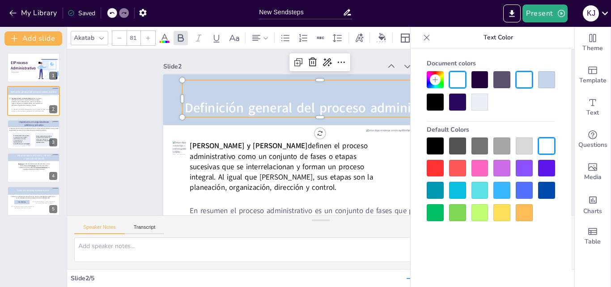
click at [455, 103] on div at bounding box center [457, 102] width 17 height 17
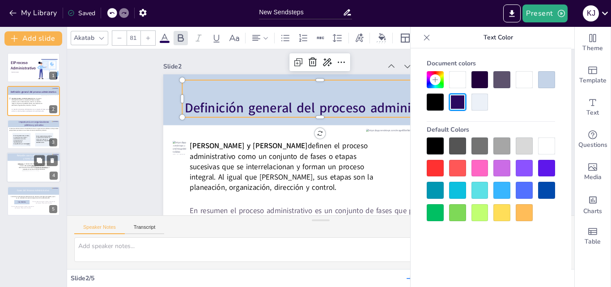
click at [30, 169] on span ", el conjunto de los dos términos anteriores." at bounding box center [36, 168] width 27 height 4
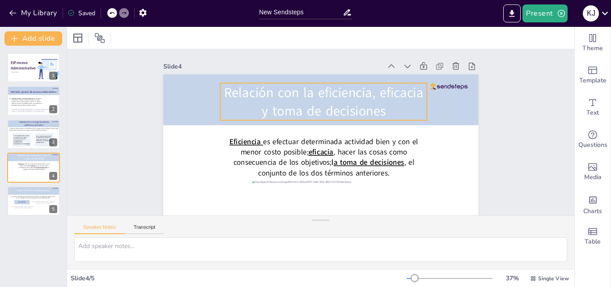
click at [268, 107] on p "Relación con la eficiencia, eficacia y toma de decisiones" at bounding box center [327, 102] width 210 height 59
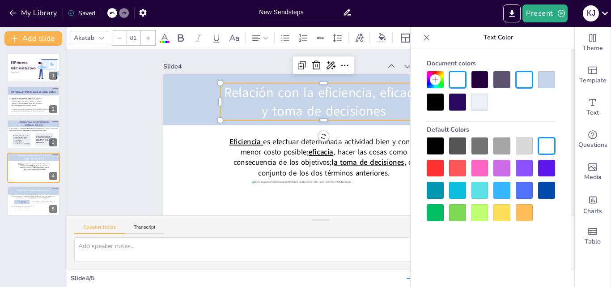
click at [460, 106] on div at bounding box center [457, 102] width 17 height 17
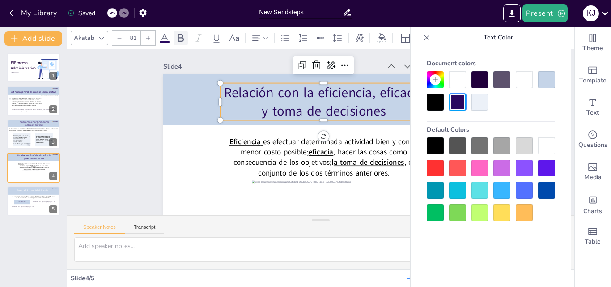
click at [182, 38] on icon at bounding box center [181, 38] width 6 height 8
click at [30, 138] on icon at bounding box center [21, 140] width 19 height 14
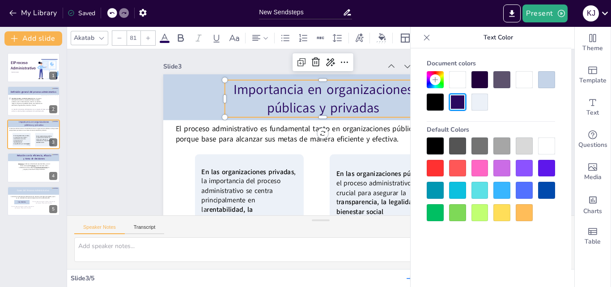
click at [297, 98] on span "Importancia en organizaciones públicas y privadas" at bounding box center [357, 109] width 120 height 156
click at [179, 41] on icon at bounding box center [181, 38] width 6 height 8
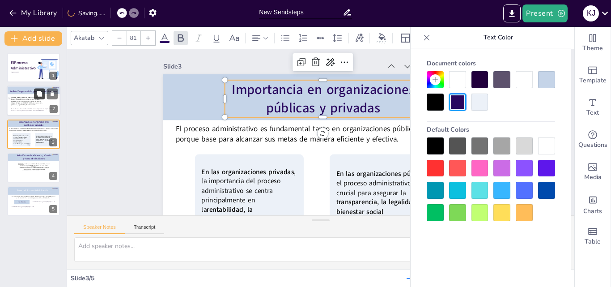
click at [34, 98] on button at bounding box center [39, 94] width 11 height 11
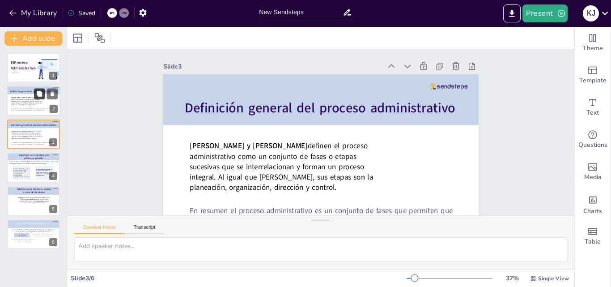
scroll to position [31, 0]
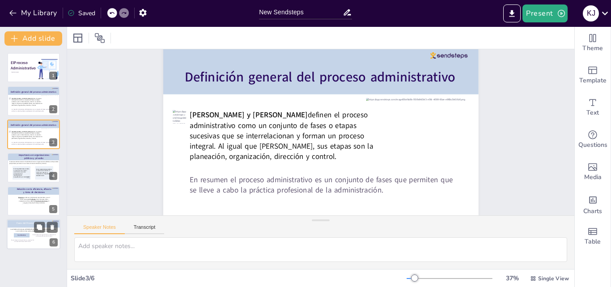
click at [16, 241] on p "En esta etapa entra la parte teórica y estructural de una empresa. Pensar antes…" at bounding box center [22, 240] width 23 height 3
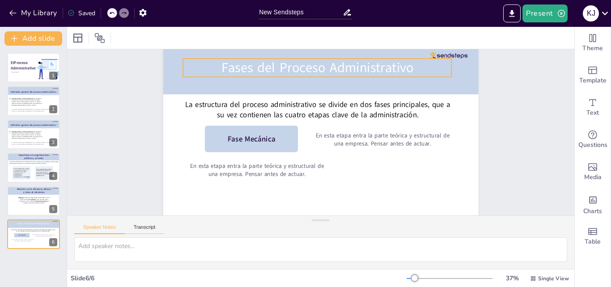
click at [296, 69] on p "Fases del Proceso Administrativo" at bounding box center [361, 82] width 212 height 194
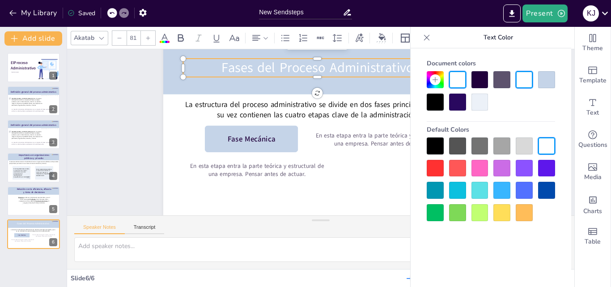
click at [461, 98] on div at bounding box center [457, 102] width 17 height 17
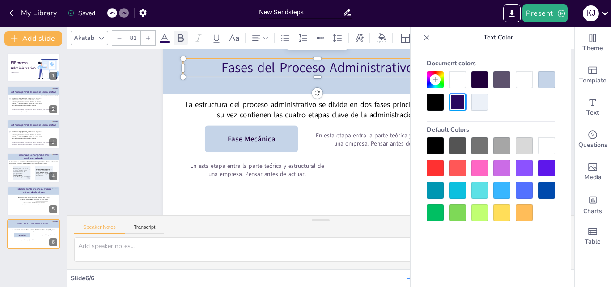
click at [181, 41] on icon at bounding box center [181, 38] width 6 height 8
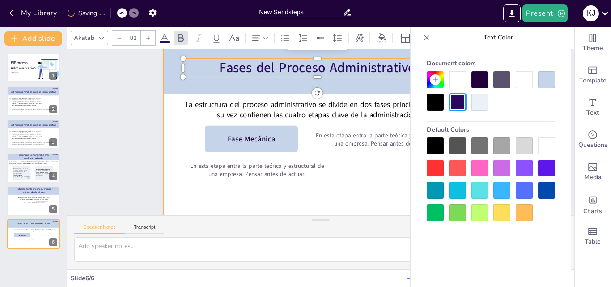
click at [369, 193] on div at bounding box center [321, 131] width 332 height 209
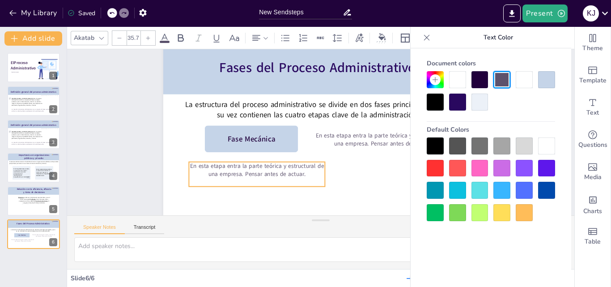
click at [289, 171] on p "En esta etapa entra la parte teórica y estructural de una empresa. Pensar antes…" at bounding box center [257, 170] width 136 height 17
click at [301, 175] on p "En esta etapa entra la parte teórica y estructural de una empresa. Pensar antes…" at bounding box center [253, 163] width 137 height 30
click at [293, 179] on div "En esta etapa entra la parte teórica y estructural de una empresa. Pensar antes…" at bounding box center [245, 145] width 134 height 78
click at [294, 181] on div "En esta etapa entra la parte teórica y estructural de una empresa. Pensar antes…" at bounding box center [253, 167] width 138 height 38
click at [302, 174] on p "En esta etapa entra la parte teórica y estructural de una empresa. Pensar antes…" at bounding box center [257, 170] width 136 height 17
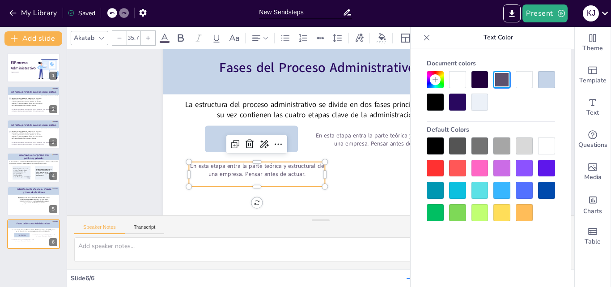
click at [302, 174] on p "En esta etapa entra la parte teórica y estructural de una empresa. Pensar antes…" at bounding box center [253, 163] width 137 height 30
drag, startPoint x: 247, startPoint y: 170, endPoint x: 191, endPoint y: 162, distance: 57.1
click at [191, 162] on div "Fases del Proceso Administrativo La estructura del proceso administrativo se di…" at bounding box center [320, 131] width 315 height 177
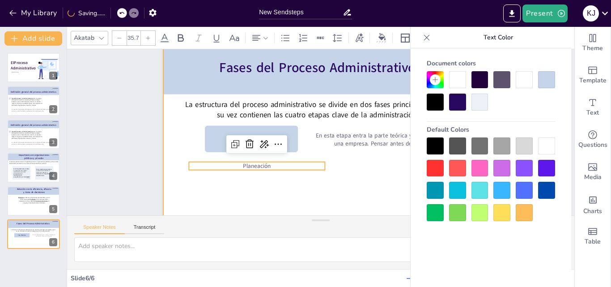
click at [281, 192] on div at bounding box center [321, 132] width 329 height 359
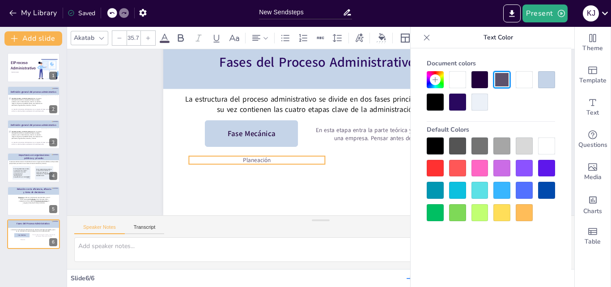
scroll to position [43, 0]
click at [247, 153] on p "Planeación" at bounding box center [251, 153] width 136 height 22
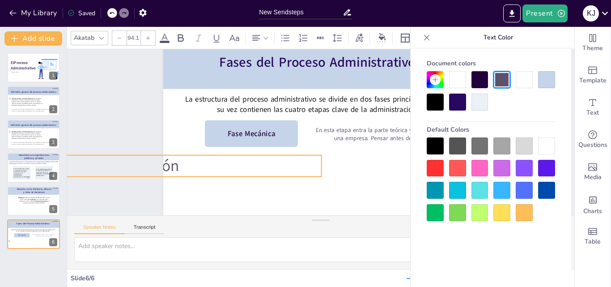
drag, startPoint x: 179, startPoint y: 154, endPoint x: 174, endPoint y: 162, distance: 9.4
click at [174, 166] on div "Fases del Proceso Administrativo La estructura del proceso administrativo se di…" at bounding box center [321, 126] width 332 height 209
drag, startPoint x: 316, startPoint y: 158, endPoint x: 179, endPoint y: 160, distance: 137.8
click at [198, 160] on div at bounding box center [201, 165] width 7 height 21
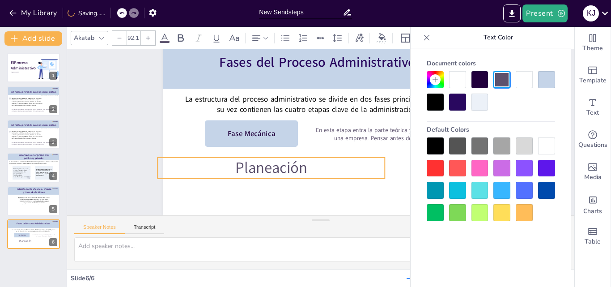
drag, startPoint x: 175, startPoint y: 160, endPoint x: 357, endPoint y: 164, distance: 182.1
click at [360, 164] on p "Planeación" at bounding box center [267, 162] width 229 height 45
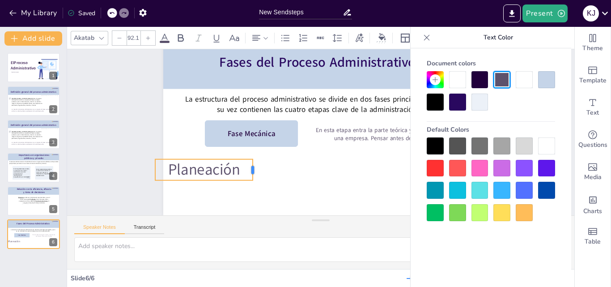
drag, startPoint x: 378, startPoint y: 162, endPoint x: 240, endPoint y: 160, distance: 138.3
click at [241, 136] on div at bounding box center [247, 124] width 18 height 21
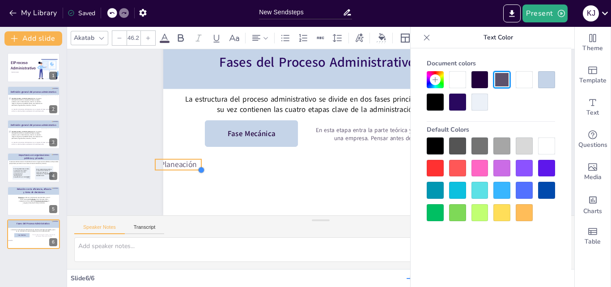
drag, startPoint x: 242, startPoint y: 174, endPoint x: 191, endPoint y: 159, distance: 53.2
click at [192, 123] on div at bounding box center [195, 118] width 9 height 9
drag, startPoint x: 174, startPoint y: 158, endPoint x: 248, endPoint y: 157, distance: 73.4
click at [248, 156] on p "Planeación" at bounding box center [244, 147] width 43 height 18
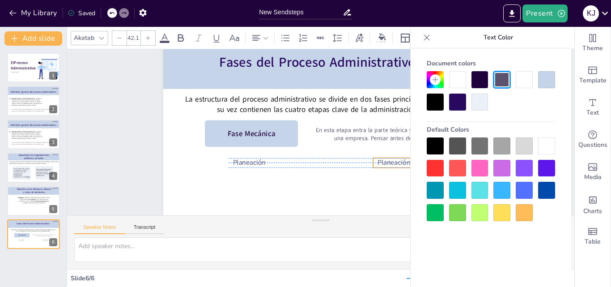
drag, startPoint x: 311, startPoint y: 119, endPoint x: 384, endPoint y: 155, distance: 81.4
click at [384, 163] on p "Planeación" at bounding box center [390, 170] width 42 height 14
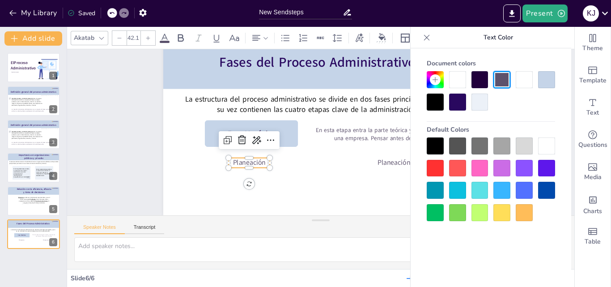
click at [239, 153] on p "Planeación" at bounding box center [246, 155] width 42 height 14
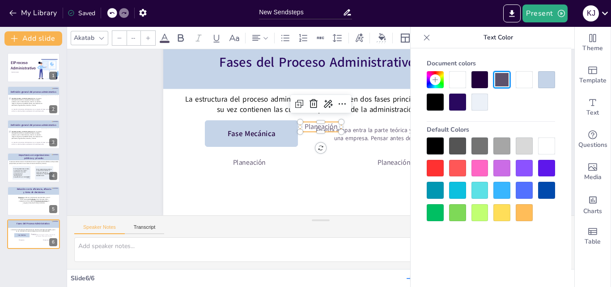
type input "42.1"
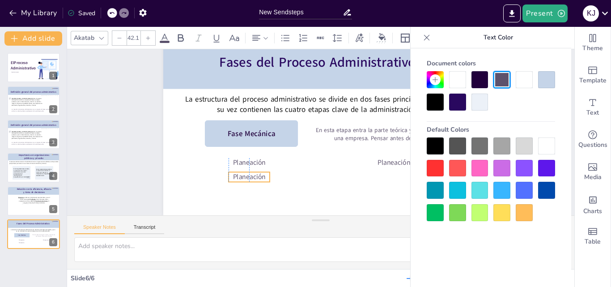
drag, startPoint x: 284, startPoint y: 163, endPoint x: 236, endPoint y: 170, distance: 48.4
click at [236, 170] on p "Planeación" at bounding box center [245, 169] width 42 height 14
click at [260, 171] on p "Planeación" at bounding box center [245, 170] width 42 height 14
click at [260, 170] on p "Planeación" at bounding box center [241, 162] width 43 height 18
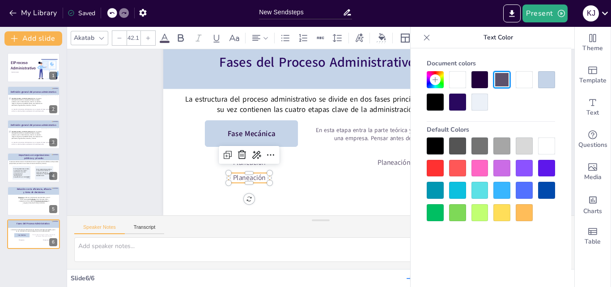
click at [260, 169] on div at bounding box center [256, 164] width 9 height 9
drag, startPoint x: 260, startPoint y: 172, endPoint x: 227, endPoint y: 170, distance: 32.7
click at [227, 170] on p "Planeación" at bounding box center [245, 170] width 42 height 14
paste div
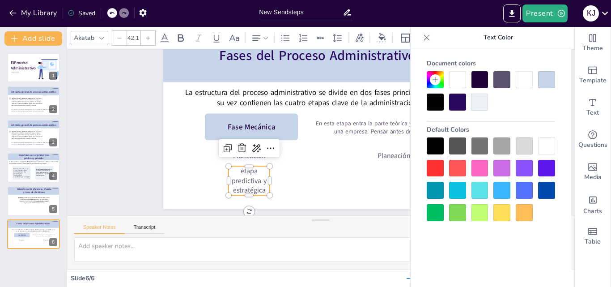
click at [236, 171] on p "etapa predictiva y estratégica" at bounding box center [240, 164] width 47 height 37
click at [293, 192] on div at bounding box center [322, 119] width 332 height 209
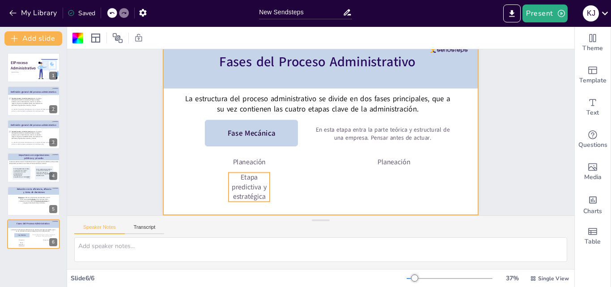
scroll to position [43, 0]
click at [254, 186] on p "Etapa predictiva y estratégica" at bounding box center [244, 178] width 44 height 33
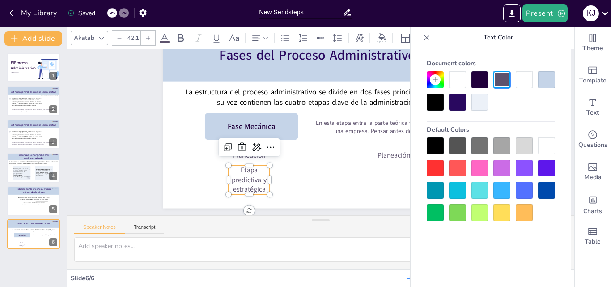
scroll to position [43, 0]
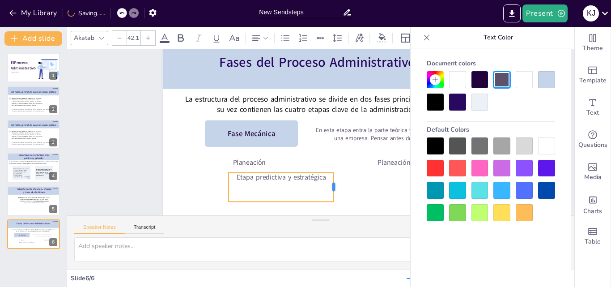
drag, startPoint x: 264, startPoint y: 180, endPoint x: 328, endPoint y: 180, distance: 64.0
click at [328, 180] on div at bounding box center [332, 189] width 10 height 30
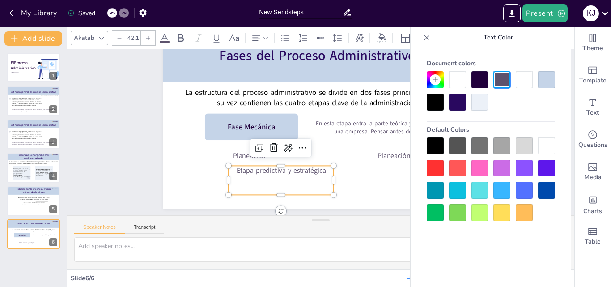
scroll to position [43, 0]
click at [321, 169] on p "Etapa predictiva y estratégica" at bounding box center [278, 165] width 106 height 21
click at [320, 171] on p "Etapa predictiva y estratégica" at bounding box center [282, 170] width 106 height 10
click at [320, 172] on p "Etapa predictiva y estratégica" at bounding box center [278, 165] width 106 height 21
click at [318, 171] on p "Etapa predictiva y estratégica" at bounding box center [282, 170] width 106 height 10
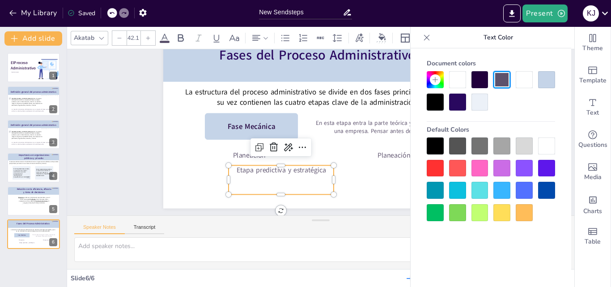
click at [318, 171] on p "Etapa predictiva y estratégica" at bounding box center [282, 170] width 106 height 10
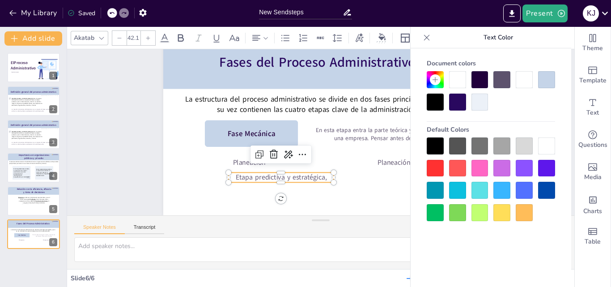
scroll to position [43, 0]
click at [298, 173] on p "Etapa predictiva y estratégica." at bounding box center [272, 168] width 105 height 31
click at [322, 172] on p "Etapa predictiva y estratégica." at bounding box center [277, 172] width 106 height 21
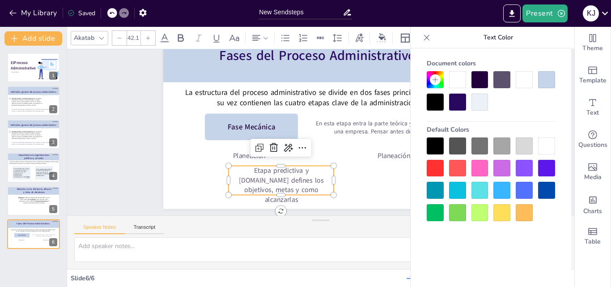
click at [304, 190] on p "Etapa predictiva y [DOMAIN_NAME] defines los objetivos, metas y como alcanzarlas" at bounding box center [275, 181] width 109 height 50
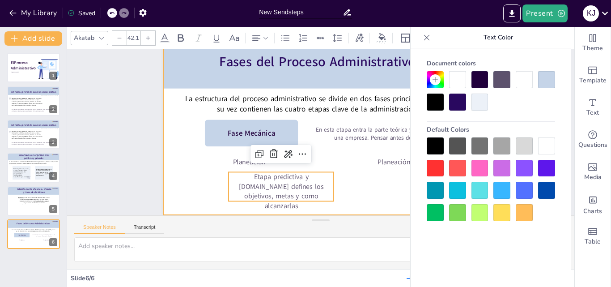
click at [347, 203] on div at bounding box center [321, 125] width 332 height 209
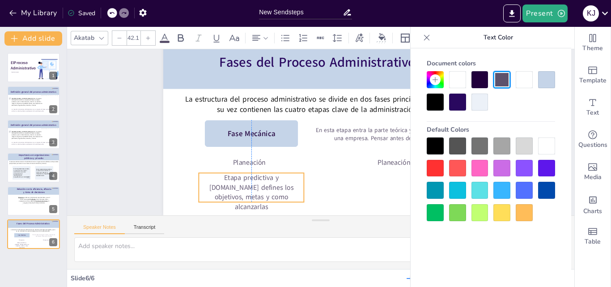
drag, startPoint x: 287, startPoint y: 180, endPoint x: 259, endPoint y: 181, distance: 28.2
click at [259, 180] on p "Etapa predictiva y [DOMAIN_NAME] defines los objetivos, metas y como alcanzarlas" at bounding box center [229, 130] width 104 height 99
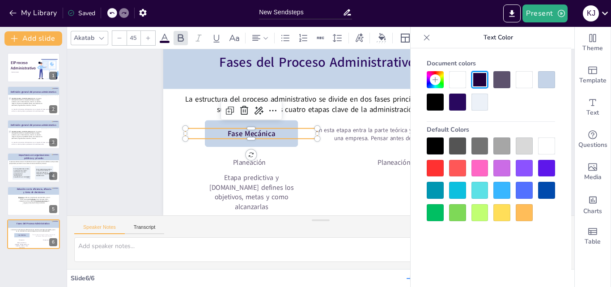
click at [255, 128] on span "Fase Mecánica" at bounding box center [251, 126] width 48 height 15
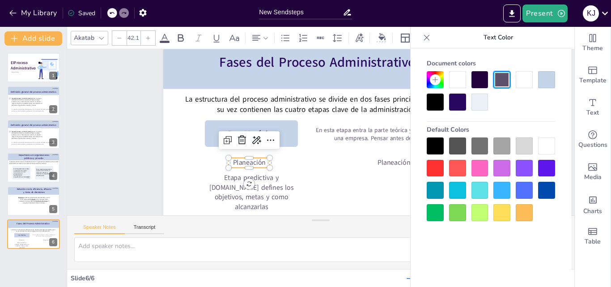
click at [248, 157] on p "Planeación" at bounding box center [246, 155] width 42 height 14
click at [147, 39] on icon at bounding box center [147, 37] width 5 height 5
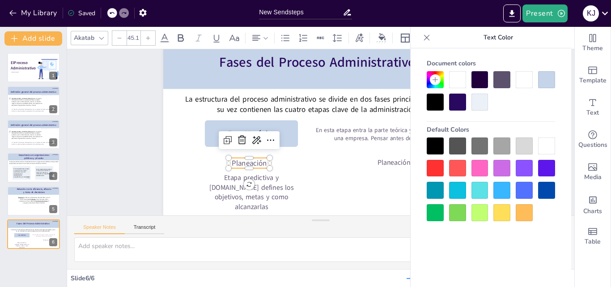
type input "46.1"
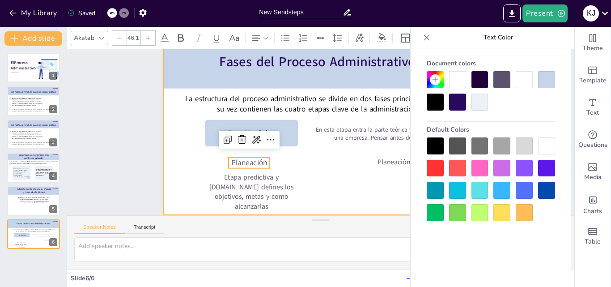
click at [299, 158] on div at bounding box center [320, 126] width 315 height 177
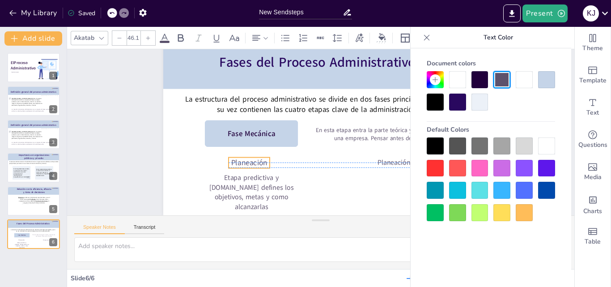
click at [261, 156] on p "Planeación" at bounding box center [246, 155] width 43 height 15
click at [437, 106] on div at bounding box center [435, 102] width 17 height 17
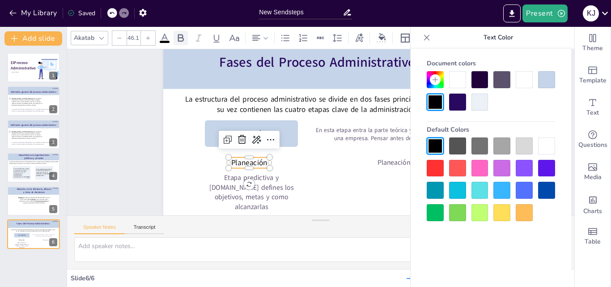
click at [179, 37] on icon at bounding box center [180, 38] width 11 height 11
click at [218, 41] on icon at bounding box center [216, 38] width 11 height 11
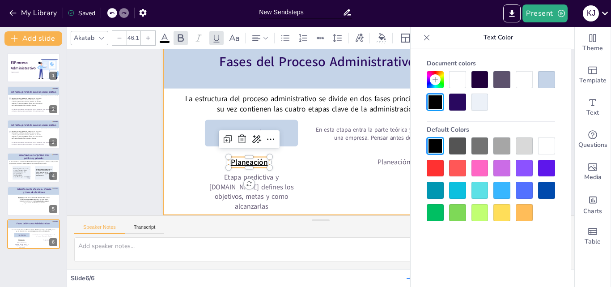
click at [310, 163] on div at bounding box center [321, 125] width 332 height 209
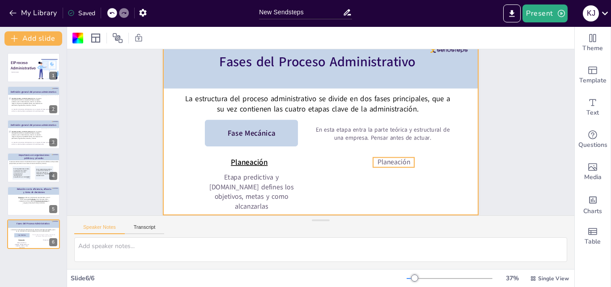
click at [392, 163] on p "Planeación" at bounding box center [390, 170] width 42 height 14
click at [400, 172] on p "Planeación" at bounding box center [381, 183] width 43 height 22
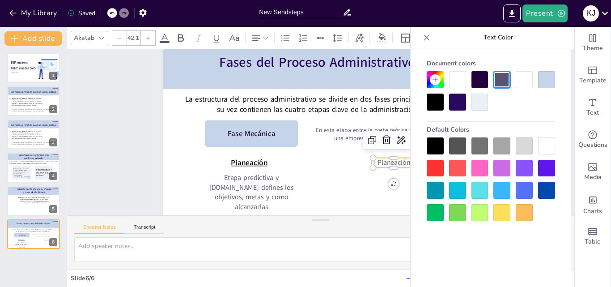
click at [400, 168] on p "Planeación" at bounding box center [386, 177] width 43 height 18
drag, startPoint x: 404, startPoint y: 156, endPoint x: 367, endPoint y: 157, distance: 37.2
click at [367, 157] on div "Fases del Proceso Administrativo La estructura del proceso administrativo se di…" at bounding box center [326, 130] width 266 height 355
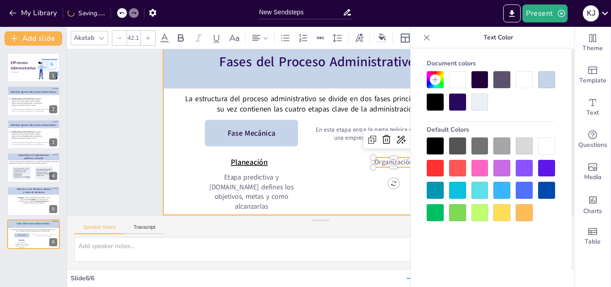
click at [365, 203] on div at bounding box center [321, 125] width 332 height 209
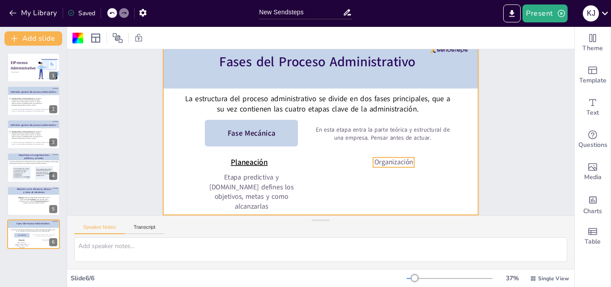
click at [388, 163] on p "Organización" at bounding box center [390, 170] width 42 height 14
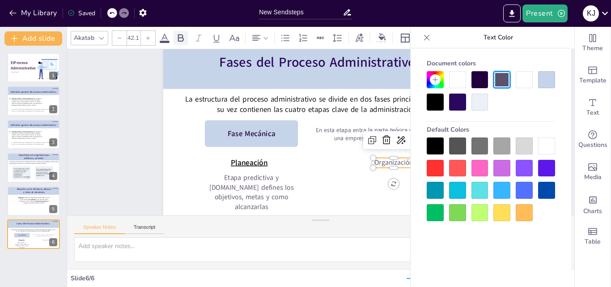
click at [180, 37] on icon at bounding box center [180, 38] width 11 height 11
click at [216, 40] on icon at bounding box center [216, 38] width 11 height 11
click at [436, 104] on div at bounding box center [435, 102] width 17 height 17
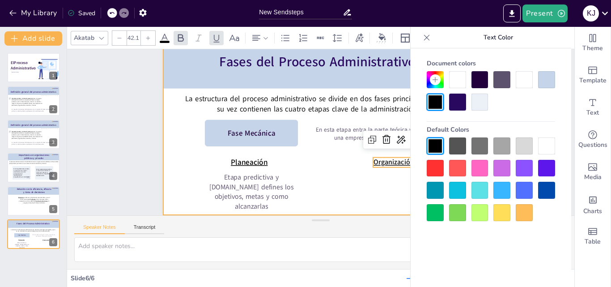
click at [316, 195] on div at bounding box center [321, 126] width 345 height 239
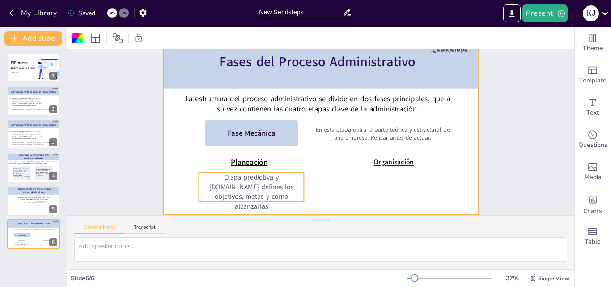
click at [273, 183] on p "Etapa predictiva y [DOMAIN_NAME] defines los objetivos, metas y como alcanzarlas" at bounding box center [245, 184] width 109 height 50
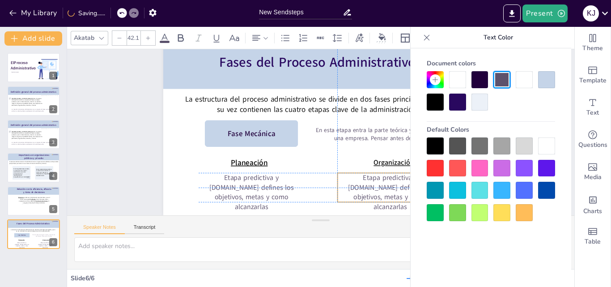
drag, startPoint x: 333, startPoint y: 119, endPoint x: 403, endPoint y: 180, distance: 92.6
click at [403, 180] on p "Etapa predictiva y [DOMAIN_NAME] defines los objetivos, metas y como alcanzarlas" at bounding box center [383, 199] width 109 height 50
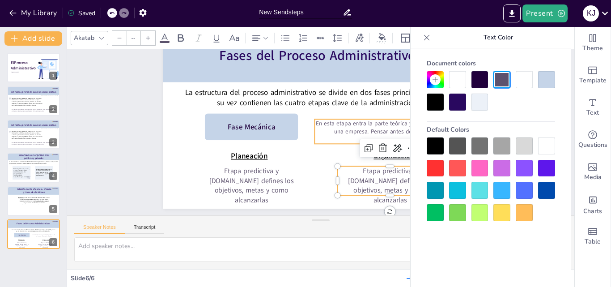
click at [344, 126] on span "En esta etapa entra la parte teórica y estructural de una empresa. Pensar antes…" at bounding box center [383, 127] width 134 height 16
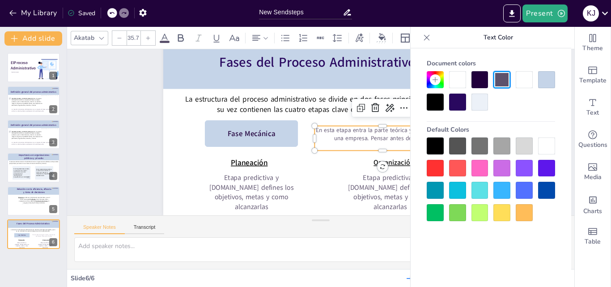
click at [145, 35] on icon at bounding box center [147, 37] width 5 height 5
type input "39.7"
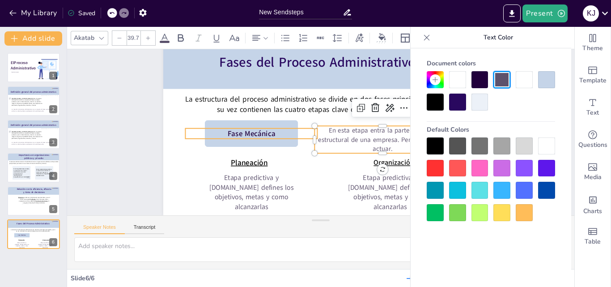
drag, startPoint x: 308, startPoint y: 131, endPoint x: 302, endPoint y: 128, distance: 6.0
click at [302, 128] on div "Fases del Proceso Administrativo La estructura del proceso administrativo se di…" at bounding box center [321, 126] width 332 height 209
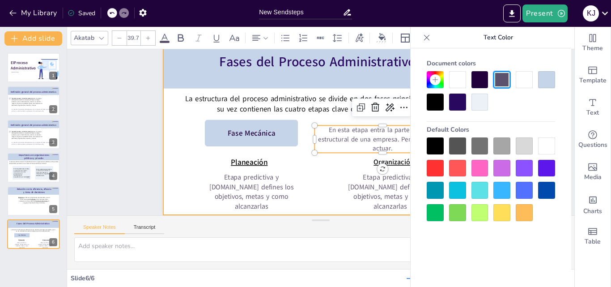
click at [312, 186] on div at bounding box center [320, 126] width 315 height 177
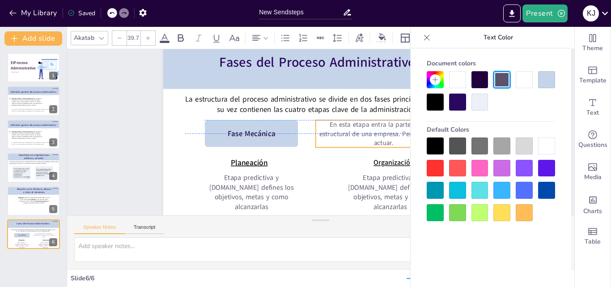
click at [355, 123] on span "En esta etapa entra la parte teórica y estructural de una empresa. Pensar antes…" at bounding box center [382, 143] width 128 height 43
click at [353, 123] on span "En esta etapa entra la parte teórica y estructural de una empresa. Pensar antes…" at bounding box center [369, 160] width 116 height 75
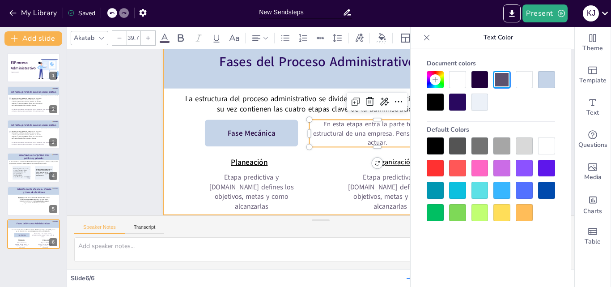
click at [308, 185] on div at bounding box center [321, 125] width 332 height 209
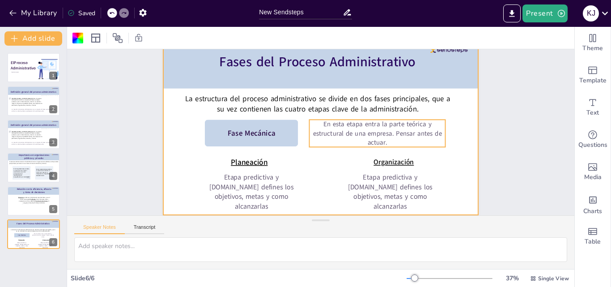
click at [381, 128] on span "En esta etapa entra la parte teórica y estructural de una empresa. Pensar antes…" at bounding box center [376, 137] width 129 height 34
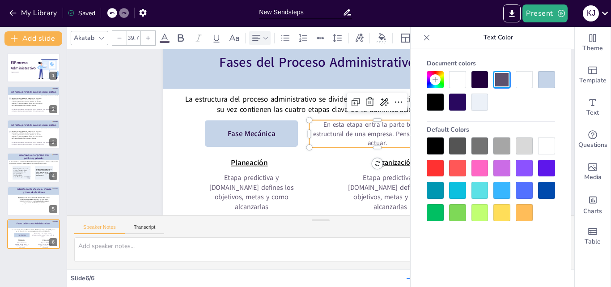
click at [253, 42] on icon at bounding box center [256, 38] width 11 height 11
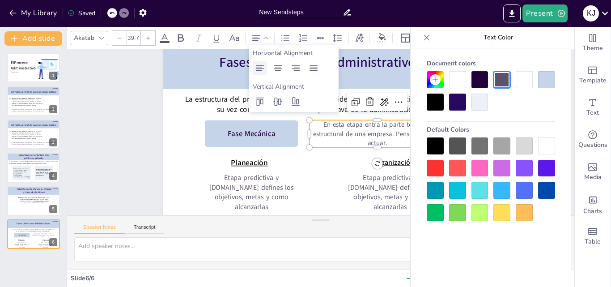
click at [264, 71] on icon at bounding box center [260, 68] width 11 height 11
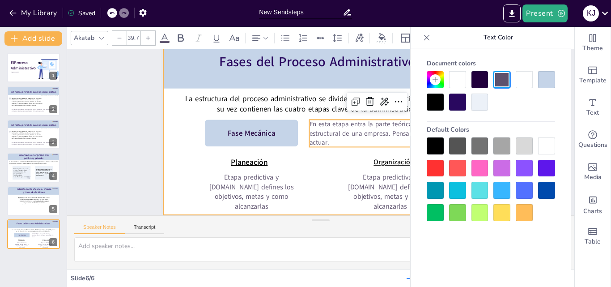
click at [315, 165] on div at bounding box center [321, 125] width 332 height 209
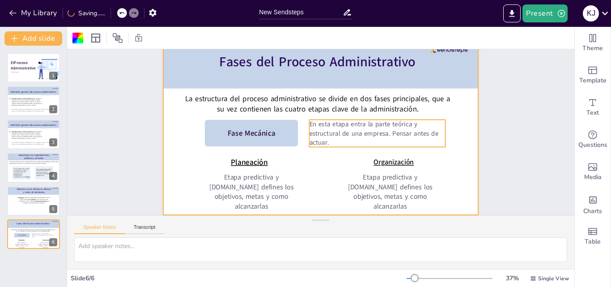
click at [383, 127] on span "En esta etapa entra la parte teórica y estructural de una empresa. Pensar antes…" at bounding box center [352, 169] width 100 height 108
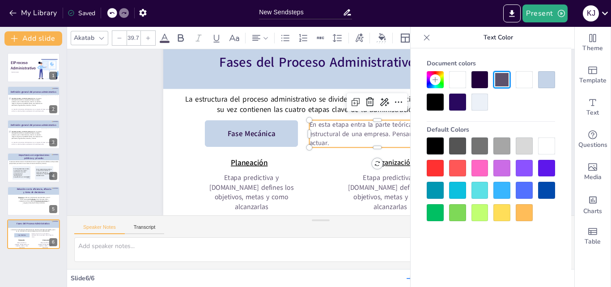
click at [430, 39] on icon at bounding box center [426, 37] width 9 height 9
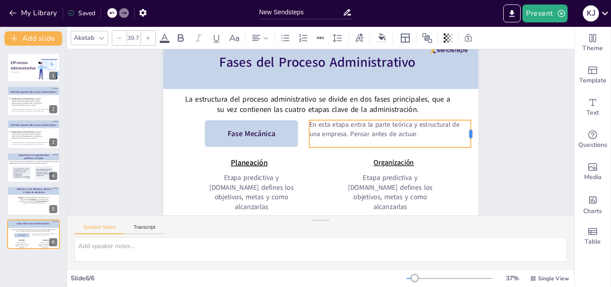
drag, startPoint x: 439, startPoint y: 125, endPoint x: 464, endPoint y: 128, distance: 25.6
click at [471, 128] on div at bounding box center [474, 133] width 7 height 27
click at [421, 123] on p "En esta etapa entra la parte teórica y estructural de una empresa. Pensar antes…" at bounding box center [386, 142] width 162 height 51
click at [482, 162] on div "Slide 1 El Proceso Administrativo Katherine Jasmin Melgar Castilo Slide 2 Lourd…" at bounding box center [332, 145] width 407 height 395
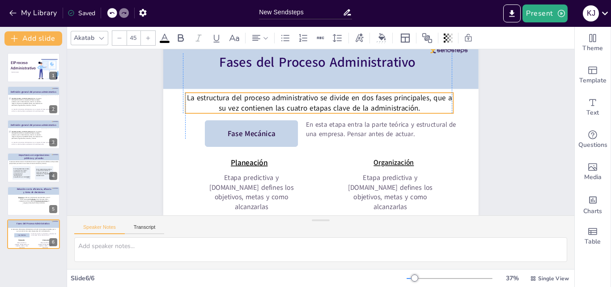
click at [344, 97] on span "La estructura del proceso administrativo se divide en dos fases principales, qu…" at bounding box center [323, 101] width 265 height 45
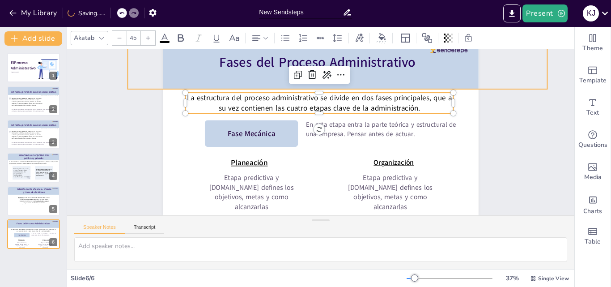
click at [357, 72] on div at bounding box center [344, 64] width 423 height 97
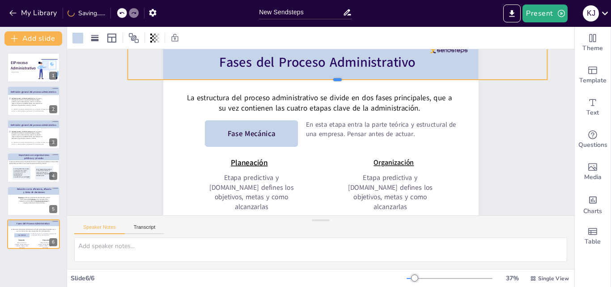
drag, startPoint x: 332, startPoint y: 82, endPoint x: 332, endPoint y: 73, distance: 9.4
click at [332, 73] on div at bounding box center [372, 127] width 177 height 387
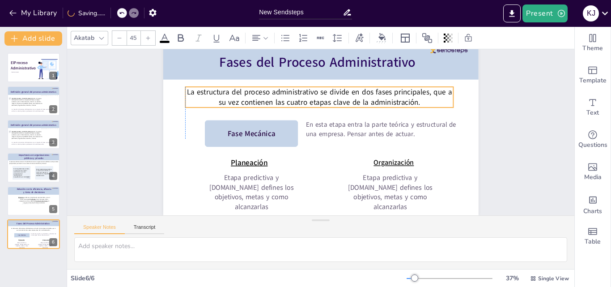
drag, startPoint x: 334, startPoint y: 98, endPoint x: 369, endPoint y: 94, distance: 35.1
click at [335, 91] on span "La estructura del proceso administrativo se divide en dos fases principales, qu…" at bounding box center [343, 99] width 221 height 164
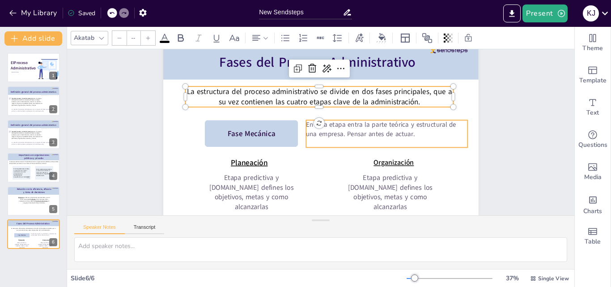
type input "39.7"
click at [348, 116] on p "En esta etapa entra la parte teórica y estructural de una empresa. Pensar antes…" at bounding box center [330, 197] width 35 height 163
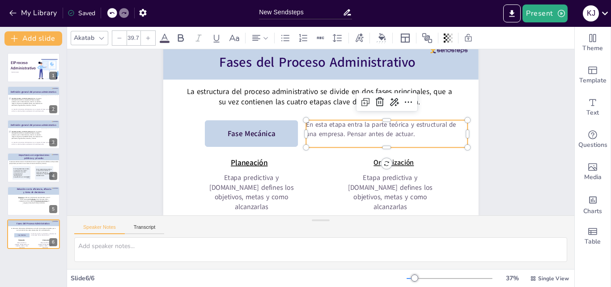
click at [491, 167] on div "Slide 1 El Proceso Administrativo Katherine Jasmin Melgar Castilo Slide 2 Lourd…" at bounding box center [322, 114] width 385 height 239
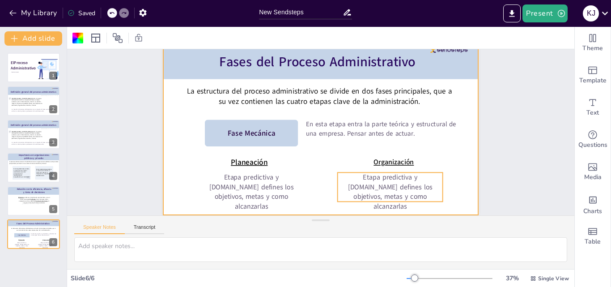
click at [360, 187] on p "Etapa predictiva y [DOMAIN_NAME] defines los objetivos, metas y como alcanzarlas" at bounding box center [313, 224] width 93 height 108
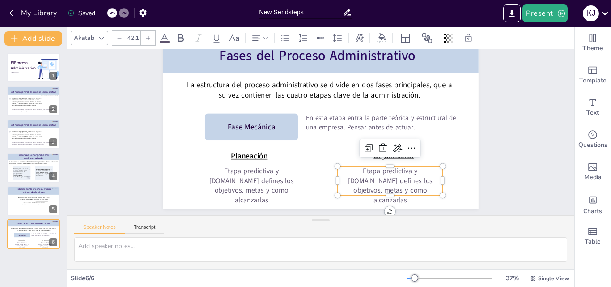
click at [389, 187] on p "Etapa predictiva y [DOMAIN_NAME] defines los objetivos, metas y como alcanzarlas" at bounding box center [337, 218] width 104 height 99
drag, startPoint x: 413, startPoint y: 192, endPoint x: 332, endPoint y: 168, distance: 84.6
click at [332, 168] on div "Fases del Proceso Administrativo La estructura del proceso administrativo se di…" at bounding box center [333, 128] width 266 height 355
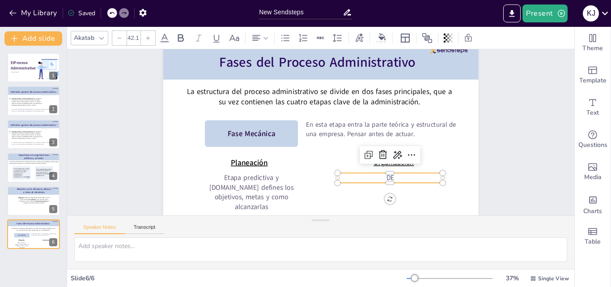
click at [277, 169] on p "DE" at bounding box center [256, 183] width 42 height 103
click at [366, 176] on p "Define estrutura de las empresas," at bounding box center [365, 202] width 100 height 52
click at [379, 251] on textarea at bounding box center [320, 249] width 493 height 25
click at [432, 175] on p "Define estructura de las empresas," at bounding box center [379, 190] width 105 height 31
click at [293, 181] on p "Define estructura de las empresa, distribuye los recursos" at bounding box center [278, 206] width 30 height 107
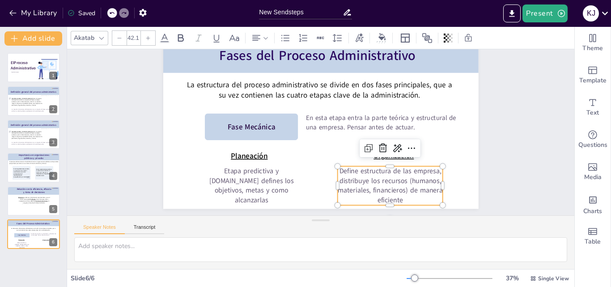
scroll to position [50, 0]
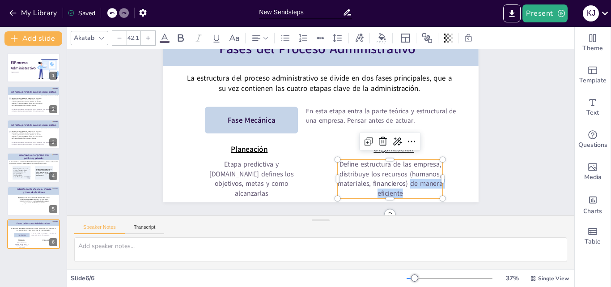
drag, startPoint x: 400, startPoint y: 203, endPoint x: 403, endPoint y: 183, distance: 20.4
click at [403, 183] on p "Define estructura de las empresa, distribuye los recursos (humanos, materiales,…" at bounding box center [385, 186] width 109 height 50
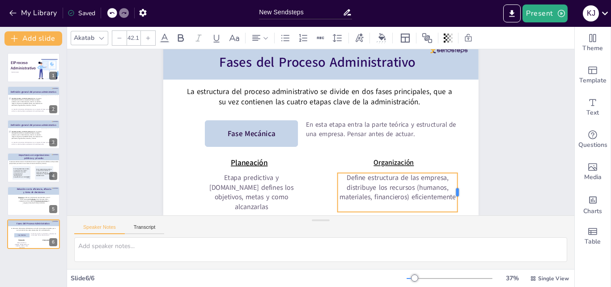
drag, startPoint x: 438, startPoint y: 179, endPoint x: 453, endPoint y: 181, distance: 14.9
click at [458, 181] on div at bounding box center [461, 192] width 7 height 39
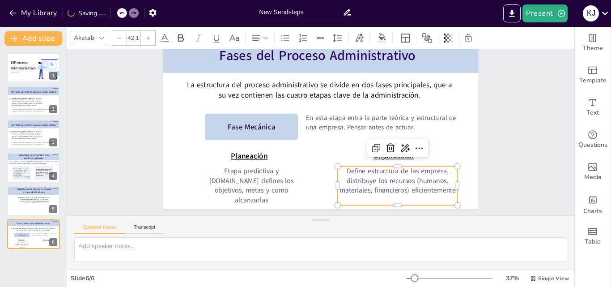
click at [490, 186] on div "Slide 1 El Proceso Administrativo Katherine Jasmin Melgar Castilo Slide 2 Lourd…" at bounding box center [323, 107] width 385 height 239
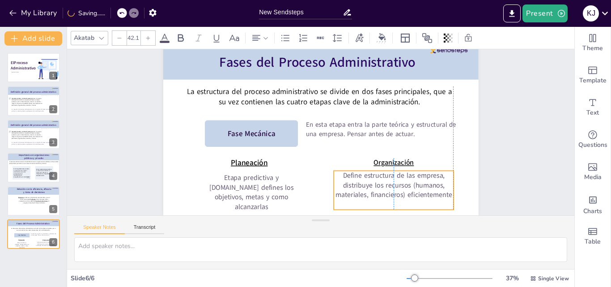
click at [408, 181] on p "Define estructura de las empresa, distribuye los recursos (humanos, materiales,…" at bounding box center [373, 205] width 123 height 65
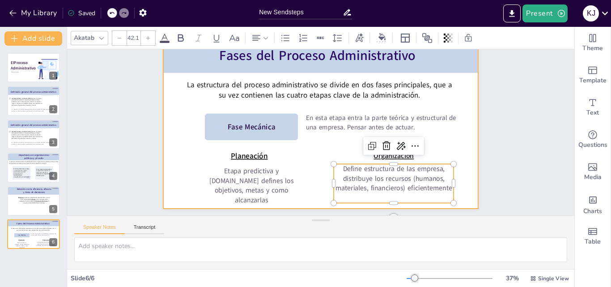
click at [295, 194] on div "Fases del Proceso Administrativo La estructura del proceso administrativo se di…" at bounding box center [322, 119] width 332 height 209
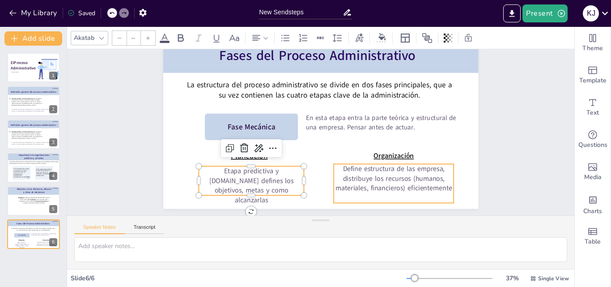
type input "42.1"
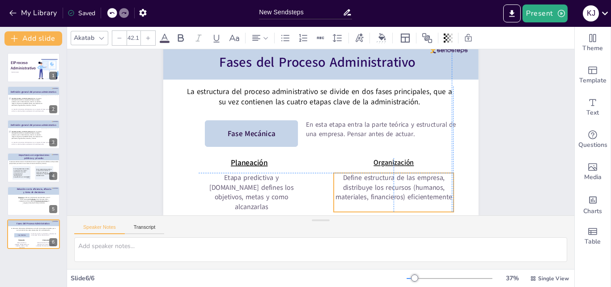
click at [361, 184] on p "Define estructura de las empresa, distribuye los recursos (humanos, materiales,…" at bounding box center [387, 195] width 123 height 42
click at [500, 195] on div "Slide 1 El Proceso Administrativo Katherine Jasmin Melgar Castilo Slide 2 Lourd…" at bounding box center [333, 119] width 512 height 490
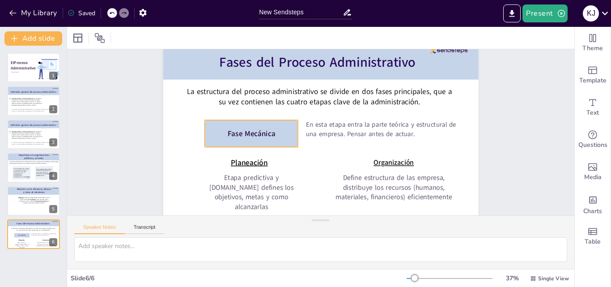
click at [275, 135] on div at bounding box center [252, 126] width 96 height 36
click at [75, 38] on div at bounding box center [77, 38] width 11 height 11
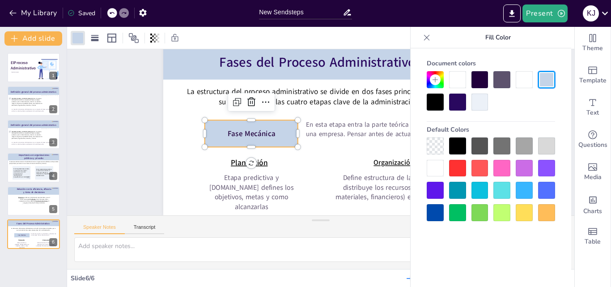
click at [480, 103] on div at bounding box center [480, 102] width 17 height 17
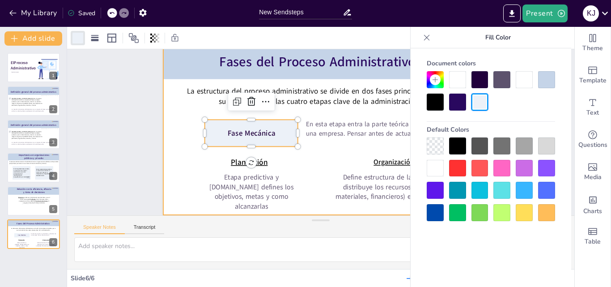
click at [317, 151] on div at bounding box center [321, 126] width 345 height 239
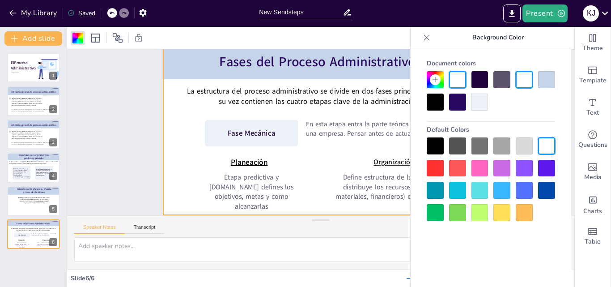
scroll to position [43, 0]
click at [424, 42] on icon at bounding box center [426, 37] width 9 height 9
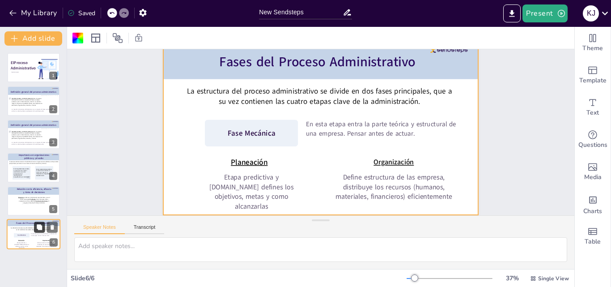
click at [39, 228] on icon at bounding box center [39, 226] width 5 height 5
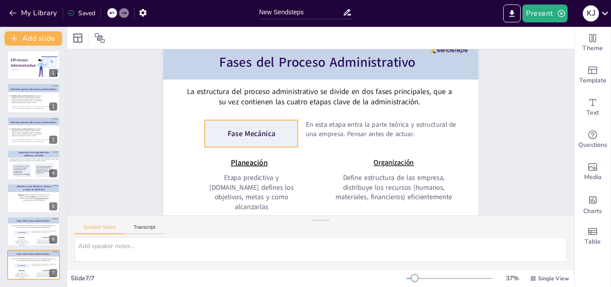
scroll to position [43, 0]
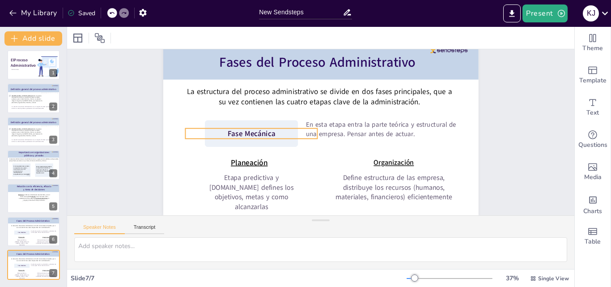
click at [262, 124] on span "Fase Mecánica" at bounding box center [254, 112] width 48 height 25
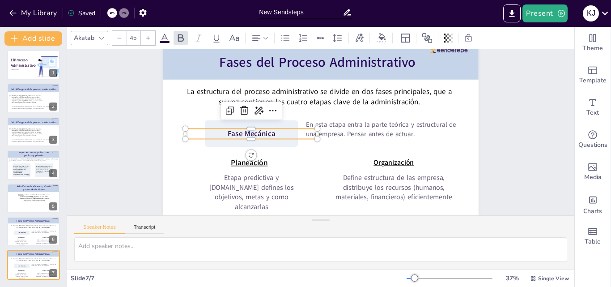
click at [262, 128] on span "Fase Mecánica" at bounding box center [252, 119] width 49 height 20
drag, startPoint x: 271, startPoint y: 127, endPoint x: 239, endPoint y: 125, distance: 32.3
click at [239, 125] on p "Fase Mecánica" at bounding box center [251, 127] width 132 height 24
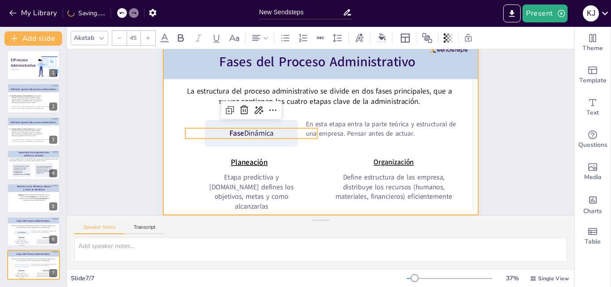
click at [305, 151] on div at bounding box center [321, 125] width 332 height 209
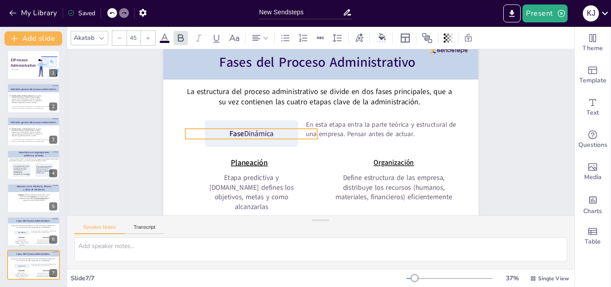
click at [286, 128] on p "Fase Dinámica" at bounding box center [305, 65] width 38 height 132
click at [265, 128] on p "Fase Dinámica" at bounding box center [251, 127] width 132 height 24
drag, startPoint x: 272, startPoint y: 127, endPoint x: 212, endPoint y: 124, distance: 59.5
click at [212, 128] on p "Fase Dinámica" at bounding box center [251, 133] width 132 height 10
click at [180, 40] on icon at bounding box center [180, 38] width 11 height 11
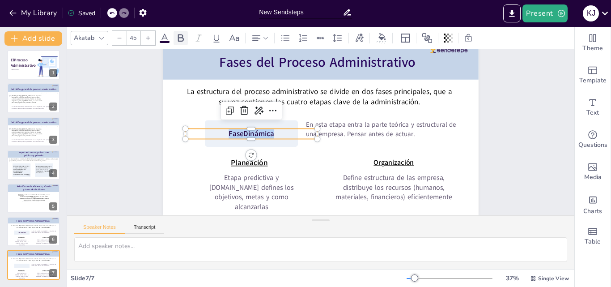
click at [180, 40] on icon at bounding box center [180, 38] width 11 height 11
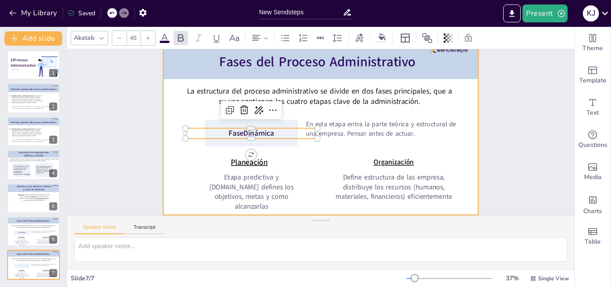
click at [312, 152] on div at bounding box center [320, 126] width 315 height 177
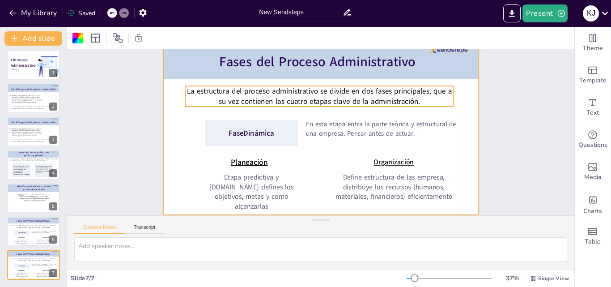
click at [275, 98] on span "La estructura del proceso administrativo se divide en dos fases principales, qu…" at bounding box center [347, 100] width 204 height 185
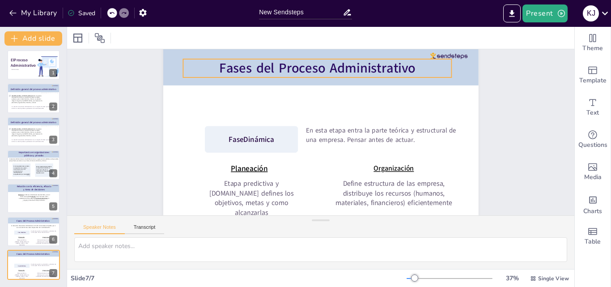
scroll to position [31, 0]
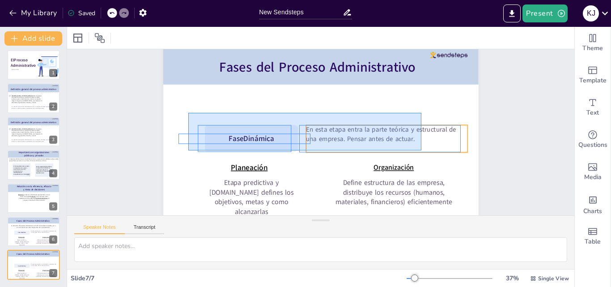
drag, startPoint x: 188, startPoint y: 113, endPoint x: 421, endPoint y: 150, distance: 236.1
click at [421, 60] on div "Fases del Proceso Administrativo Fase Dinámica En esta etapa entra la parte teó…" at bounding box center [330, 43] width 314 height 33
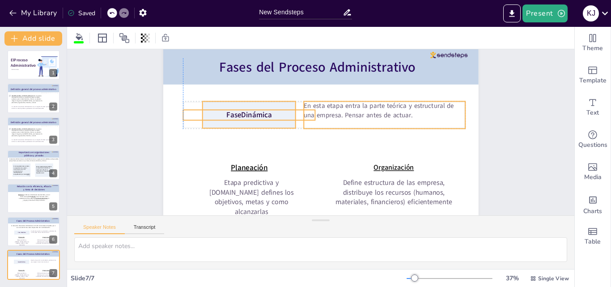
drag, startPoint x: 276, startPoint y: 145, endPoint x: 272, endPoint y: 121, distance: 23.9
click at [272, 121] on div at bounding box center [249, 114] width 94 height 27
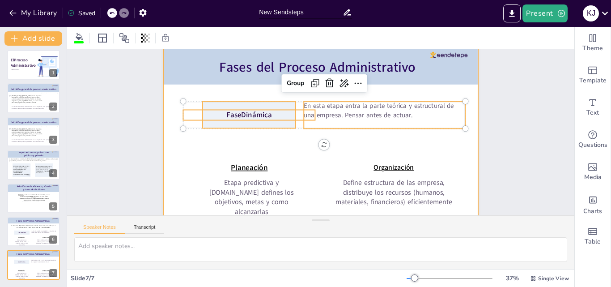
click at [304, 169] on div at bounding box center [320, 131] width 345 height 239
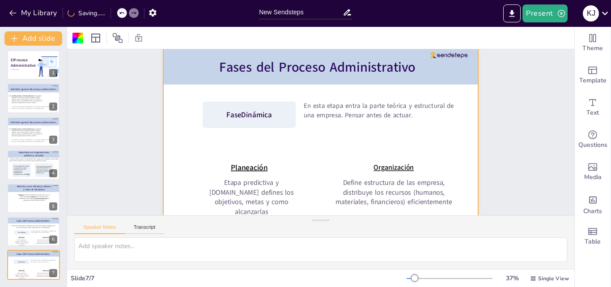
scroll to position [43, 0]
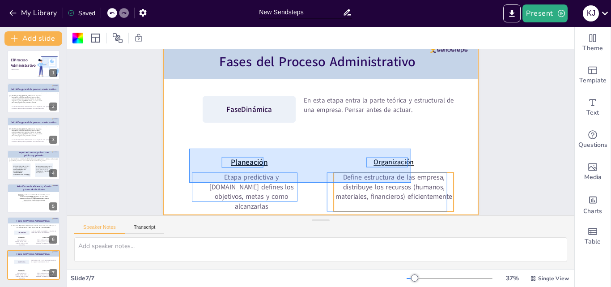
drag, startPoint x: 189, startPoint y: 142, endPoint x: 415, endPoint y: 178, distance: 228.8
click at [415, 54] on div "Fases del Proceso Administrativo Fase Dinámica En esta etapa entra la parte teó…" at bounding box center [331, 37] width 314 height 33
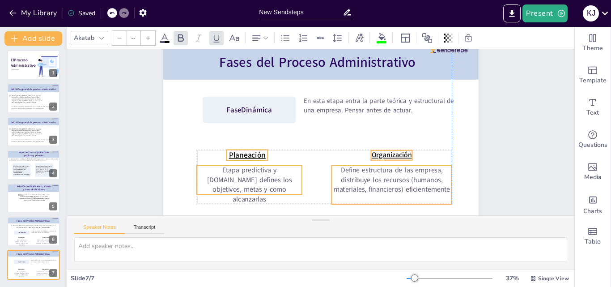
scroll to position [43, 0]
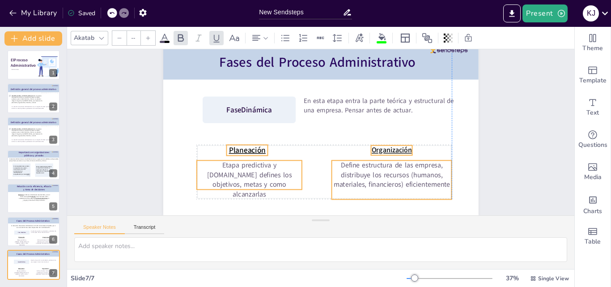
drag, startPoint x: 385, startPoint y: 161, endPoint x: 383, endPoint y: 149, distance: 12.2
click at [383, 149] on div at bounding box center [321, 126] width 332 height 209
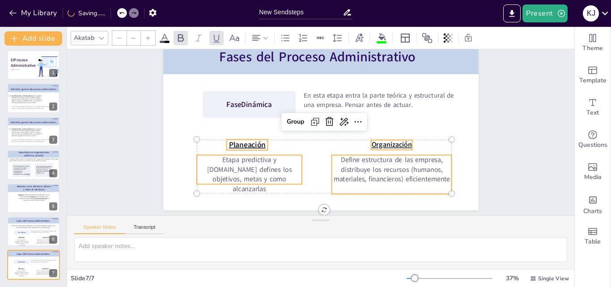
click at [527, 160] on div "Slide 1 El Proceso Administrativo Katherine Jasmin Melgar Castilo Slide 2 Lourd…" at bounding box center [330, 110] width 546 height 391
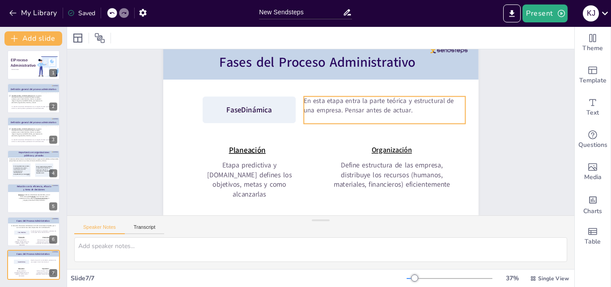
click at [421, 101] on p "En esta etapa entra la parte teórica y estructural de una empresa. Pensar antes…" at bounding box center [389, 134] width 155 height 82
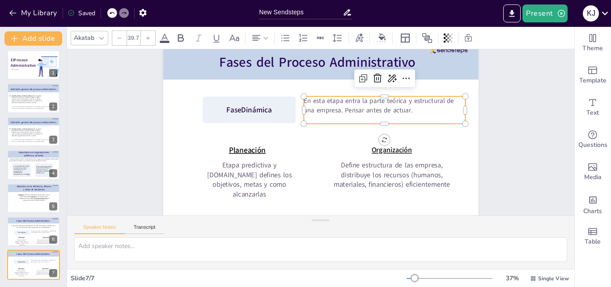
click at [421, 101] on p "En esta etapa entra la parte teórica y estructural de una empresa. Pensar antes…" at bounding box center [389, 134] width 155 height 82
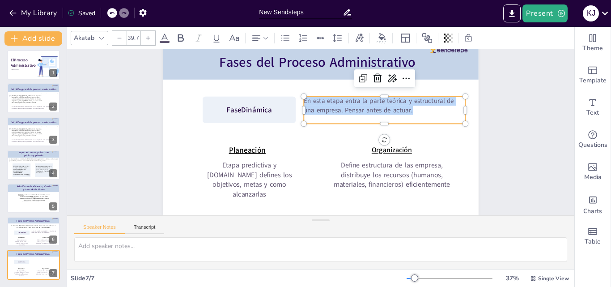
drag, startPoint x: 419, startPoint y: 106, endPoint x: 293, endPoint y: 96, distance: 126.1
click at [293, 96] on div "Fases del Proceso Administrativo Fase Dinámica Planeación Organización Etapa pr…" at bounding box center [320, 126] width 315 height 177
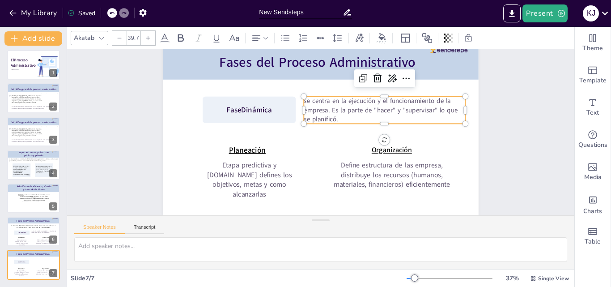
click at [305, 95] on p "se centra en la ejecución y el funcionamiento de la empresa. Es la parte de "ha…" at bounding box center [387, 117] width 164 height 44
drag, startPoint x: 309, startPoint y: 94, endPoint x: 295, endPoint y: 94, distance: 13.4
click at [295, 94] on div "Fases del Proceso Administrativo Fase Dinámica Planeación Organización Etapa pr…" at bounding box center [324, 127] width 359 height 329
click at [315, 94] on p "Centra en la ejecución y el funcionamiento de la empresa. Es la parte de "hacer…" at bounding box center [388, 124] width 164 height 60
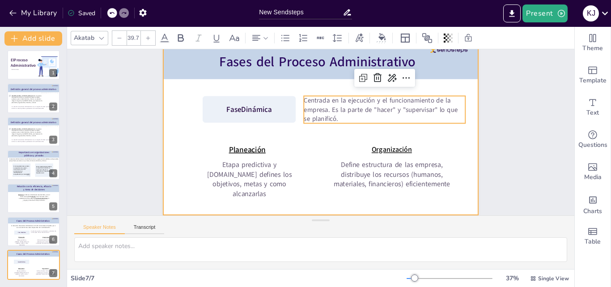
click at [334, 132] on div at bounding box center [321, 126] width 345 height 239
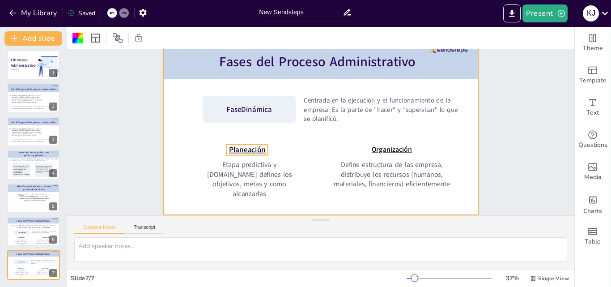
click at [252, 148] on span "Planeación" at bounding box center [247, 150] width 37 height 10
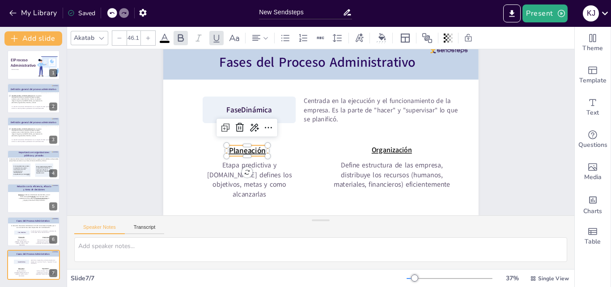
click at [257, 143] on span "Planeación" at bounding box center [246, 143] width 38 height 14
click at [257, 145] on span "Planeación" at bounding box center [247, 150] width 37 height 10
click at [355, 183] on span "Organización" at bounding box center [341, 203] width 28 height 40
type input "42.1"
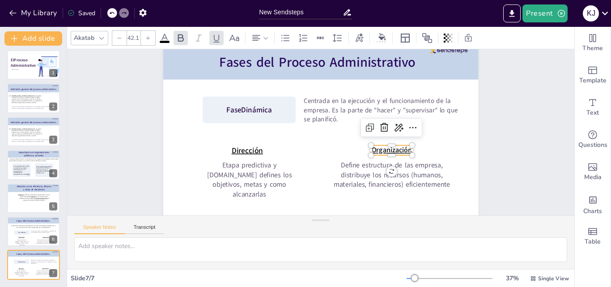
click at [391, 150] on span "Organización" at bounding box center [389, 157] width 41 height 14
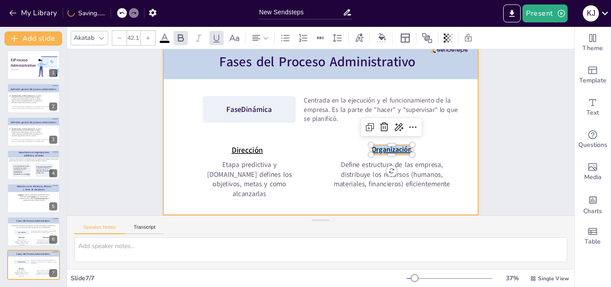
drag, startPoint x: 367, startPoint y: 144, endPoint x: 457, endPoint y: 150, distance: 90.1
click at [457, 150] on div "Fases del Proceso Administrativo Fase Dinámica Centrada en la ejecución y el fu…" at bounding box center [324, 128] width 353 height 343
click at [454, 142] on div at bounding box center [321, 125] width 332 height 209
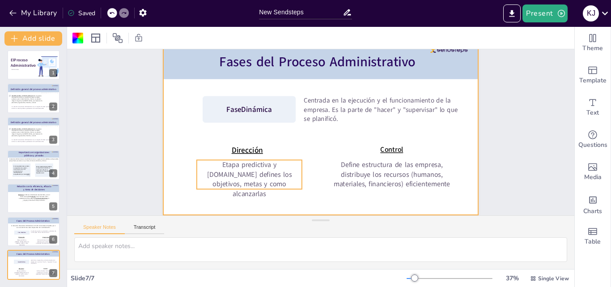
click at [251, 175] on p "Etapa predictiva y [DOMAIN_NAME] defines los objetivos, metas y como alcanzarlas" at bounding box center [238, 154] width 112 height 69
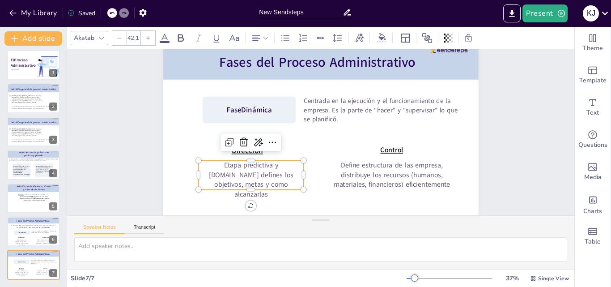
click at [263, 107] on p "Etapa predictiva y [DOMAIN_NAME] defines los objetivos, metas y como alcanzarlas" at bounding box center [297, 51] width 69 height 112
drag, startPoint x: 281, startPoint y: 179, endPoint x: 192, endPoint y: 158, distance: 91.0
click at [192, 158] on p "Etapa predictiva y [DOMAIN_NAME] defines los objetivos, metas y como alcanzarlas" at bounding box center [242, 164] width 111 height 60
click at [258, 168] on p "Poner en marcha la estrutura. Liderar," at bounding box center [244, 154] width 107 height 41
click at [265, 168] on p "Poner en marcha la estrutura. Liderar," at bounding box center [247, 162] width 107 height 30
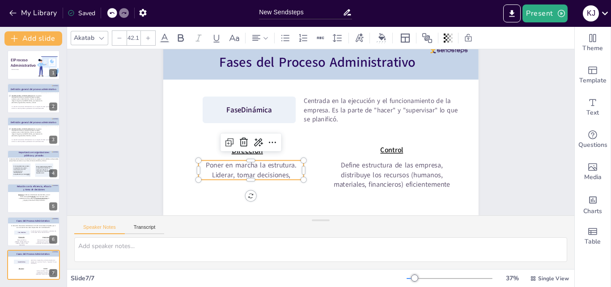
click at [286, 169] on p "Poner en marcha la estrutura. Liderar, tomar decisiones," at bounding box center [247, 163] width 107 height 30
click at [318, 286] on div "Slide 7 / 7 37 % Single View" at bounding box center [320, 278] width 507 height 18
click at [265, 178] on p "Poner en marcha la estrutura. Liderar, tomar decisiones, resolver conflictos." at bounding box center [247, 167] width 108 height 40
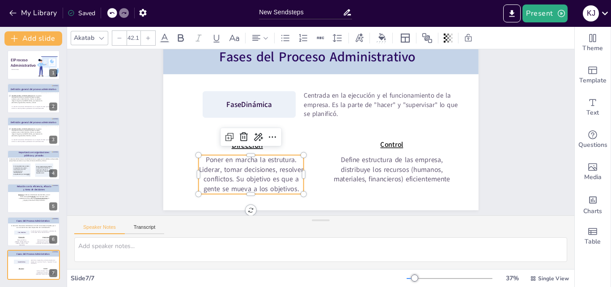
click at [268, 159] on p "Poner en marcha la estrutura. Liderar, tomar decisiones, resolver conflictos. S…" at bounding box center [246, 167] width 109 height 50
type input "42.1"
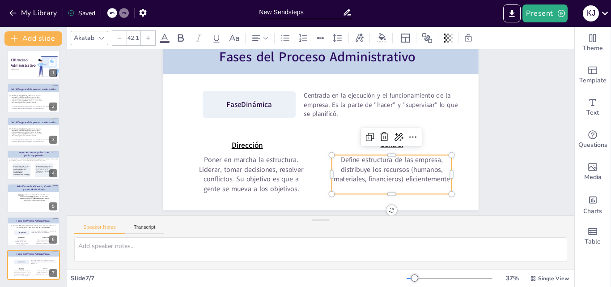
click at [338, 183] on p "Define estructura de las empresa, distribuye los recursos (humanos, materiales,…" at bounding box center [387, 177] width 123 height 42
click at [390, 223] on div "Speaker Notes Transcript" at bounding box center [320, 226] width 507 height 21
click at [443, 179] on p "Define estructura de las empresa, distribuye los recursos (humanos, materiales,…" at bounding box center [387, 177] width 123 height 42
click at [443, 179] on p "Define estructura de las empresa, distribuye los recursos (humanos, materiales,…" at bounding box center [392, 169] width 120 height 29
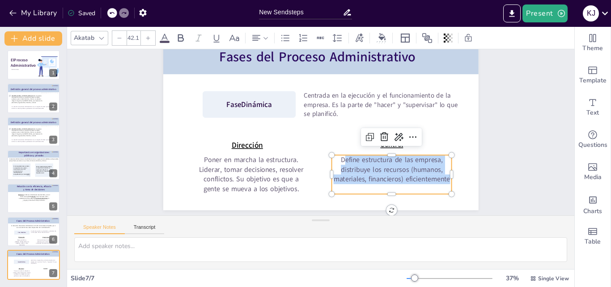
drag, startPoint x: 443, startPoint y: 179, endPoint x: 336, endPoint y: 159, distance: 108.8
click at [336, 159] on p "Define estructura de las empresa, distribuye los recursos (humanos, materiales,…" at bounding box center [332, 211] width 94 height 114
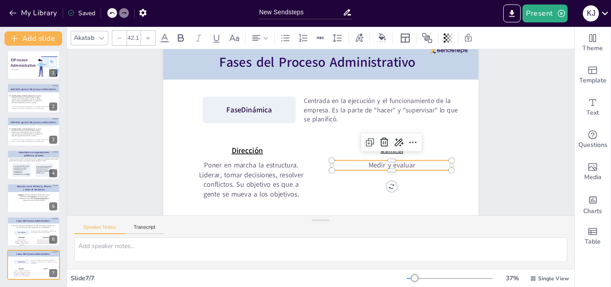
click at [420, 160] on p "Medir y evaluar" at bounding box center [392, 165] width 120 height 10
click at [326, 247] on textarea at bounding box center [320, 249] width 493 height 25
click at [436, 162] on p "Medir y evaluar el desempeño" at bounding box center [387, 173] width 120 height 22
click at [375, 252] on textarea at bounding box center [320, 249] width 493 height 25
click at [410, 168] on p "Medir y evaluar el desempeño para asegurar que" at bounding box center [388, 178] width 122 height 32
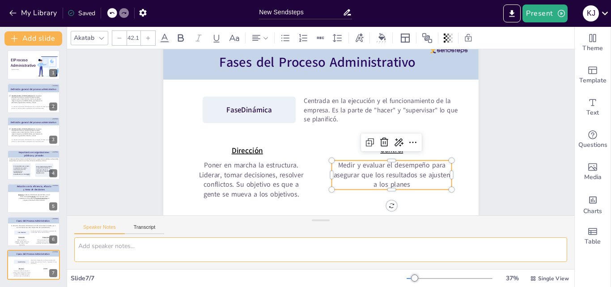
click at [334, 239] on textarea at bounding box center [320, 249] width 493 height 25
click at [405, 180] on p "Medir y evaluar el desempeño para asegurar que los resultados se ajusten a los …" at bounding box center [387, 183] width 123 height 42
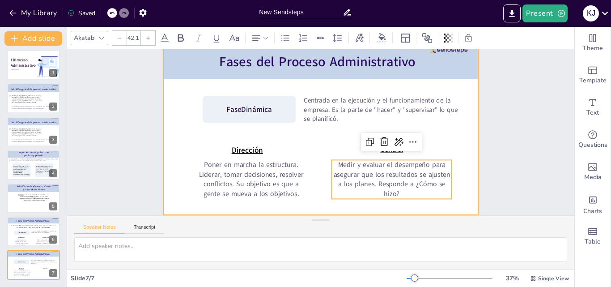
click at [408, 202] on div at bounding box center [321, 125] width 332 height 209
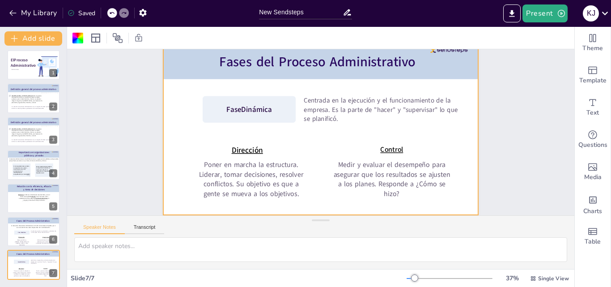
scroll to position [43, 0]
click at [39, 258] on icon at bounding box center [39, 257] width 5 height 5
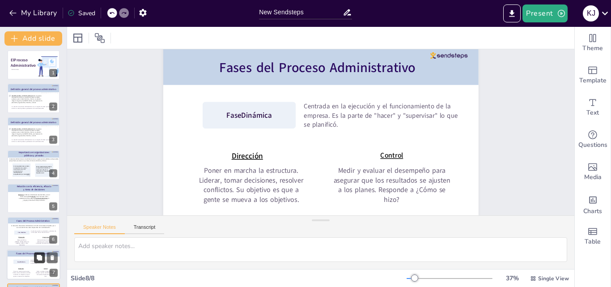
scroll to position [36, 0]
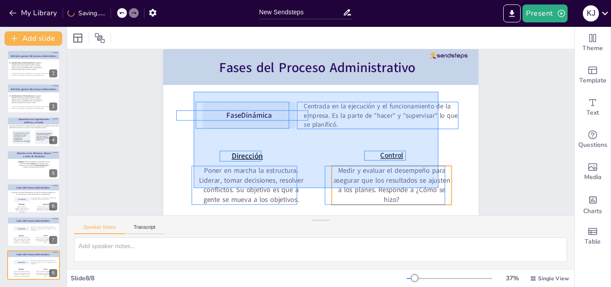
drag, startPoint x: 201, startPoint y: 95, endPoint x: 439, endPoint y: 188, distance: 255.4
click at [439, 115] on div "Fases del Proceso Administrativo Fase Dinámica Centrada en la ejecución y el fu…" at bounding box center [357, 51] width 288 height 128
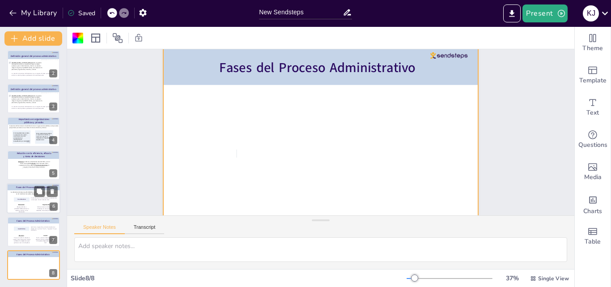
click at [26, 199] on p "Fase Mecánica" at bounding box center [21, 200] width 22 height 2
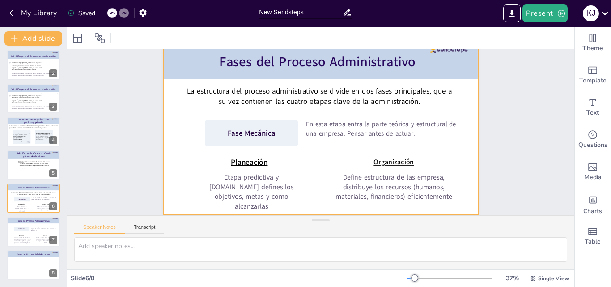
scroll to position [43, 0]
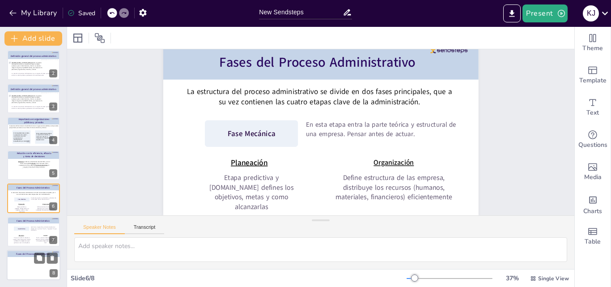
click at [33, 265] on div at bounding box center [34, 265] width 54 height 30
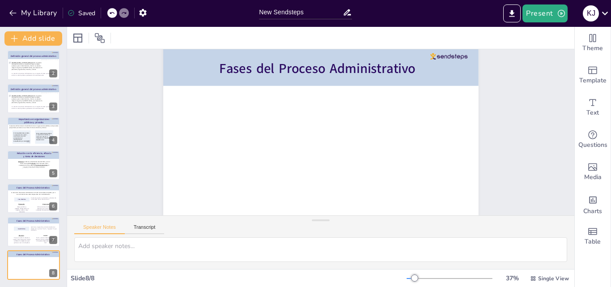
scroll to position [31, 0]
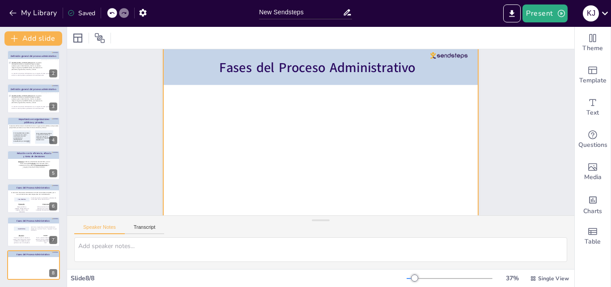
click at [264, 146] on div at bounding box center [320, 131] width 315 height 177
click at [281, 155] on div at bounding box center [320, 131] width 315 height 177
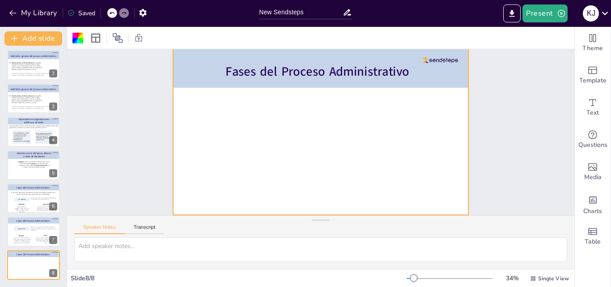
click at [289, 159] on div at bounding box center [321, 132] width 311 height 196
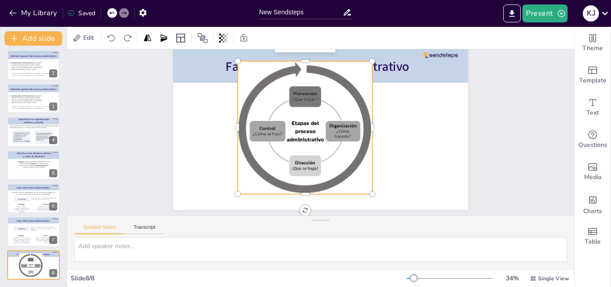
scroll to position [37, 0]
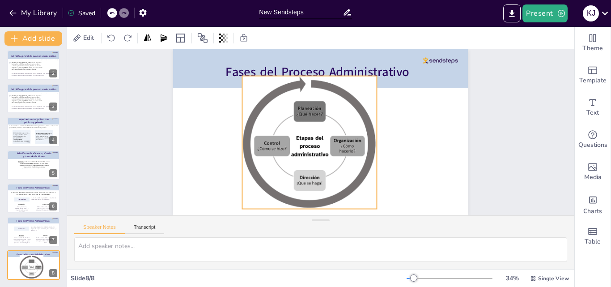
drag, startPoint x: 310, startPoint y: 109, endPoint x: 313, endPoint y: 123, distance: 13.9
click at [318, 128] on div at bounding box center [309, 141] width 148 height 146
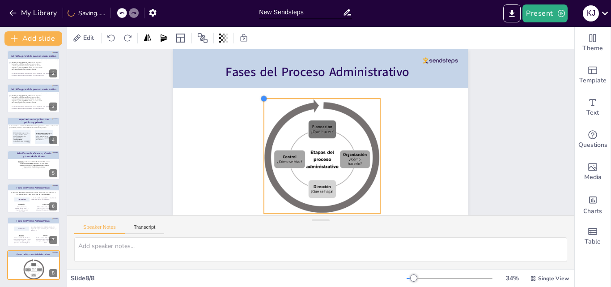
drag, startPoint x: 242, startPoint y: 69, endPoint x: 272, endPoint y: 86, distance: 34.5
click at [272, 86] on div "Fases del Proceso Administrativo" at bounding box center [321, 132] width 311 height 196
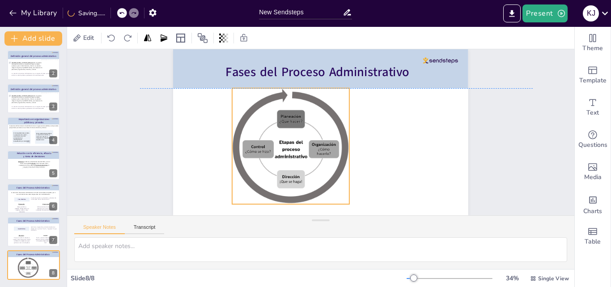
scroll to position [32, 0]
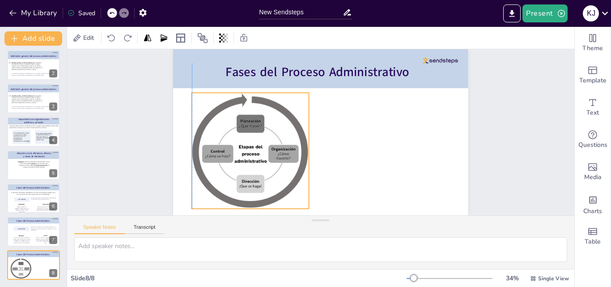
drag, startPoint x: 321, startPoint y: 128, endPoint x: 251, endPoint y: 129, distance: 70.2
click at [251, 129] on div at bounding box center [249, 120] width 154 height 153
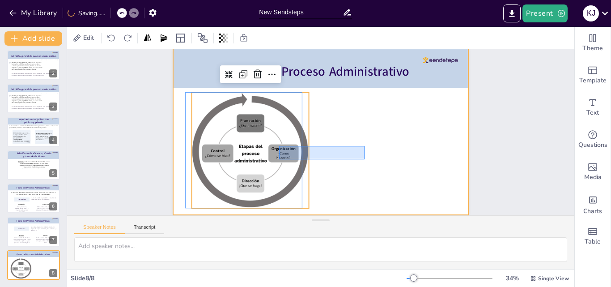
click at [365, 134] on div at bounding box center [321, 132] width 311 height 196
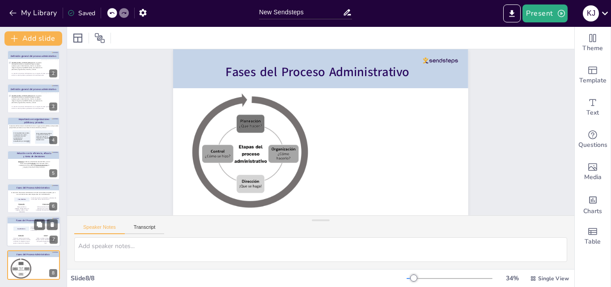
click at [21, 235] on span "Dirección" at bounding box center [20, 236] width 5 height 2
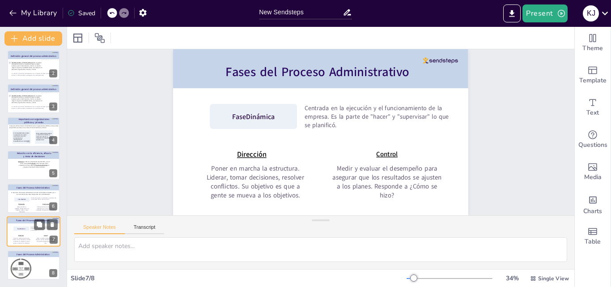
scroll to position [0, 0]
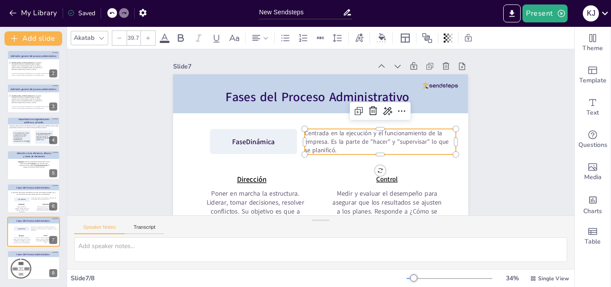
click at [370, 139] on p "Centrada en la ejecución y el funcionamiento de la empresa. Es la parte de "hac…" at bounding box center [378, 147] width 153 height 41
click at [21, 209] on p "Etapa predictiva y [DOMAIN_NAME] defines los objetivos, metas y como alcanzarlas" at bounding box center [22, 209] width 18 height 7
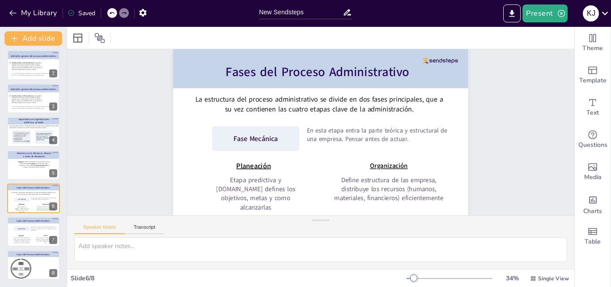
scroll to position [32, 0]
click at [26, 232] on div at bounding box center [34, 232] width 54 height 30
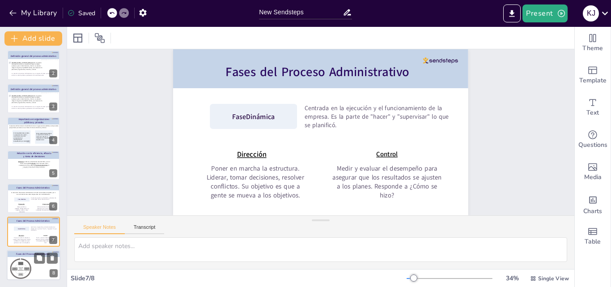
click at [42, 266] on div at bounding box center [34, 265] width 54 height 30
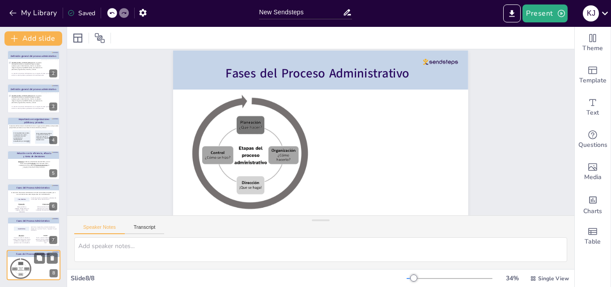
scroll to position [25, 0]
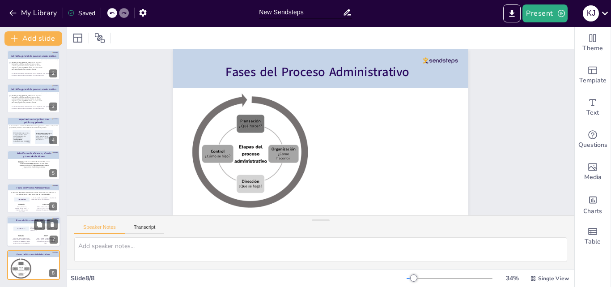
click at [31, 235] on div at bounding box center [34, 232] width 54 height 30
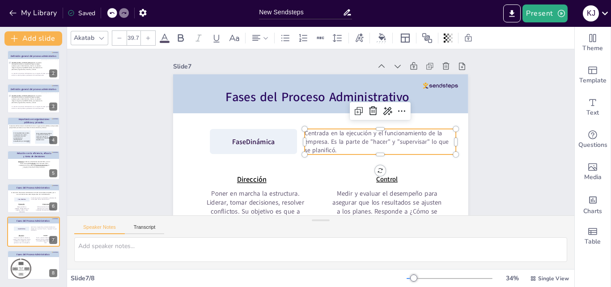
click at [375, 140] on p "Centrada en la ejecución y el funcionamiento de la empresa. Es la parte de "hac…" at bounding box center [377, 154] width 153 height 56
click at [34, 270] on div at bounding box center [34, 265] width 54 height 30
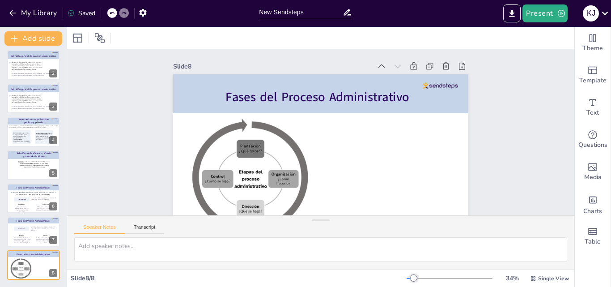
scroll to position [25, 0]
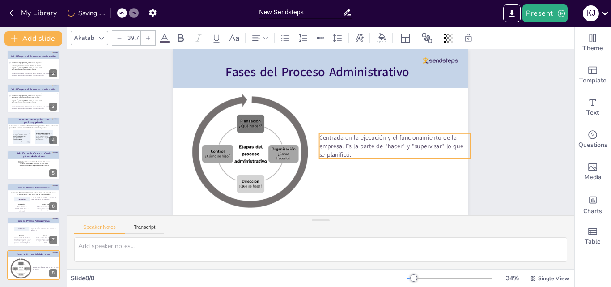
drag, startPoint x: 317, startPoint y: 123, endPoint x: 391, endPoint y: 137, distance: 75.1
click at [391, 137] on p "Centrada en la ejecución y el funcionamiento de la empresa. Es la parte de "hac…" at bounding box center [393, 153] width 153 height 41
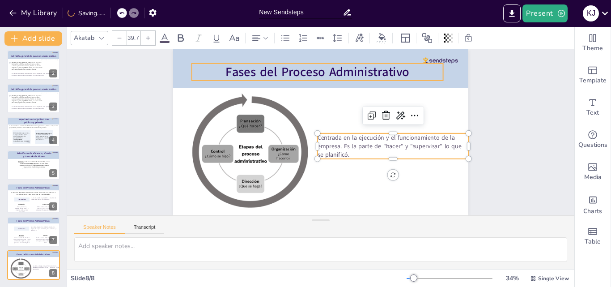
click at [378, 76] on span "Fases del Proceso Administrativo" at bounding box center [318, 72] width 184 height 17
type input "81"
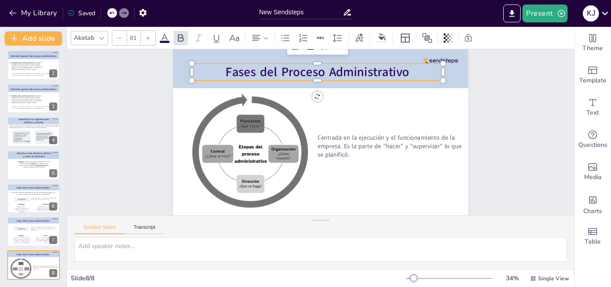
click at [378, 76] on span "Fases del Proceso Administrativo" at bounding box center [324, 72] width 184 height 36
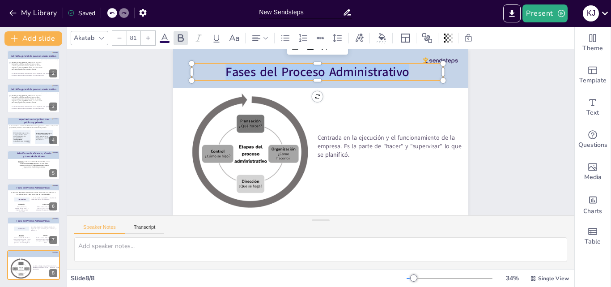
drag, startPoint x: 408, startPoint y: 76, endPoint x: 219, endPoint y: 76, distance: 188.4
click at [219, 76] on p "Fases del Proceso Administrativo" at bounding box center [317, 71] width 251 height 17
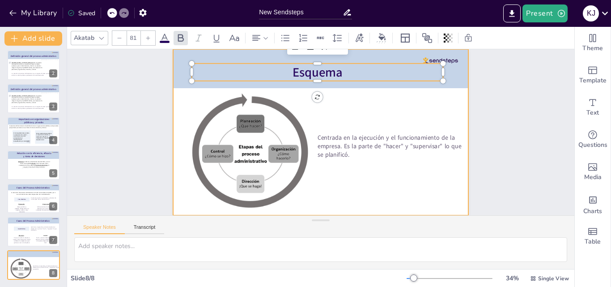
click at [315, 117] on div at bounding box center [321, 132] width 196 height 311
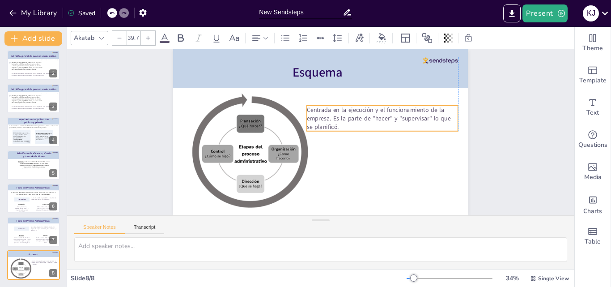
drag, startPoint x: 354, startPoint y: 143, endPoint x: 347, endPoint y: 115, distance: 28.3
click at [347, 115] on p "Centrada en la ejecución y el funcionamiento de la empresa. Es la parte de "hac…" at bounding box center [340, 191] width 41 height 153
click at [341, 124] on p "Centrada en la ejecución y el funcionamiento de la empresa. Es la parte de "hac…" at bounding box center [384, 119] width 151 height 26
click at [341, 124] on p "Centrada en la ejecución y el funcionamiento de la empresa. Es la parte de "hac…" at bounding box center [385, 124] width 153 height 41
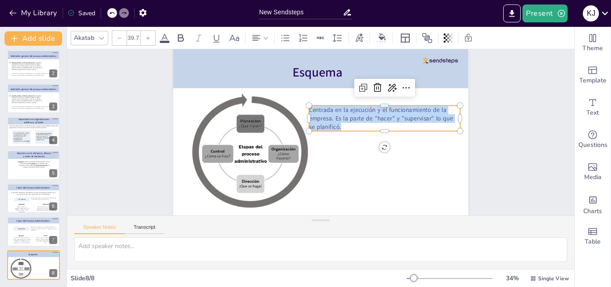
drag, startPoint x: 341, startPoint y: 124, endPoint x: 305, endPoint y: 109, distance: 39.3
click at [305, 109] on div "Esquema Centrada en la ejecución y el funcionamiento de la empresa. Es la parte…" at bounding box center [320, 132] width 295 height 166
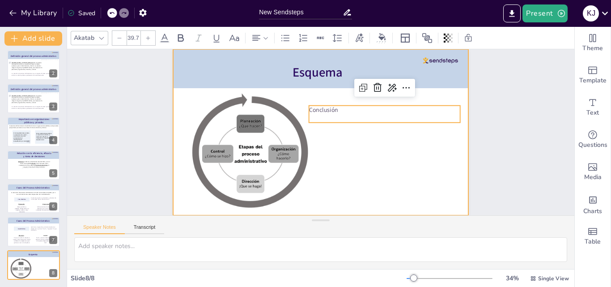
click at [341, 157] on div at bounding box center [321, 132] width 311 height 196
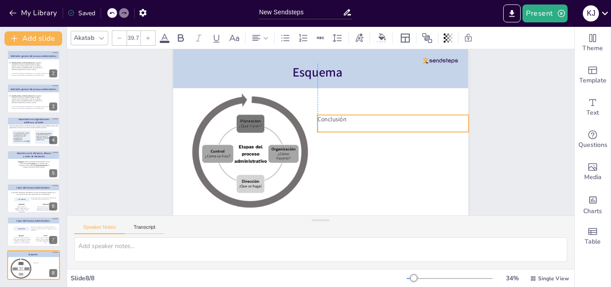
drag, startPoint x: 336, startPoint y: 111, endPoint x: 342, endPoint y: 118, distance: 8.9
click at [343, 120] on p "Conclusión" at bounding box center [394, 127] width 151 height 24
click at [357, 120] on p "Conclusión" at bounding box center [394, 126] width 151 height 24
click at [320, 125] on p at bounding box center [393, 127] width 151 height 9
click at [320, 125] on p at bounding box center [391, 150] width 147 height 55
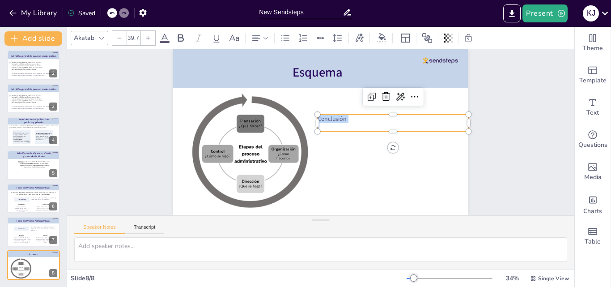
click at [320, 125] on p at bounding box center [393, 135] width 151 height 24
click at [335, 127] on p "Las fases de proceso administrativo" at bounding box center [393, 127] width 151 height 9
click at [448, 128] on p "Las fases y sus estapas de proceso administrativo" at bounding box center [393, 127] width 151 height 9
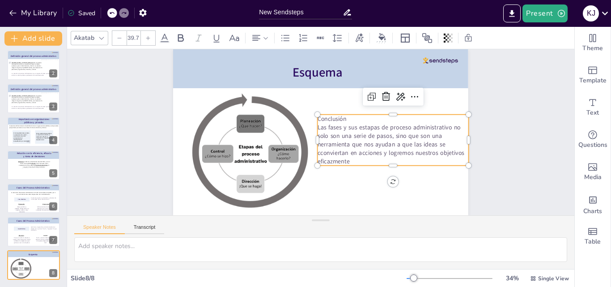
click at [327, 153] on p "Las fases y sus estapas de proceso administrativo no solo son una serie de paso…" at bounding box center [391, 152] width 155 height 58
drag, startPoint x: 346, startPoint y: 164, endPoint x: 323, endPoint y: 165, distance: 22.8
click at [323, 165] on p "Las fases y sus estapas de proceso administrativo no solo son una serie de paso…" at bounding box center [393, 144] width 151 height 43
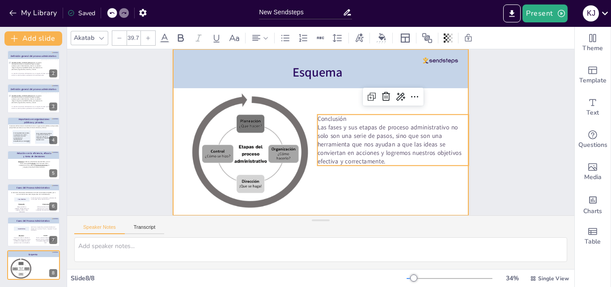
click at [396, 185] on div at bounding box center [321, 132] width 311 height 196
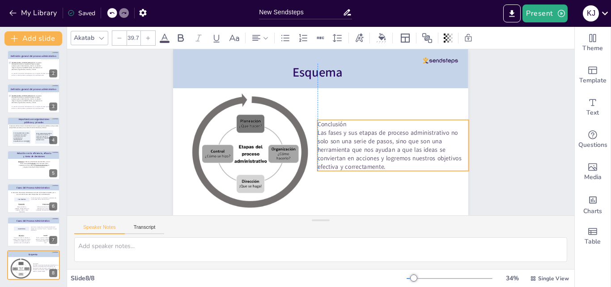
click at [417, 155] on p "Las fases y sus etapas de proceso administrativo no solo son una serie de pasos…" at bounding box center [393, 149] width 151 height 43
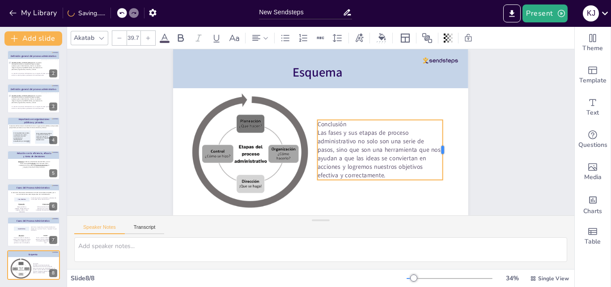
drag, startPoint x: 463, startPoint y: 148, endPoint x: 437, endPoint y: 151, distance: 26.1
click at [438, 151] on div at bounding box center [444, 162] width 13 height 60
click at [260, 39] on icon at bounding box center [256, 38] width 11 height 11
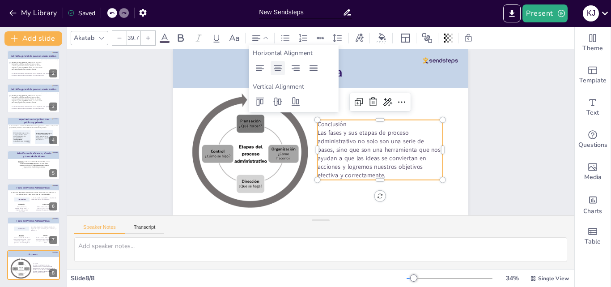
click at [281, 68] on icon at bounding box center [277, 68] width 11 height 11
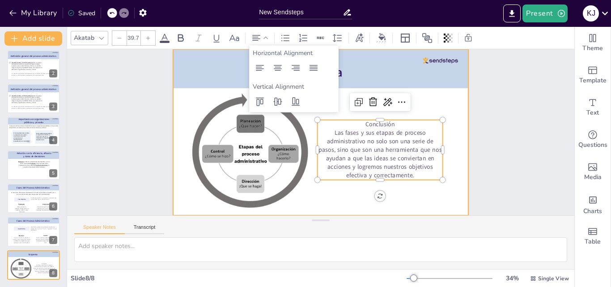
click at [418, 106] on div at bounding box center [321, 132] width 311 height 196
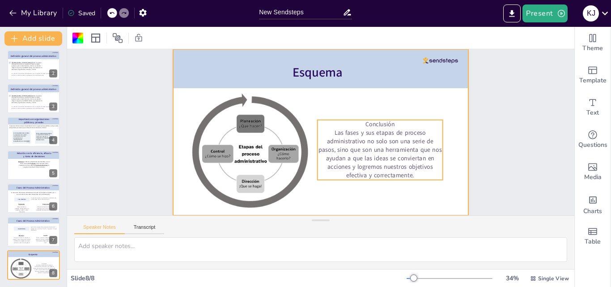
click at [387, 124] on p "Conclusión" at bounding box center [381, 129] width 126 height 21
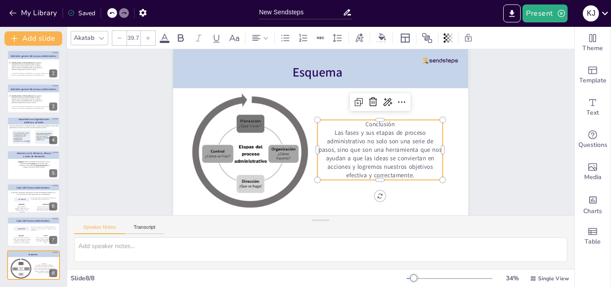
click at [387, 124] on p "Conclusión" at bounding box center [378, 148] width 118 height 59
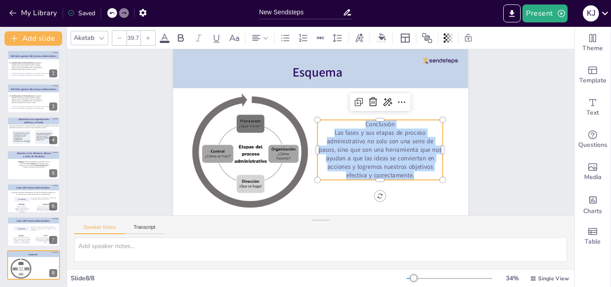
drag, startPoint x: 367, startPoint y: 136, endPoint x: 352, endPoint y: 123, distance: 20.3
click at [352, 123] on div "Conclusión Las fases y sus etapas de proceso administrativo no solo son una ser…" at bounding box center [378, 155] width 131 height 72
click at [165, 38] on icon at bounding box center [164, 38] width 11 height 11
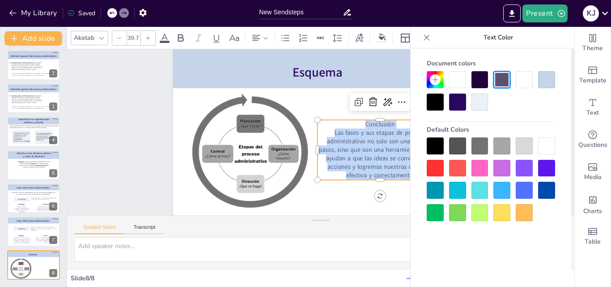
click at [427, 99] on div at bounding box center [435, 102] width 17 height 17
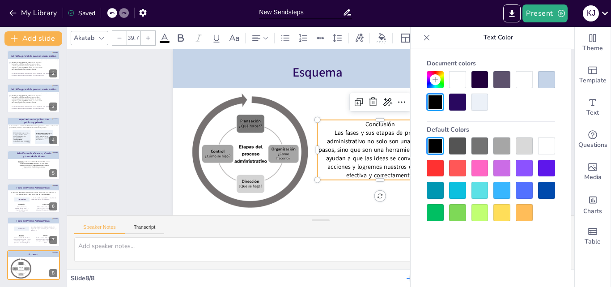
click at [403, 121] on p "Conclusión" at bounding box center [380, 124] width 125 height 9
drag, startPoint x: 399, startPoint y: 123, endPoint x: 352, endPoint y: 121, distance: 47.5
click at [352, 122] on p "Conclusión" at bounding box center [367, 171] width 90 height 99
click at [180, 36] on icon at bounding box center [180, 38] width 11 height 11
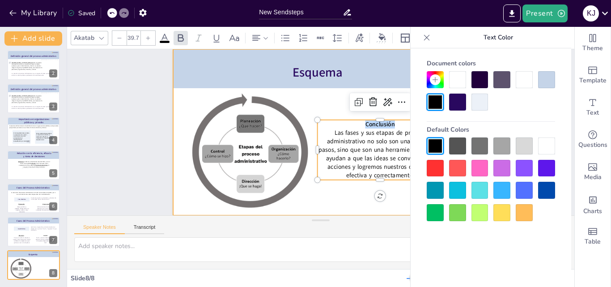
click at [391, 198] on div at bounding box center [320, 132] width 249 height 332
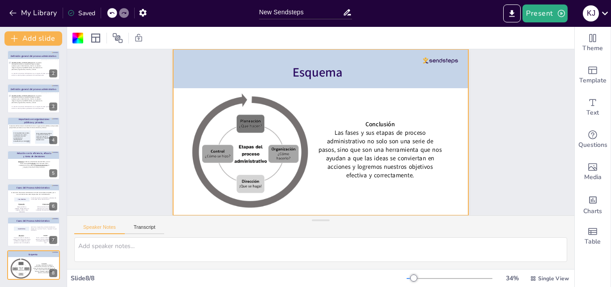
scroll to position [32, 0]
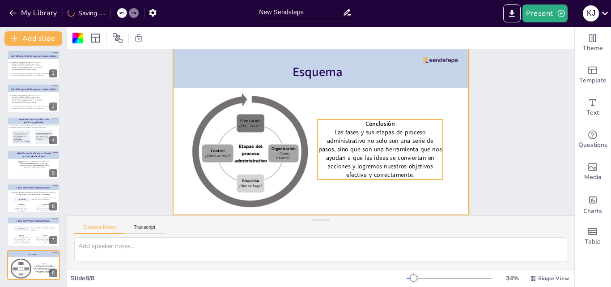
click at [405, 156] on span "Las fases y sus etapas de proceso administrativo no solo son una serie de pasos…" at bounding box center [378, 158] width 123 height 59
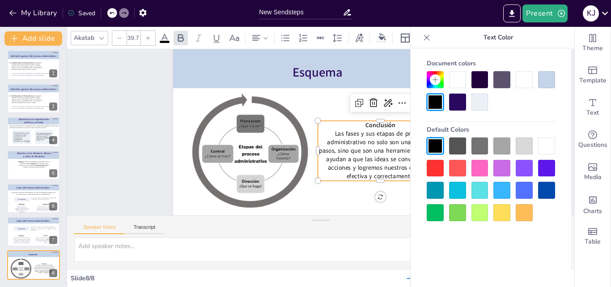
click at [347, 190] on div at bounding box center [321, 132] width 311 height 196
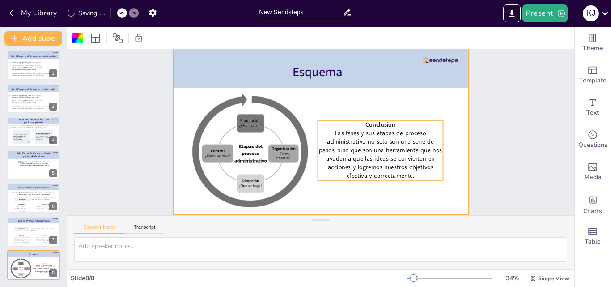
click at [423, 155] on body "My Library Saving...... New Sendsteps Present K J Document fonts Akatab Recentl…" at bounding box center [305, 143] width 611 height 287
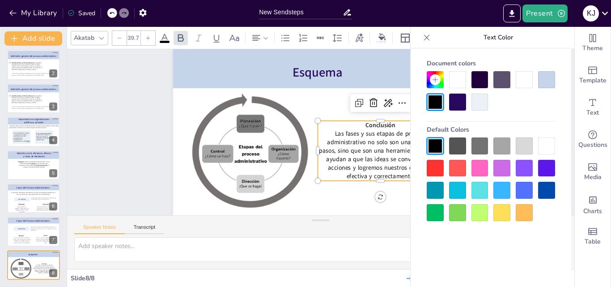
scroll to position [32, 0]
click at [389, 159] on span "Las fases y sus etapas de proceso administrativo no solo son una serie de pasos…" at bounding box center [345, 191] width 98 height 102
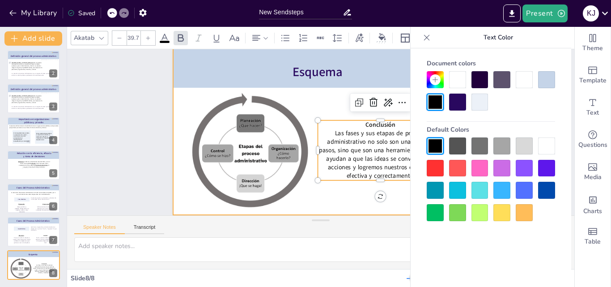
scroll to position [32, 0]
click at [400, 190] on div at bounding box center [321, 132] width 311 height 196
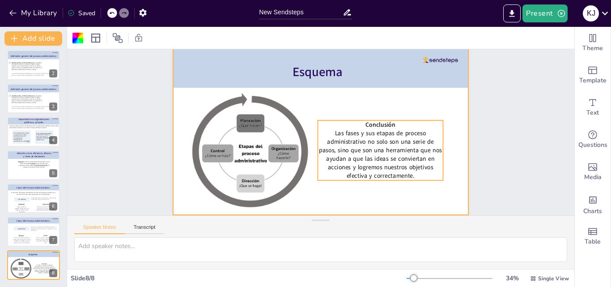
click at [418, 160] on body "My Library Saved New Sendsteps Present K J Document fonts Akatab Recently used …" at bounding box center [305, 143] width 611 height 287
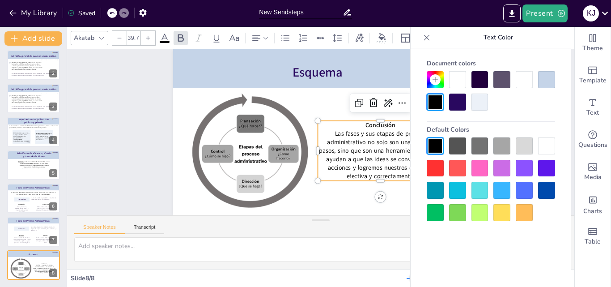
scroll to position [32, 0]
click at [427, 38] on icon at bounding box center [426, 37] width 9 height 9
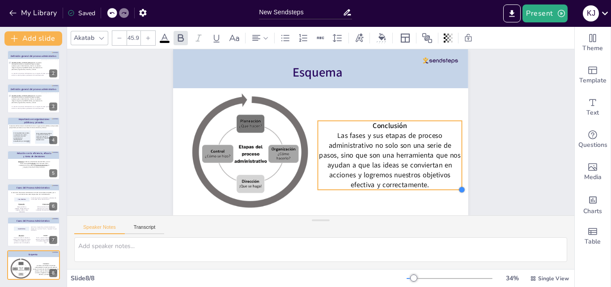
type input "46.2"
drag, startPoint x: 435, startPoint y: 174, endPoint x: 446, endPoint y: 183, distance: 14.2
click at [446, 183] on div "Esquema Conclusión Las fases y sus etapas de proceso administrativo no solo son…" at bounding box center [321, 132] width 311 height 196
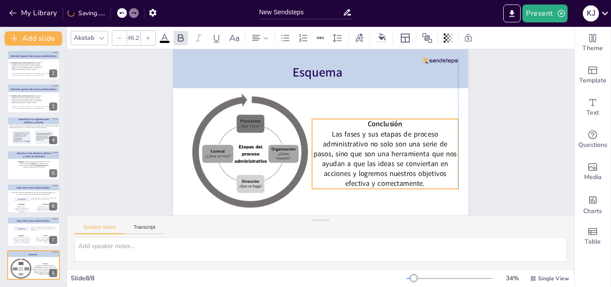
drag, startPoint x: 418, startPoint y: 160, endPoint x: 457, endPoint y: 154, distance: 39.4
click at [412, 158] on span "Las fases y sus etapas de proceso administrativo no solo son una serie de pasos…" at bounding box center [383, 164] width 144 height 69
click at [511, 145] on div "Slide 1 El Proceso Administrativo Katherine Jasmin Melgar Castilo Slide 2 Lourd…" at bounding box center [322, 119] width 524 height 243
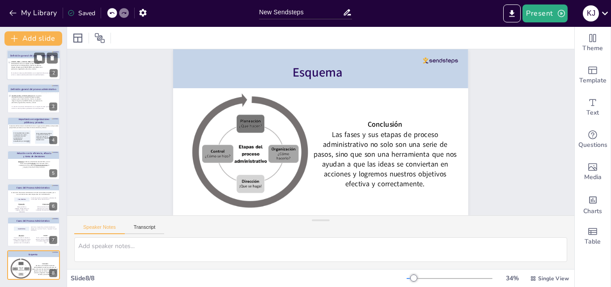
click at [25, 72] on p "En resumen el proceso administrativo es un conjunto de fases que permiten que s…" at bounding box center [34, 74] width 46 height 4
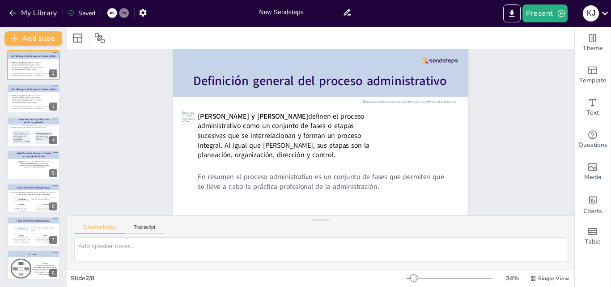
scroll to position [0, 0]
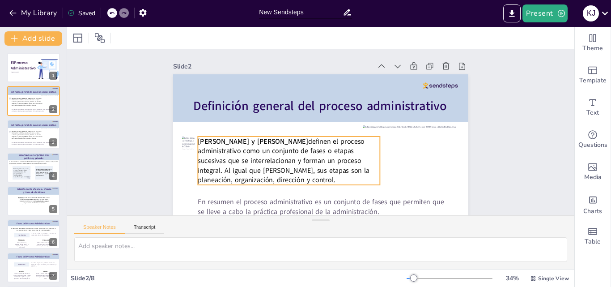
click at [218, 152] on span "definen el proceso administrativo como un conjunto de fases o etapas sucesivas …" at bounding box center [284, 160] width 172 height 48
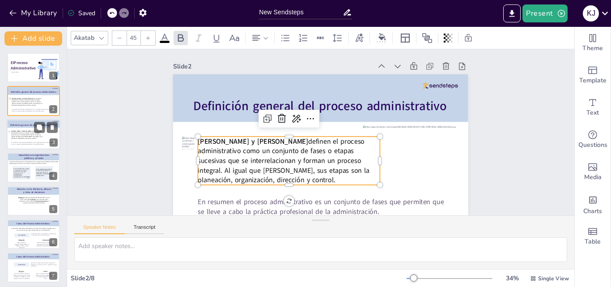
click at [22, 128] on div at bounding box center [34, 134] width 54 height 30
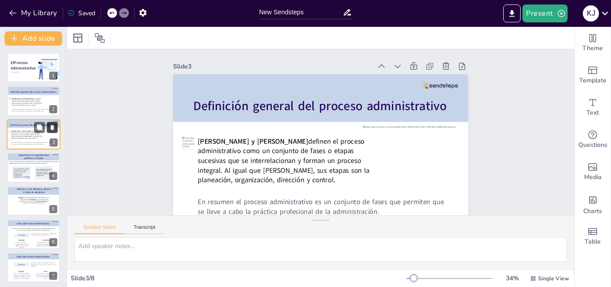
click at [51, 128] on icon at bounding box center [53, 127] width 4 height 5
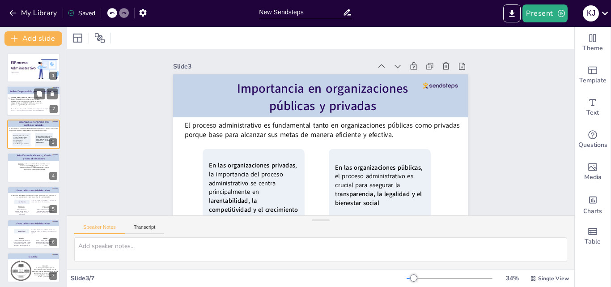
click at [18, 100] on span "definen el proceso administrativo como un conjunto de fases o etapas sucesivas …" at bounding box center [26, 101] width 31 height 9
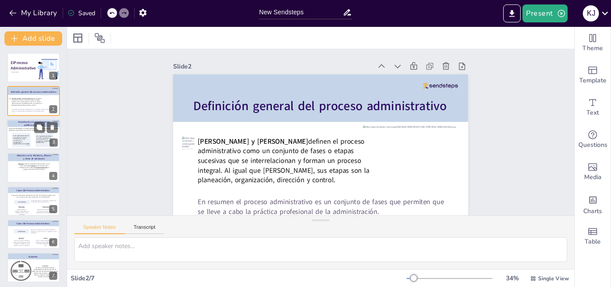
click at [25, 145] on icon at bounding box center [21, 140] width 19 height 14
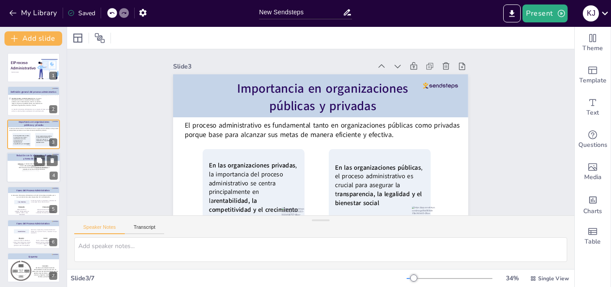
click at [28, 174] on div at bounding box center [33, 176] width 22 height 12
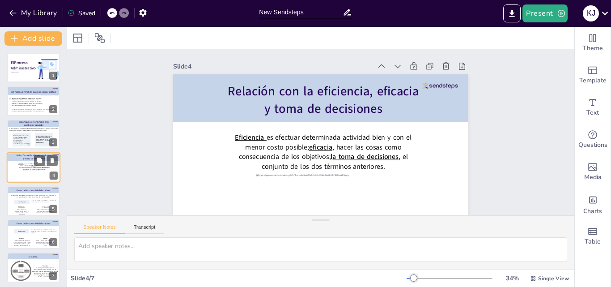
scroll to position [1, 0]
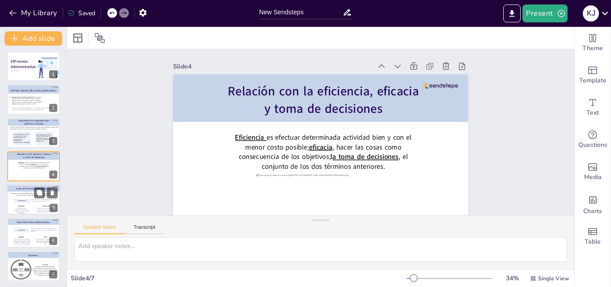
click at [31, 199] on span "En esta etapa entra la parte teórica y estructural de una empresa. Pensar antes…" at bounding box center [44, 199] width 26 height 3
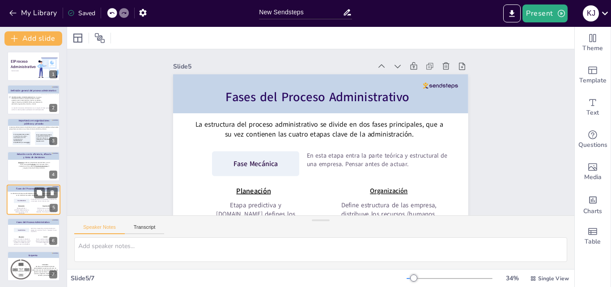
scroll to position [3, 0]
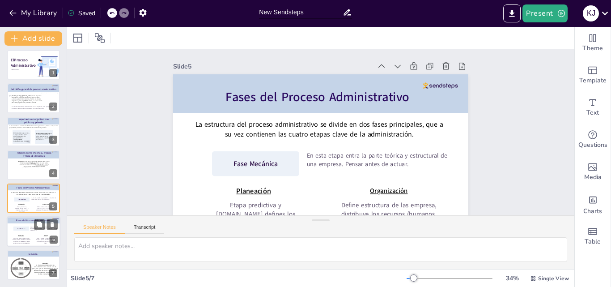
click at [31, 234] on div at bounding box center [34, 231] width 54 height 30
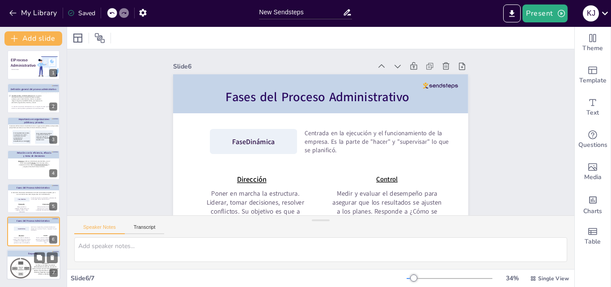
click at [31, 262] on div at bounding box center [20, 267] width 21 height 21
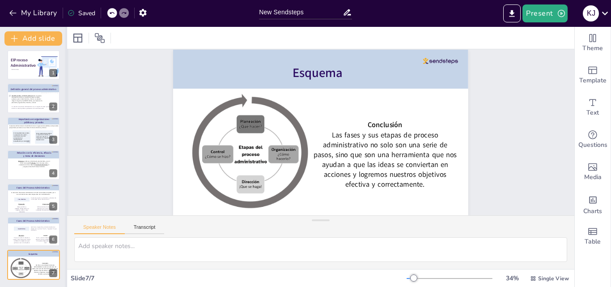
scroll to position [25, 0]
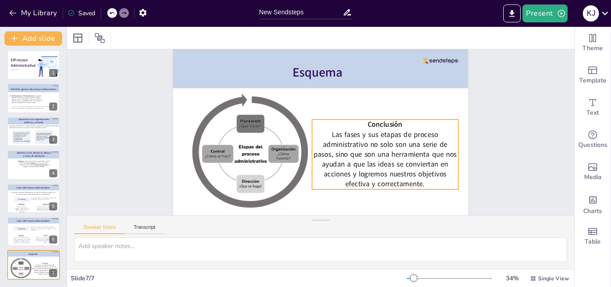
click at [361, 161] on span "Las fases y sus etapas de proceso administrativo no solo son una serie de pasos…" at bounding box center [383, 165] width 144 height 69
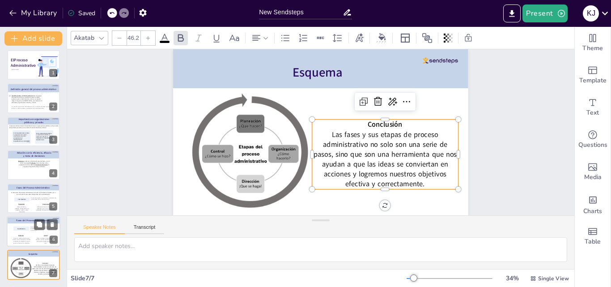
click at [25, 230] on div at bounding box center [21, 228] width 16 height 4
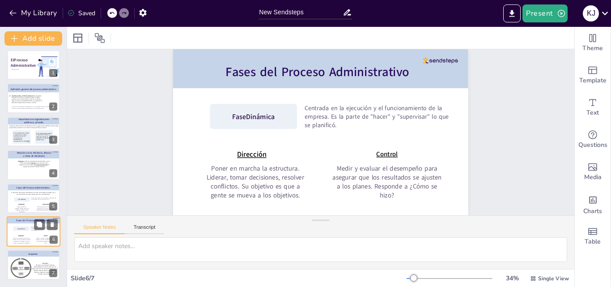
scroll to position [0, 0]
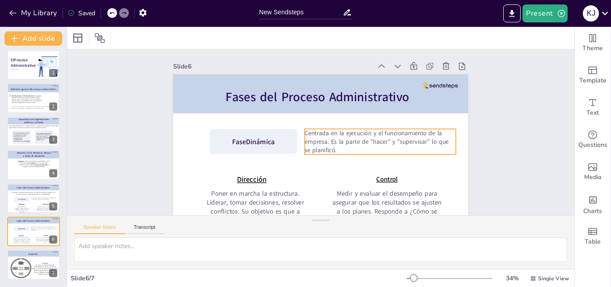
click at [332, 139] on p "Centrada en la ejecución y el funcionamiento de la empresa. Es la parte de "hac…" at bounding box center [380, 142] width 151 height 26
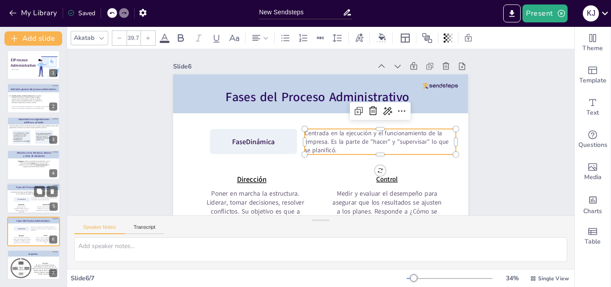
click at [27, 200] on p "Fase Mecánica" at bounding box center [21, 199] width 22 height 2
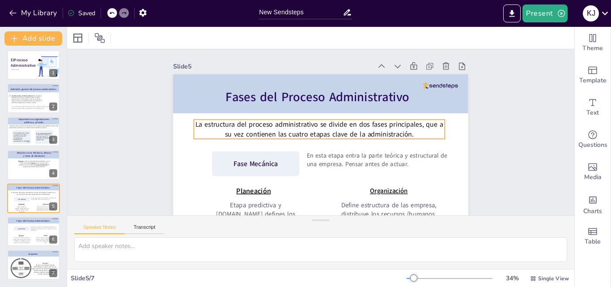
click at [309, 121] on span "La estructura del proceso administrativo se divide en dos fases principales, qu…" at bounding box center [329, 134] width 110 height 230
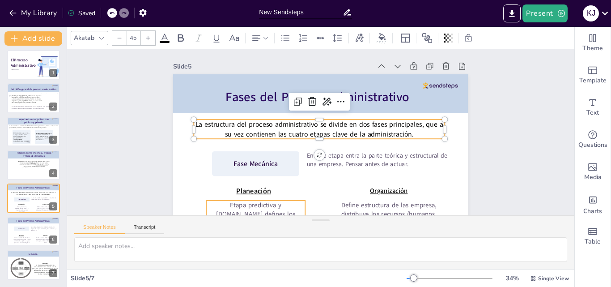
scroll to position [32, 0]
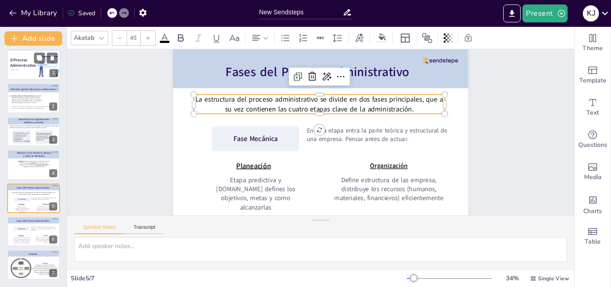
click at [24, 65] on strong "El Proceso Administrativo" at bounding box center [23, 62] width 26 height 11
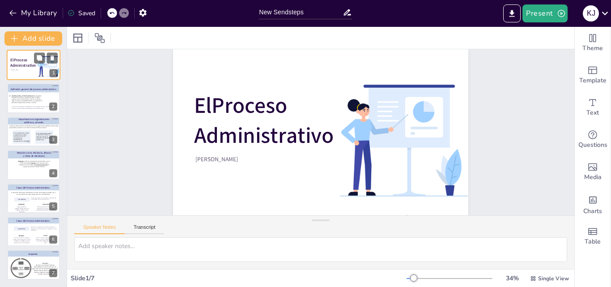
scroll to position [0, 0]
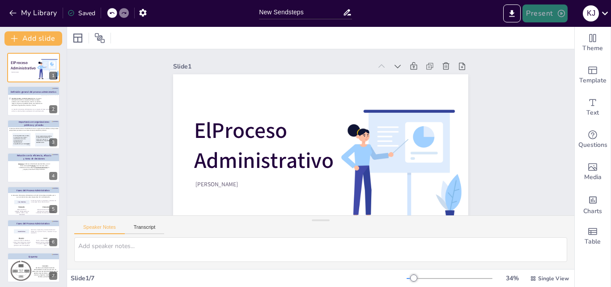
click at [545, 13] on button "Present" at bounding box center [545, 13] width 45 height 18
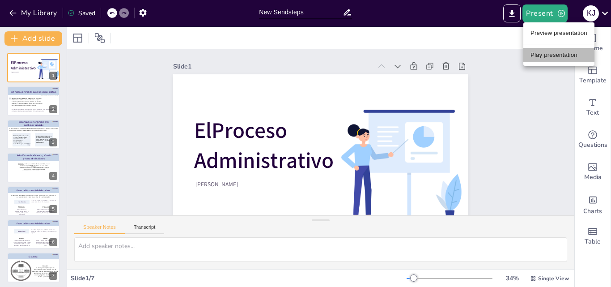
click at [549, 58] on li "Play presentation" at bounding box center [558, 55] width 71 height 14
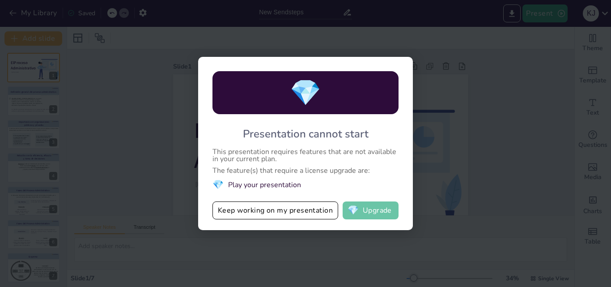
click at [380, 211] on button "💎 Upgrade" at bounding box center [371, 210] width 56 height 18
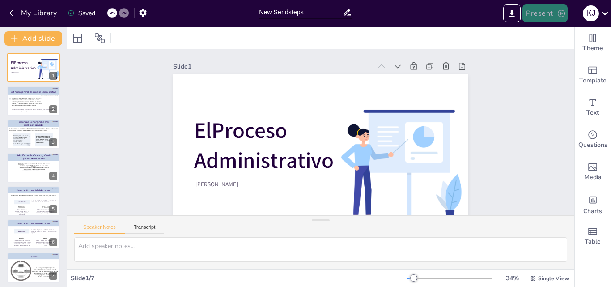
click at [528, 17] on button "Present" at bounding box center [545, 13] width 45 height 18
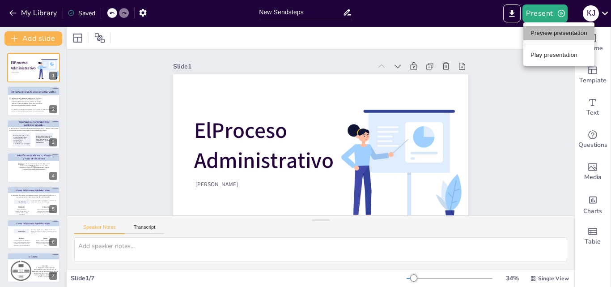
click at [548, 34] on li "Preview presentation" at bounding box center [558, 33] width 71 height 14
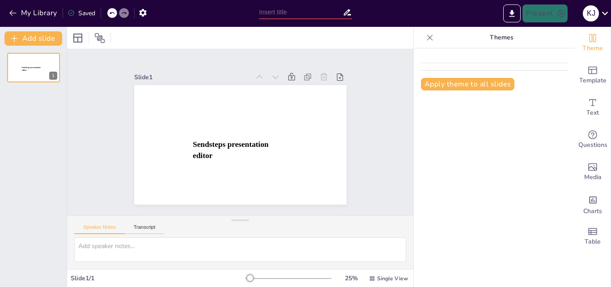
type input "New Sendsteps"
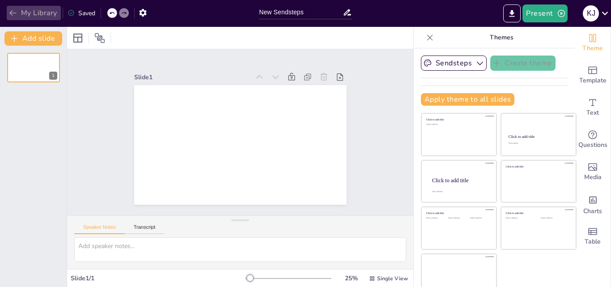
click at [10, 13] on icon "button" at bounding box center [12, 13] width 7 height 6
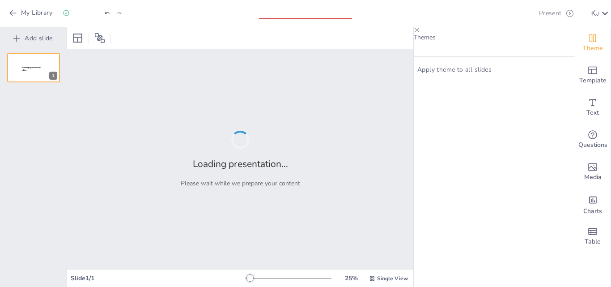
type input "Fundamentos del Proceso Administrativo: Estructura y Función"
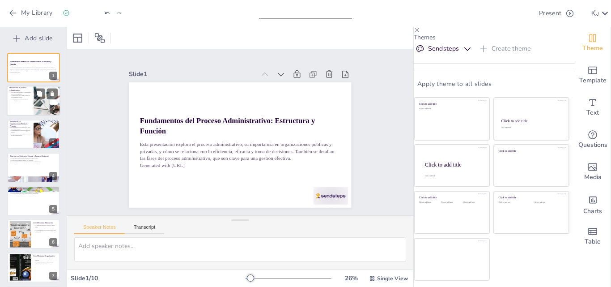
click at [38, 108] on div at bounding box center [47, 101] width 64 height 30
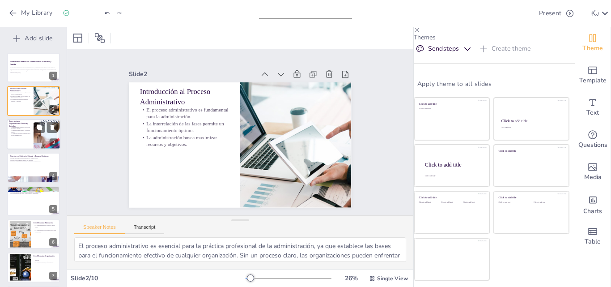
click at [37, 134] on div at bounding box center [47, 134] width 56 height 30
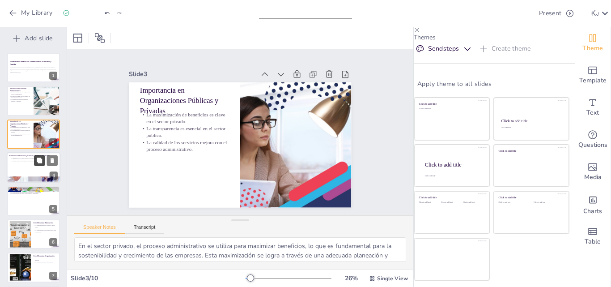
click at [37, 165] on button at bounding box center [39, 160] width 11 height 11
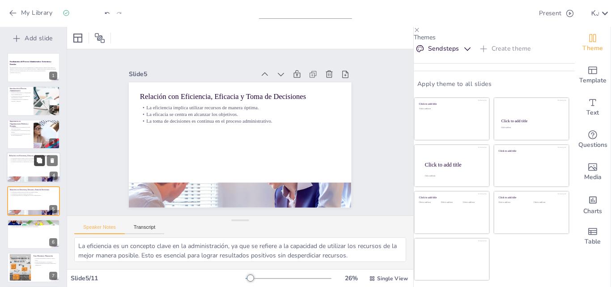
scroll to position [34, 0]
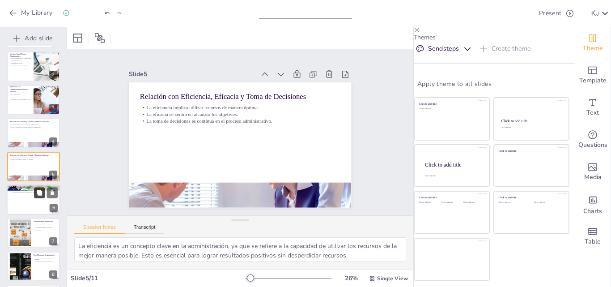
click at [35, 187] on button at bounding box center [39, 192] width 11 height 11
type textarea "La división del proceso administrativo en bloques permite una mejor comprensión…"
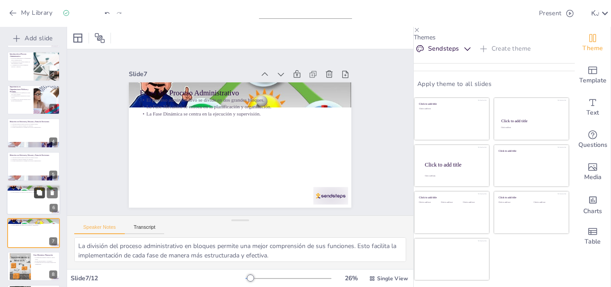
scroll to position [101, 0]
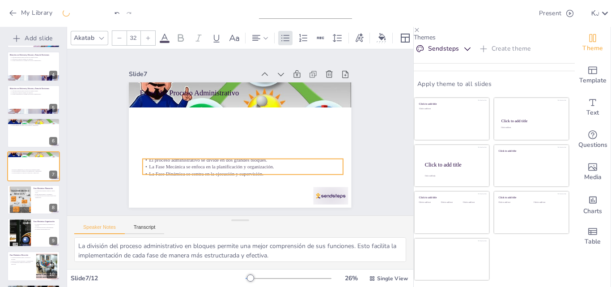
drag, startPoint x: 171, startPoint y: 94, endPoint x: 177, endPoint y: 81, distance: 15.2
click at [173, 153] on p "El proceso administrativo se divide en dos grandes bloques." at bounding box center [228, 157] width 177 height 106
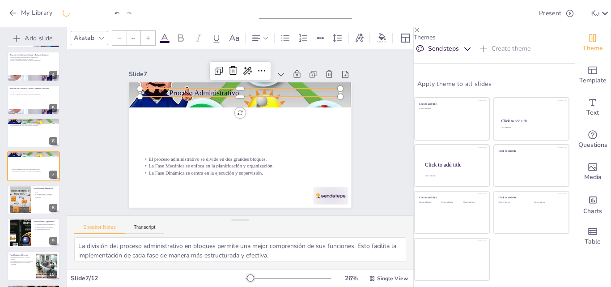
type input "48"
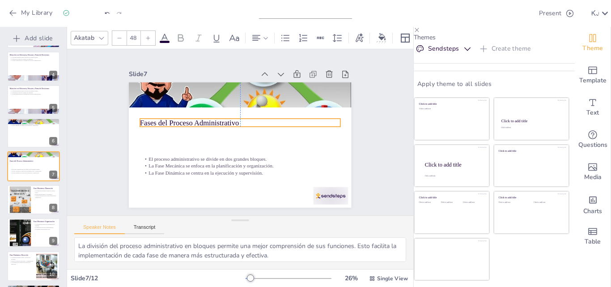
drag, startPoint x: 174, startPoint y: 88, endPoint x: 173, endPoint y: 119, distance: 30.9
click at [173, 119] on p "Fases del Proceso Administrativo" at bounding box center [241, 122] width 200 height 31
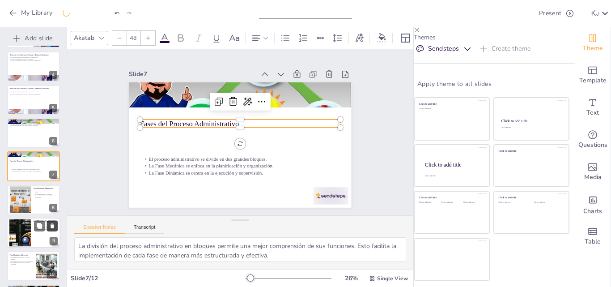
scroll to position [169, 0]
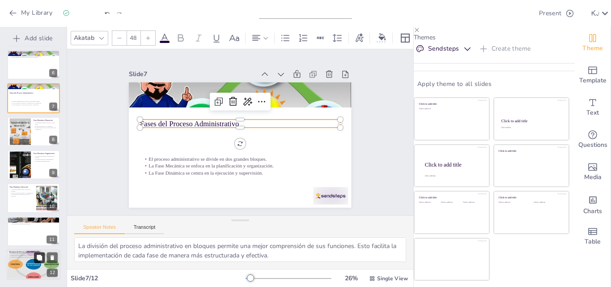
click at [34, 259] on button at bounding box center [39, 257] width 11 height 11
type textarea "Reconocer la importancia del proceso administrativo es clave para cualquier org…"
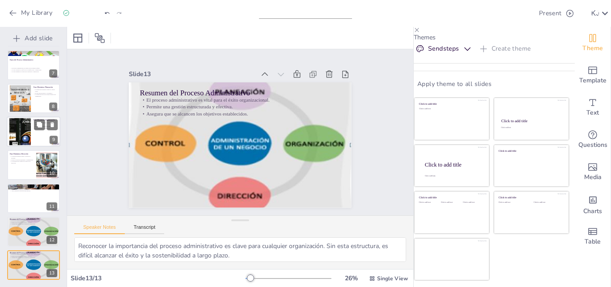
scroll to position [0, 0]
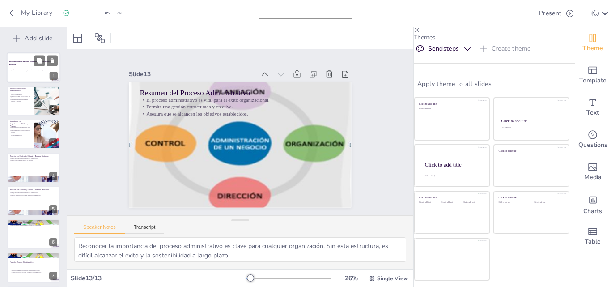
click at [31, 64] on p "Fundamentos del Proceso Administrativo: Estructura y Función" at bounding box center [33, 62] width 48 height 5
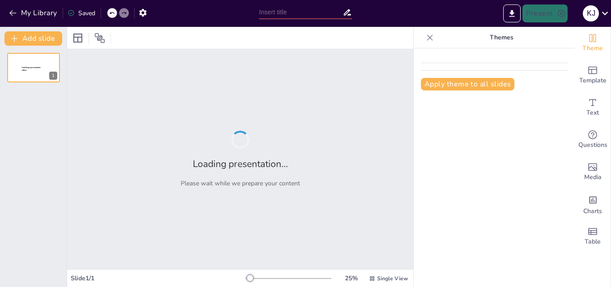
type input "New Sendsteps"
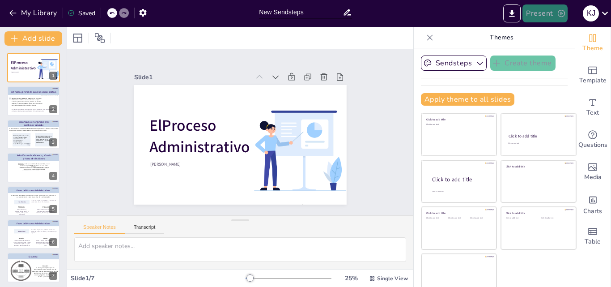
click at [545, 15] on button "Present" at bounding box center [545, 13] width 45 height 18
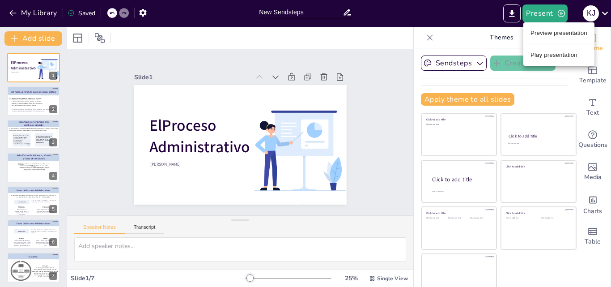
click at [549, 34] on li "Preview presentation" at bounding box center [558, 33] width 71 height 14
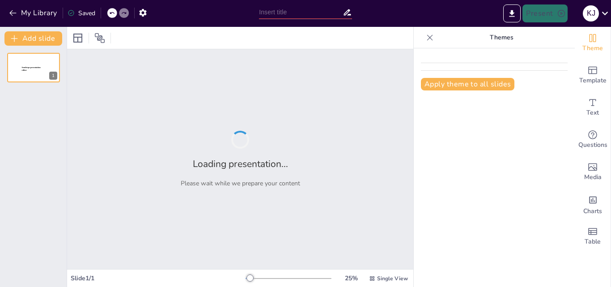
type input "New Sendsteps"
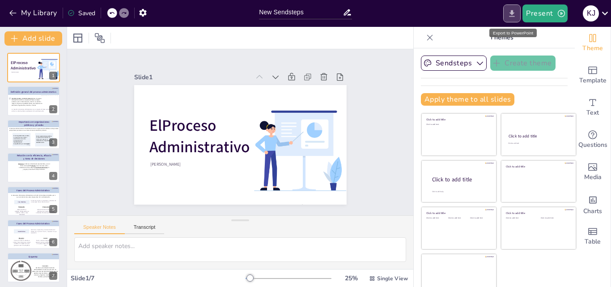
click at [510, 16] on icon "Export to PowerPoint" at bounding box center [511, 13] width 9 height 9
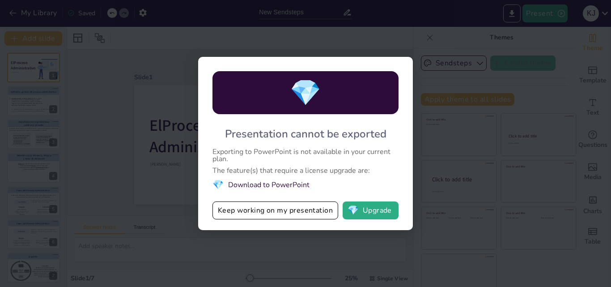
click at [413, 76] on div "💎 Presentation cannot be exported Exporting to PowerPoint is not available in y…" at bounding box center [305, 143] width 611 height 287
click at [402, 68] on div "💎 Presentation cannot be exported Exporting to PowerPoint is not available in y…" at bounding box center [305, 143] width 215 height 173
click at [266, 25] on div "💎 Presentation cannot be exported Exporting to PowerPoint is not available in y…" at bounding box center [305, 143] width 611 height 287
click at [65, 120] on div "💎 Presentation cannot be exported Exporting to PowerPoint is not available in y…" at bounding box center [305, 143] width 611 height 287
click at [389, 211] on button "💎 Upgrade" at bounding box center [371, 210] width 56 height 18
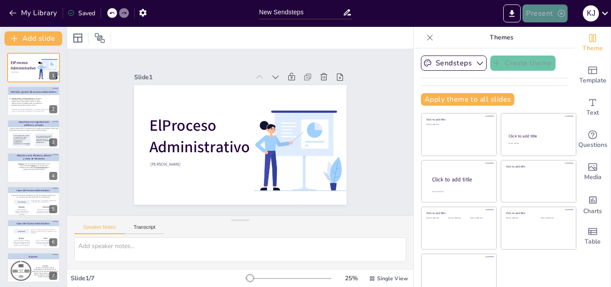
click at [553, 13] on button "Present" at bounding box center [545, 13] width 45 height 18
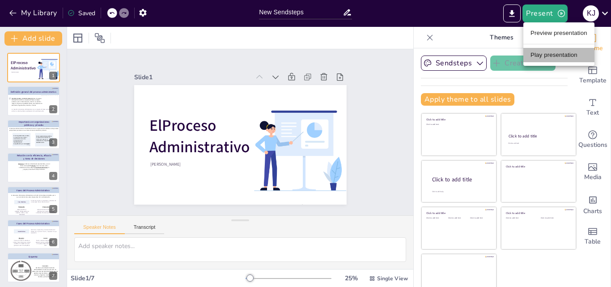
click at [549, 56] on li "Play presentation" at bounding box center [558, 55] width 71 height 14
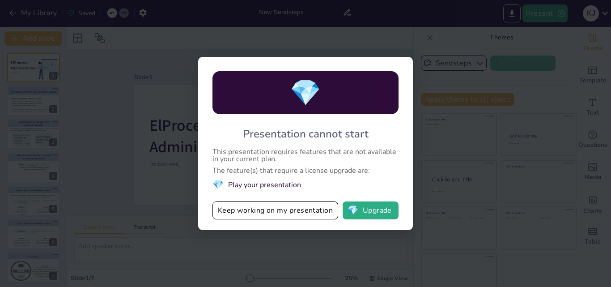
click at [406, 59] on div "💎 Presentation cannot start This presentation requires features that are not av…" at bounding box center [305, 143] width 215 height 173
click at [315, 35] on div "💎 Presentation cannot start This presentation requires features that are not av…" at bounding box center [305, 143] width 611 height 287
click at [359, 207] on span "💎" at bounding box center [353, 210] width 11 height 9
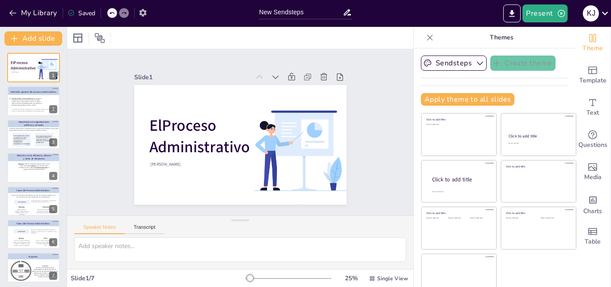
click at [145, 14] on icon "button" at bounding box center [142, 13] width 7 height 8
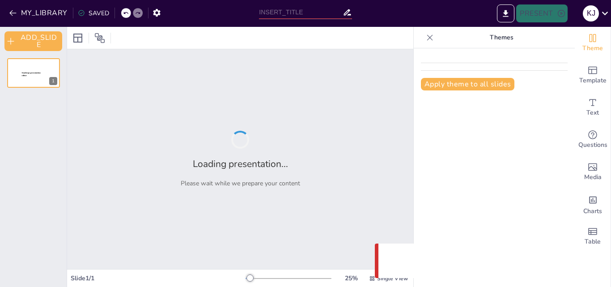
type input "New Sendsteps"
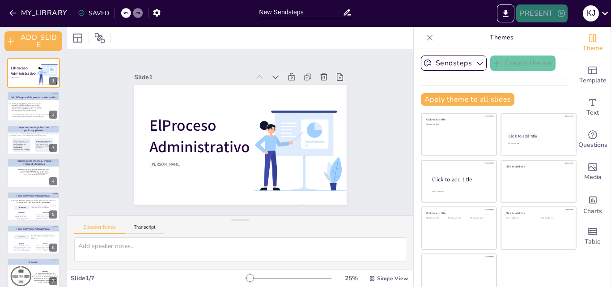
click at [563, 17] on icon "button" at bounding box center [561, 13] width 9 height 9
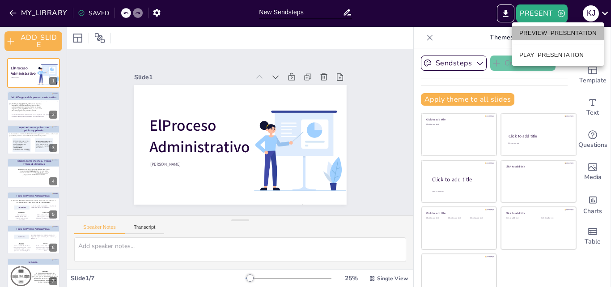
click at [550, 34] on li "PREVIEW_PRESENTATION" at bounding box center [558, 33] width 92 height 14
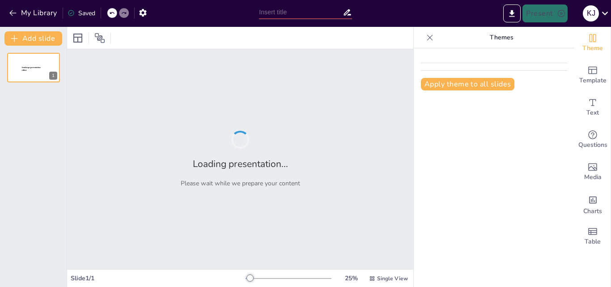
type input "New Sendsteps"
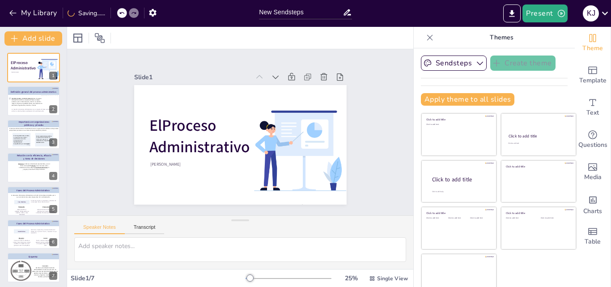
click at [425, 38] on icon at bounding box center [429, 37] width 9 height 9
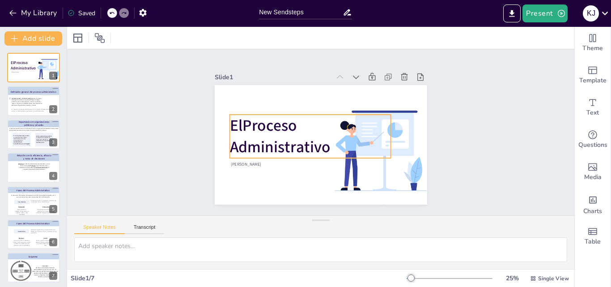
click at [257, 126] on strong "El Proceso Administrativo" at bounding box center [277, 127] width 103 height 63
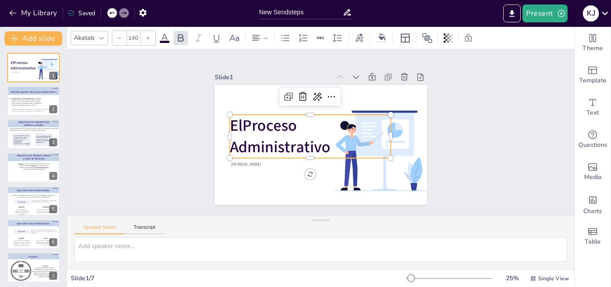
click at [257, 126] on strong "El Proceso Administrativo" at bounding box center [279, 111] width 94 height 94
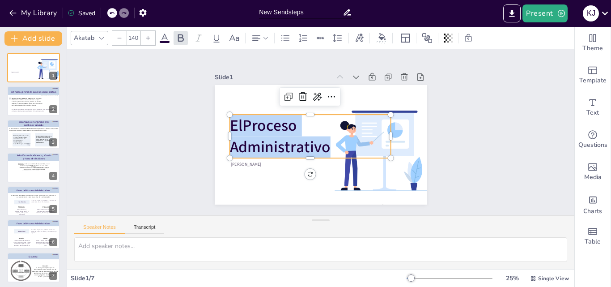
drag, startPoint x: 322, startPoint y: 145, endPoint x: 222, endPoint y: 123, distance: 102.2
click at [222, 123] on div "Katherine Jasmin Melgar Castilo El Proceso Administrativo" at bounding box center [315, 143] width 244 height 210
copy strong "El Proceso Administrativo"
click at [336, 12] on input "New Sendsteps" at bounding box center [301, 12] width 84 height 13
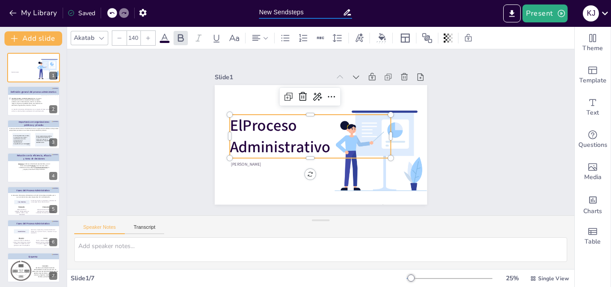
drag, startPoint x: 260, startPoint y: 13, endPoint x: 229, endPoint y: 11, distance: 31.0
click at [229, 11] on div "My Library Saved New Sendsteps Present K J" at bounding box center [305, 13] width 611 height 27
paste input "El Proceso Administrativo"
type input "El Proceso Administrativo"
click at [610, 15] on icon at bounding box center [605, 13] width 12 height 12
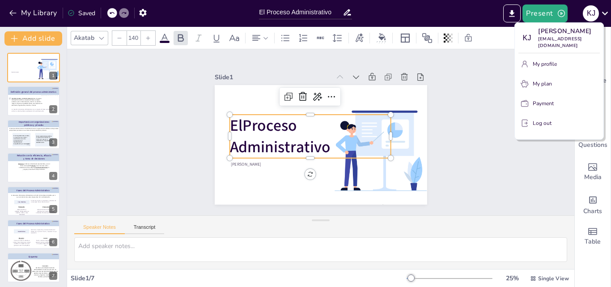
click at [499, 154] on div at bounding box center [305, 143] width 611 height 287
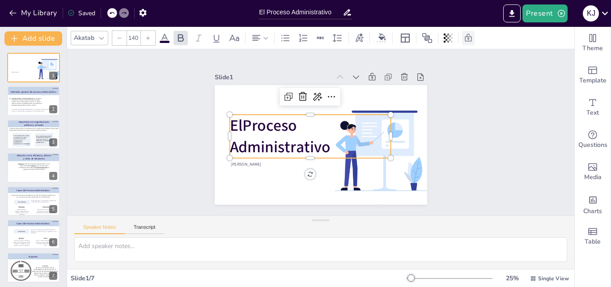
click at [470, 35] on icon at bounding box center [468, 38] width 7 height 8
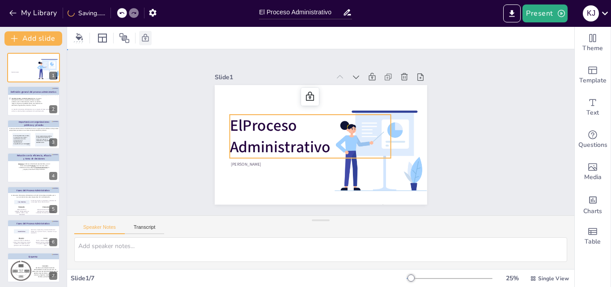
click at [473, 73] on div "Slide 1 Katherine Jasmin Melgar Castilo El Proceso Administrativo Slide 2 Lourd…" at bounding box center [320, 132] width 531 height 358
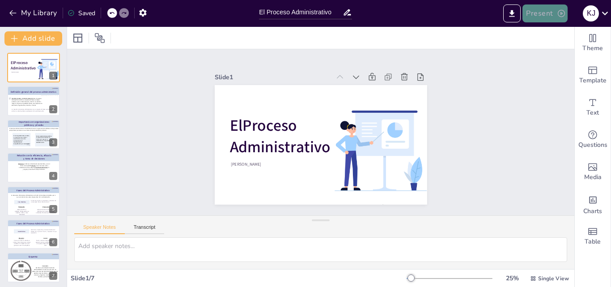
click at [547, 19] on button "Present" at bounding box center [545, 13] width 45 height 18
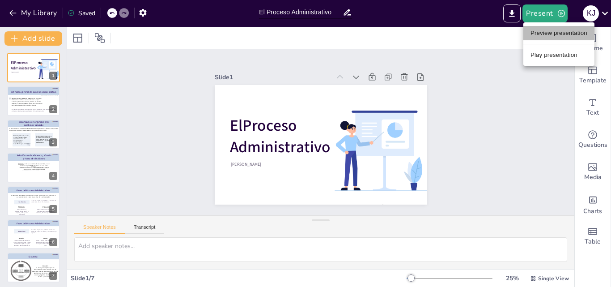
click at [547, 36] on li "Preview presentation" at bounding box center [558, 33] width 71 height 14
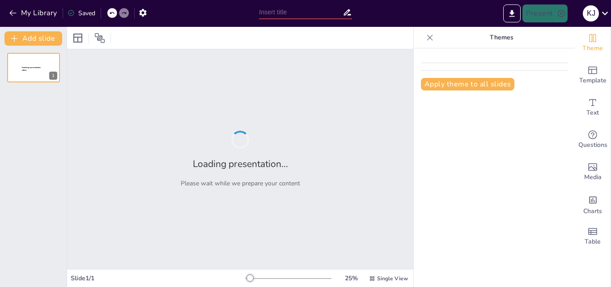
type input "El Proceso Administrativo"
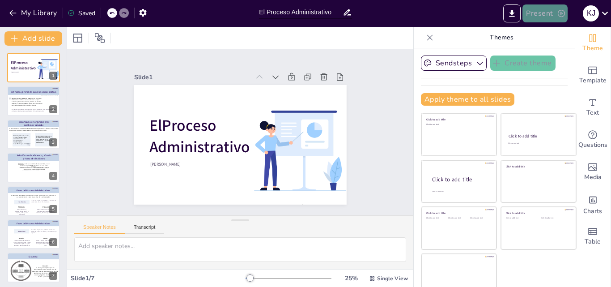
click at [538, 21] on button "Present" at bounding box center [545, 13] width 45 height 18
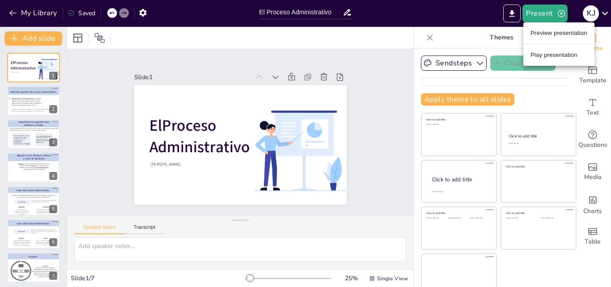
click at [560, 56] on li "Play presentation" at bounding box center [558, 55] width 71 height 14
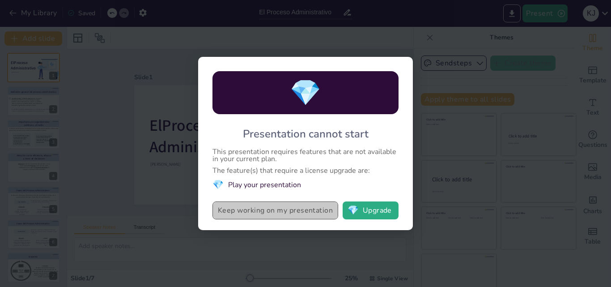
click at [299, 211] on button "Keep working on my presentation" at bounding box center [276, 210] width 126 height 18
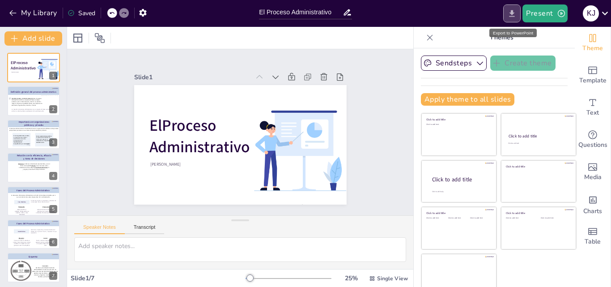
click at [510, 16] on icon "Export to PowerPoint" at bounding box center [511, 13] width 9 height 9
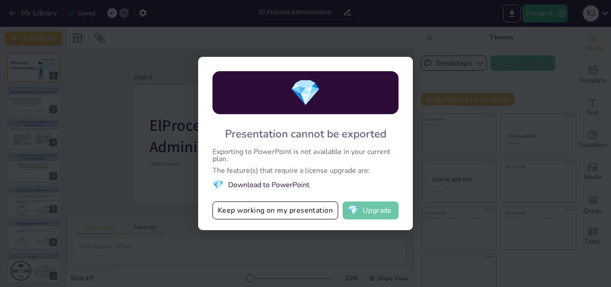
click at [358, 213] on span "💎" at bounding box center [353, 210] width 11 height 9
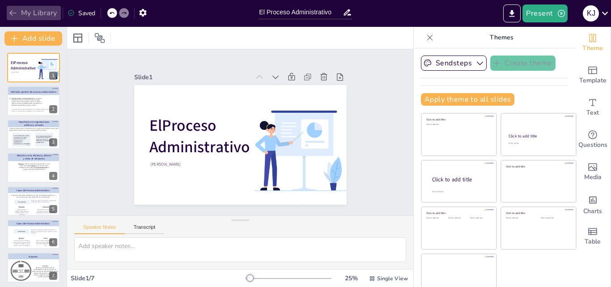
click at [17, 10] on icon "button" at bounding box center [13, 13] width 9 height 9
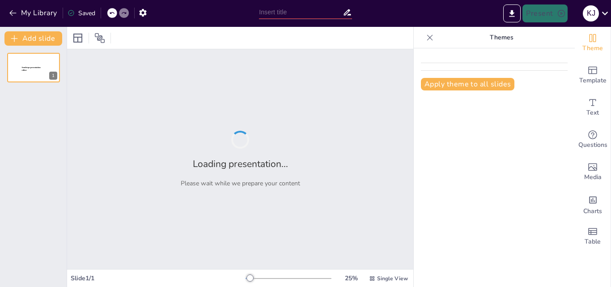
type input "El Proceso Administrativo"
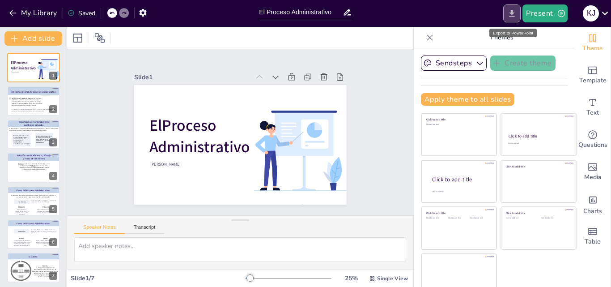
click at [511, 15] on icon "Export to PowerPoint" at bounding box center [511, 13] width 9 height 9
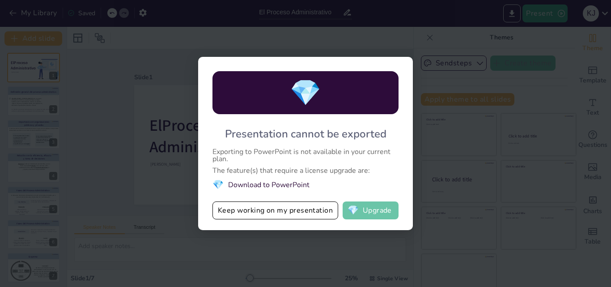
click at [358, 208] on span "💎" at bounding box center [353, 210] width 11 height 9
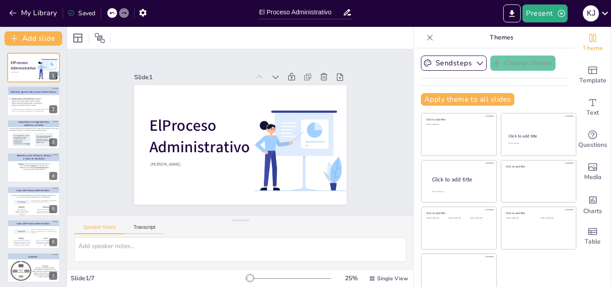
click at [425, 40] on icon at bounding box center [429, 37] width 9 height 9
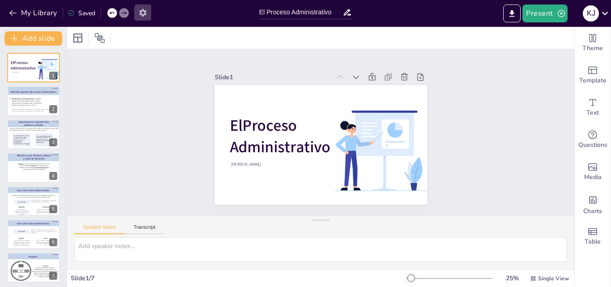
click at [142, 11] on icon "button" at bounding box center [142, 13] width 7 height 8
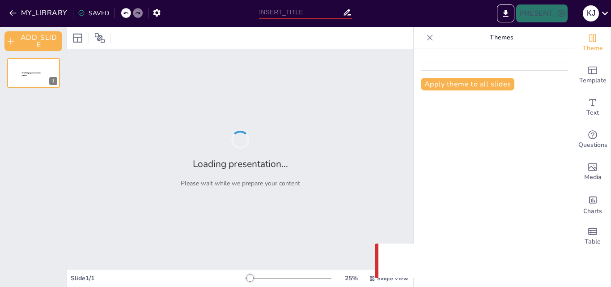
type input "El Proceso Administrativo"
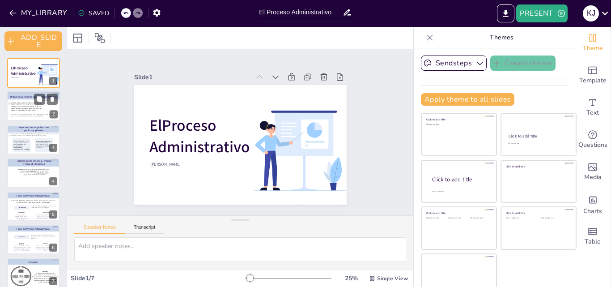
click at [39, 106] on span "definen el proceso administrativo como un conjunto de fases o etapas sucesivas …" at bounding box center [26, 106] width 31 height 9
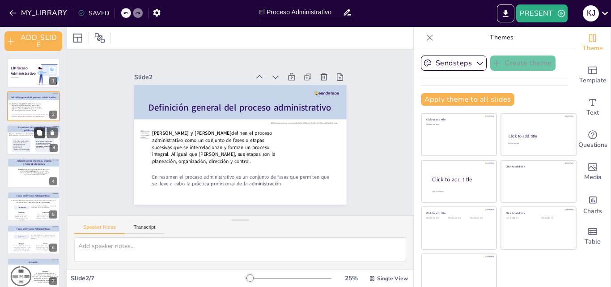
click at [36, 136] on icon at bounding box center [39, 132] width 6 height 6
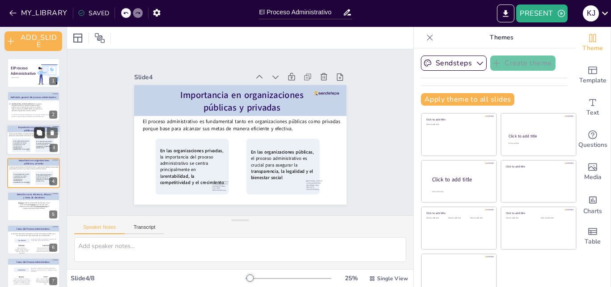
scroll to position [4, 0]
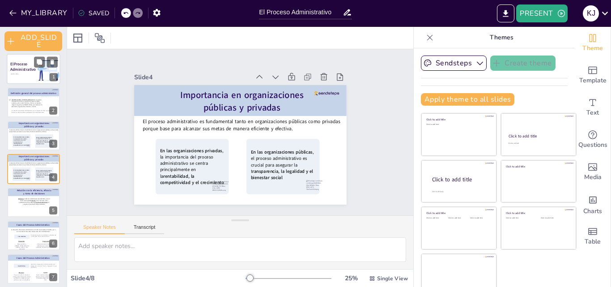
click at [31, 68] on strong "El Proceso Administrativo" at bounding box center [23, 66] width 26 height 11
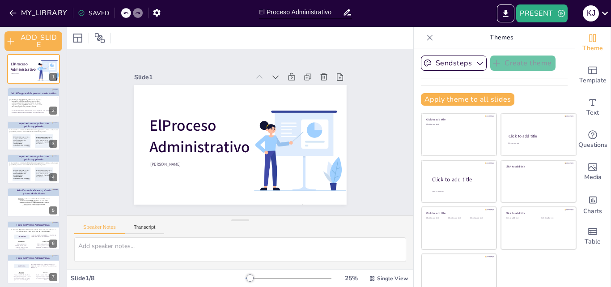
scroll to position [0, 0]
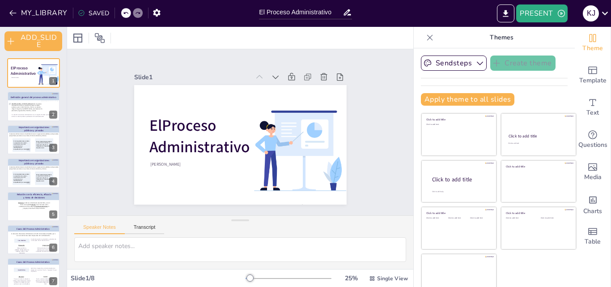
click at [425, 42] on icon at bounding box center [429, 37] width 9 height 9
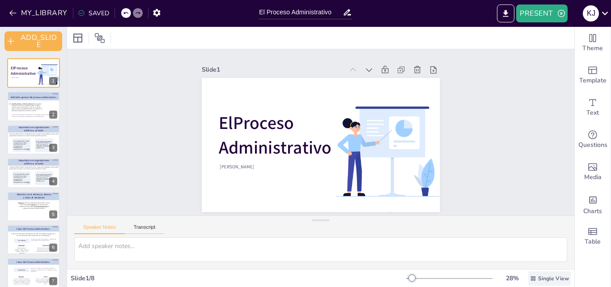
click at [547, 282] on div "Single View" at bounding box center [549, 278] width 43 height 14
click at [536, 260] on span "List View" at bounding box center [536, 258] width 47 height 9
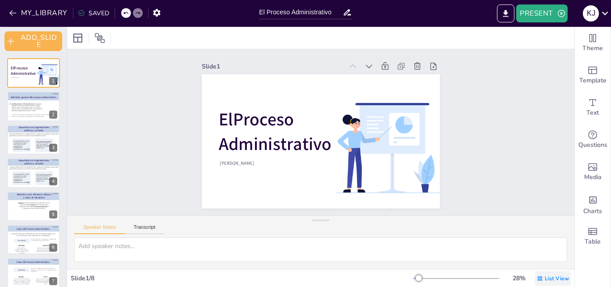
click at [545, 277] on span "List View" at bounding box center [557, 278] width 24 height 7
click at [534, 243] on span "Single View" at bounding box center [539, 240] width 41 height 9
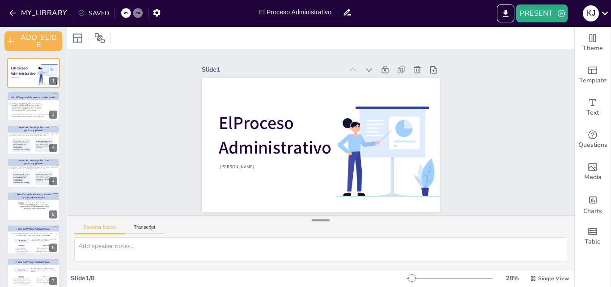
click at [312, 219] on div at bounding box center [321, 220] width 18 height 9
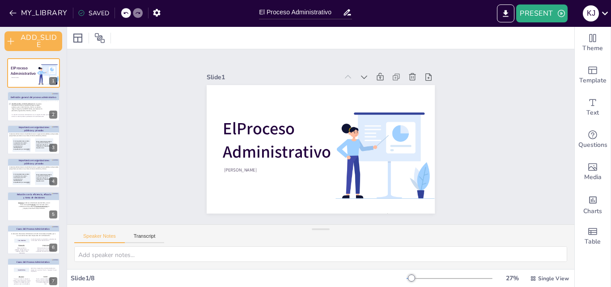
drag, startPoint x: 312, startPoint y: 219, endPoint x: 310, endPoint y: 276, distance: 56.8
click at [310, 276] on div "Slide 1 El Proceso Administrativo Katherine Jasmin Melgar Castilo Slide 2 Lourd…" at bounding box center [320, 157] width 507 height 260
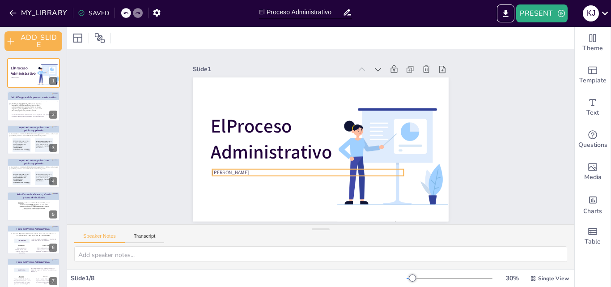
scroll to position [1, 0]
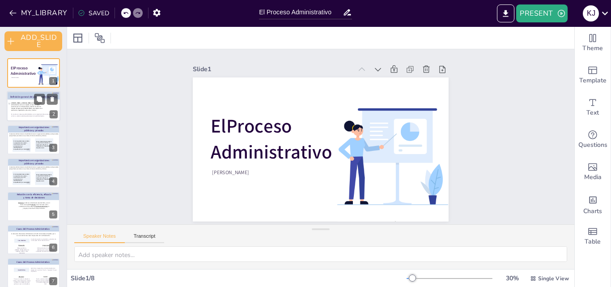
click at [25, 106] on span "definen el proceso administrativo como un conjunto de fases o etapas sucesivas …" at bounding box center [26, 106] width 31 height 9
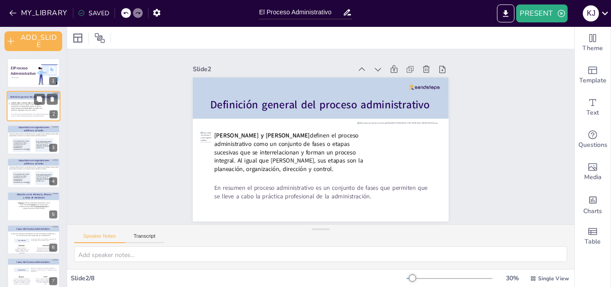
scroll to position [0, 0]
click at [25, 145] on span ", la importancia del proceso administrativo se centra principalmente en la" at bounding box center [21, 144] width 16 height 8
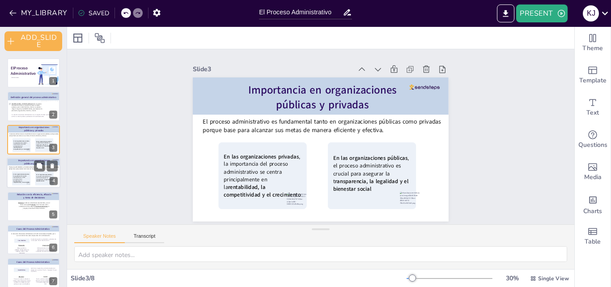
click at [27, 173] on icon at bounding box center [21, 178] width 19 height 14
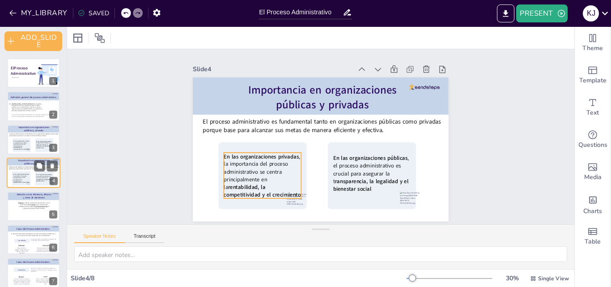
scroll to position [4, 0]
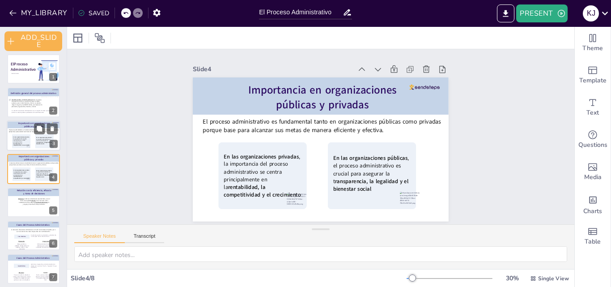
click at [25, 140] on span ", la importancia del proceso administrativo se centra principalmente en la" at bounding box center [21, 140] width 16 height 8
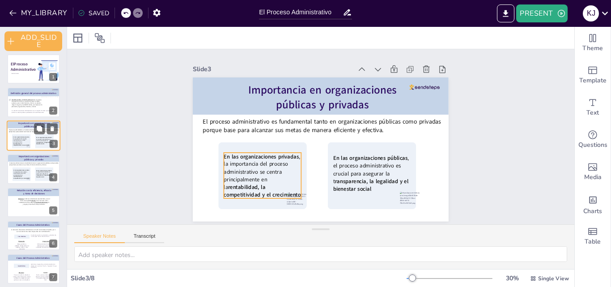
scroll to position [0, 0]
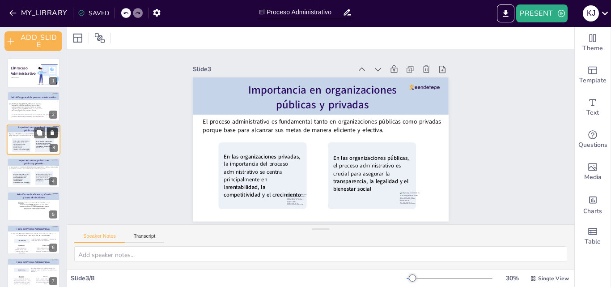
click at [51, 131] on icon at bounding box center [53, 132] width 4 height 5
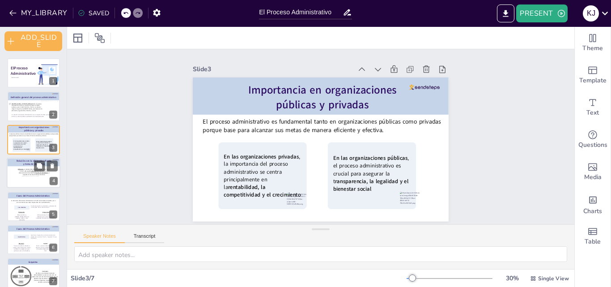
click at [30, 174] on span ", el conjunto de los dos términos anteriores." at bounding box center [36, 174] width 27 height 4
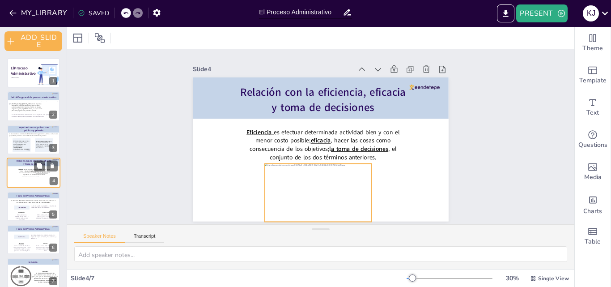
scroll to position [4, 0]
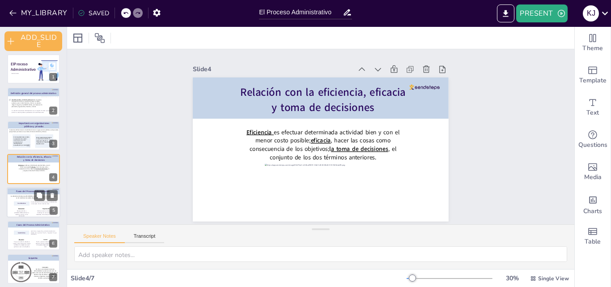
click at [22, 207] on span "Planeación" at bounding box center [21, 208] width 6 height 2
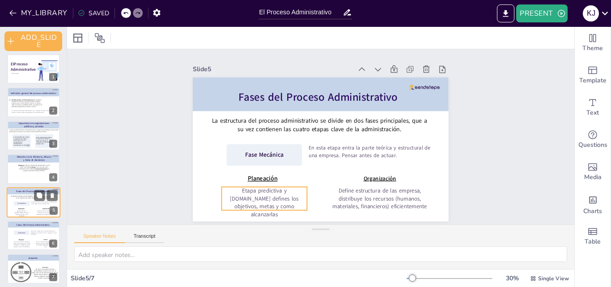
scroll to position [8, 0]
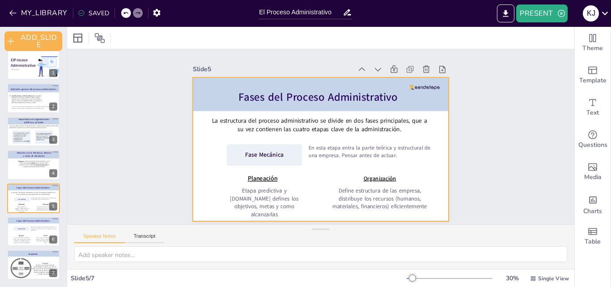
click at [283, 160] on p "Define estructura de las empresa, distribuye los recursos (humanos, materiales,…" at bounding box center [236, 121] width 93 height 77
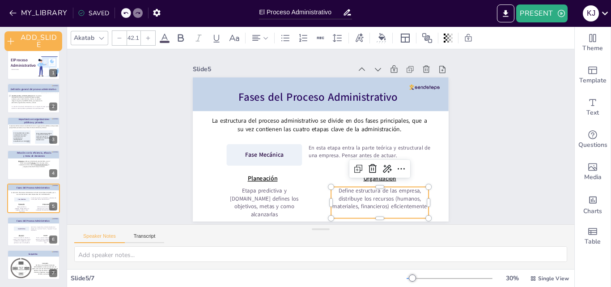
click at [416, 203] on p "Define estructura de las empresa, distribuye los recursos (humanos, materiales,…" at bounding box center [366, 209] width 100 height 43
click at [399, 203] on p "Define estructura de las empresa, distribuye los recursos (humanos, materiales,…" at bounding box center [349, 217] width 98 height 61
click at [416, 204] on p "Define estructura de las empresa, distribuye los recursos (humanos, materiales,…" at bounding box center [366, 209] width 100 height 43
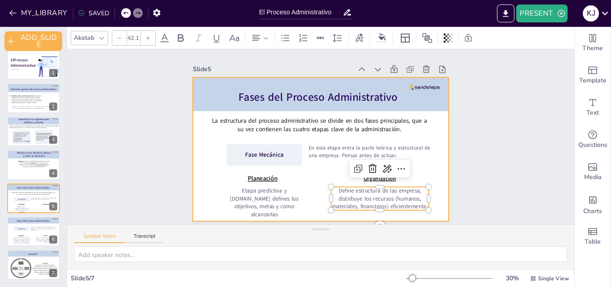
click at [432, 200] on div at bounding box center [318, 149] width 280 height 194
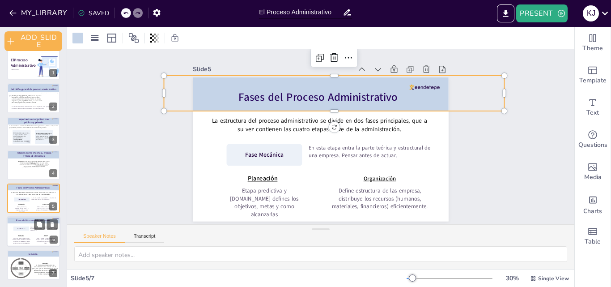
click at [21, 236] on span "Dirección" at bounding box center [20, 235] width 5 height 2
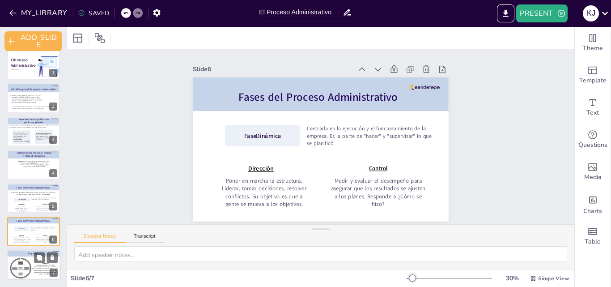
click at [15, 267] on div at bounding box center [20, 267] width 21 height 21
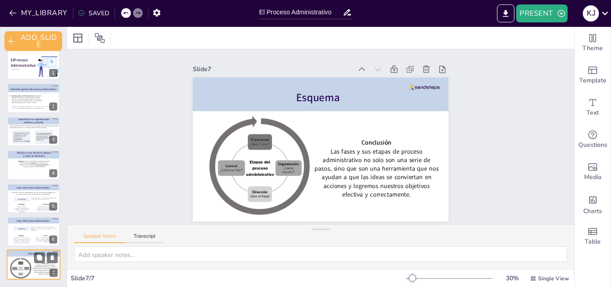
scroll to position [1, 0]
click at [20, 64] on strong "El Proceso Administrativo" at bounding box center [23, 62] width 26 height 11
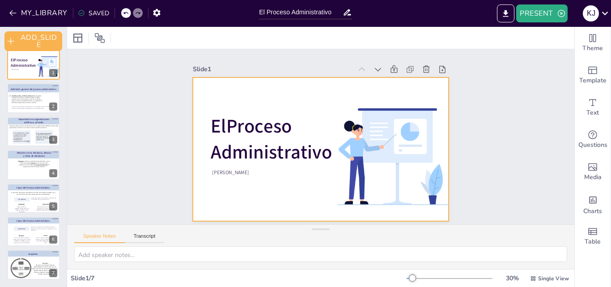
scroll to position [0, 0]
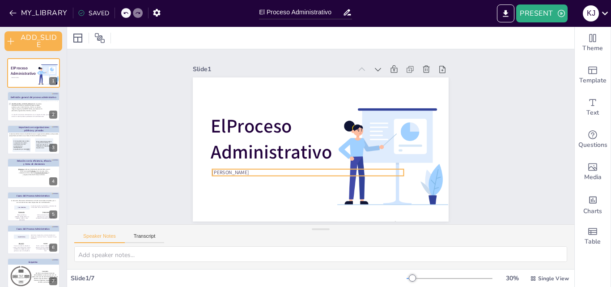
click at [244, 160] on span "Katherine Jasmin Melgar Castilo" at bounding box center [226, 152] width 38 height 14
click at [242, 144] on span "Katherine Jasmin Melgar Castilo" at bounding box center [224, 132] width 36 height 21
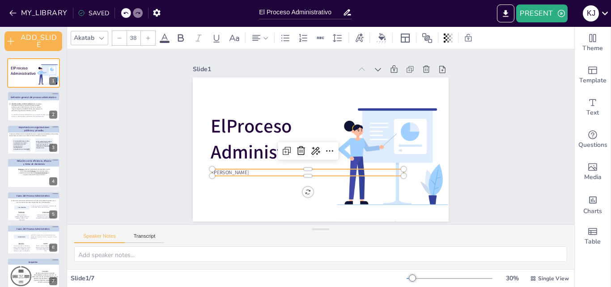
click at [249, 110] on span "Katherine Jasmin Melgar Castilo" at bounding box center [234, 94] width 30 height 32
click at [487, 173] on div "Slide 1 El Proceso Administrativo Katherine Jasmin Melgar Castillo Slide 2 Lour…" at bounding box center [320, 136] width 469 height 494
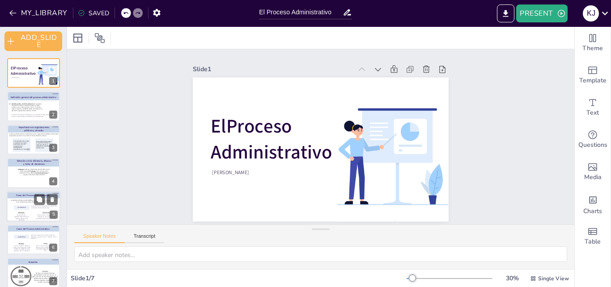
click at [18, 214] on p "Etapa predictiva y [DOMAIN_NAME] defines los objetivos, metas y como alcanzarlas" at bounding box center [22, 217] width 18 height 7
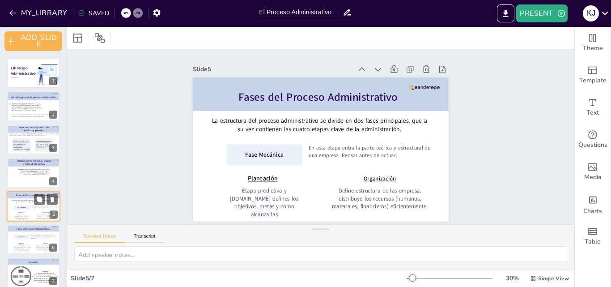
scroll to position [8, 0]
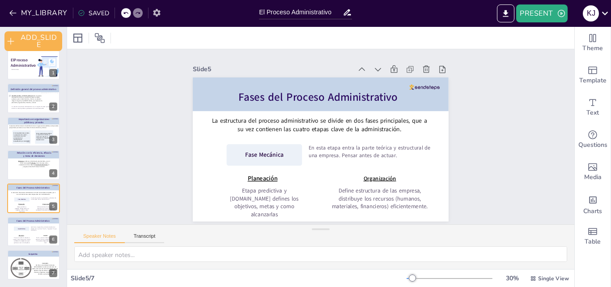
click at [157, 17] on icon "button" at bounding box center [156, 12] width 9 height 9
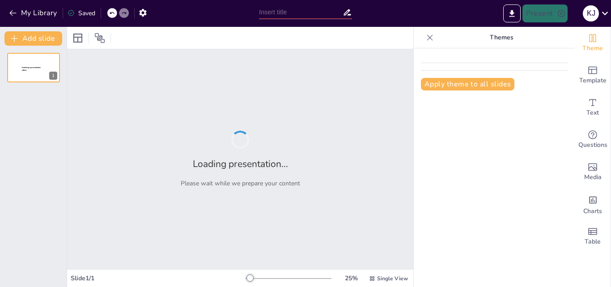
type input "El Proceso Administrativo"
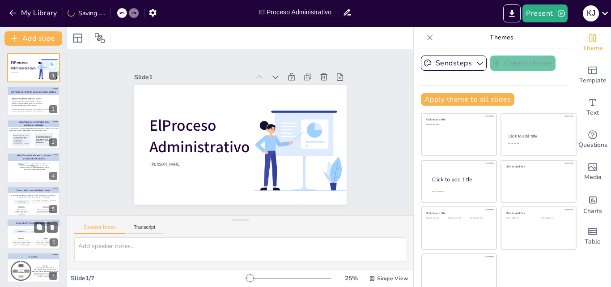
scroll to position [3, 0]
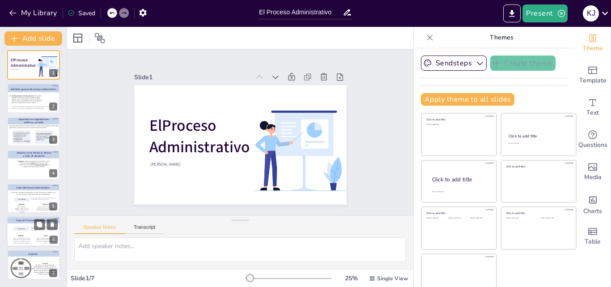
click at [21, 234] on span "Dirección" at bounding box center [20, 235] width 5 height 2
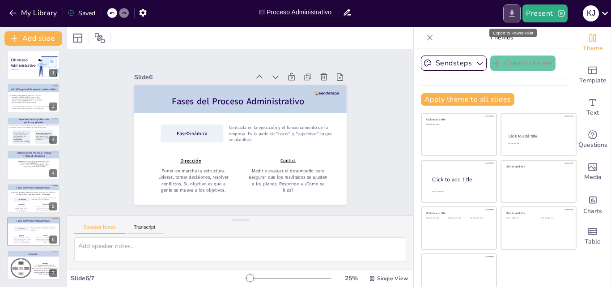
click at [508, 14] on icon "Export to PowerPoint" at bounding box center [511, 13] width 9 height 9
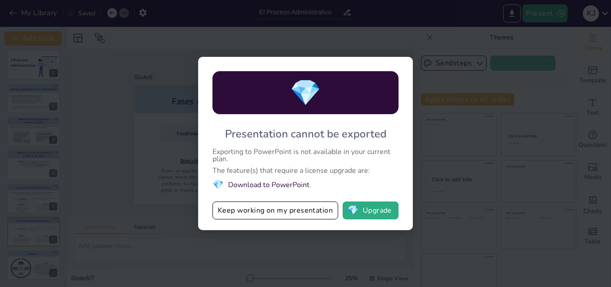
click at [412, 67] on div "💎 Presentation cannot be exported Exporting to PowerPoint is not available in y…" at bounding box center [305, 143] width 215 height 173
click at [403, 64] on div "💎 Presentation cannot be exported Exporting to PowerPoint is not available in y…" at bounding box center [305, 143] width 215 height 173
click at [266, 215] on button "Keep working on my presentation" at bounding box center [276, 210] width 126 height 18
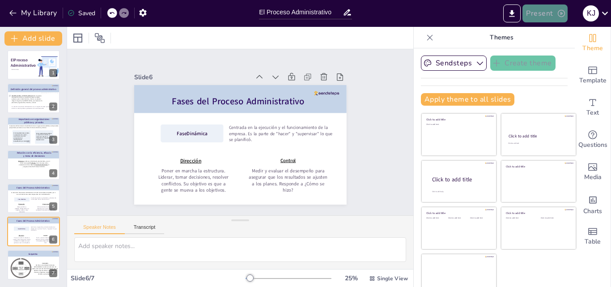
click at [557, 17] on icon "button" at bounding box center [561, 13] width 9 height 9
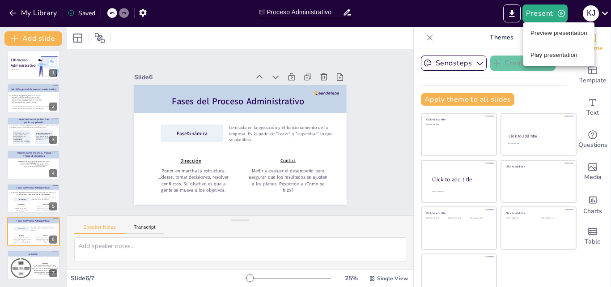
click at [557, 35] on li "Preview presentation" at bounding box center [558, 33] width 71 height 14
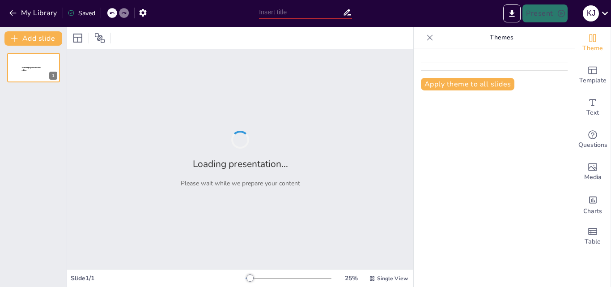
type input "El Proceso Administrativo"
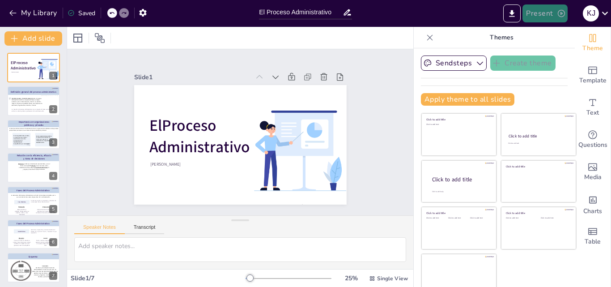
click at [542, 11] on button "Present" at bounding box center [545, 13] width 45 height 18
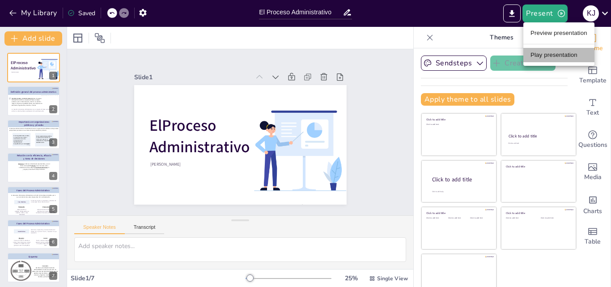
click at [549, 51] on li "Play presentation" at bounding box center [558, 55] width 71 height 14
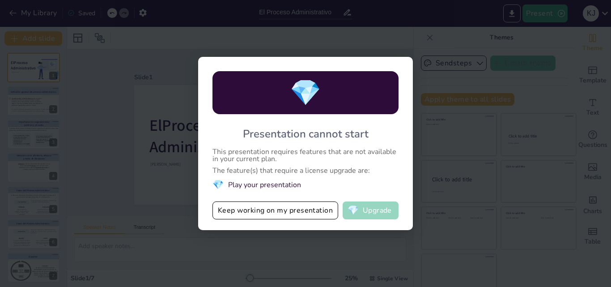
click at [379, 210] on button "💎 Upgrade" at bounding box center [371, 210] width 56 height 18
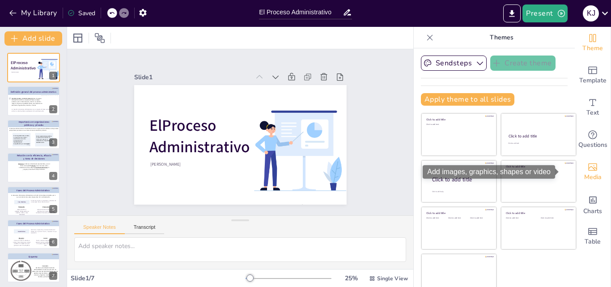
scroll to position [9, 0]
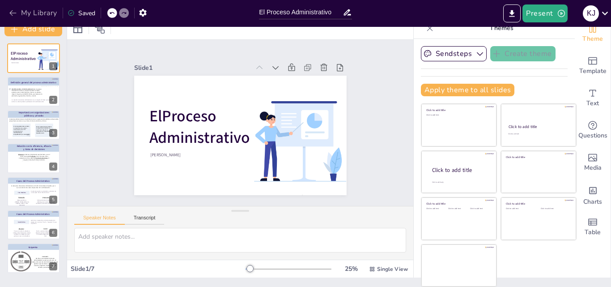
click at [12, 8] on button "My Library" at bounding box center [34, 13] width 54 height 14
